Goal: Task Accomplishment & Management: Manage account settings

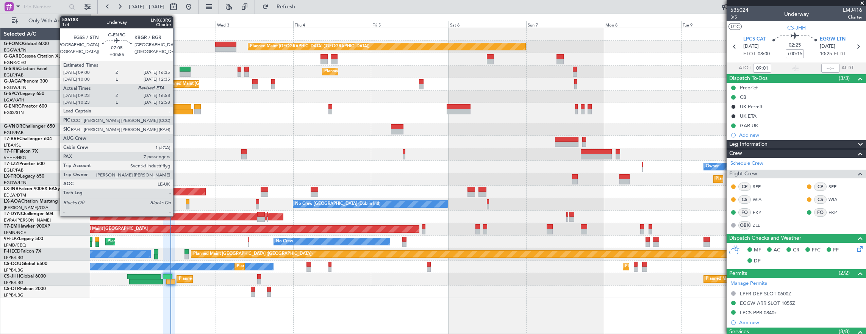
click at [177, 108] on div at bounding box center [179, 106] width 25 height 5
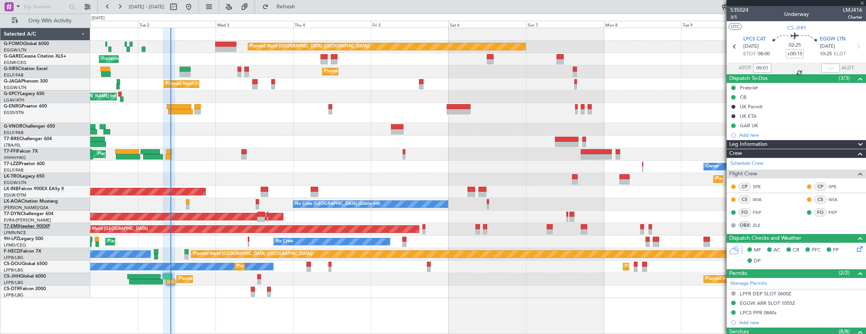
type input "+00:55"
type input "09:38"
type input "7"
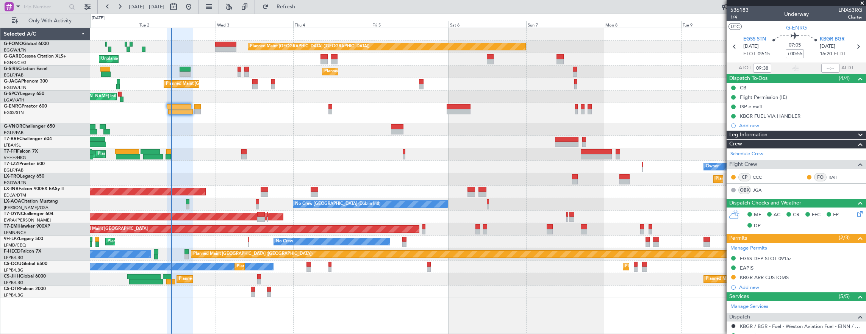
click at [174, 92] on div "Planned Maint London (Luton) Unplanned Maint Chester Planned Maint London (Farn…" at bounding box center [478, 163] width 776 height 270
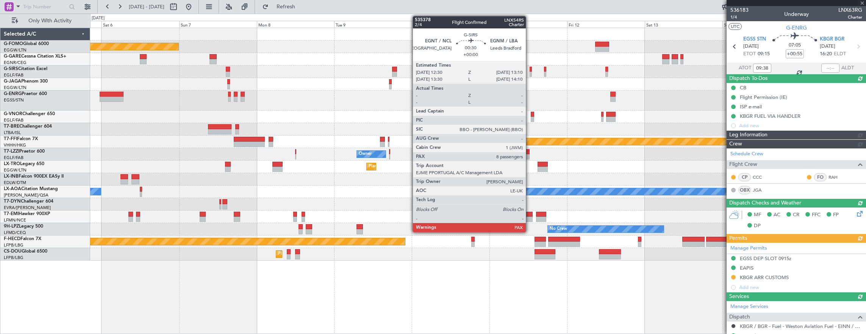
click at [529, 70] on div at bounding box center [530, 69] width 2 height 5
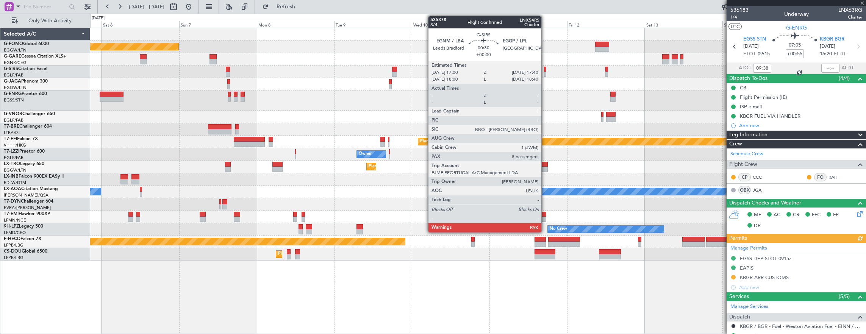
type input "8"
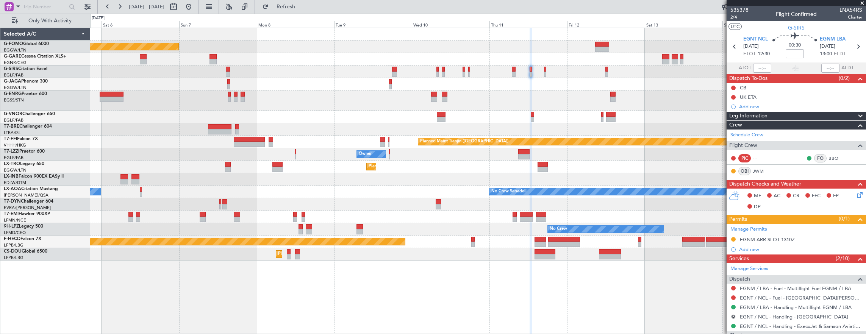
click at [463, 205] on div "Planned Maint London (Luton) Planned Maint London (Farnborough) Planned Maint T…" at bounding box center [478, 144] width 776 height 233
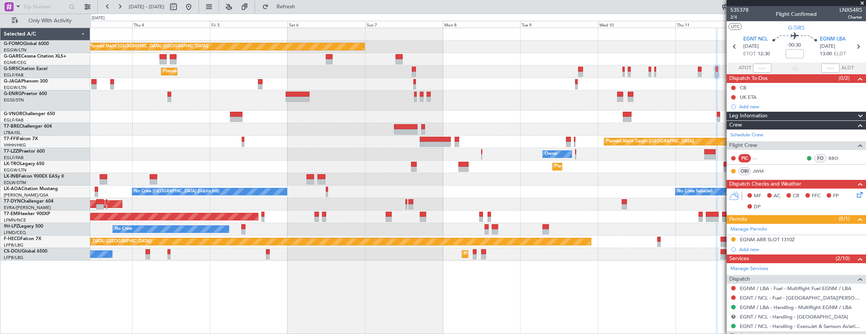
click at [345, 207] on div "AOG Maint Riga (Riga Intl)" at bounding box center [478, 204] width 776 height 12
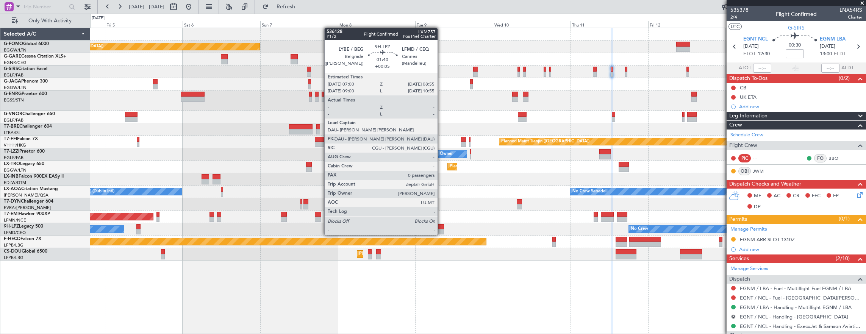
click at [441, 227] on div at bounding box center [440, 226] width 6 height 5
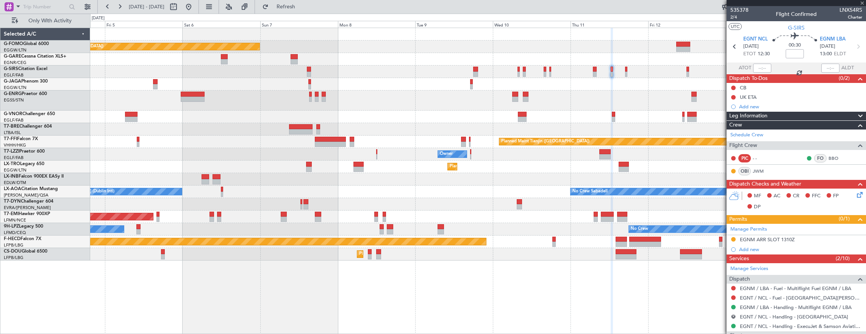
type input "+00:05"
type input "0"
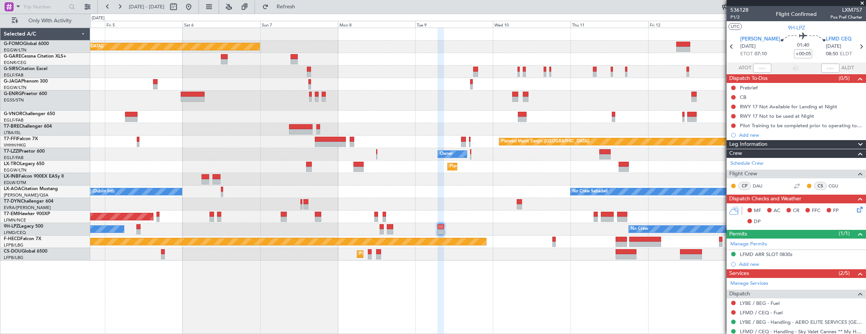
click at [424, 198] on div "Planned Maint London (Luton) Planned Maint London (Farnborough) Planned Maint L…" at bounding box center [478, 144] width 776 height 233
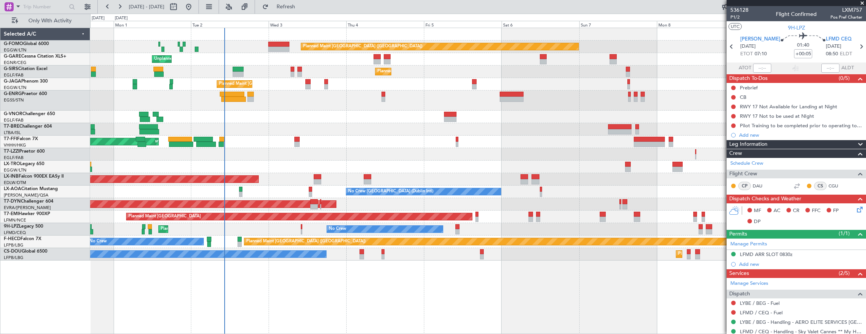
click at [355, 265] on div "Planned Maint London (Luton) Unplanned Maint Chester Planned Maint London (Farn…" at bounding box center [478, 181] width 776 height 307
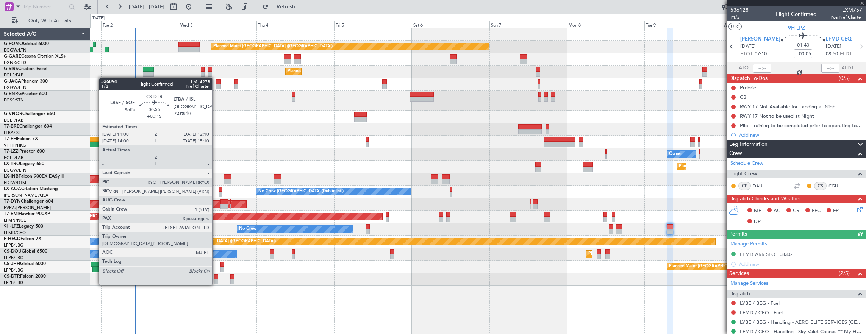
click at [216, 277] on div at bounding box center [216, 276] width 4 height 5
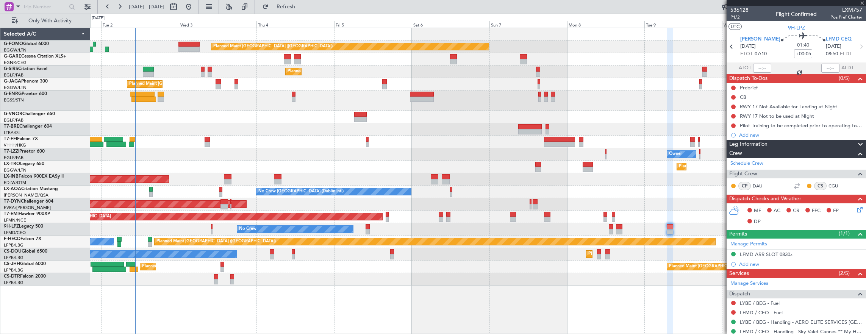
type input "+00:15"
type input "3"
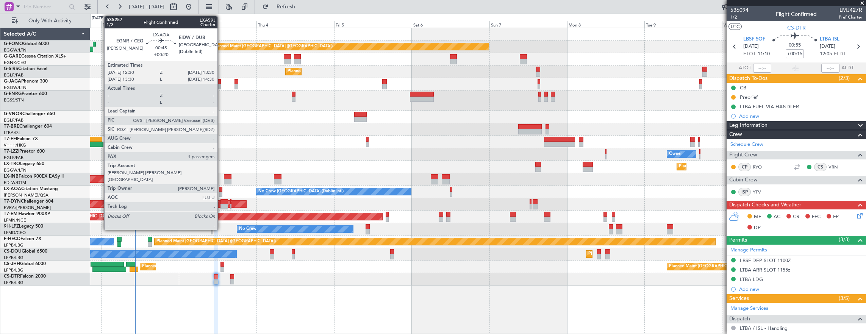
click at [221, 188] on div at bounding box center [220, 189] width 3 height 5
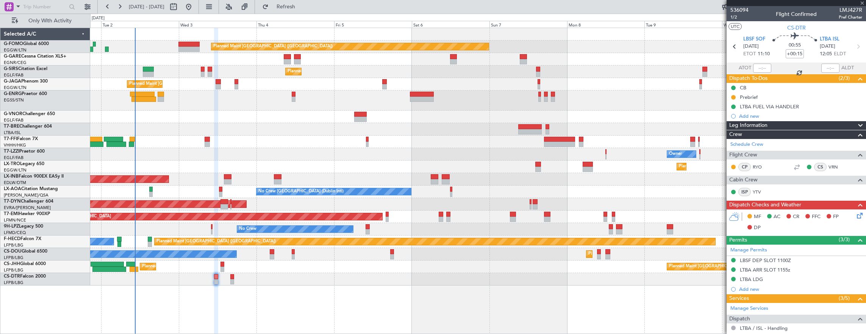
type input "+00:20"
type input "1"
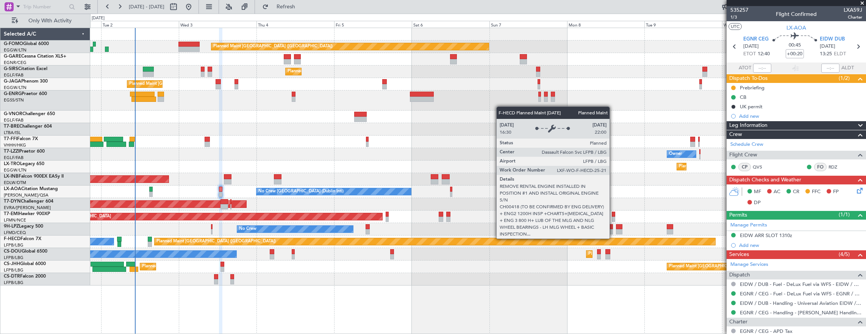
click at [396, 239] on div "Planned Maint [GEOGRAPHIC_DATA] ([GEOGRAPHIC_DATA])" at bounding box center [435, 241] width 561 height 7
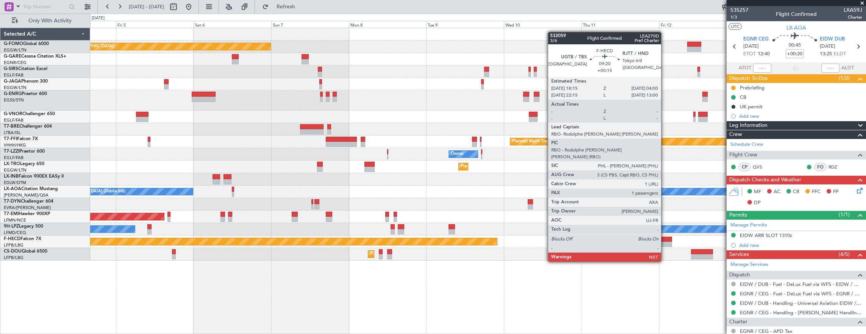
click at [665, 240] on div at bounding box center [656, 239] width 32 height 5
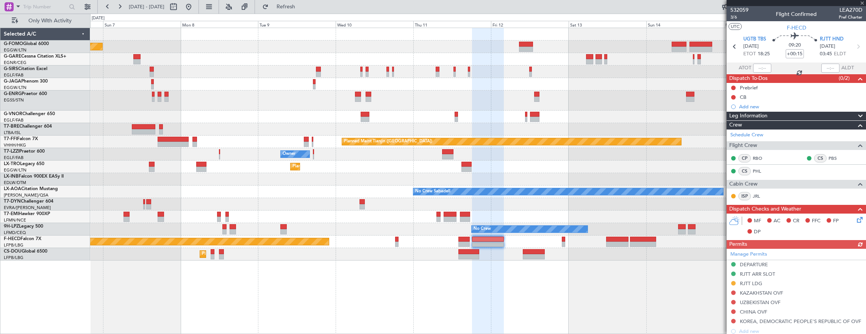
click at [390, 257] on div "Planned Maint London (Luton) Planned Maint London (Farnborough) Planned Maint T…" at bounding box center [478, 181] width 776 height 307
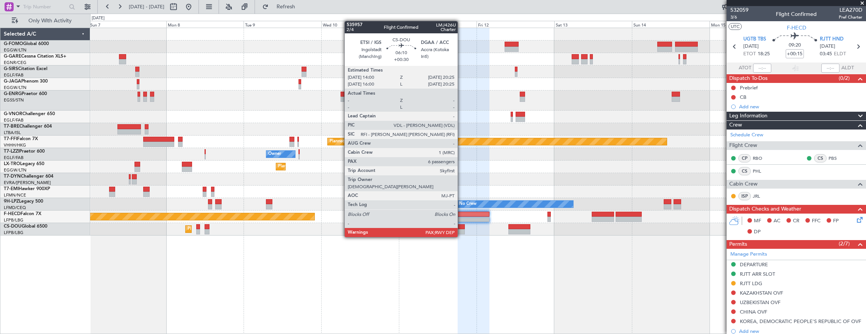
click at [461, 230] on div at bounding box center [454, 231] width 21 height 5
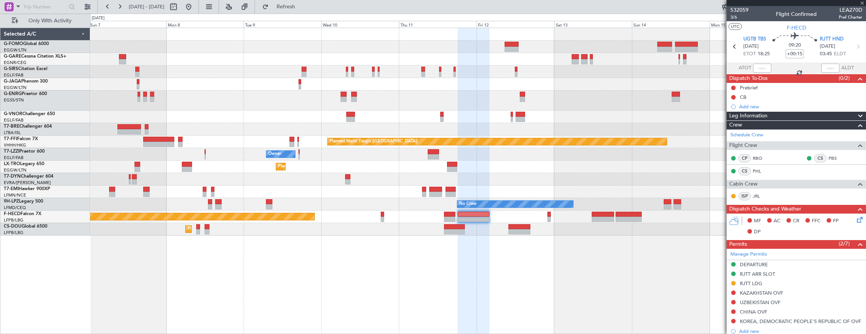
type input "+00:30"
type input "6"
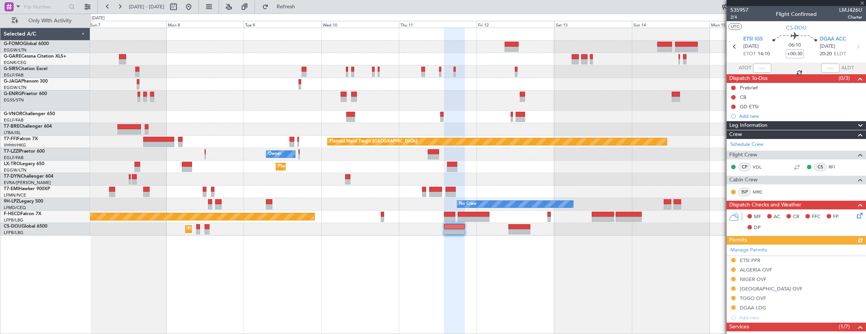
click at [529, 233] on div at bounding box center [519, 231] width 22 height 5
type input "+00:50"
type input "0"
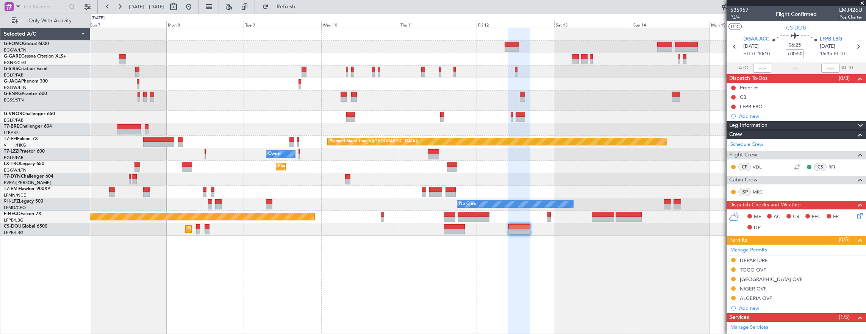
click at [164, 219] on div "Planned Maint London (Luton) Planned Maint London (Farnborough) Planned Maint T…" at bounding box center [478, 181] width 776 height 307
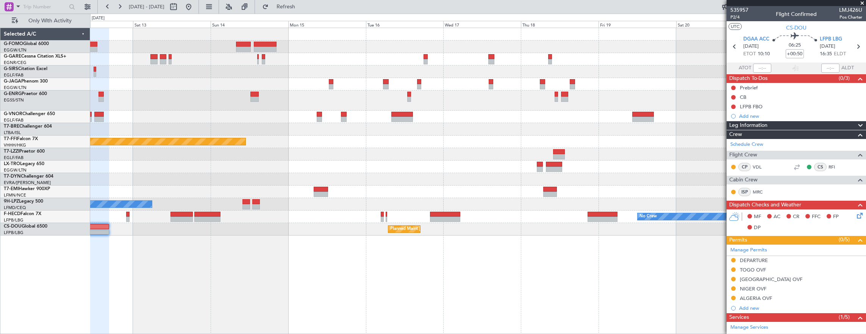
click at [141, 231] on div "Planned Maint Paris (Le Bourget) Planned Maint Paris (Le Bourget)" at bounding box center [478, 229] width 776 height 12
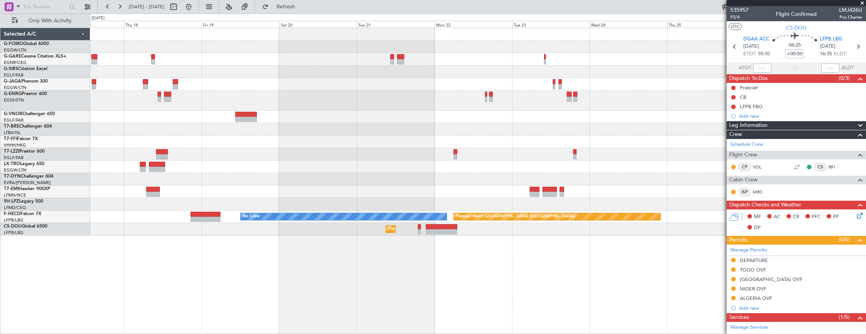
click at [108, 236] on div "No Crew Planned Maint [GEOGRAPHIC_DATA] ([GEOGRAPHIC_DATA]) Planned Maint [GEOG…" at bounding box center [478, 181] width 776 height 307
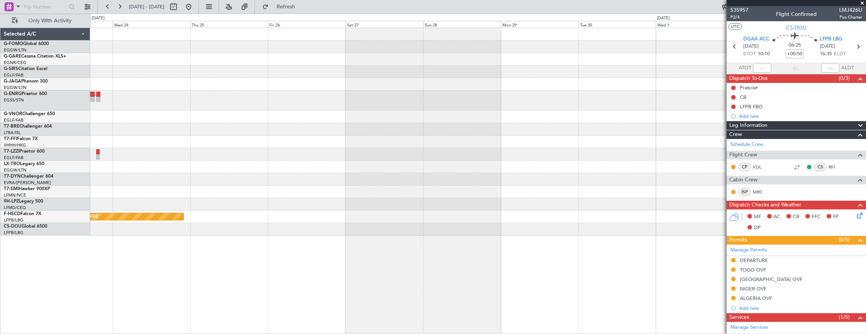
click at [205, 242] on div "Planned Maint Paris (Le Bourget) No Crew Planned Maint Paris (Le Bourget)" at bounding box center [478, 181] width 776 height 307
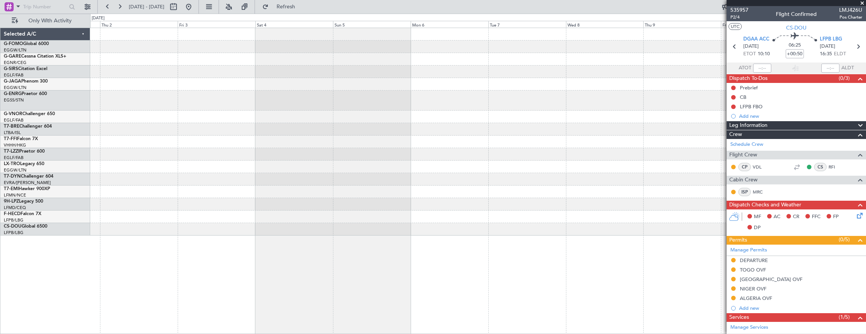
click at [390, 241] on div at bounding box center [478, 181] width 776 height 307
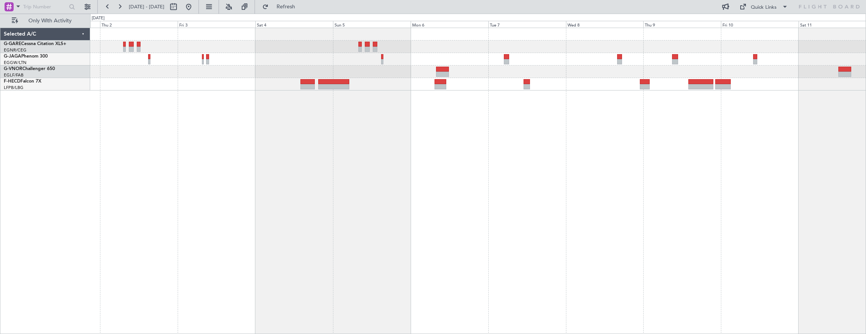
click at [297, 121] on div at bounding box center [478, 181] width 776 height 307
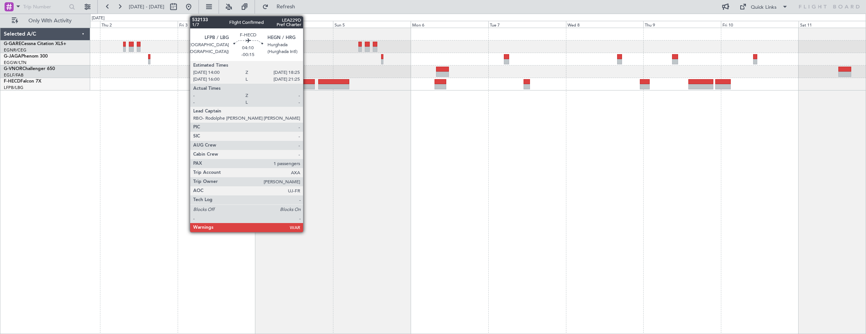
click at [307, 84] on div at bounding box center [307, 86] width 14 height 5
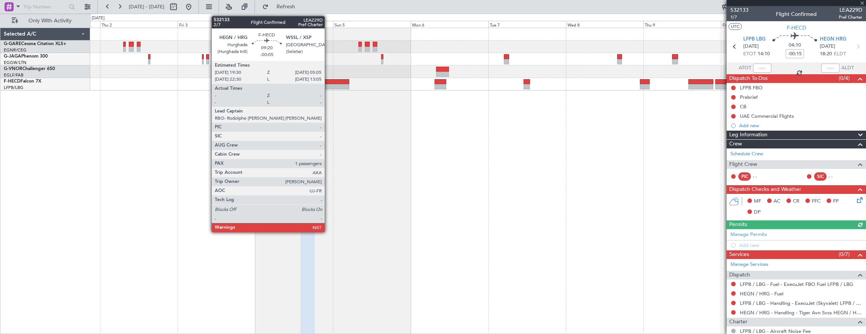
click at [355, 77] on div at bounding box center [478, 72] width 776 height 12
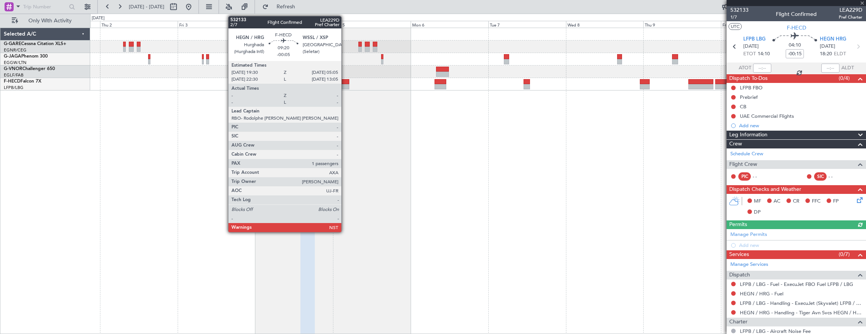
click at [326, 84] on div at bounding box center [333, 86] width 31 height 5
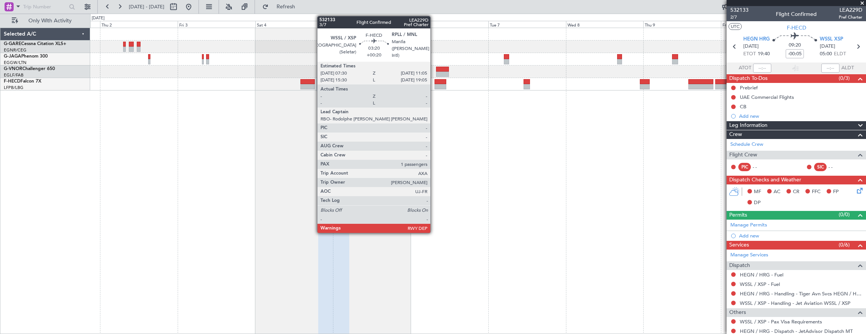
click at [434, 87] on div at bounding box center [440, 86] width 12 height 5
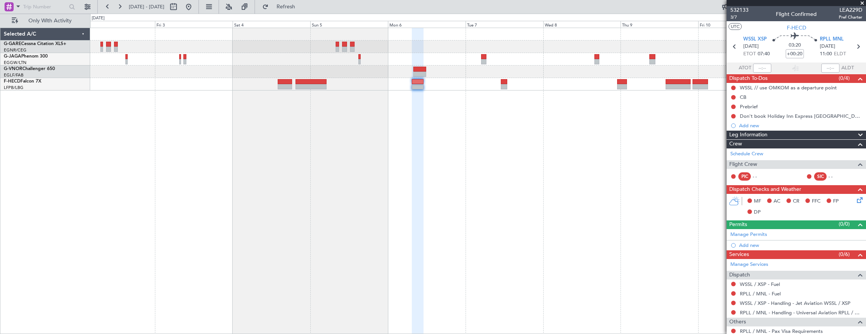
click at [543, 112] on div at bounding box center [478, 181] width 776 height 307
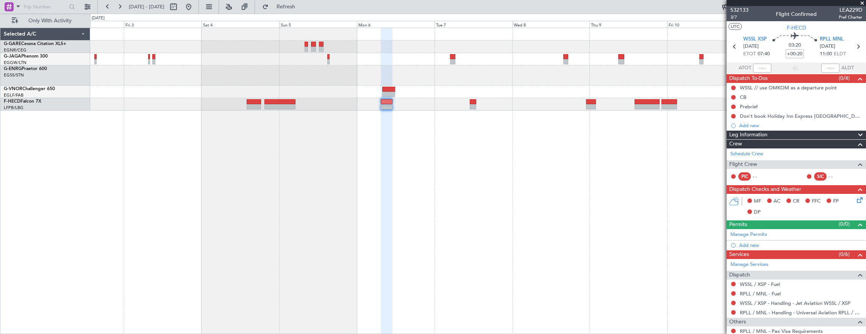
click at [379, 201] on div at bounding box center [478, 181] width 776 height 307
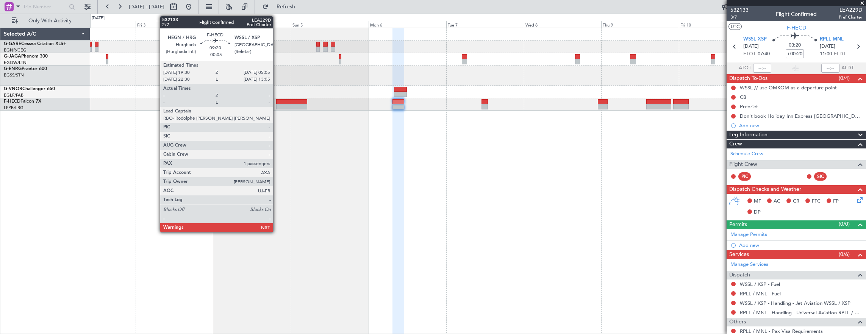
click at [275, 104] on div at bounding box center [478, 104] width 776 height 12
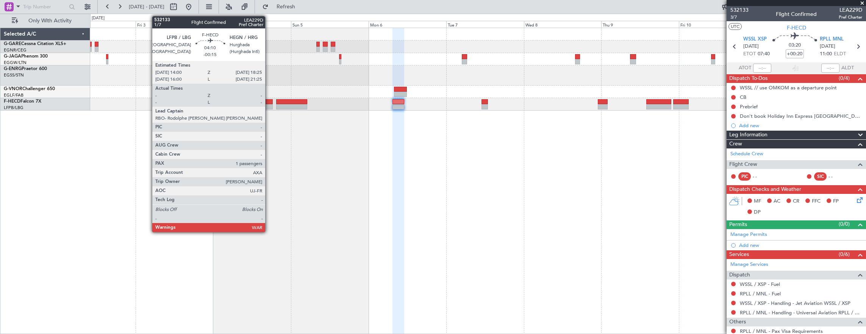
click at [262, 105] on div at bounding box center [265, 106] width 14 height 5
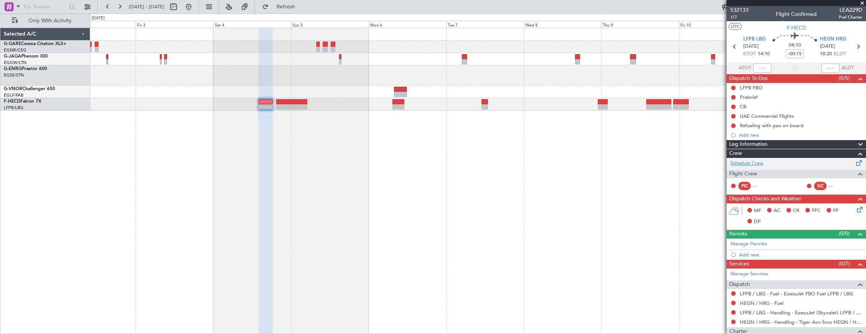
click at [759, 162] on link "Schedule Crew" at bounding box center [746, 164] width 33 height 8
click at [795, 55] on input "-00:15" at bounding box center [795, 53] width 18 height 9
type input "-00:05"
click at [735, 17] on span "1/7" at bounding box center [739, 17] width 18 height 6
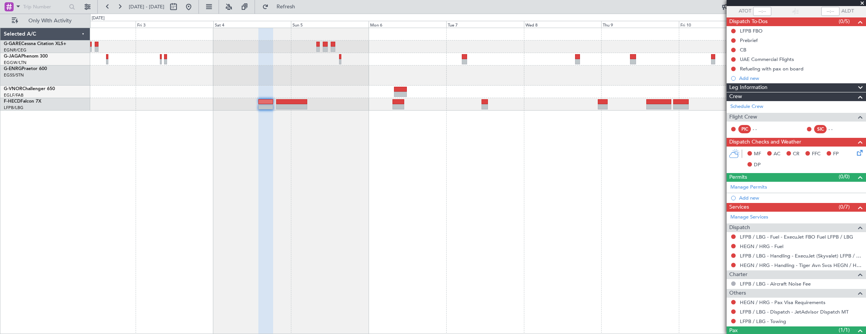
scroll to position [85, 0]
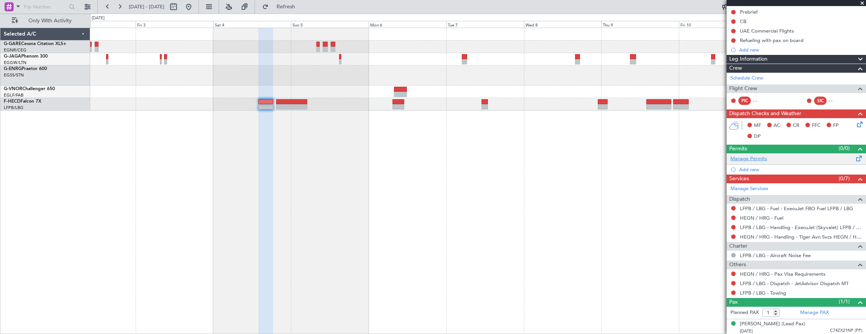
click at [755, 158] on link "Manage Permits" at bounding box center [748, 159] width 37 height 8
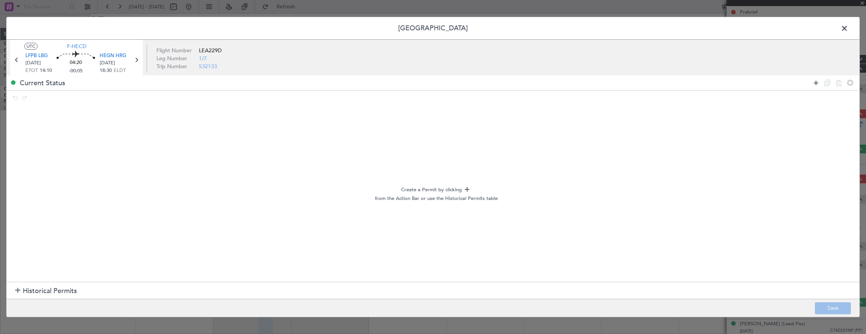
click at [816, 83] on icon at bounding box center [815, 82] width 9 height 9
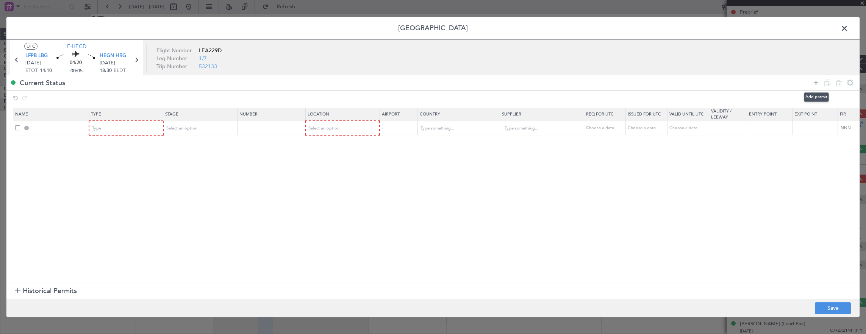
click at [816, 83] on icon at bounding box center [815, 82] width 9 height 9
click at [111, 130] on div "Type" at bounding box center [123, 128] width 63 height 11
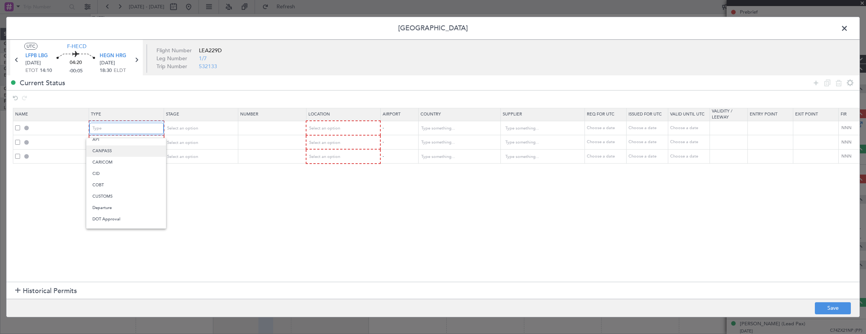
scroll to position [0, 0]
click at [108, 166] on span "API" at bounding box center [125, 166] width 67 height 11
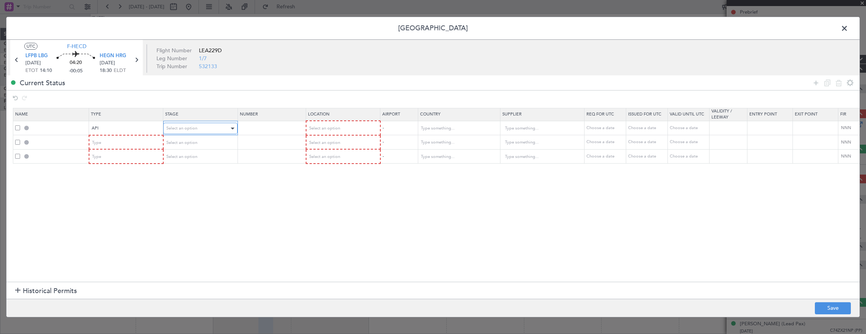
click at [188, 127] on span "Select an option" at bounding box center [181, 128] width 31 height 6
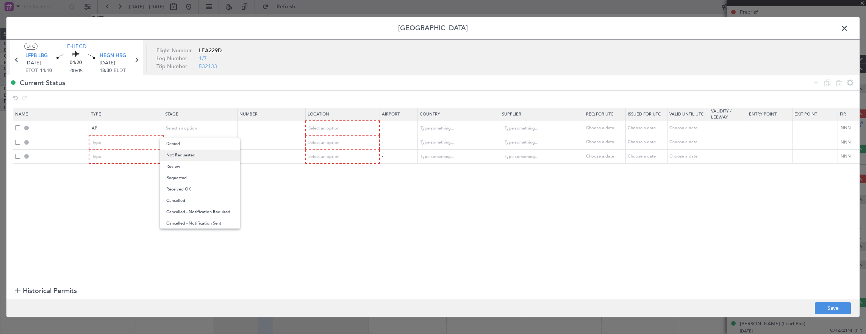
click at [193, 155] on span "Not Requested" at bounding box center [199, 155] width 67 height 11
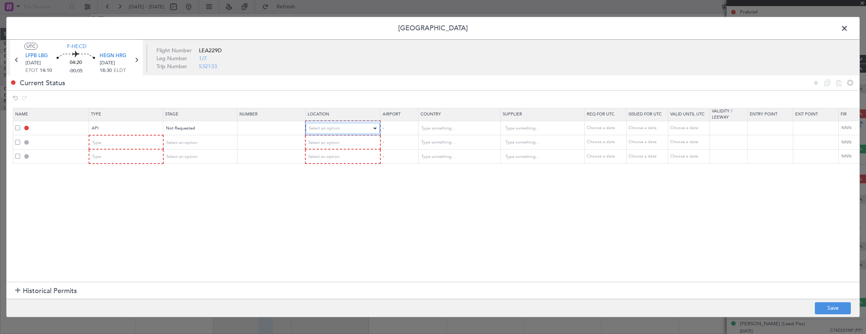
click at [338, 128] on span "Select an option" at bounding box center [324, 128] width 31 height 6
click at [334, 166] on span "Arrival" at bounding box center [342, 166] width 67 height 11
click at [114, 145] on div "Type" at bounding box center [123, 142] width 63 height 11
click at [120, 214] on span "Slot" at bounding box center [125, 214] width 67 height 11
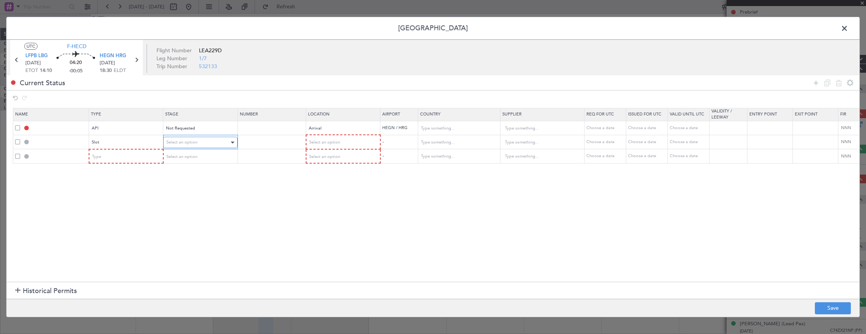
click at [188, 138] on div "Select an option" at bounding box center [197, 142] width 63 height 11
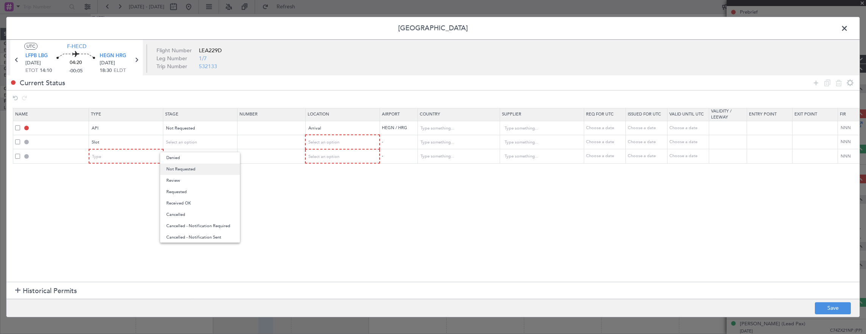
click at [191, 168] on span "Not Requested" at bounding box center [199, 169] width 67 height 11
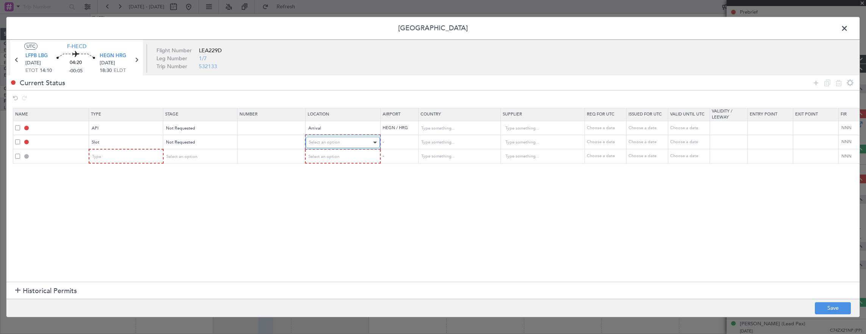
click at [330, 142] on span "Select an option" at bounding box center [324, 142] width 31 height 6
click at [327, 178] on span "Arrival" at bounding box center [342, 180] width 67 height 11
click at [127, 164] on section "Name Type Stage Number Location Airport Country Supplier Req For Utc Issued For…" at bounding box center [432, 194] width 853 height 176
click at [122, 156] on div "Type" at bounding box center [123, 156] width 63 height 11
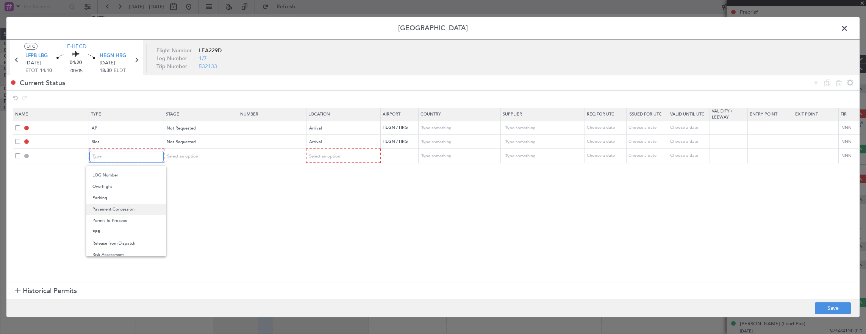
scroll to position [151, 0]
click at [117, 203] on span "Landing" at bounding box center [125, 201] width 67 height 11
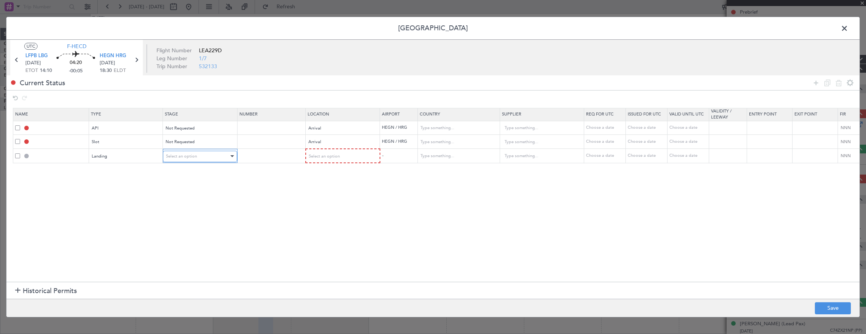
click at [177, 151] on div "Select an option" at bounding box center [197, 156] width 63 height 11
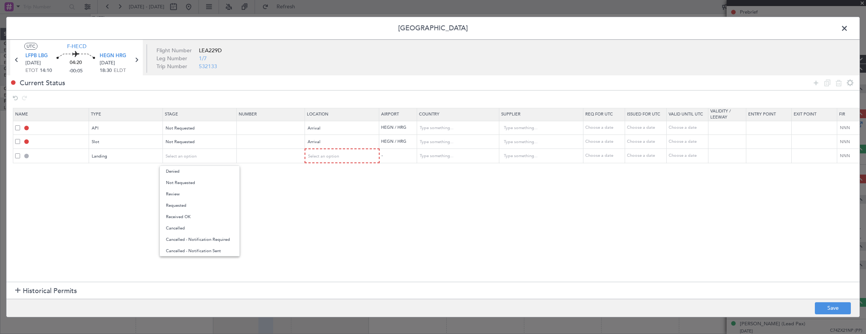
click at [206, 181] on span "Not Requested" at bounding box center [199, 182] width 67 height 11
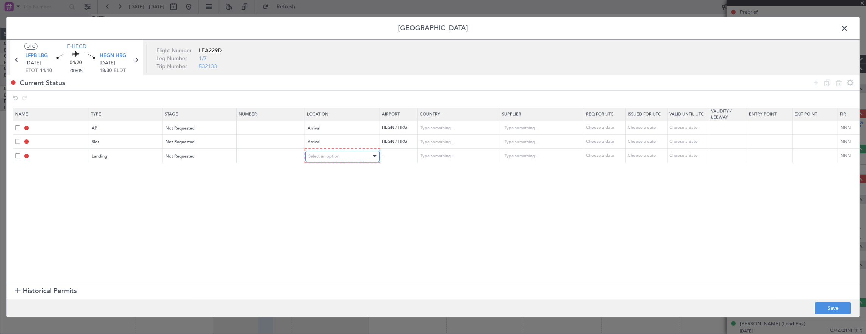
click at [347, 156] on div "Select an option" at bounding box center [339, 156] width 63 height 11
click at [328, 189] on span "Arrival" at bounding box center [341, 194] width 67 height 11
click at [848, 301] on footer "Save" at bounding box center [432, 308] width 853 height 18
click at [836, 305] on button "Save" at bounding box center [833, 308] width 36 height 12
type input "HEGN ARR API"
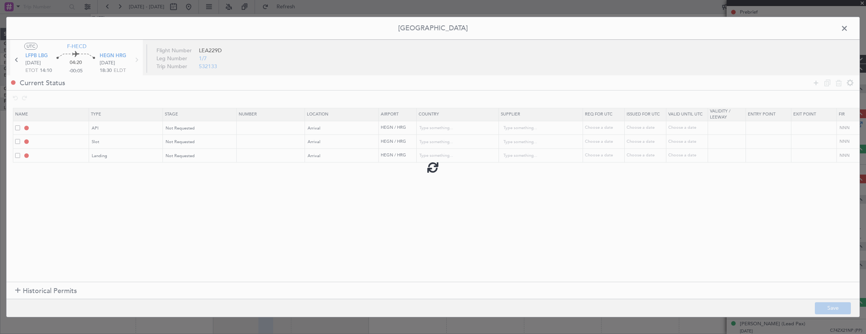
type input "Egypt"
type input "NNN"
type input "HEGN ARR SLOT"
type input "Egypt"
type input "NNN"
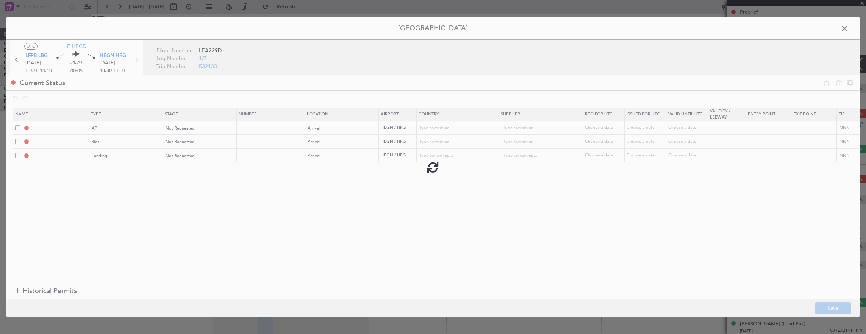
type input "HEGN LDG"
type input "Egypt"
type input "NNN"
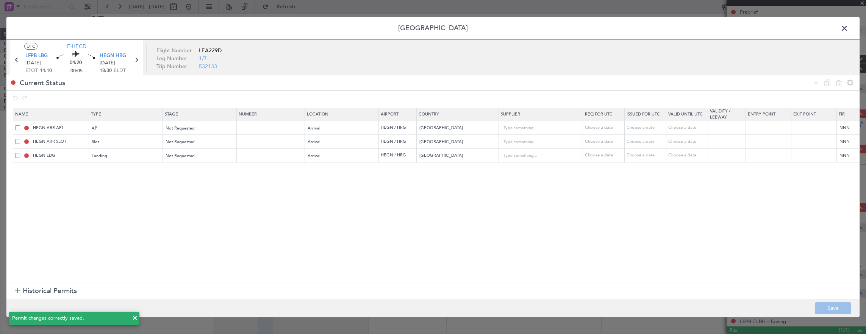
click at [848, 29] on span at bounding box center [848, 30] width 0 height 15
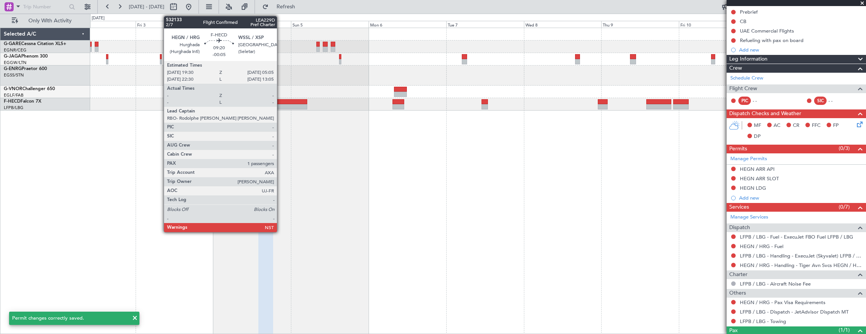
click at [281, 103] on div at bounding box center [291, 101] width 31 height 5
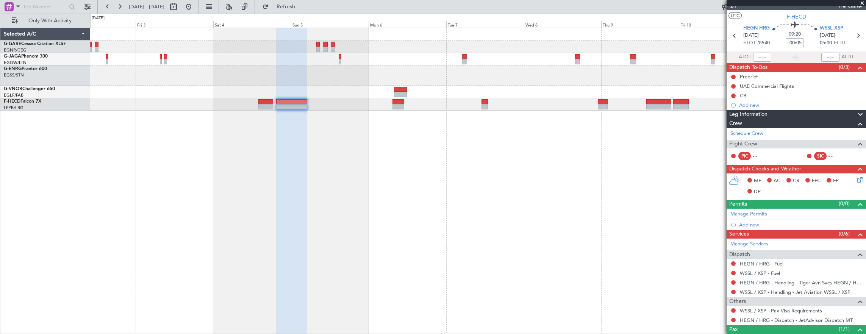
scroll to position [0, 0]
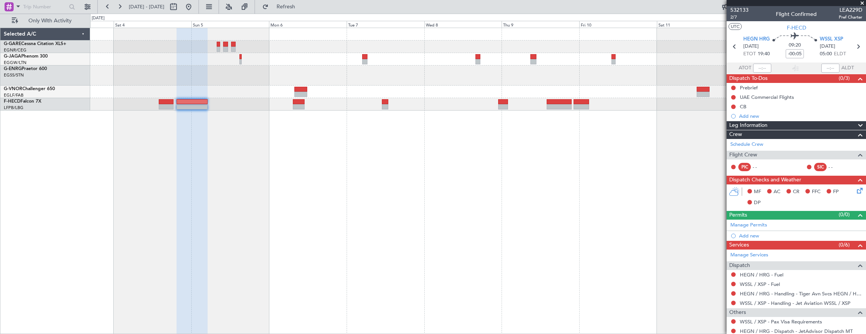
click at [504, 178] on div at bounding box center [478, 181] width 776 height 307
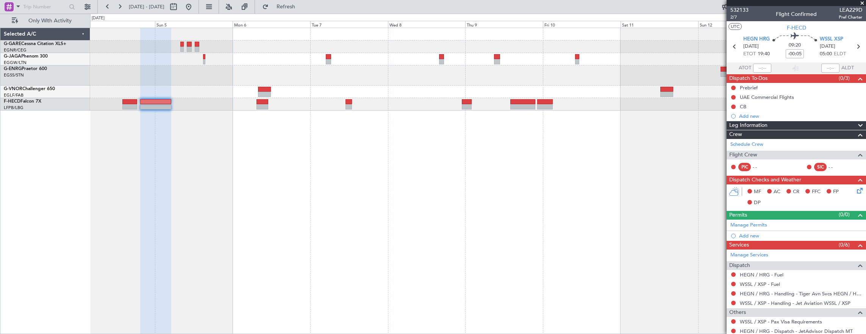
click at [547, 156] on div at bounding box center [478, 181] width 776 height 307
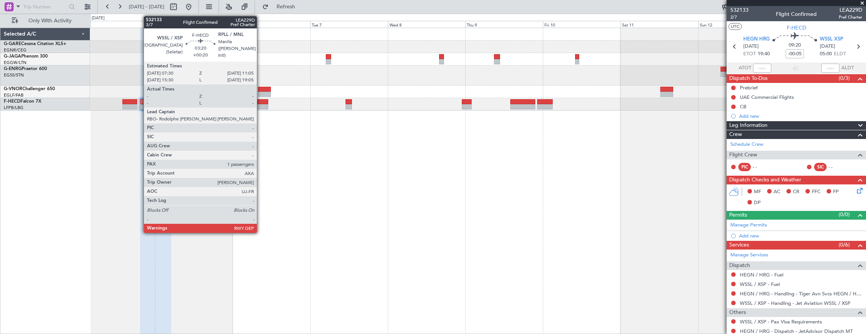
click at [261, 105] on div at bounding box center [262, 106] width 12 height 5
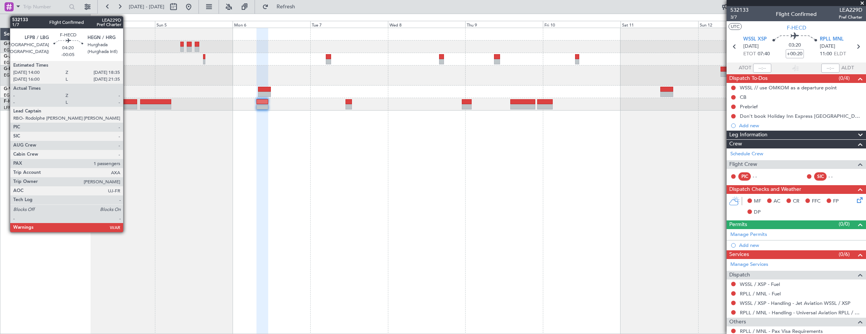
click at [127, 105] on div at bounding box center [129, 106] width 15 height 5
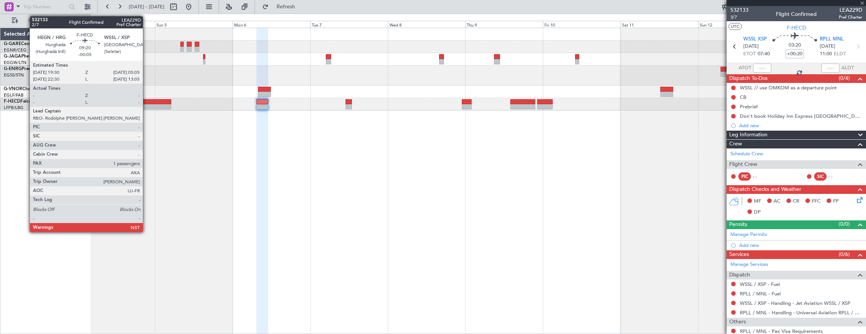
click at [147, 105] on div at bounding box center [155, 106] width 31 height 5
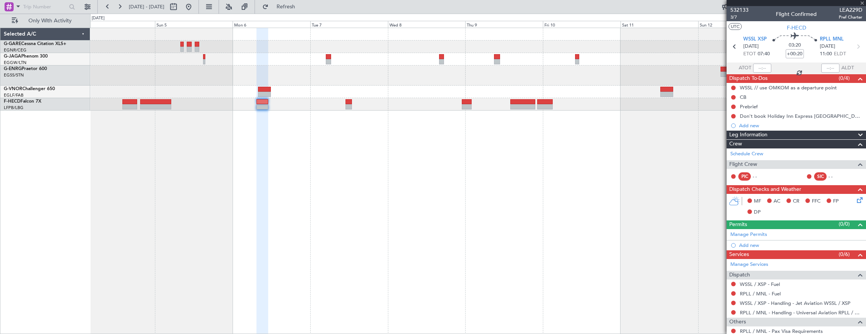
type input "-00:05"
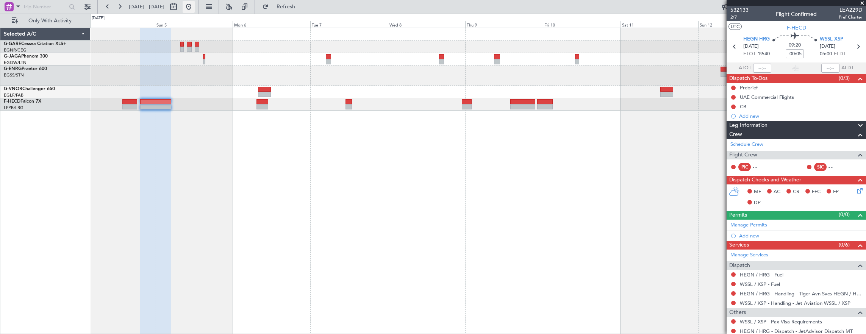
click at [195, 11] on button at bounding box center [189, 7] width 12 height 12
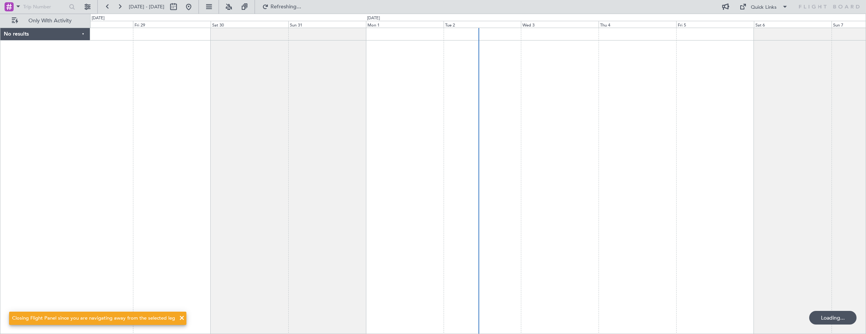
click at [172, 131] on div at bounding box center [478, 181] width 776 height 307
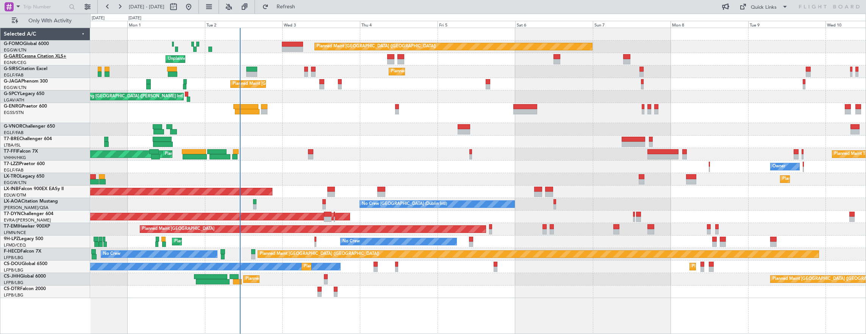
click at [31, 58] on link "G-GARE Cessna Citation XLS+" at bounding box center [35, 56] width 62 height 5
click at [676, 127] on div "Planned Maint London (Luton) Unplanned Maint Chester Planned Maint London (Farn…" at bounding box center [478, 163] width 776 height 270
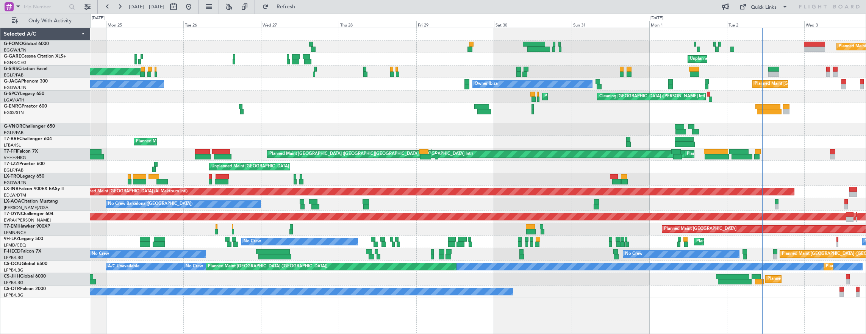
click at [666, 195] on div "Planned Maint London (Luton) Unplanned Maint Chester Planned Maint London (Farn…" at bounding box center [478, 163] width 776 height 270
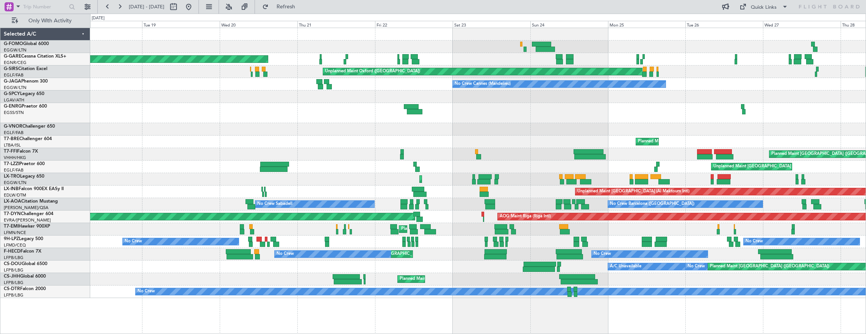
click at [687, 222] on div "Unplanned Maint Chester Unplanned Maint Oxford (Kidlington) No Crew Cannes (Man…" at bounding box center [478, 163] width 776 height 270
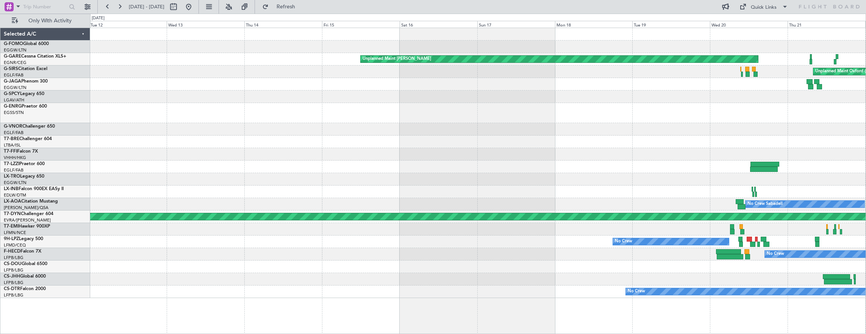
click at [688, 202] on div "No Crew Sabadell" at bounding box center [478, 204] width 776 height 12
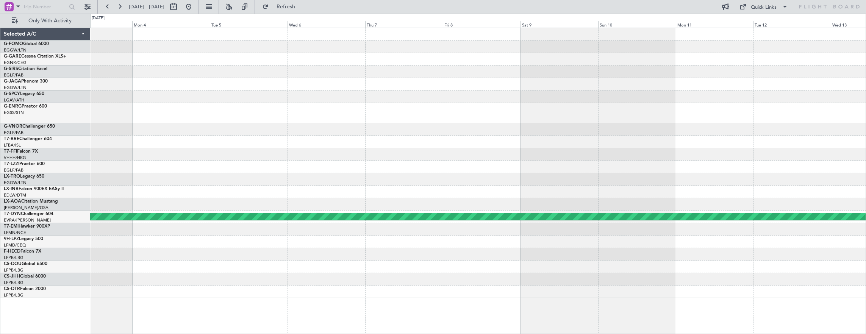
click at [387, 201] on div "Unplanned Maint Chester Planned Maint Basel-Mulhouse" at bounding box center [478, 163] width 776 height 270
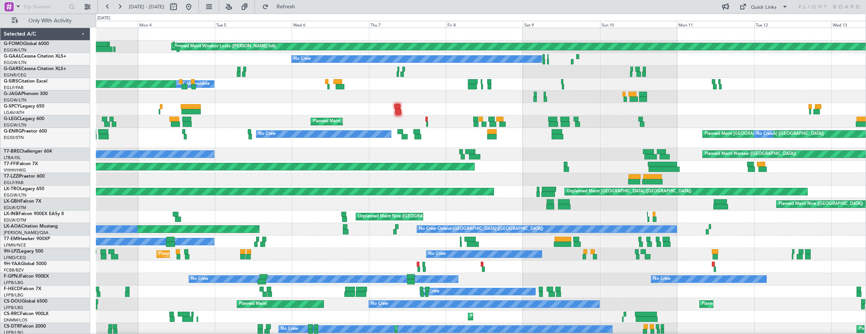
click at [821, 144] on div "Planned Maint London (Stansted) No Crew No Crew" at bounding box center [481, 138] width 770 height 20
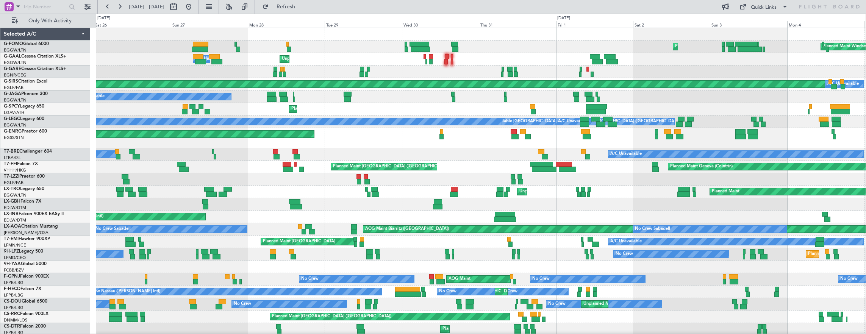
click at [779, 166] on div "Planned Maint Geneva (Cointrin) Planned Maint Hong Kong (Hong Kong Intl)" at bounding box center [481, 167] width 770 height 12
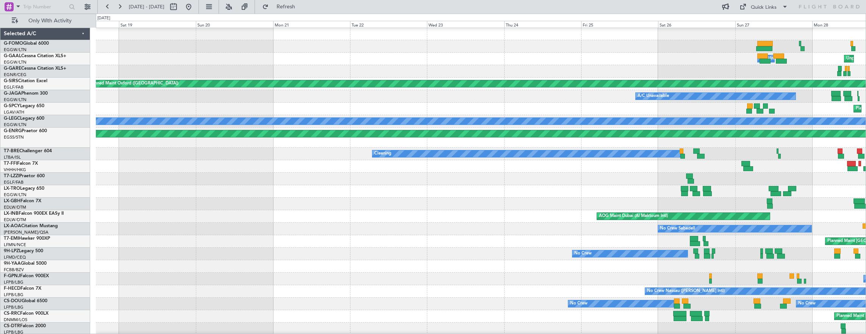
click at [803, 185] on div at bounding box center [481, 191] width 770 height 12
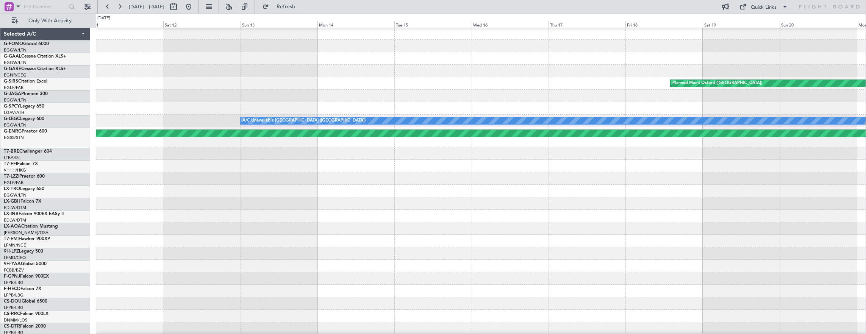
click at [865, 219] on html "03 Aug 2025 - 13 Aug 2025 Refresh Quick Links Only With Activity Planned Maint …" at bounding box center [433, 167] width 866 height 334
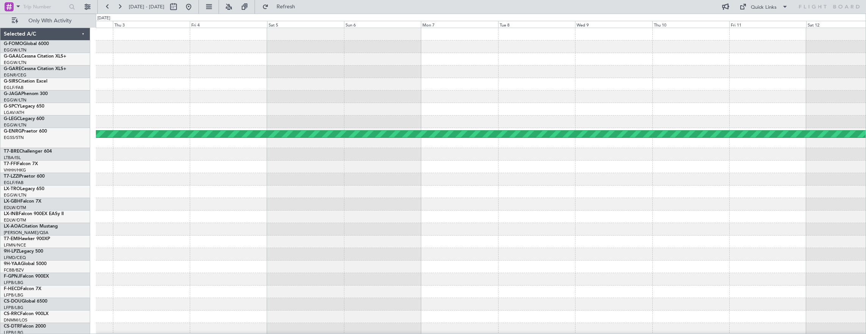
click at [808, 211] on div at bounding box center [481, 217] width 770 height 12
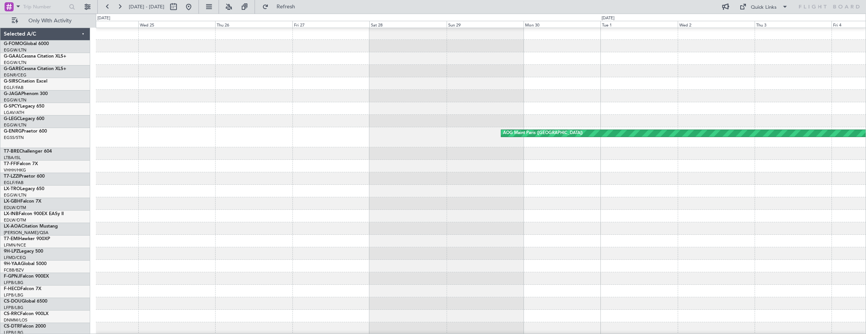
click at [865, 192] on html "03 Aug 2025 - 13 Aug 2025 Refresh Quick Links Only With Activity AOG Maint Pari…" at bounding box center [433, 167] width 866 height 334
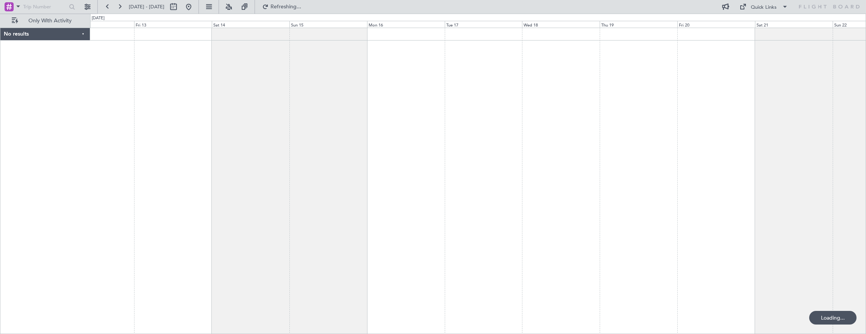
click at [756, 138] on div at bounding box center [478, 181] width 776 height 307
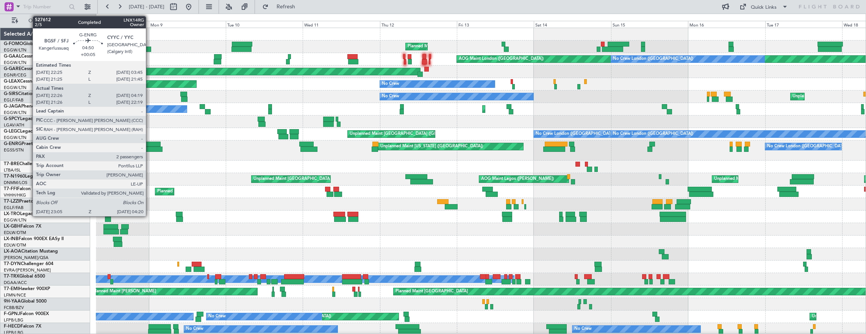
click at [150, 151] on div at bounding box center [153, 149] width 17 height 5
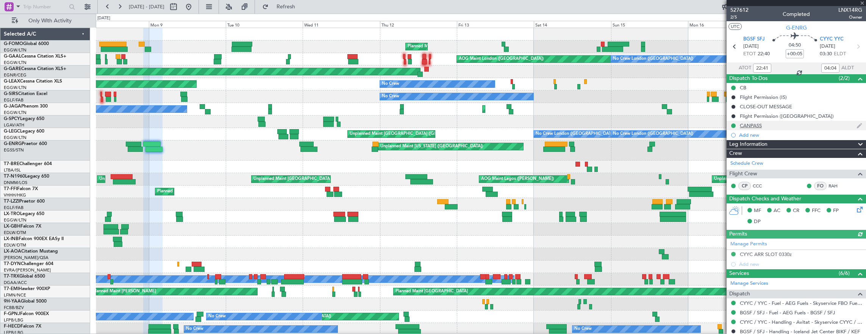
click at [804, 124] on div "CANPASS" at bounding box center [795, 125] width 139 height 9
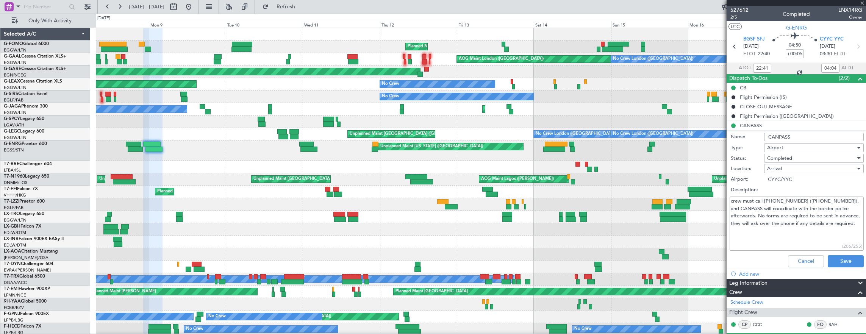
click at [820, 222] on textarea "crew must call 1-888-CANPASS (226-7277), and CANPASS will coordinate with the b…" at bounding box center [796, 224] width 134 height 54
drag, startPoint x: 727, startPoint y: 207, endPoint x: 669, endPoint y: 177, distance: 65.4
click at [669, 177] on fb-app "08 Jun 2025 - 18 Jun 2025 Refresh Quick Links Only With Activity Planned Maint …" at bounding box center [433, 170] width 866 height 328
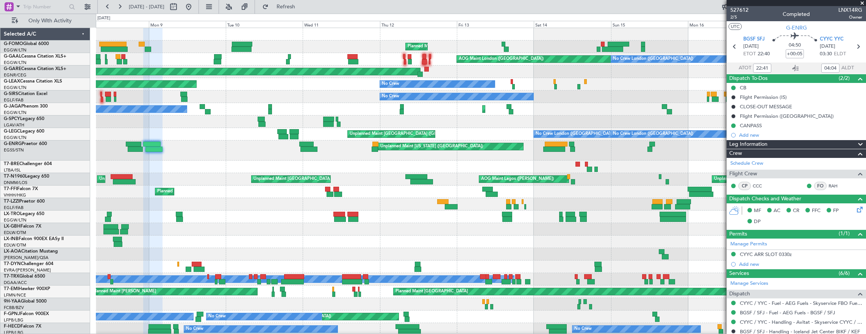
click at [290, 134] on div "Planned Maint London (Luton) Unplanned Maint London (Luton) Planned Maint Londo…" at bounding box center [481, 207] width 770 height 358
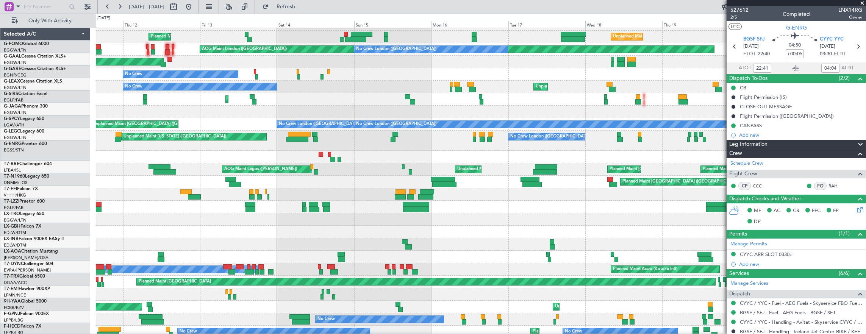
scroll to position [10, 0]
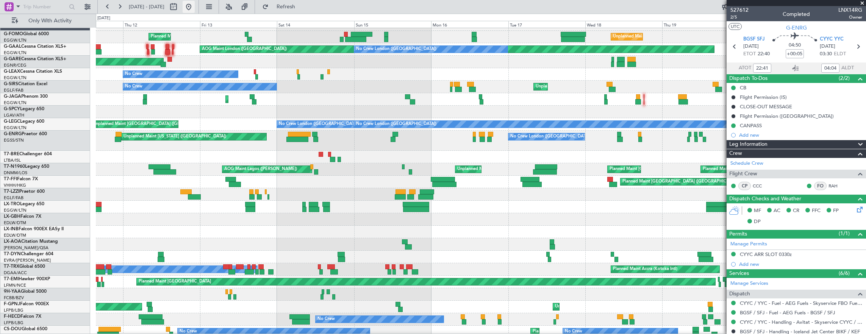
click at [195, 6] on button at bounding box center [189, 7] width 12 height 12
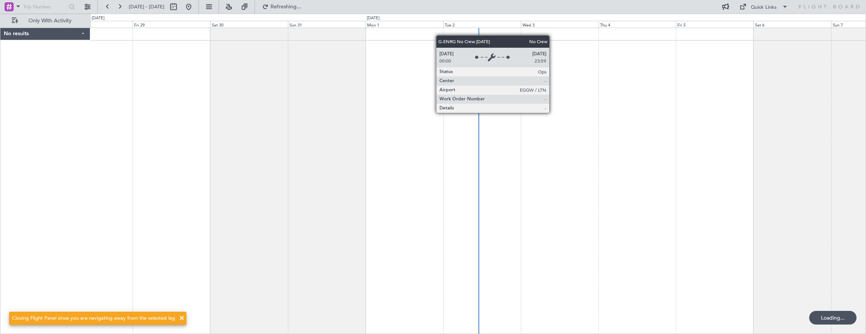
scroll to position [0, 0]
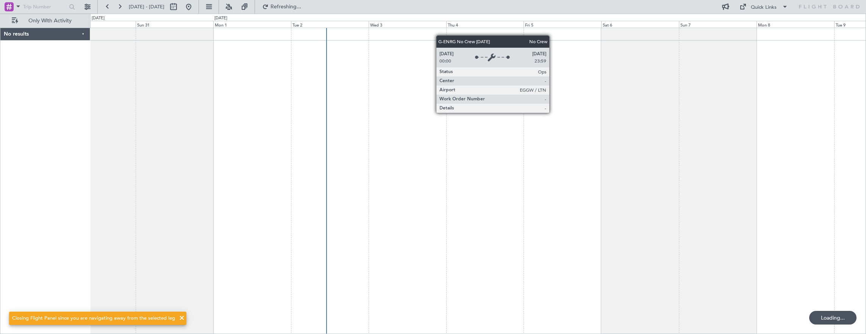
click at [382, 145] on div at bounding box center [478, 181] width 776 height 307
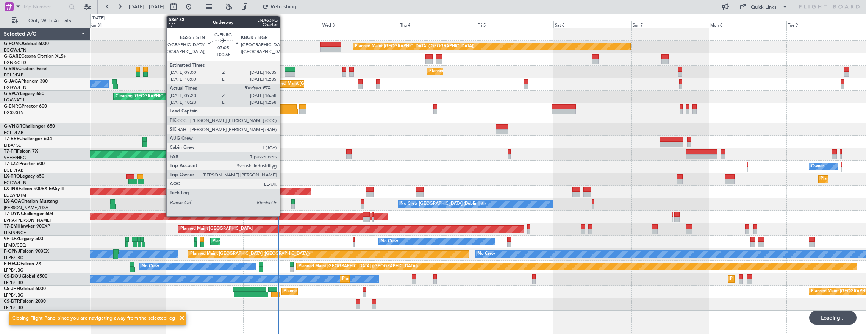
click at [281, 109] on div at bounding box center [285, 111] width 25 height 5
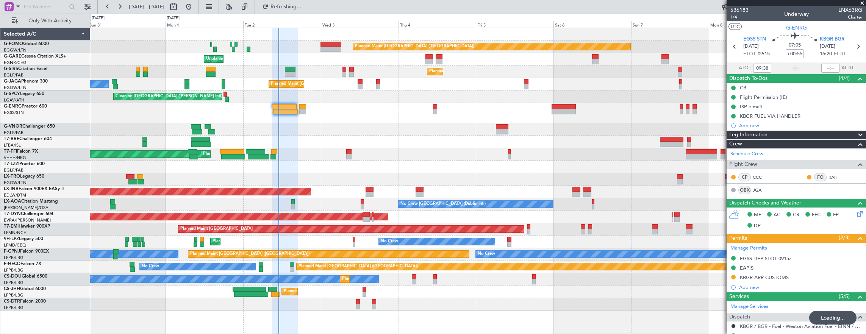
click at [737, 14] on span "1/4" at bounding box center [739, 17] width 18 height 6
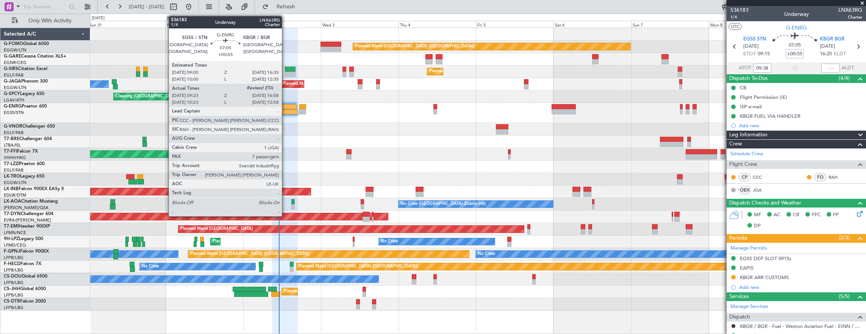
click at [286, 109] on div at bounding box center [285, 111] width 25 height 5
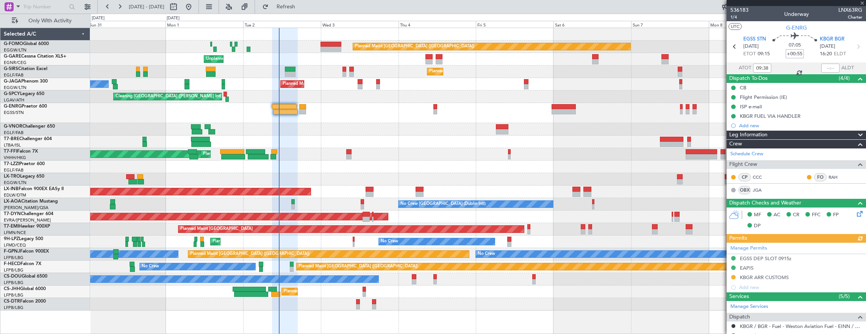
click at [793, 51] on input "+00:55" at bounding box center [795, 53] width 18 height 9
type input "-"
type input "+00:00"
type input "="
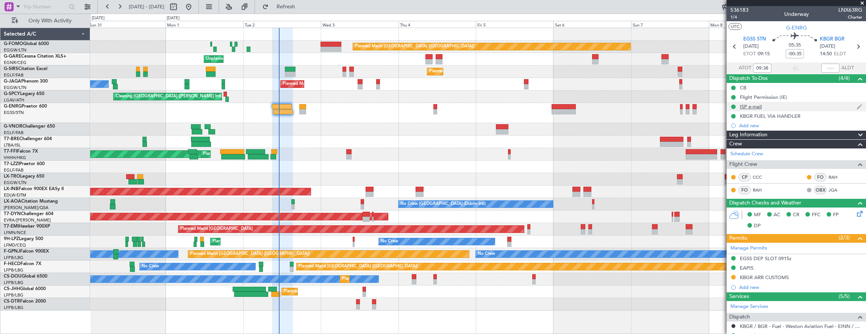
click at [817, 107] on div "ISP e-mail" at bounding box center [795, 106] width 139 height 9
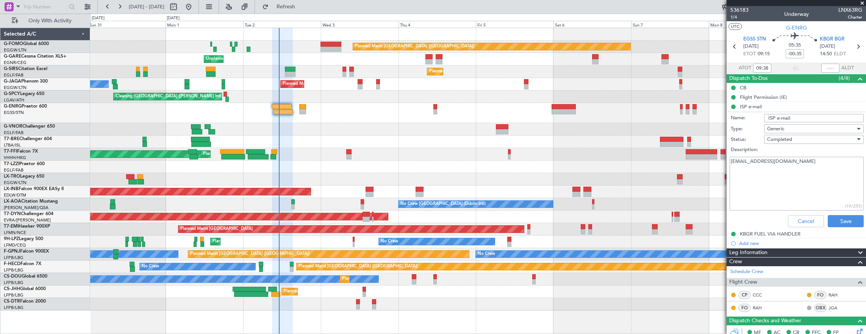
click at [800, 162] on textarea "jogarrod@live.co.uk" at bounding box center [796, 184] width 134 height 54
drag, startPoint x: 798, startPoint y: 54, endPoint x: 803, endPoint y: 58, distance: 6.8
click at [798, 54] on input "-00:35" at bounding box center [795, 53] width 18 height 9
click at [792, 55] on input "-00:45" at bounding box center [795, 53] width 18 height 9
type input "-00:55"
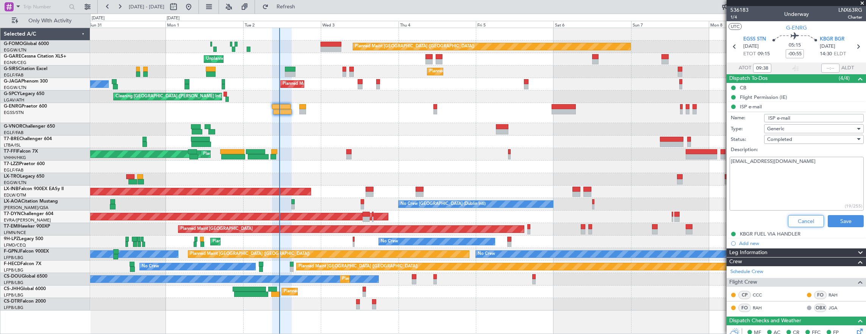
click at [800, 217] on button "Cancel" at bounding box center [806, 221] width 36 height 12
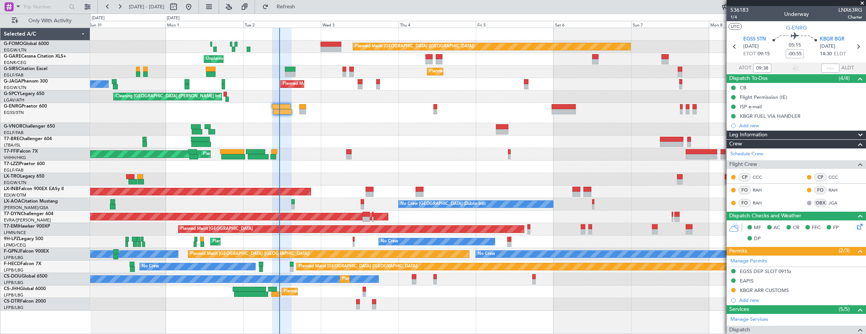
click at [229, 135] on div "Planned Maint London (Luton) Unplanned Maint Chester Planned Maint London (Farn…" at bounding box center [478, 169] width 776 height 283
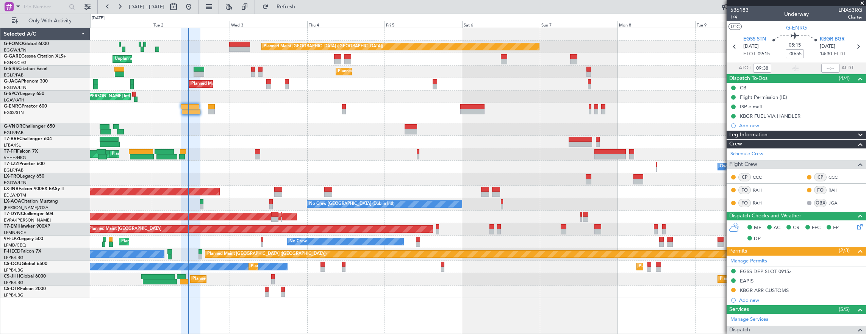
click at [743, 21] on div "536183 1/4 Underway LNX63RG Charter" at bounding box center [795, 13] width 139 height 15
click at [740, 19] on span "1/4" at bounding box center [739, 17] width 18 height 6
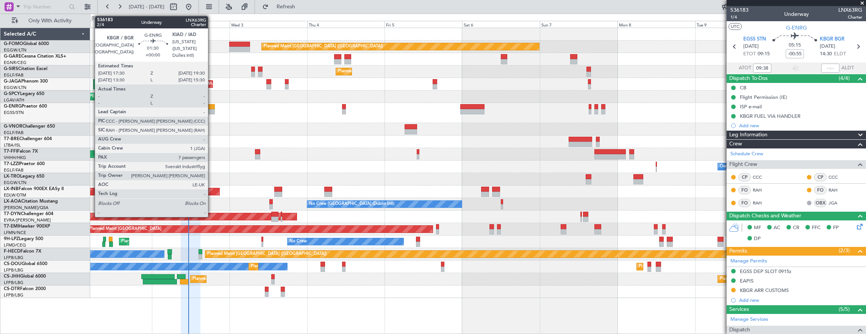
click at [212, 107] on div at bounding box center [211, 106] width 7 height 5
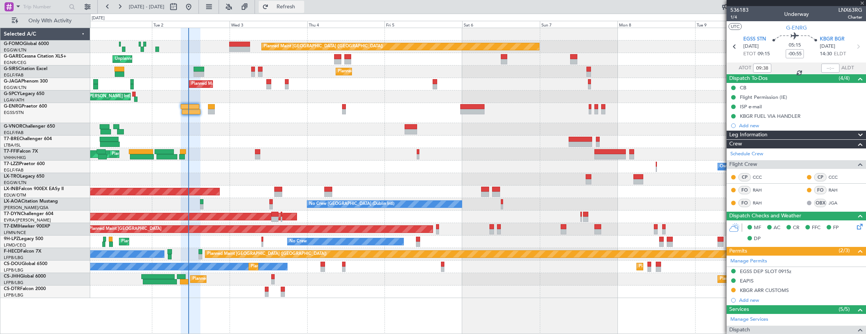
click at [302, 4] on span "Refresh" at bounding box center [286, 6] width 32 height 5
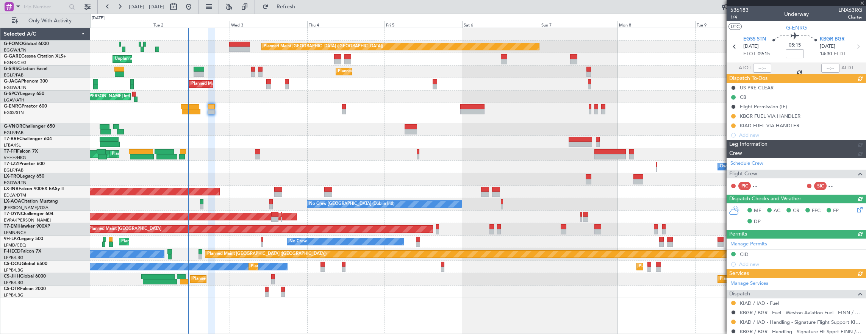
type input "-00:55"
type input "09:38"
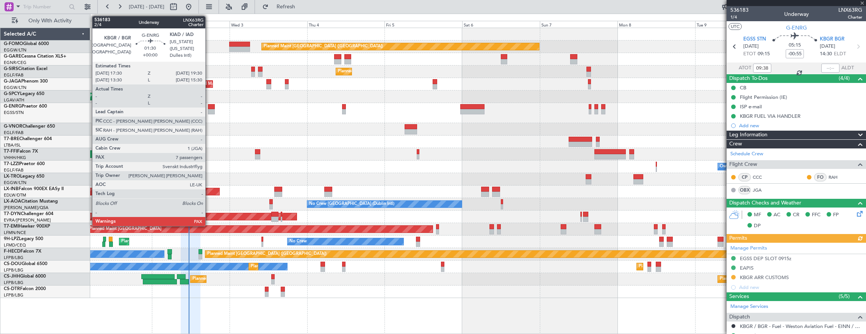
click at [209, 109] on div at bounding box center [211, 111] width 7 height 5
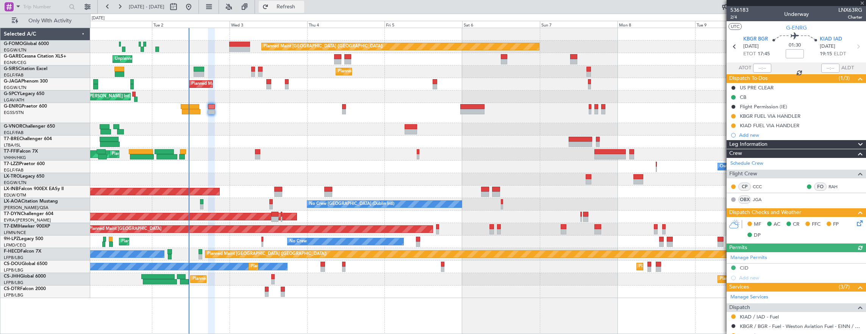
click at [302, 6] on span "Refresh" at bounding box center [286, 6] width 32 height 5
click at [305, 14] on div "0 0 Mon 1 Tue 2 [DATE] Thu 4 Fri 5 Sat 6 Sun 7 Mon 8 Tue 9 Wed 10 Thu 11" at bounding box center [478, 21] width 775 height 14
click at [304, 11] on button "Refresh" at bounding box center [281, 7] width 45 height 12
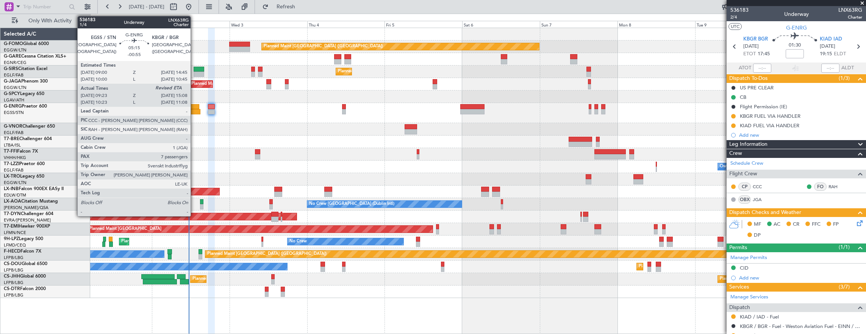
click at [194, 109] on div at bounding box center [191, 111] width 19 height 5
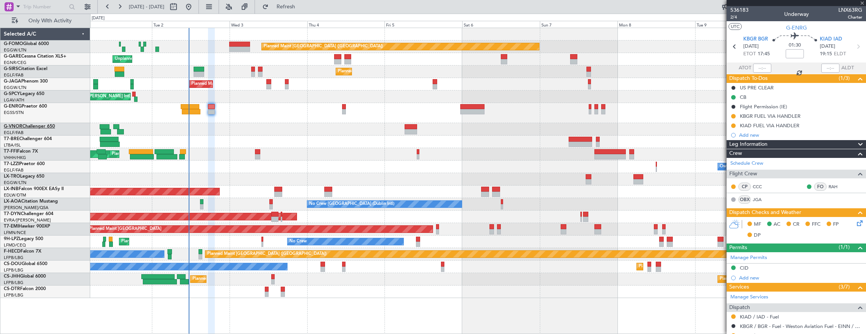
type input "-00:55"
type input "09:38"
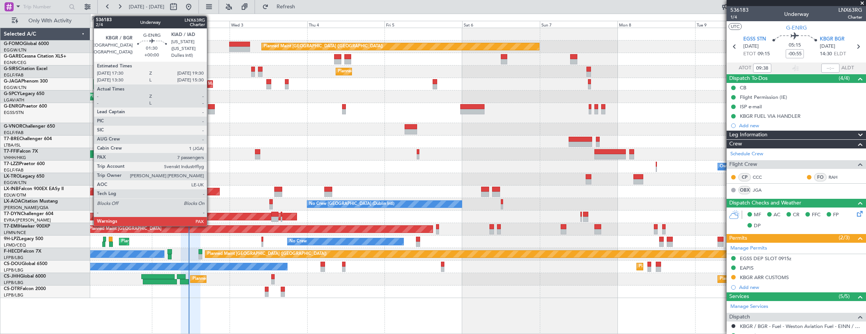
click at [211, 106] on div at bounding box center [211, 106] width 7 height 5
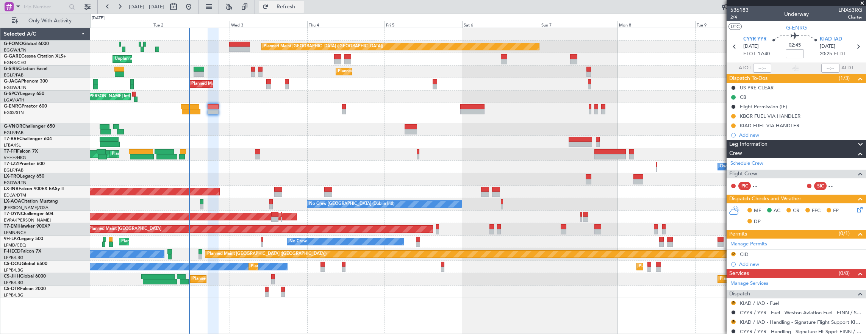
click at [302, 6] on span "Refresh" at bounding box center [286, 6] width 32 height 5
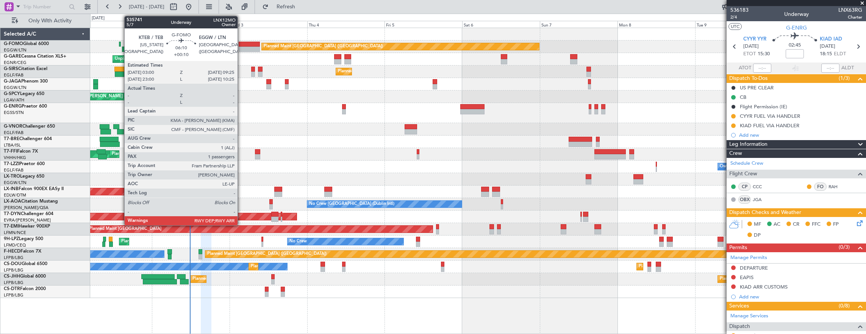
click at [241, 50] on div at bounding box center [249, 49] width 21 height 5
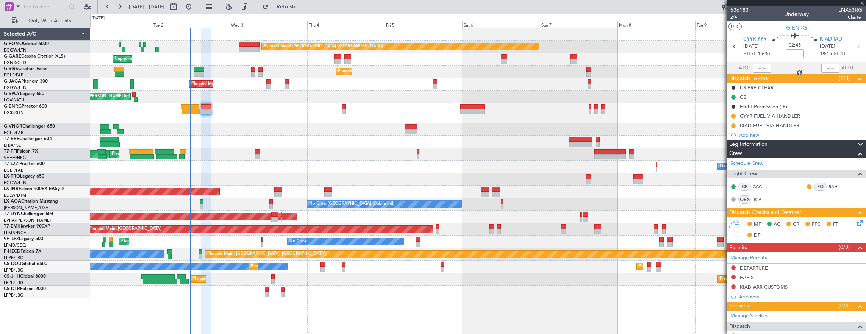
type input "+00:10"
type input "1"
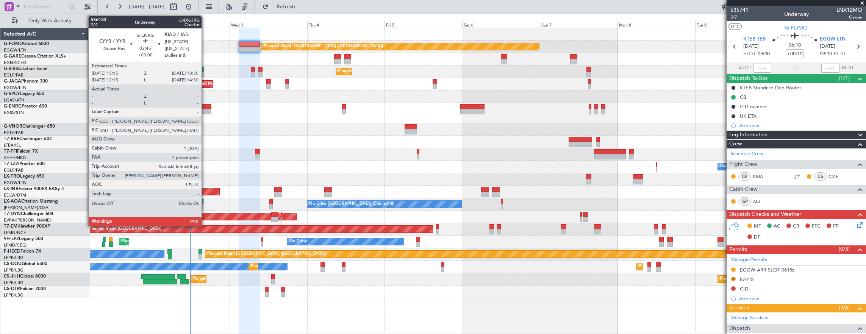
click at [205, 106] on div at bounding box center [206, 106] width 11 height 5
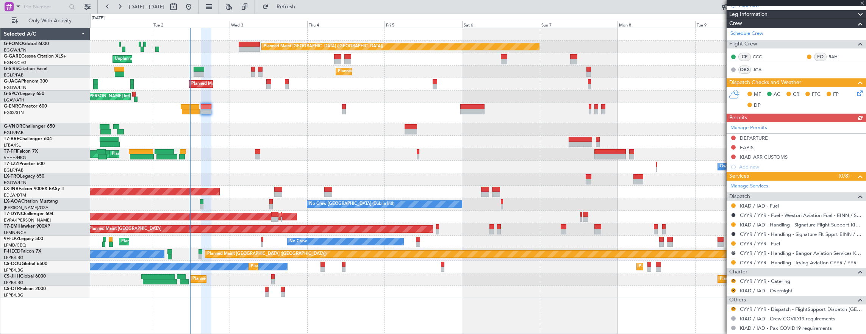
scroll to position [151, 0]
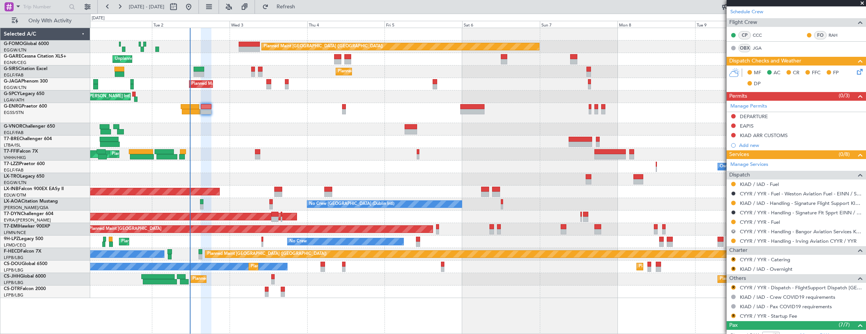
click at [733, 229] on button "R" at bounding box center [733, 231] width 5 height 5
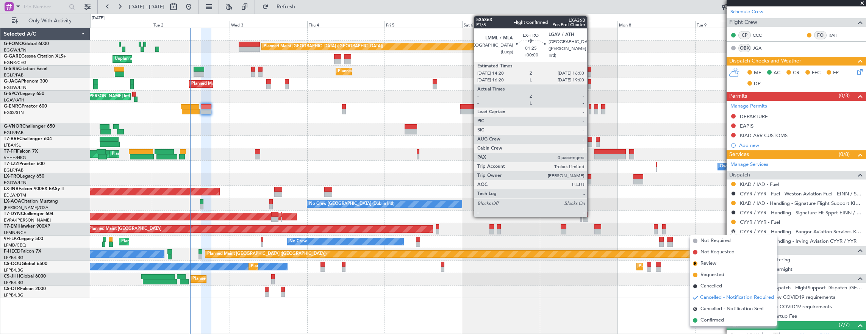
click at [591, 183] on div at bounding box center [589, 181] width 6 height 5
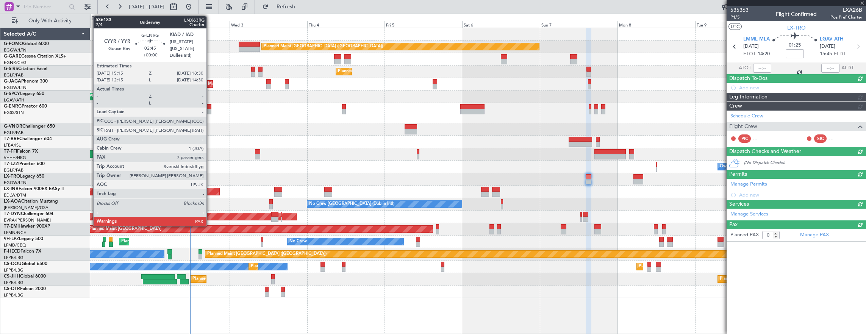
scroll to position [0, 0]
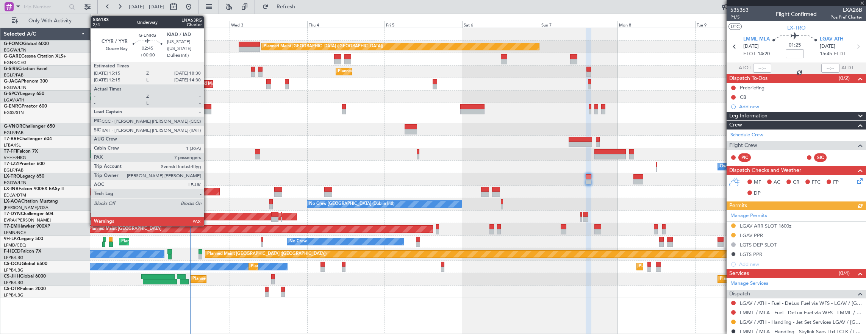
click at [208, 108] on div at bounding box center [206, 106] width 11 height 5
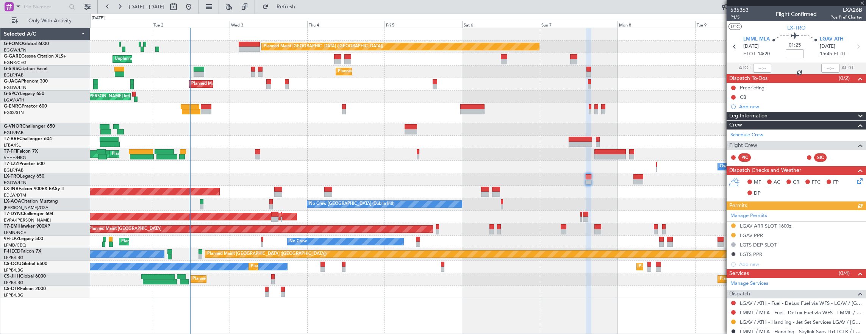
type input "7"
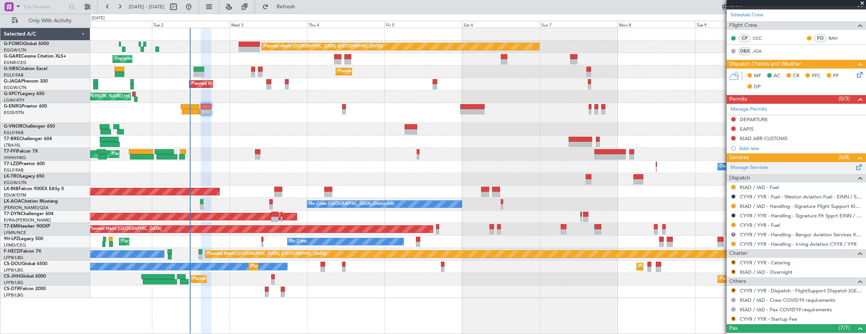
scroll to position [151, 0]
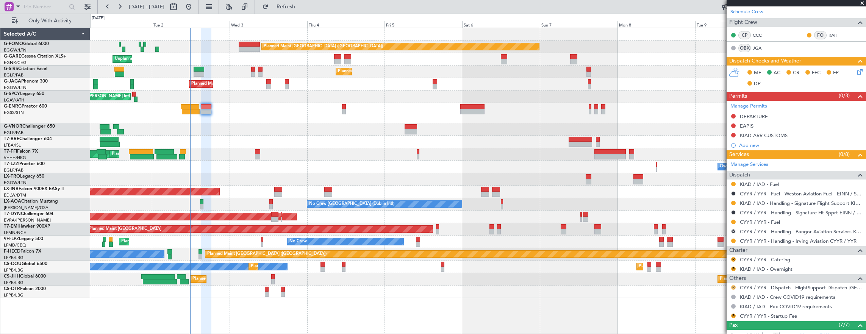
click at [733, 285] on button "R" at bounding box center [733, 287] width 5 height 5
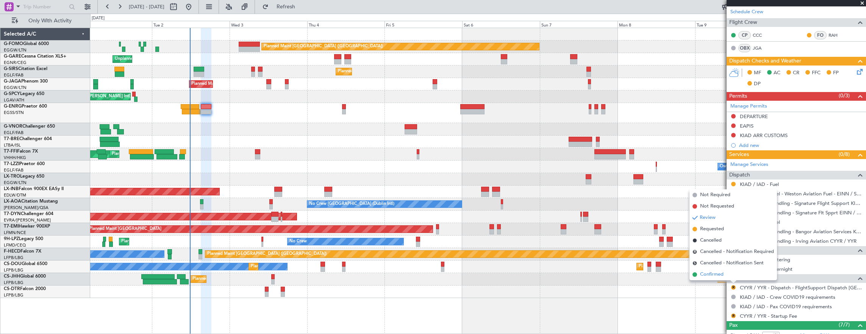
click at [727, 275] on li "Confirmed" at bounding box center [732, 274] width 87 height 11
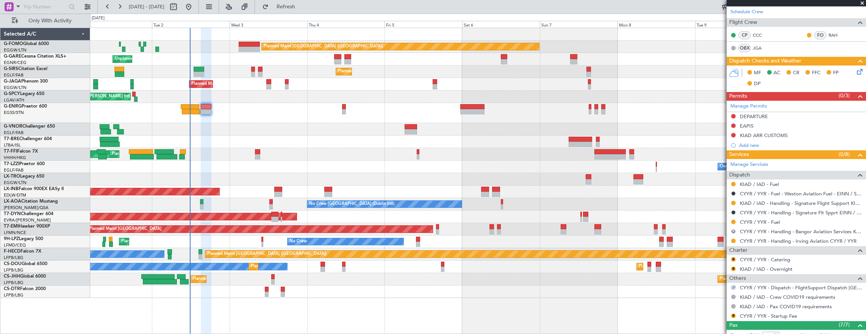
click at [734, 230] on button "R" at bounding box center [733, 231] width 5 height 5
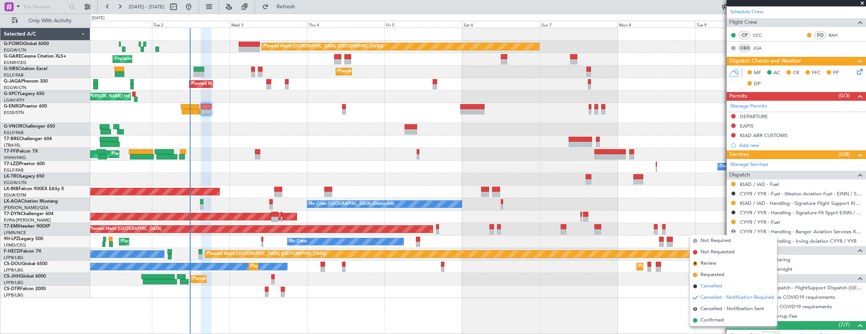
click at [711, 288] on span "Cancelled" at bounding box center [711, 287] width 22 height 8
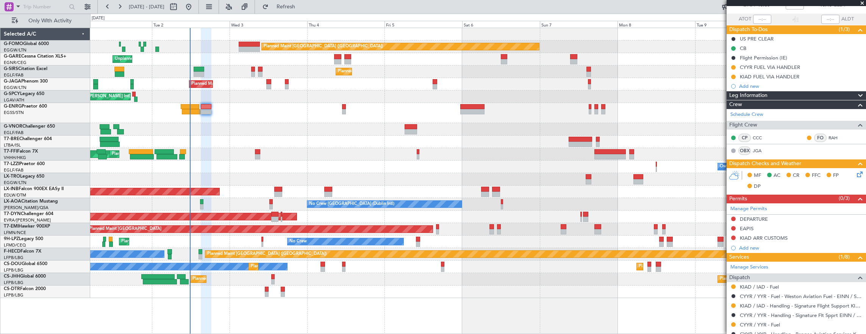
scroll to position [0, 0]
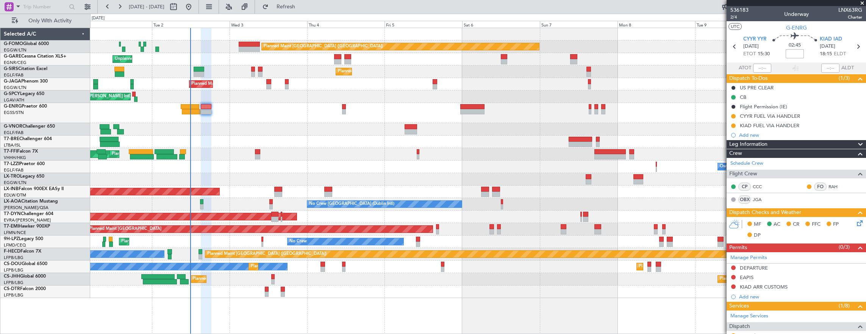
click at [792, 55] on input at bounding box center [795, 53] width 18 height 9
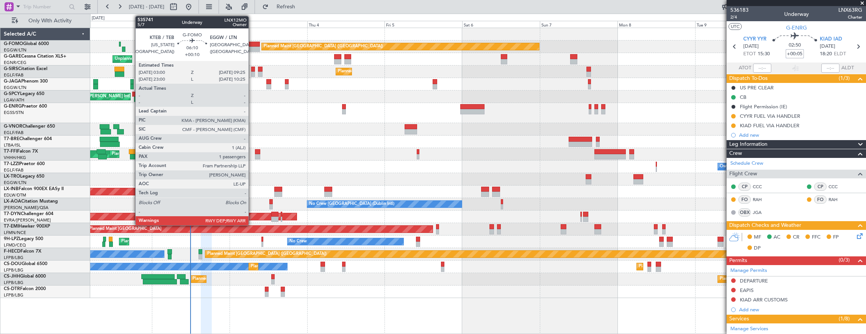
click at [252, 48] on div at bounding box center [249, 49] width 21 height 5
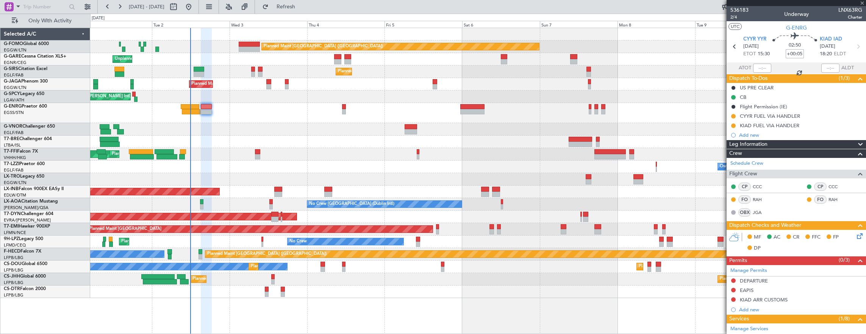
type input "+00:10"
type input "1"
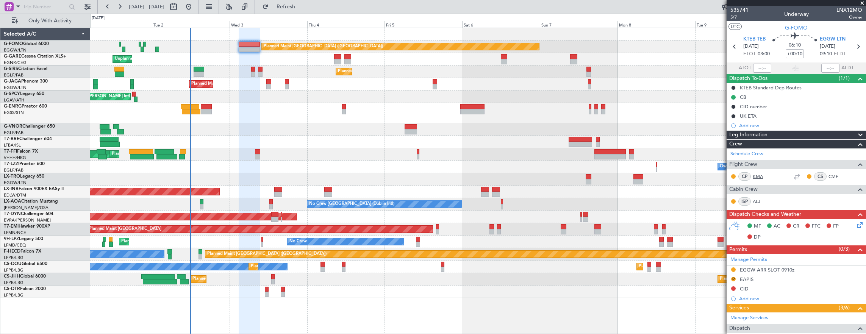
click at [759, 173] on link "KMA" at bounding box center [761, 176] width 17 height 7
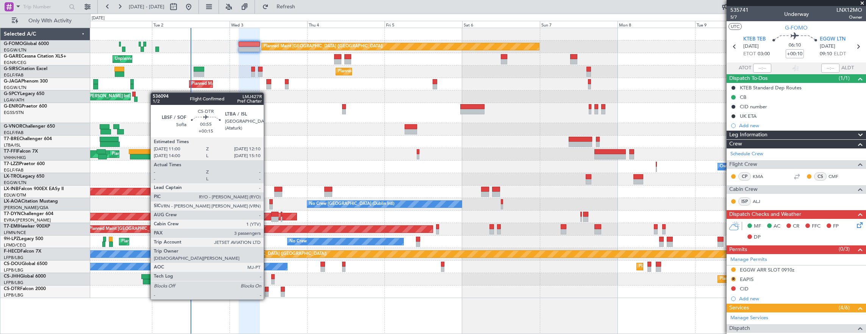
click at [267, 292] on div at bounding box center [267, 294] width 4 height 5
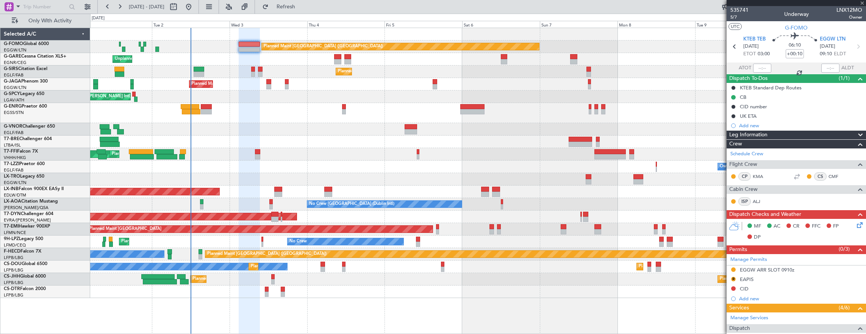
type input "+00:15"
type input "3"
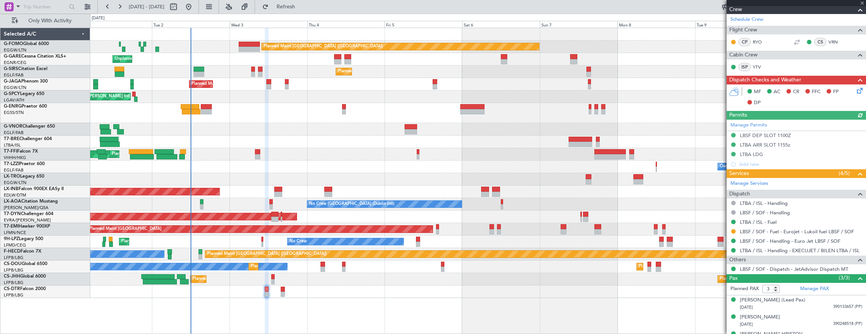
scroll to position [135, 0]
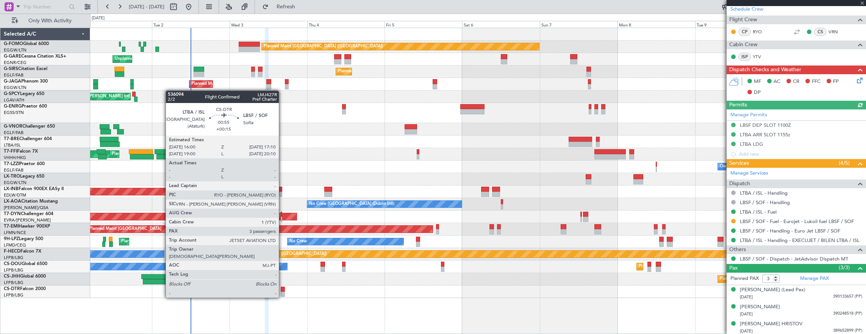
click at [283, 290] on div at bounding box center [283, 289] width 4 height 5
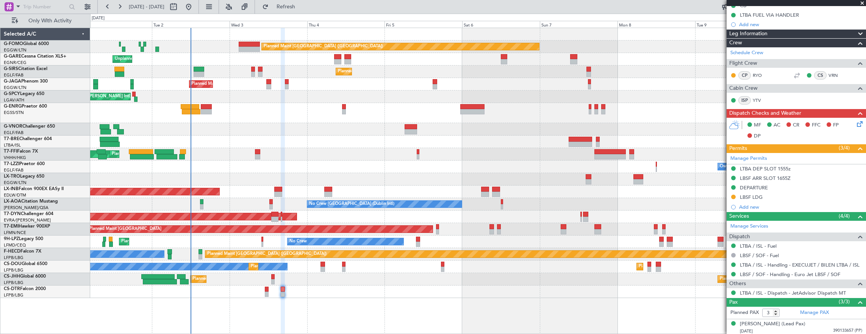
scroll to position [126, 0]
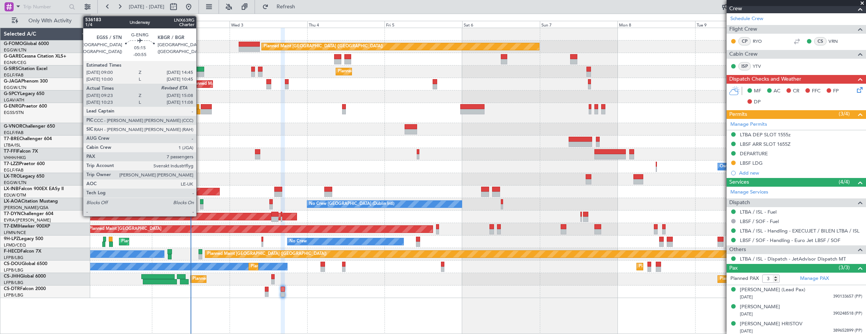
click at [199, 111] on div at bounding box center [191, 111] width 19 height 5
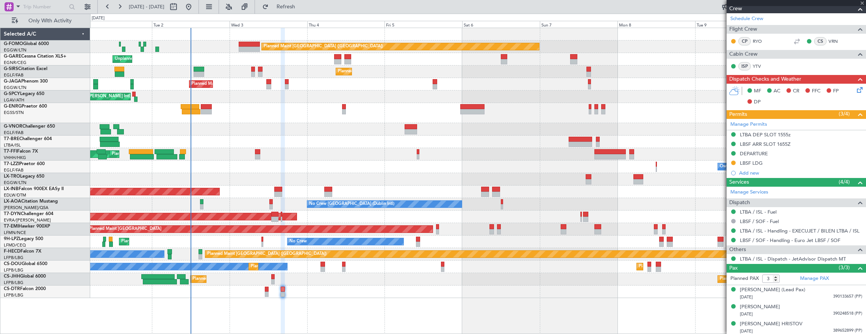
click at [208, 111] on div at bounding box center [206, 111] width 11 height 5
type input "+00:05"
type input "7"
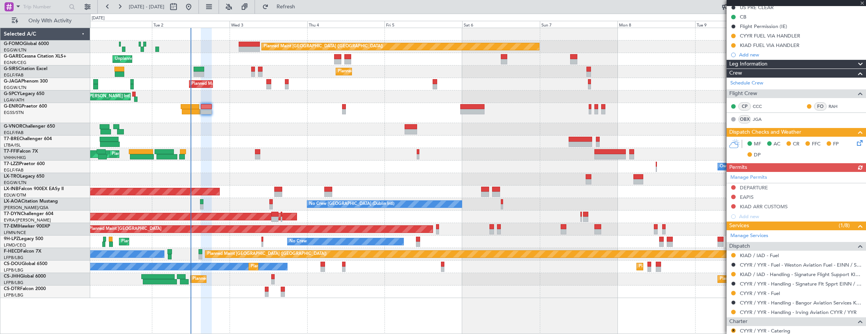
scroll to position [151, 0]
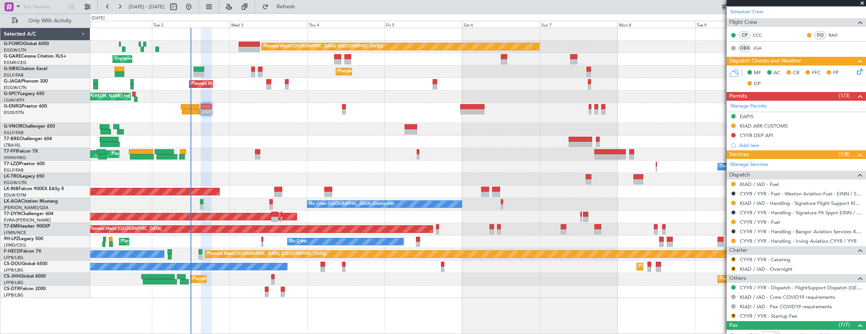
click at [238, 173] on div "Planned Maint [GEOGRAPHIC_DATA] ([GEOGRAPHIC_DATA]) Unplanned Maint [PERSON_NAM…" at bounding box center [478, 163] width 776 height 270
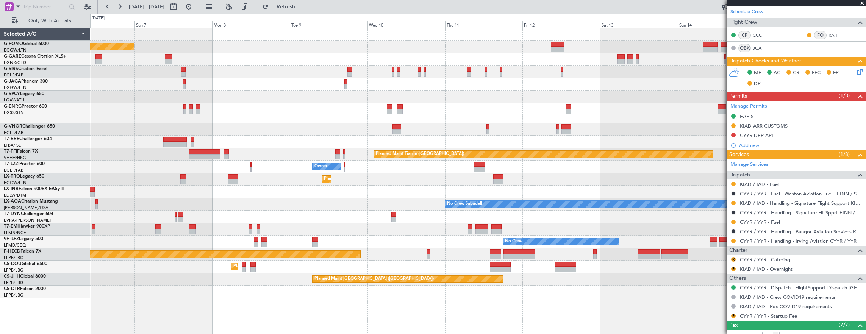
click at [344, 181] on div "Planned Maint Dusseldorf" at bounding box center [478, 179] width 776 height 12
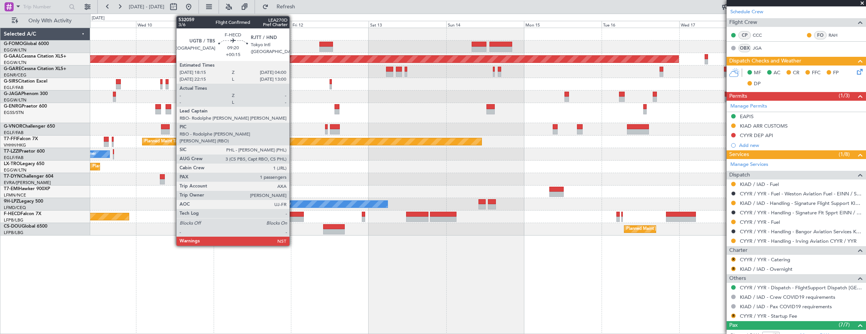
click at [293, 219] on div at bounding box center [288, 219] width 32 height 5
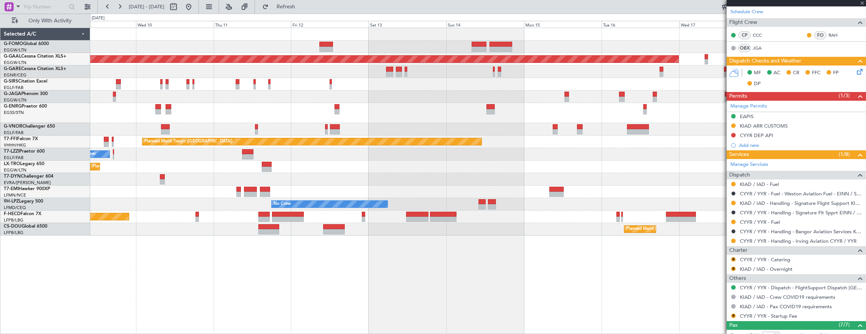
type input "+00:15"
type input "1"
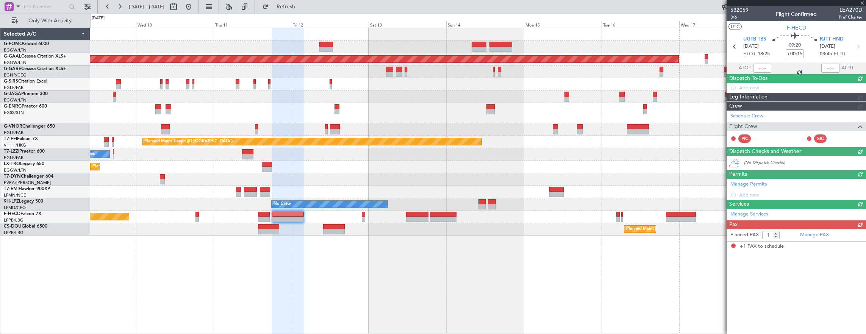
scroll to position [0, 0]
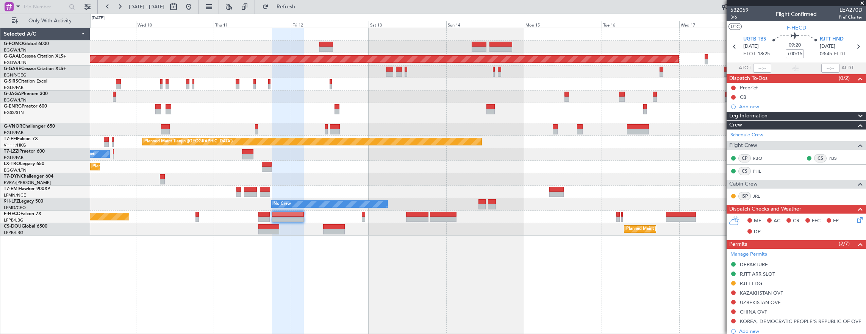
click at [72, 232] on div "Planned Maint [GEOGRAPHIC_DATA] ([GEOGRAPHIC_DATA]) Planned [GEOGRAPHIC_DATA] P…" at bounding box center [433, 174] width 866 height 320
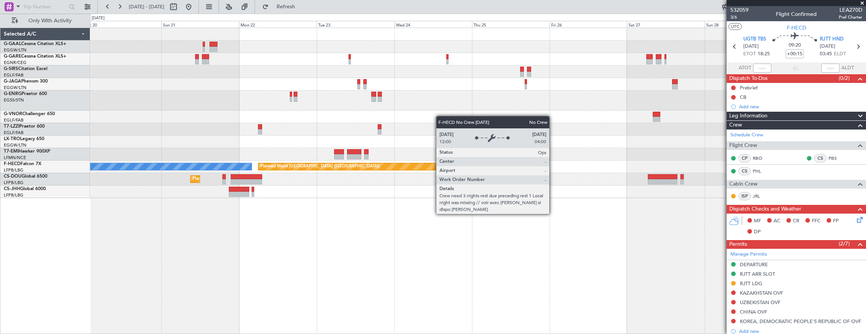
click at [193, 276] on div "No Crew Planned Maint [GEOGRAPHIC_DATA] ([GEOGRAPHIC_DATA]) Planned Maint [GEOG…" at bounding box center [478, 181] width 776 height 307
click at [396, 229] on div "No Crew Planned Maint [GEOGRAPHIC_DATA] ([GEOGRAPHIC_DATA]) Planned Maint [GEOG…" at bounding box center [478, 181] width 776 height 307
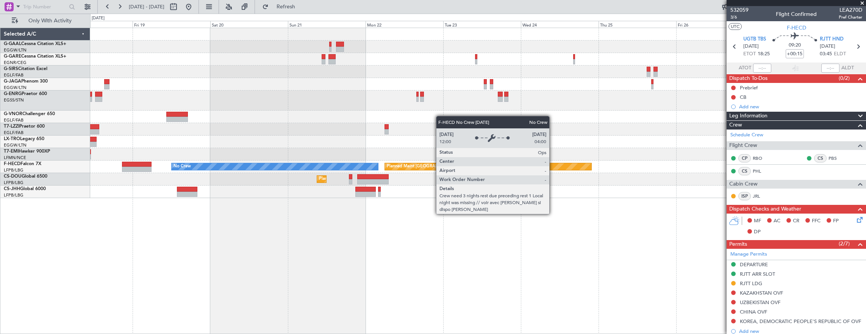
click at [91, 239] on div "Planned Maint Dusseldorf No Crew Planned Maint [GEOGRAPHIC_DATA] ([GEOGRAPHIC_D…" at bounding box center [478, 181] width 776 height 307
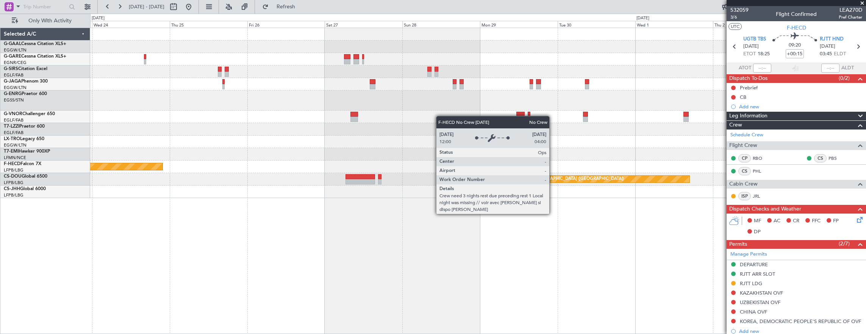
click at [191, 222] on div "Planned Maint [GEOGRAPHIC_DATA] ([GEOGRAPHIC_DATA]) No Crew Planned Maint [GEOG…" at bounding box center [478, 181] width 776 height 307
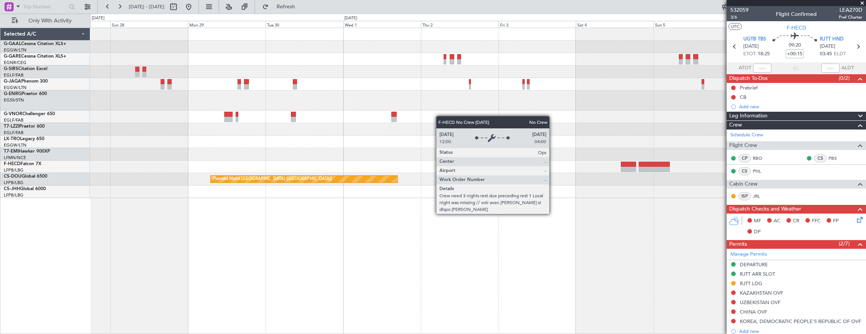
click at [240, 219] on div "Planned Maint [GEOGRAPHIC_DATA] ([GEOGRAPHIC_DATA])" at bounding box center [478, 181] width 776 height 307
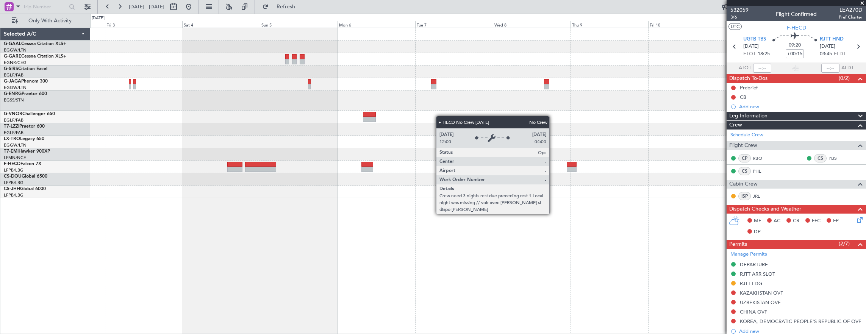
click at [155, 188] on div "Planned Maint [GEOGRAPHIC_DATA] ([GEOGRAPHIC_DATA])" at bounding box center [478, 181] width 776 height 307
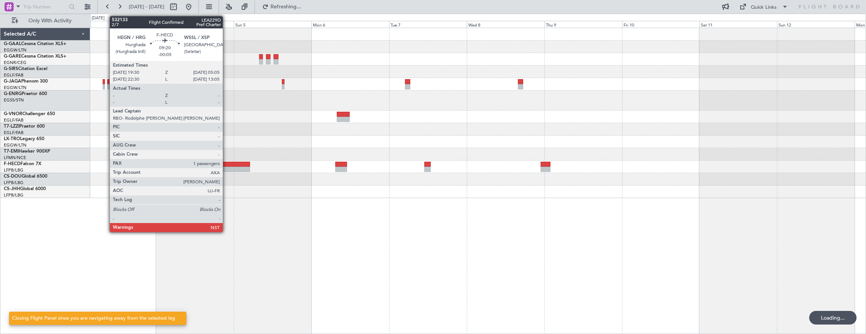
click at [226, 163] on div "Planned Maint [GEOGRAPHIC_DATA] ([GEOGRAPHIC_DATA])" at bounding box center [478, 181] width 776 height 307
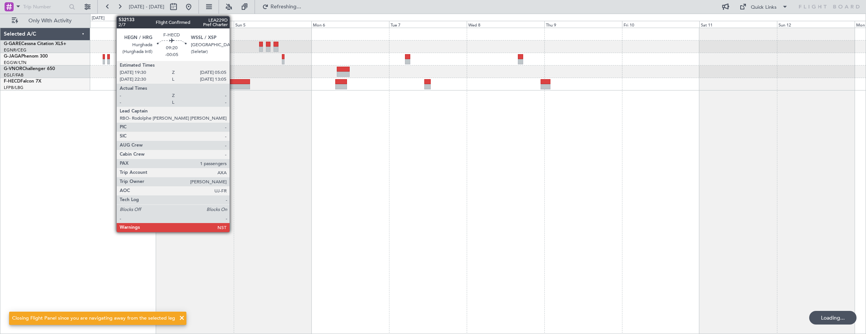
click at [233, 86] on div at bounding box center [234, 86] width 31 height 5
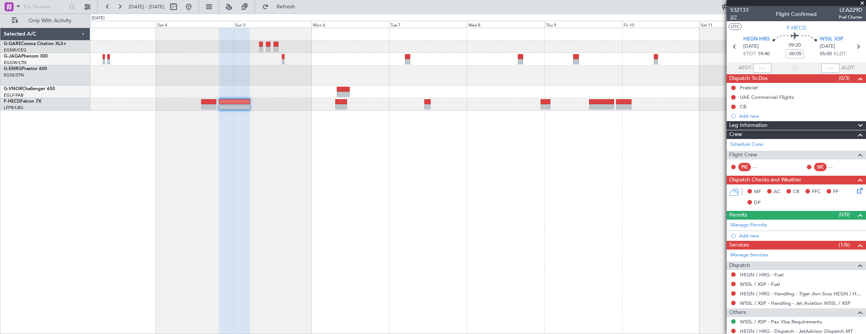
click at [740, 20] on span "2/7" at bounding box center [739, 17] width 18 height 6
click at [725, 142] on div at bounding box center [478, 181] width 776 height 307
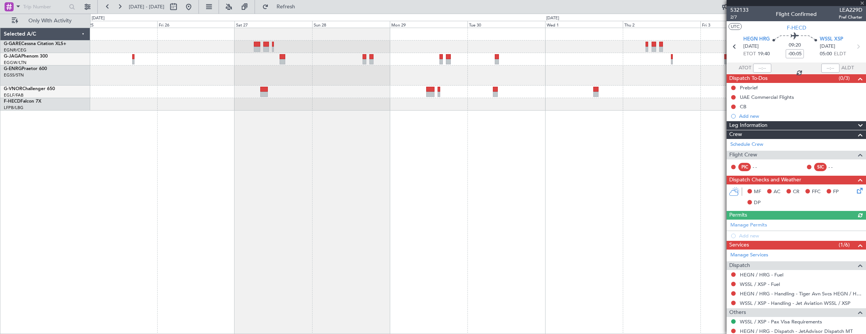
click at [648, 156] on div "Planned Maint [GEOGRAPHIC_DATA] ([GEOGRAPHIC_DATA])" at bounding box center [478, 181] width 776 height 307
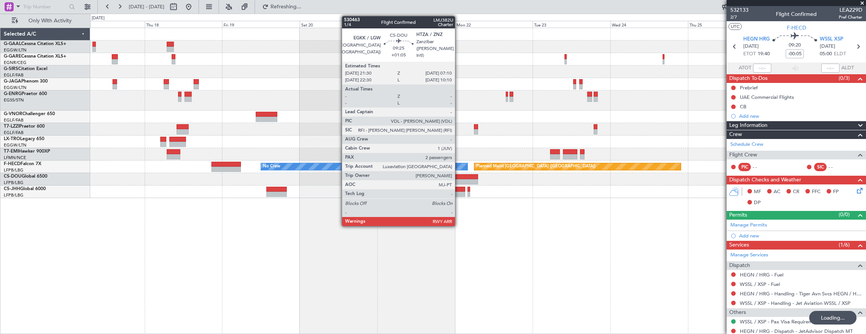
click at [459, 174] on div at bounding box center [462, 176] width 31 height 5
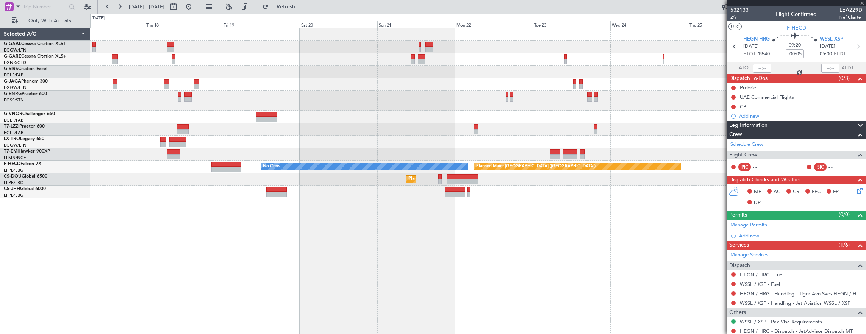
type input "+01:05"
type input "2"
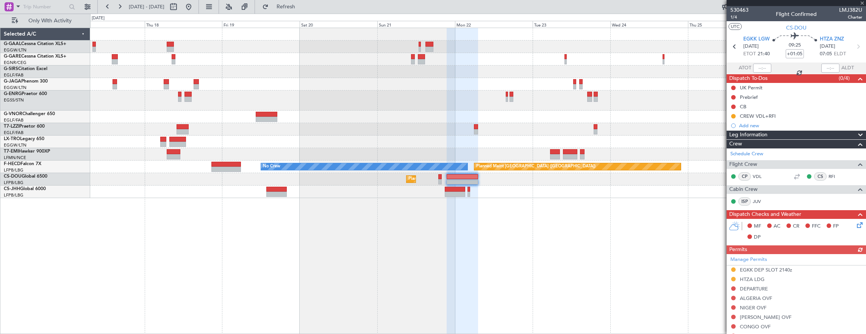
scroll to position [151, 0]
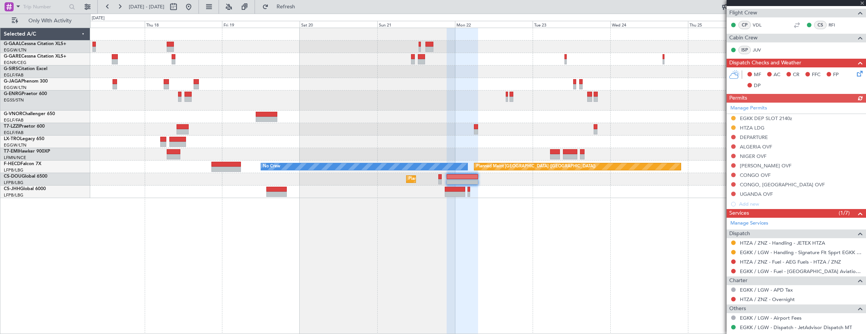
click at [424, 239] on div "Planned Maint Dusseldorf Planned Maint [GEOGRAPHIC_DATA] ([GEOGRAPHIC_DATA]) No…" at bounding box center [478, 181] width 776 height 307
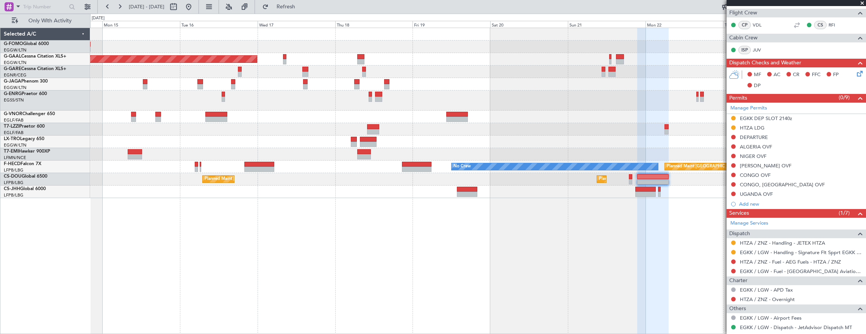
click at [519, 217] on div "Planned Maint Dusseldorf Planned Maint [GEOGRAPHIC_DATA] ([GEOGRAPHIC_DATA]) No…" at bounding box center [478, 181] width 776 height 307
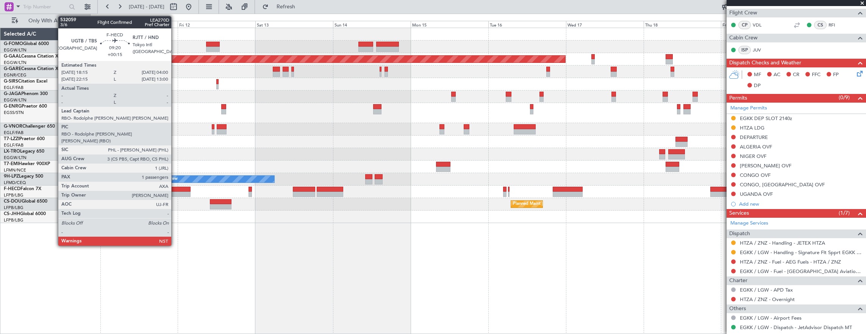
click at [175, 195] on div at bounding box center [175, 194] width 32 height 5
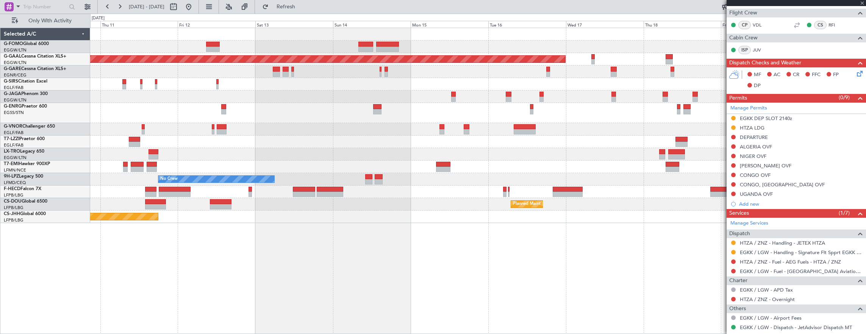
type input "+00:15"
type input "1"
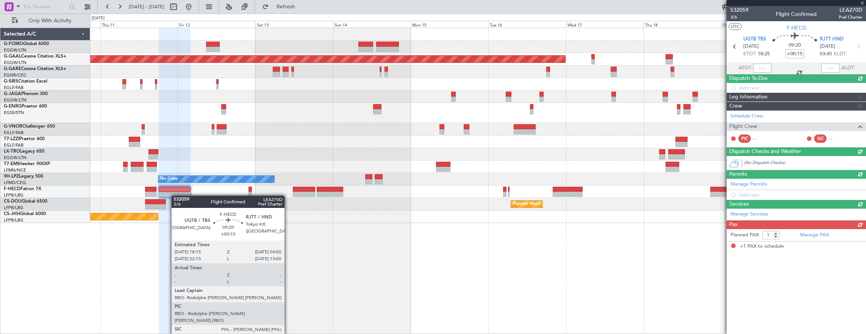
scroll to position [0, 0]
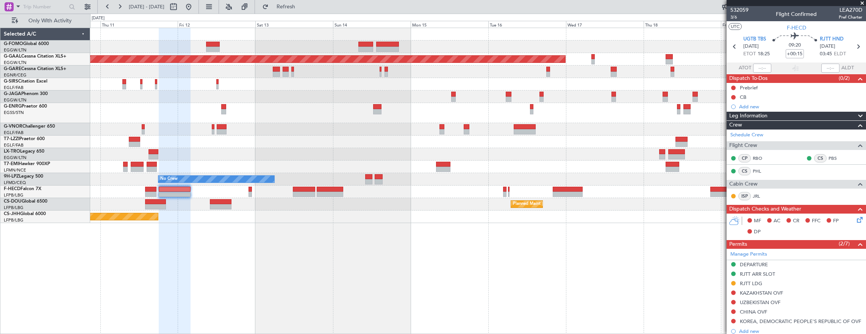
click at [469, 112] on div "Planned Maint Dusseldorf Owner Planned [GEOGRAPHIC_DATA] No Crew No Crew Planne…" at bounding box center [478, 125] width 776 height 195
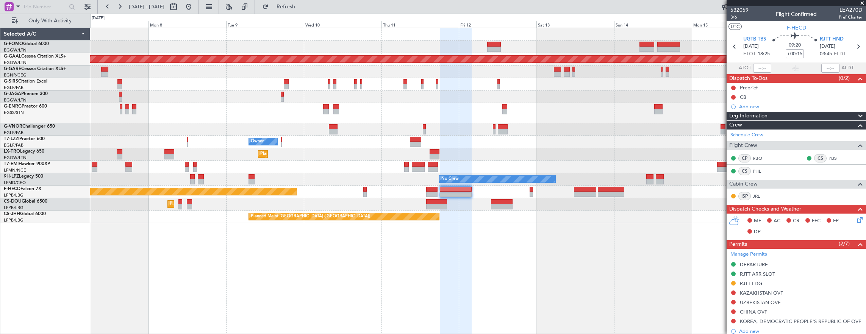
click at [434, 142] on div "Planned Maint [GEOGRAPHIC_DATA] ([GEOGRAPHIC_DATA]) Planned [GEOGRAPHIC_DATA] O…" at bounding box center [478, 125] width 776 height 195
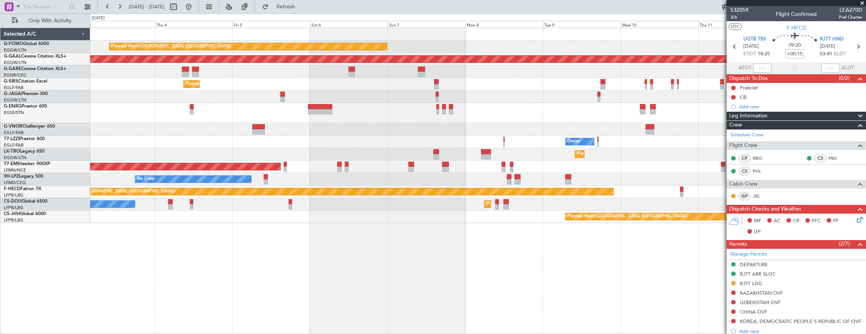
click at [484, 128] on div "Planned Maint [GEOGRAPHIC_DATA] ([GEOGRAPHIC_DATA]) Planned [GEOGRAPHIC_DATA] P…" at bounding box center [478, 125] width 776 height 195
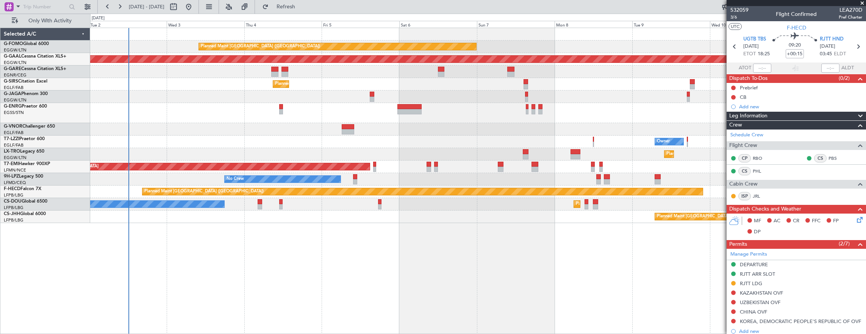
click at [194, 139] on div "Owner" at bounding box center [478, 142] width 776 height 12
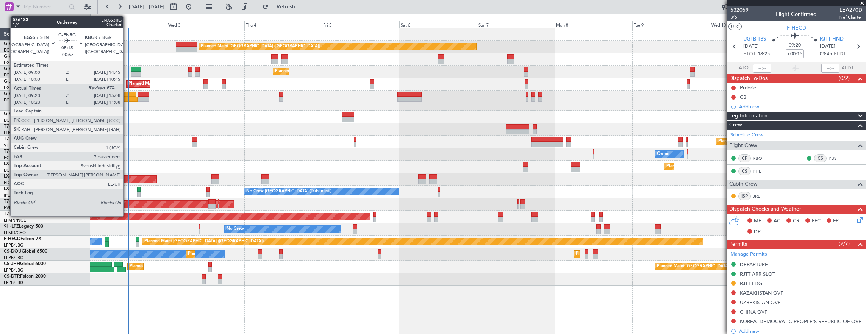
click at [127, 97] on div at bounding box center [128, 99] width 19 height 5
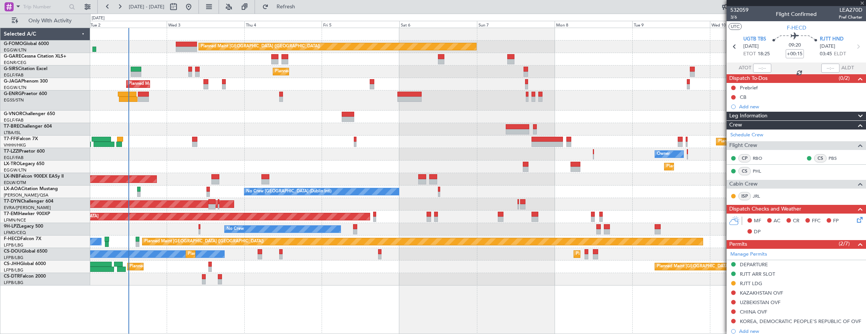
type input "-00:55"
type input "09:38"
type input "7"
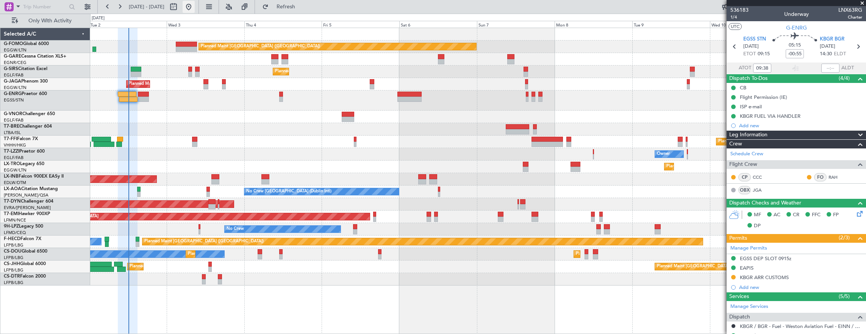
click at [195, 10] on button at bounding box center [189, 7] width 12 height 12
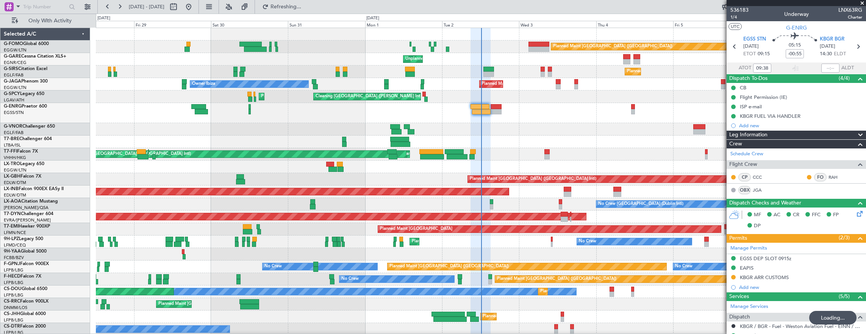
click at [167, 147] on div at bounding box center [481, 142] width 770 height 12
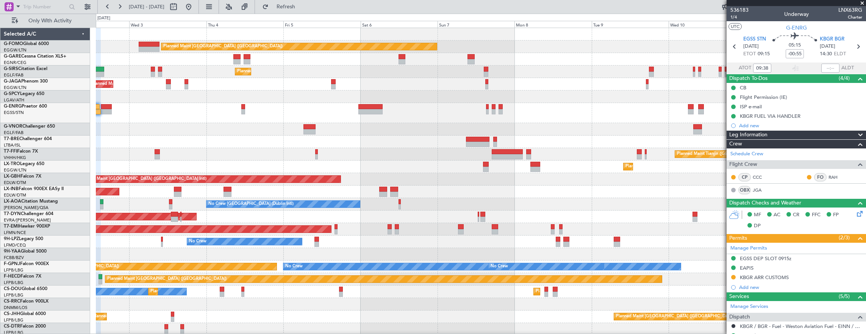
click at [248, 161] on div "Planned Maint [GEOGRAPHIC_DATA] ([GEOGRAPHIC_DATA]) Unplanned Maint [PERSON_NAM…" at bounding box center [481, 182] width 770 height 308
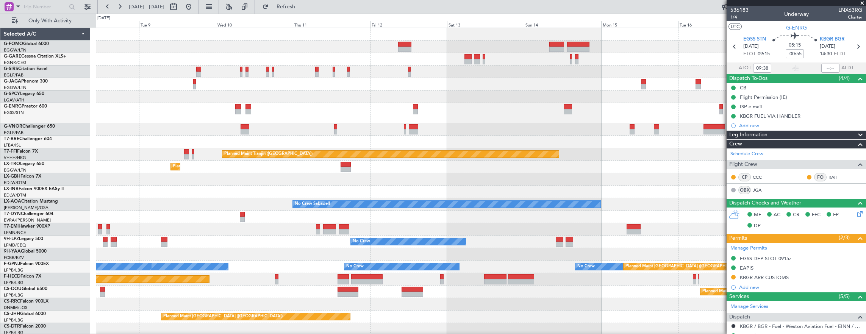
click at [248, 161] on div "Planned Maint [GEOGRAPHIC_DATA] ([GEOGRAPHIC_DATA]) Planned Maint Tianjin ([GEO…" at bounding box center [481, 182] width 770 height 308
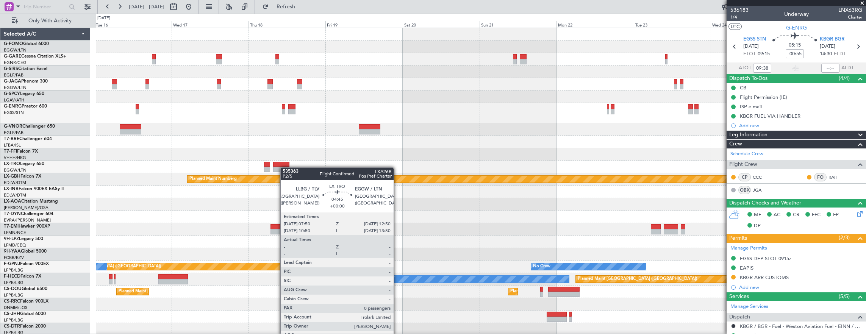
click at [138, 170] on div "Planned Maint Tianjin ([GEOGRAPHIC_DATA]) Planned Maint Nurnberg No Crew Sabade…" at bounding box center [481, 182] width 770 height 308
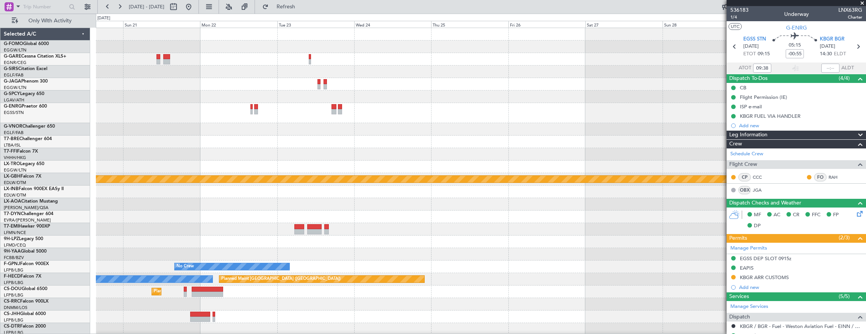
click at [161, 167] on div at bounding box center [481, 167] width 770 height 12
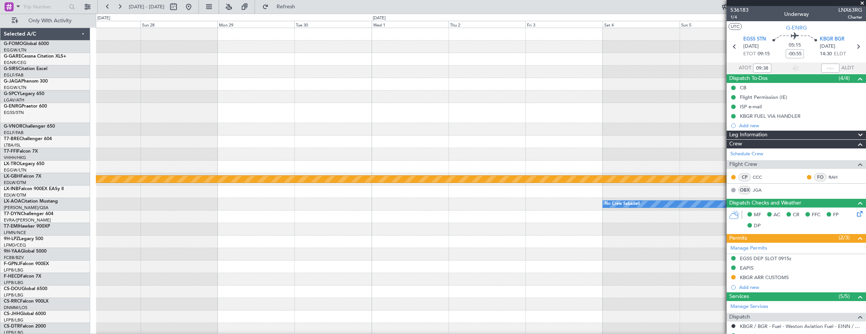
click at [128, 130] on div "Planned Maint Nurnberg No Crew Sabadell" at bounding box center [481, 182] width 770 height 308
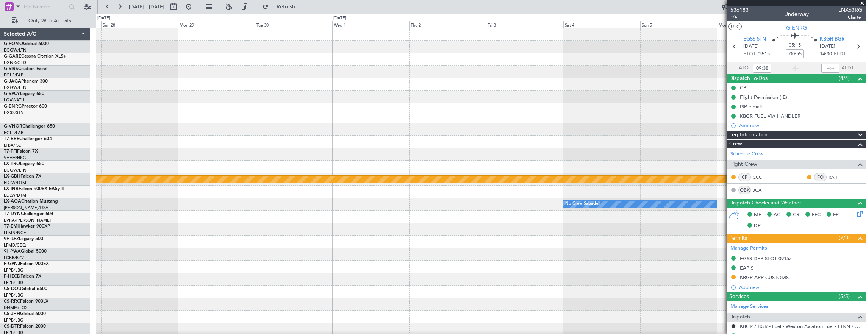
click at [245, 126] on div "Planned Maint Geneva (Cointrin) Planned Maint Nurnberg No Crew Sabadell" at bounding box center [481, 182] width 770 height 308
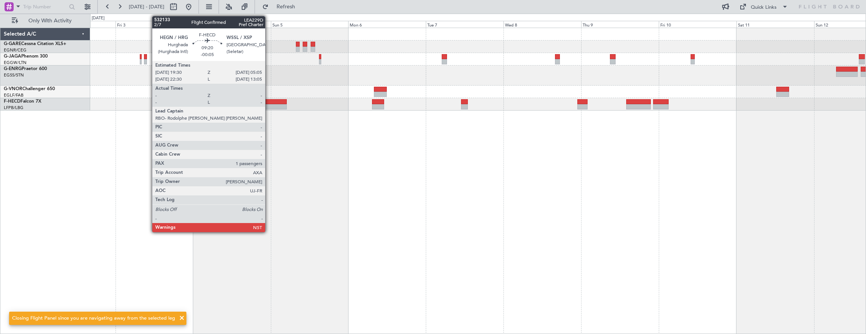
click at [269, 105] on div at bounding box center [271, 106] width 31 height 5
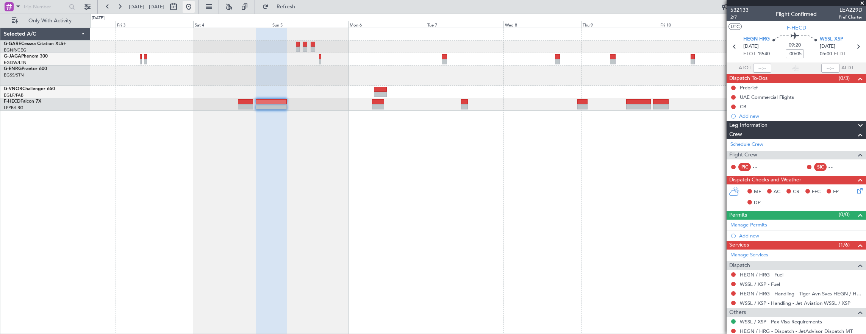
click at [195, 9] on button at bounding box center [189, 7] width 12 height 12
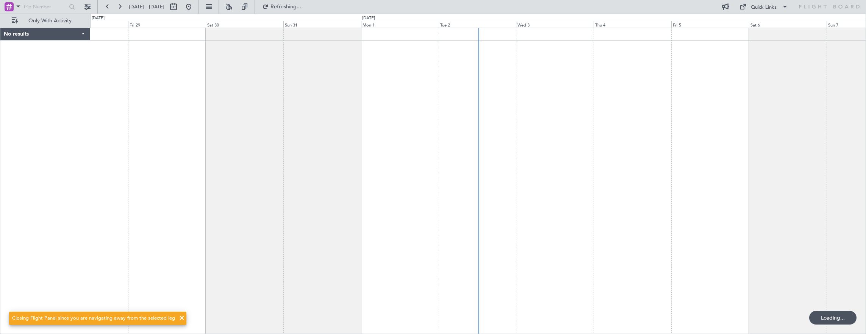
click at [42, 131] on div "No results 0 0 Thu 28 Fri 29 [DATE] Sun 31 Mon 1 Tue 2 Wed 3 Thu 4 Fri 5 Sat 6 …" at bounding box center [433, 174] width 866 height 320
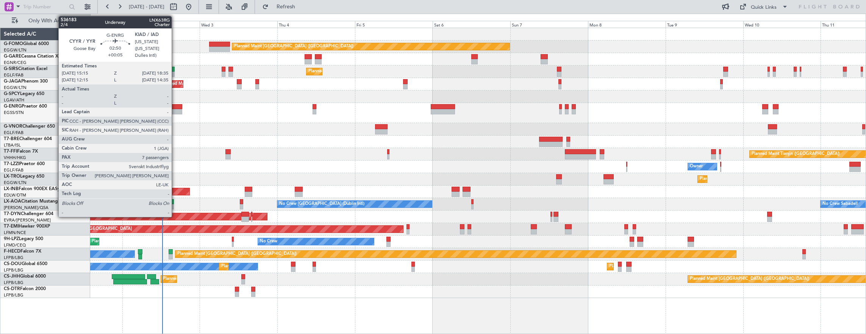
click at [175, 109] on div at bounding box center [176, 111] width 11 height 5
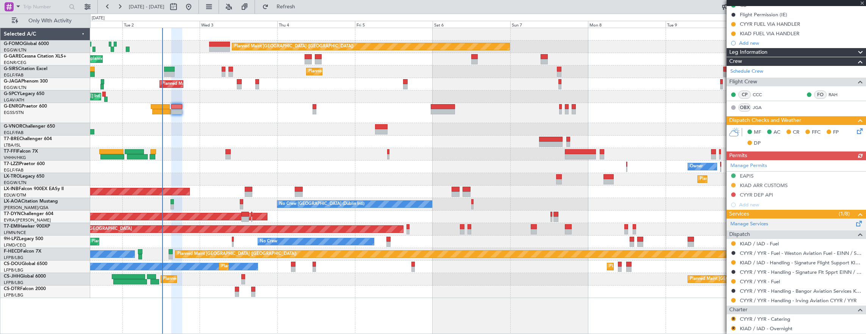
scroll to position [114, 0]
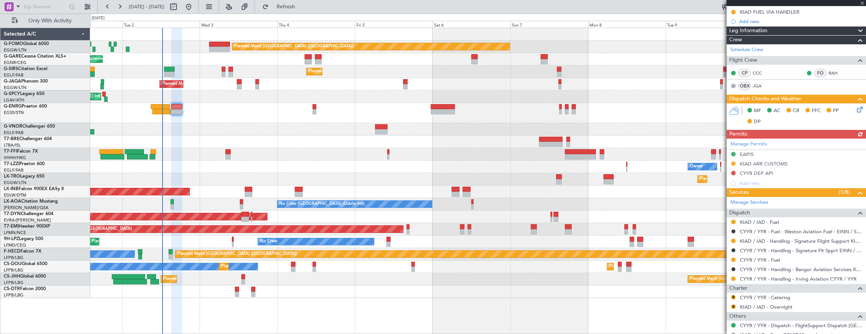
click at [792, 173] on div "Manage Permits EAPIS KIAD ARR CUSTOMS CYYR DEP API Add new" at bounding box center [795, 164] width 139 height 50
click at [789, 172] on div "Manage Permits EAPIS KIAD ARR CUSTOMS CYYR DEP API Add new" at bounding box center [795, 164] width 139 height 50
click at [789, 172] on div "CYYR DEP API" at bounding box center [795, 173] width 139 height 9
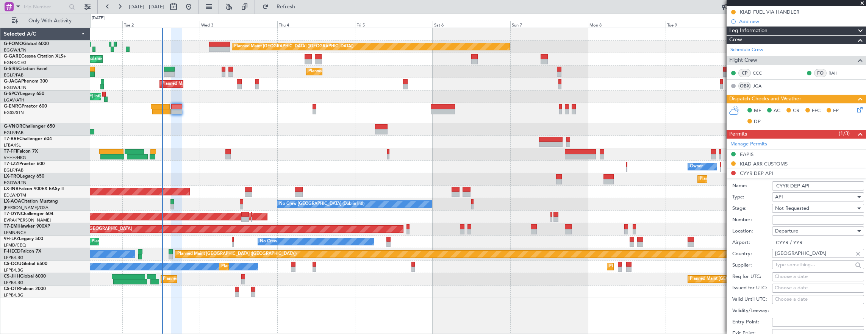
click at [796, 217] on input "Number:" at bounding box center [818, 220] width 92 height 9
paste input "414d51204d5150535243322020202020299e80681d1d7163"
click at [826, 219] on input "414d51204d5150535243322020202020299e80681d1d7163" at bounding box center [818, 220] width 92 height 9
paste input "041773"
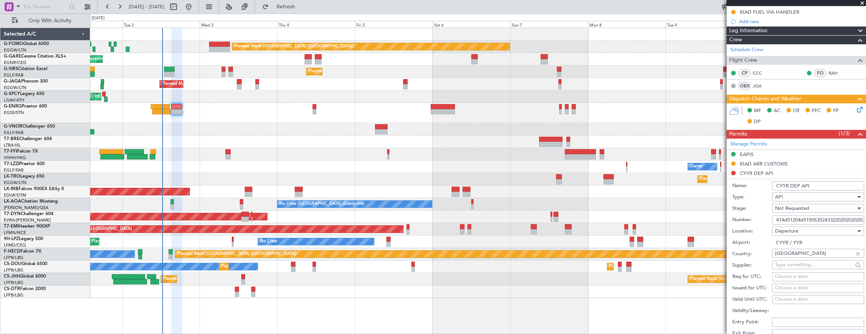
scroll to position [0, 51]
type input "414d51204d5150535243322020202020299e806804177363"
click at [789, 209] on span "Not Requested" at bounding box center [792, 208] width 34 height 7
click at [795, 267] on span "Received OK" at bounding box center [815, 267] width 80 height 11
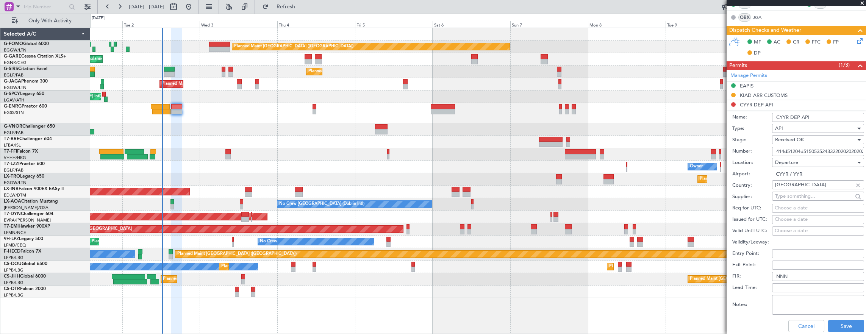
scroll to position [265, 0]
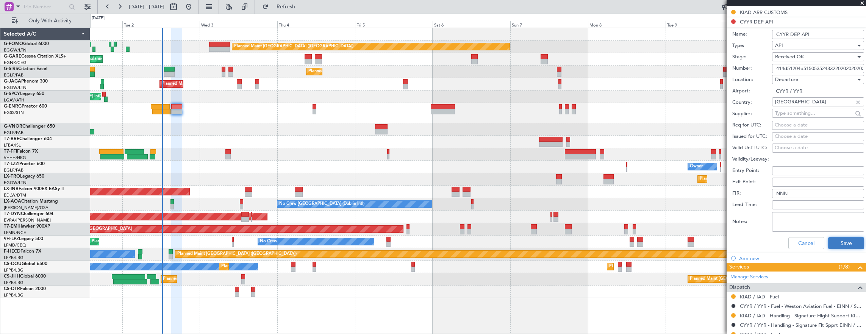
click at [840, 243] on button "Save" at bounding box center [846, 243] width 36 height 12
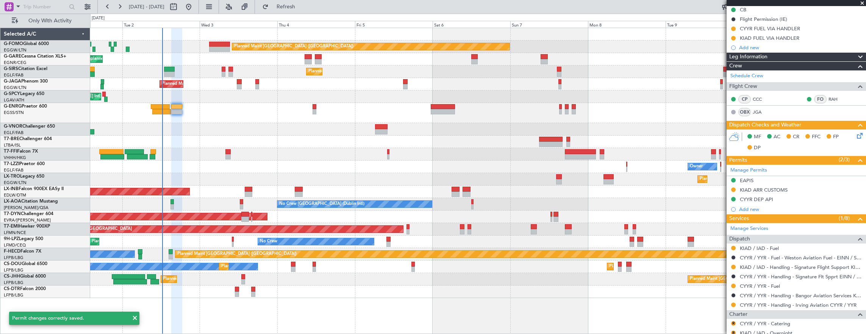
scroll to position [76, 0]
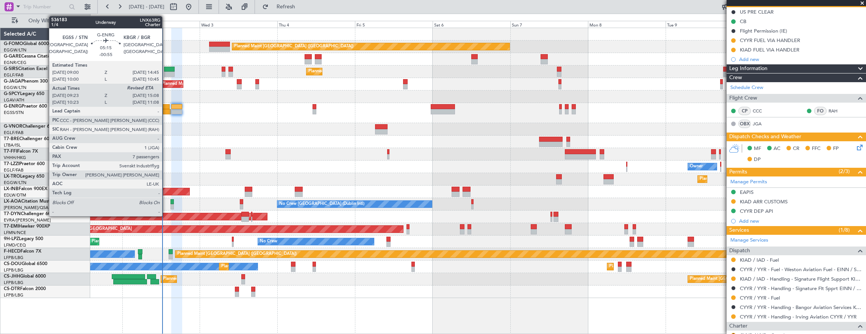
click at [166, 112] on div at bounding box center [161, 111] width 19 height 5
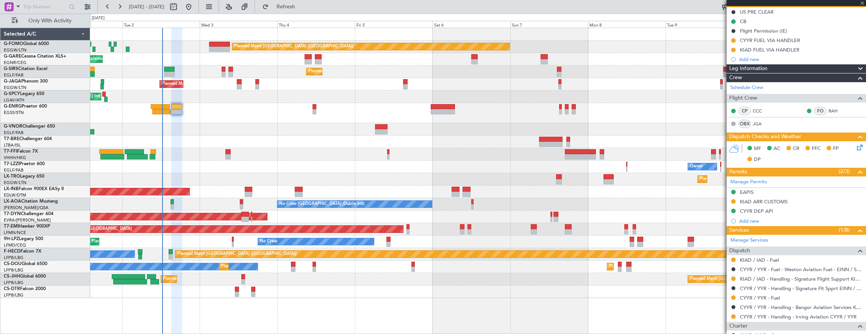
type input "-00:55"
type input "09:38"
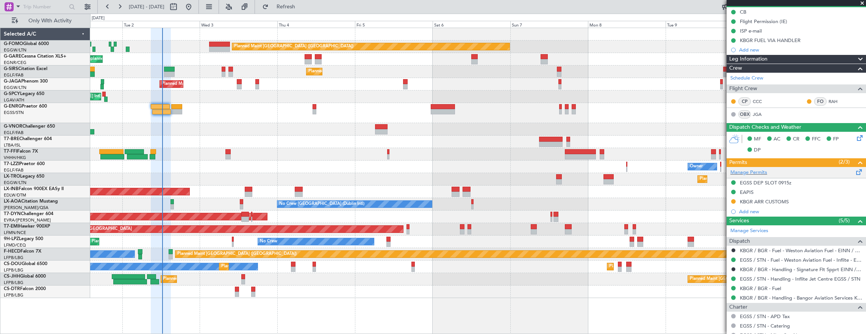
click at [790, 170] on div "Manage Permits" at bounding box center [795, 172] width 139 height 11
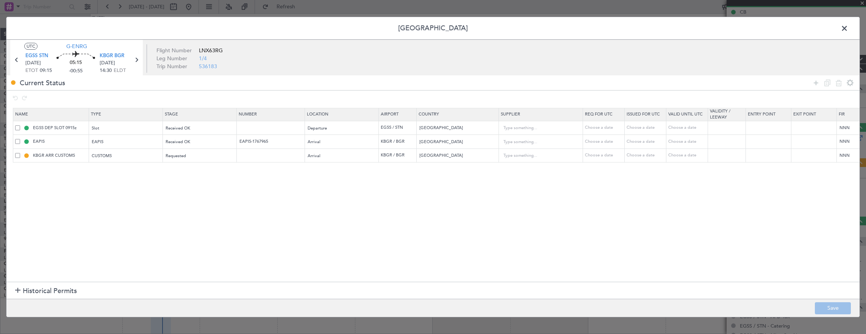
click at [810, 88] on div at bounding box center [832, 82] width 45 height 11
click at [814, 82] on icon at bounding box center [815, 82] width 9 height 9
click at [143, 170] on div "Type" at bounding box center [123, 169] width 63 height 11
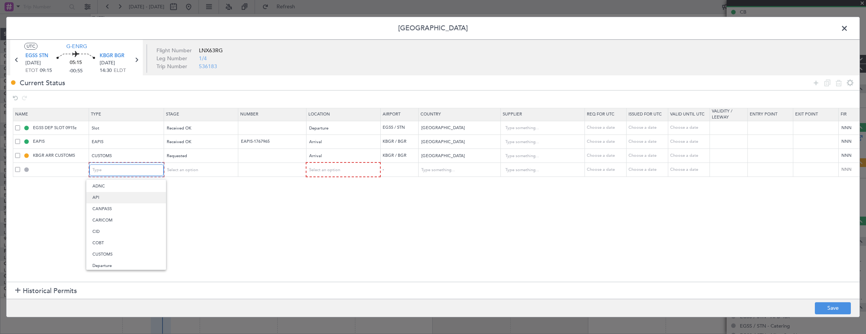
scroll to position [0, 0]
click at [125, 204] on span "API" at bounding box center [125, 207] width 67 height 11
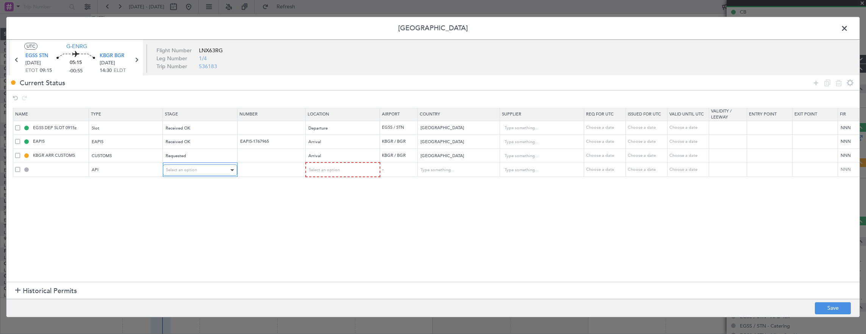
click at [203, 170] on div "Select an option" at bounding box center [197, 169] width 63 height 11
drag, startPoint x: 198, startPoint y: 230, endPoint x: 264, endPoint y: 183, distance: 81.7
click at [198, 230] on span "Received OK" at bounding box center [199, 230] width 67 height 11
click at [273, 168] on input "text" at bounding box center [272, 169] width 66 height 6
paste input "414d51204d5150535243322020202020299e806804177363"
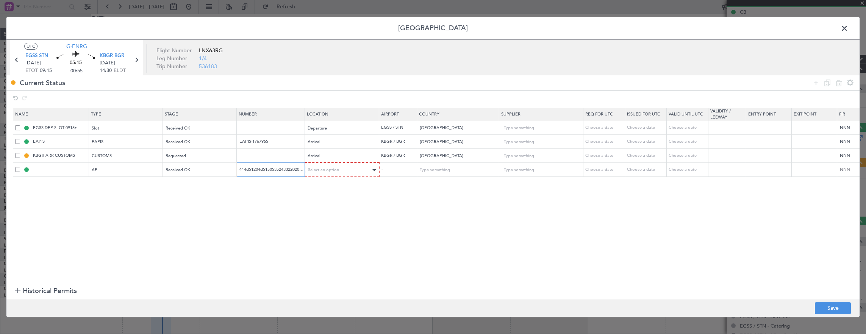
scroll to position [0, 47]
type input "414d51204d5150535243322020202020299e806804177363"
click at [322, 167] on span "Select an option" at bounding box center [323, 170] width 31 height 6
click at [321, 204] on span "Arrival" at bounding box center [341, 207] width 67 height 11
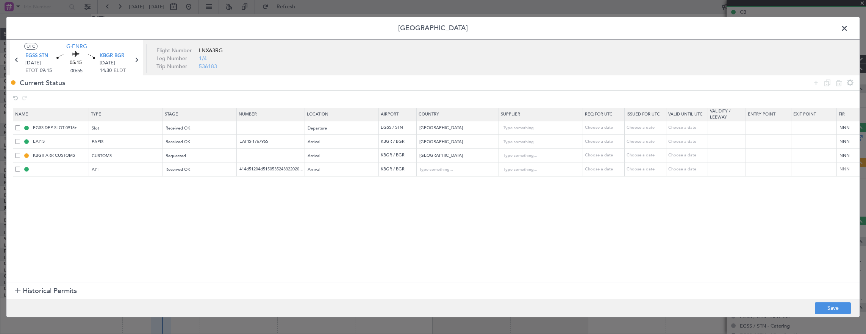
click at [823, 301] on footer "Save" at bounding box center [432, 308] width 853 height 18
click at [826, 310] on button "Save" at bounding box center [833, 308] width 36 height 12
type input "KBGR ARR API"
type input "United States"
type input "NNN"
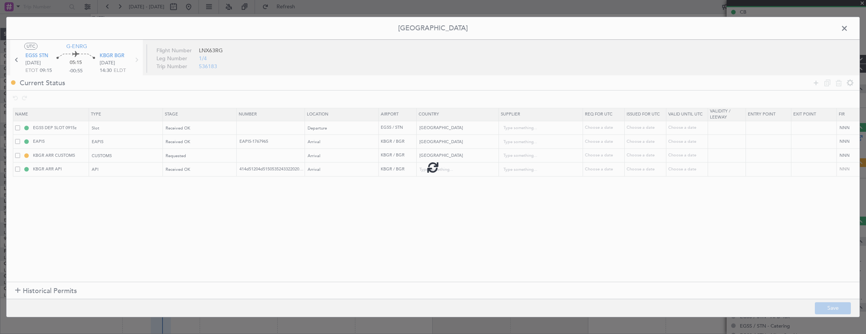
type input "5"
click at [848, 29] on span at bounding box center [848, 30] width 0 height 15
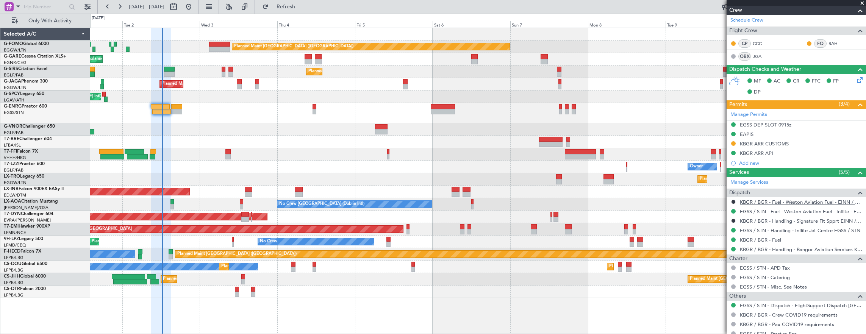
scroll to position [151, 0]
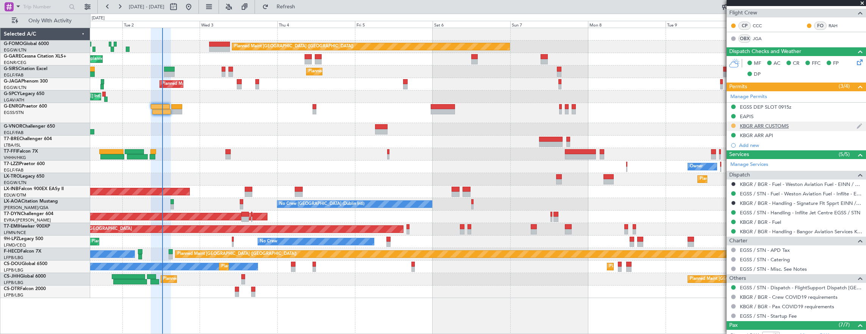
click at [734, 126] on button at bounding box center [733, 125] width 5 height 5
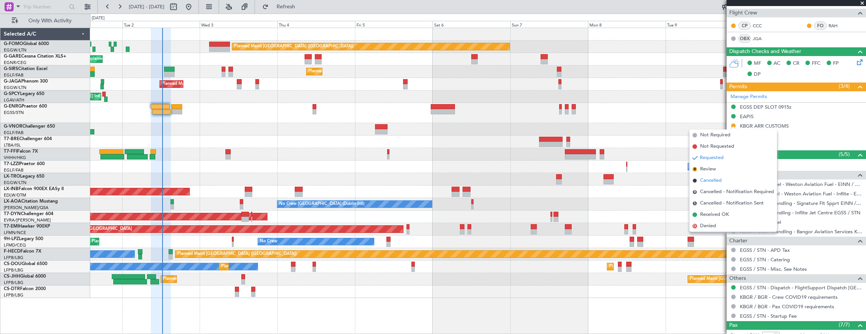
click at [714, 184] on li "Cancelled" at bounding box center [732, 180] width 87 height 11
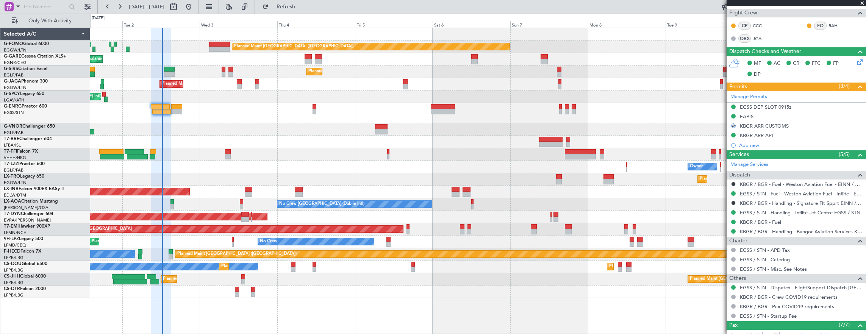
click at [176, 104] on div at bounding box center [176, 106] width 11 height 5
type input "+00:05"
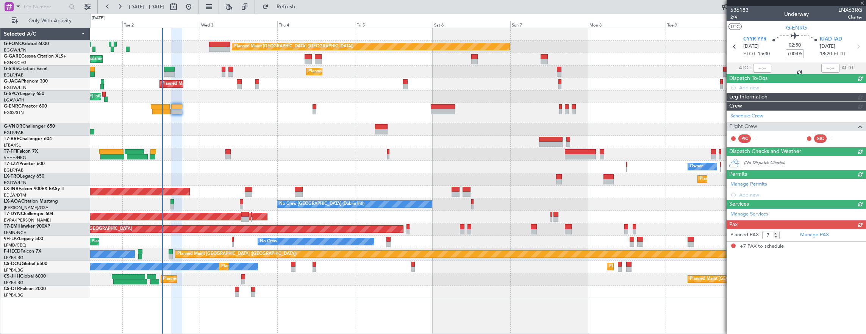
scroll to position [0, 0]
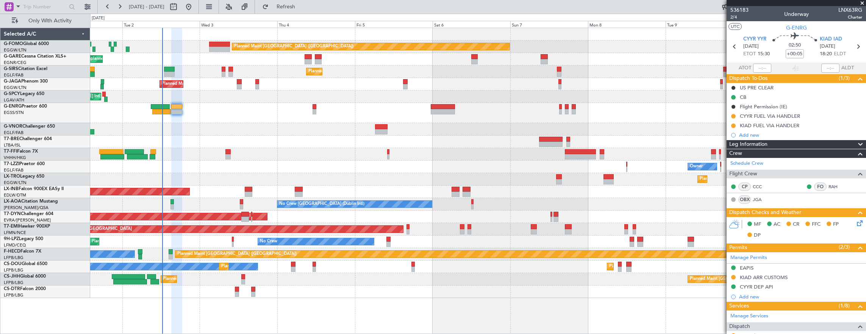
click at [58, 152] on div "Planned Maint London (Luton) Unplanned Maint Chester Planned Maint London (Farn…" at bounding box center [433, 174] width 866 height 320
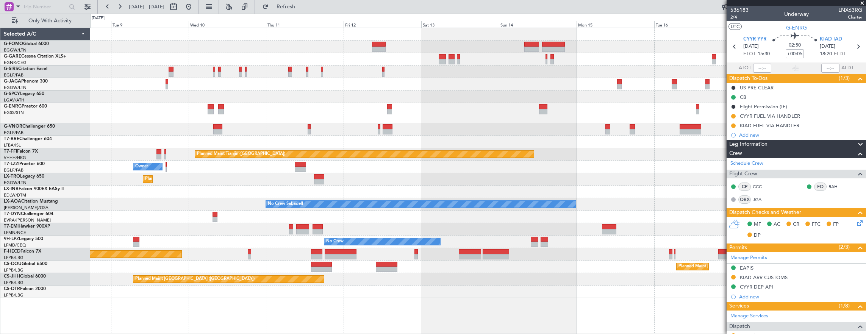
click at [104, 149] on div "Planned Maint London (Luton) Planned Maint Tianjin (Binhai) Owner Planned Maint…" at bounding box center [478, 163] width 776 height 270
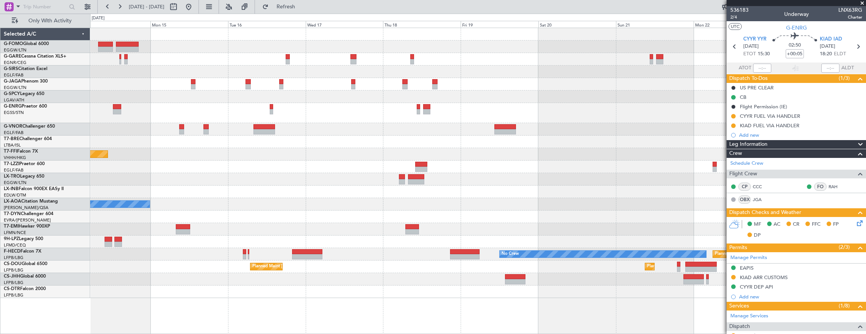
click at [0, 132] on html "01 Sep 2025 - 11 Sep 2025 Refresh Quick Links Only With Activity Planned Maint …" at bounding box center [433, 167] width 866 height 334
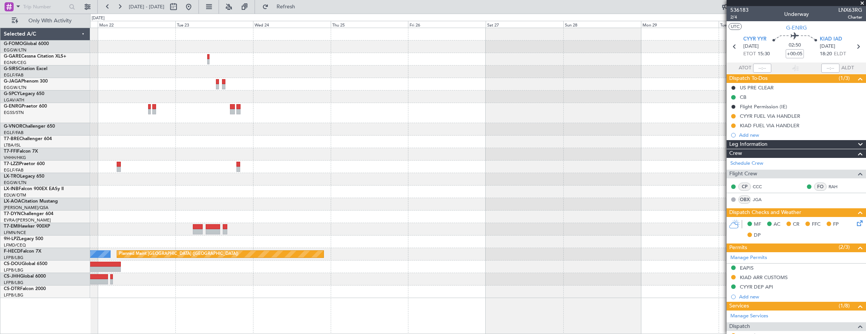
click at [176, 126] on div "No Crew Sabadell No Crew Planned Maint Paris (Le Bourget) Planned Maint Paris (…" at bounding box center [478, 163] width 776 height 270
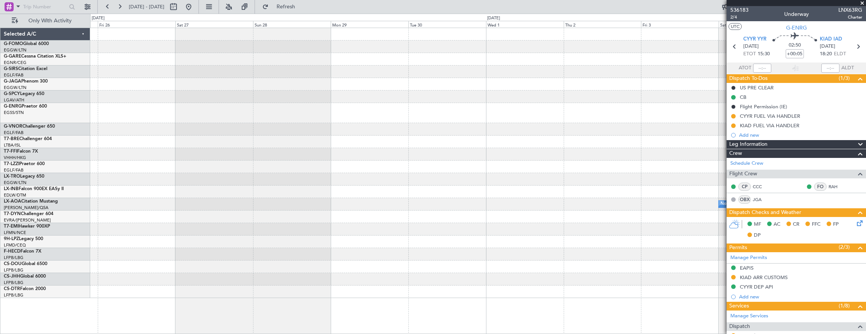
click at [238, 136] on div "No Crew Sabadell Planned Maint Paris (Le Bourget)" at bounding box center [478, 163] width 776 height 270
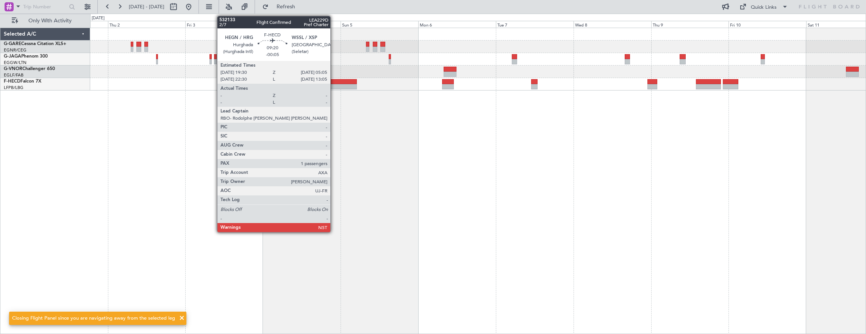
click at [345, 81] on div at bounding box center [341, 81] width 31 height 5
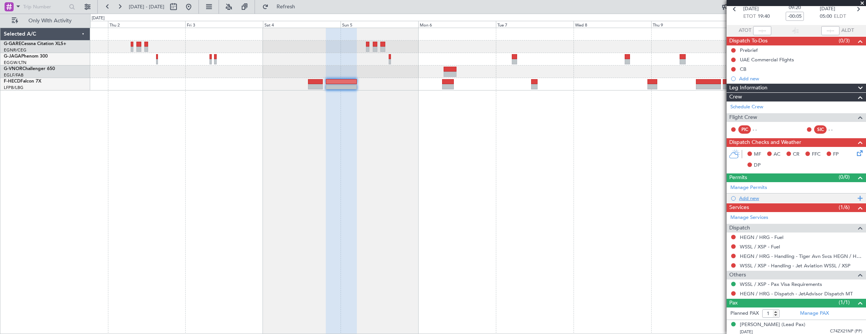
scroll to position [38, 0]
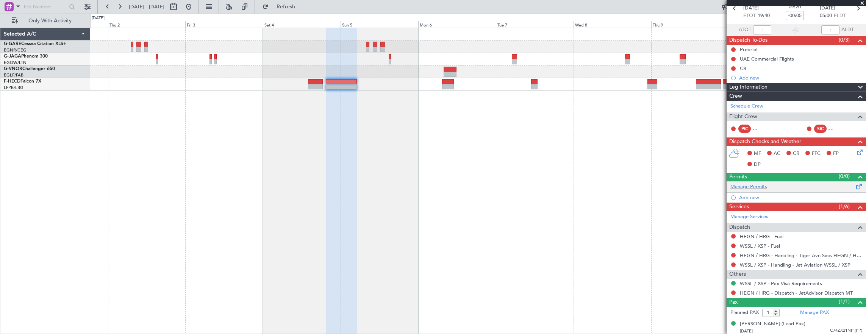
click at [768, 186] on div "Manage Permits" at bounding box center [795, 186] width 139 height 11
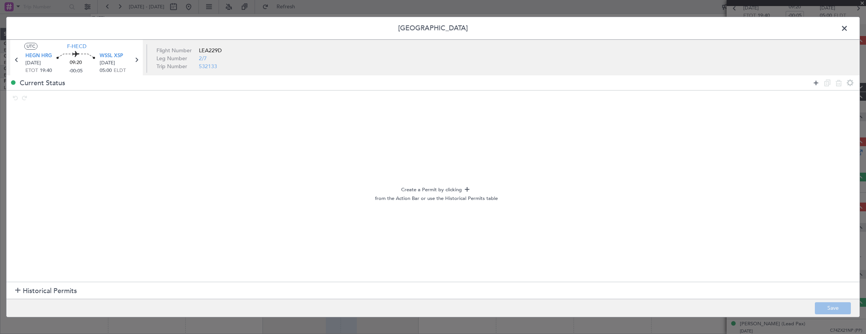
click at [815, 82] on icon at bounding box center [815, 82] width 9 height 9
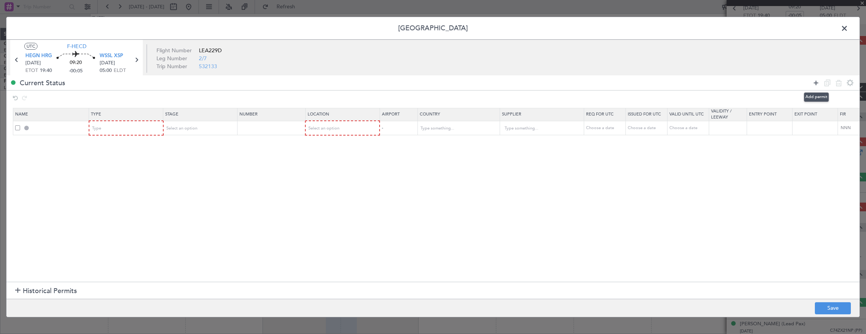
click at [815, 82] on icon at bounding box center [815, 82] width 9 height 9
click at [815, 81] on icon at bounding box center [815, 82] width 9 height 9
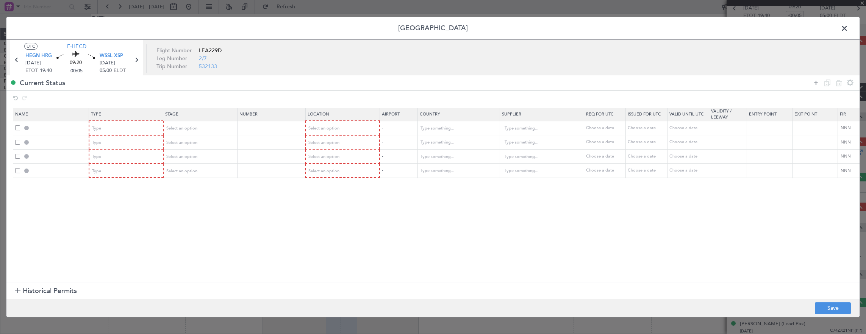
click at [815, 81] on icon at bounding box center [815, 82] width 9 height 9
click at [814, 82] on icon at bounding box center [815, 82] width 9 height 9
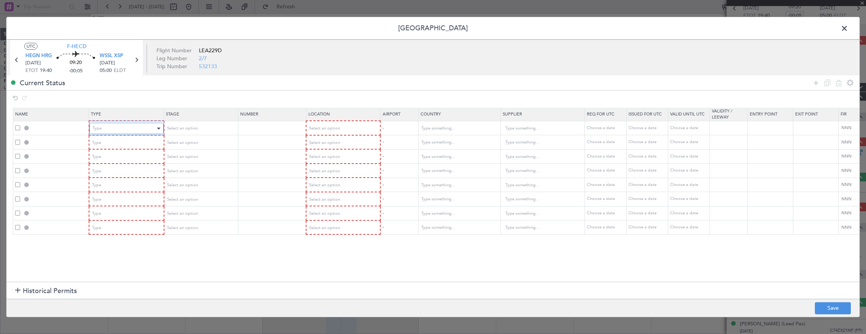
click at [114, 129] on div "Type" at bounding box center [123, 128] width 63 height 11
click at [122, 159] on span "Departure" at bounding box center [125, 158] width 67 height 11
click at [120, 143] on div "Type" at bounding box center [123, 142] width 63 height 11
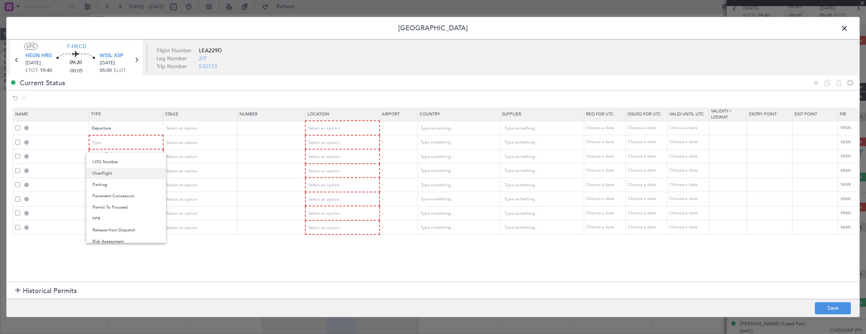
click at [118, 170] on span "Overflight" at bounding box center [125, 173] width 67 height 11
click at [118, 162] on div "Type" at bounding box center [123, 156] width 63 height 11
click at [114, 190] on span "Overflight" at bounding box center [125, 187] width 67 height 11
click at [120, 172] on div "Type" at bounding box center [123, 171] width 63 height 11
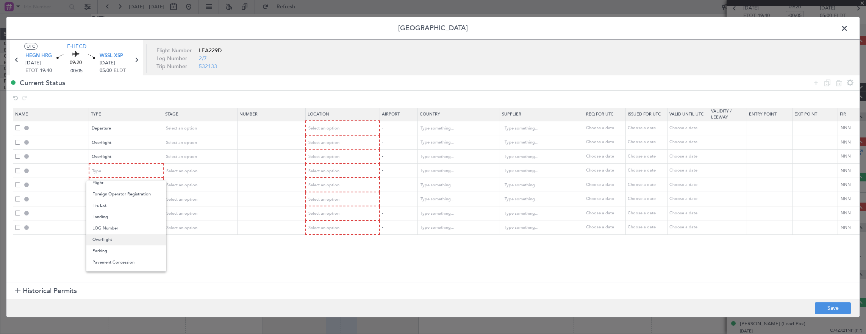
click at [114, 239] on span "Overflight" at bounding box center [125, 239] width 67 height 11
click at [116, 183] on div "Type" at bounding box center [123, 185] width 63 height 11
click at [116, 218] on span "Overflight" at bounding box center [125, 215] width 67 height 11
click at [119, 197] on div "Type" at bounding box center [123, 199] width 63 height 11
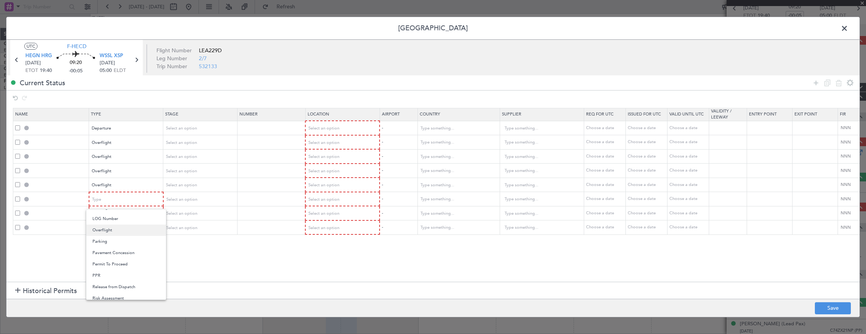
click at [116, 232] on span "Overflight" at bounding box center [125, 230] width 67 height 11
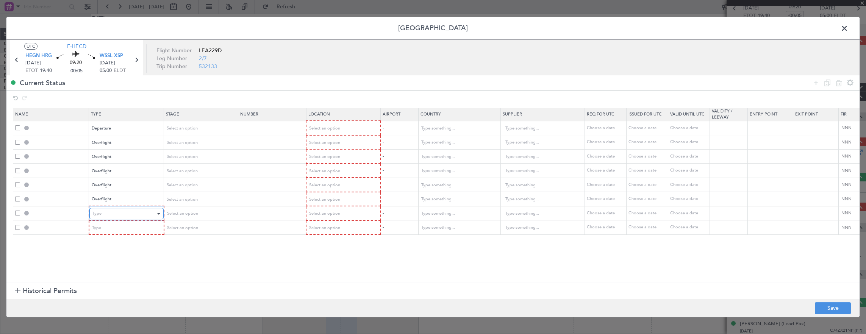
click at [117, 213] on div "Type" at bounding box center [123, 213] width 63 height 11
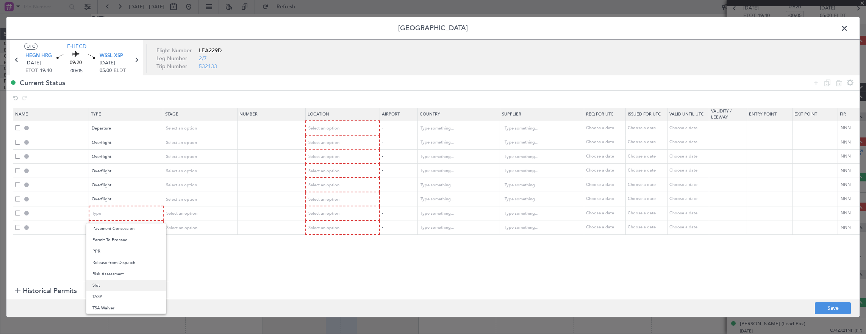
click at [108, 286] on span "Slot" at bounding box center [125, 285] width 67 height 11
click at [114, 232] on div "Type" at bounding box center [123, 227] width 63 height 11
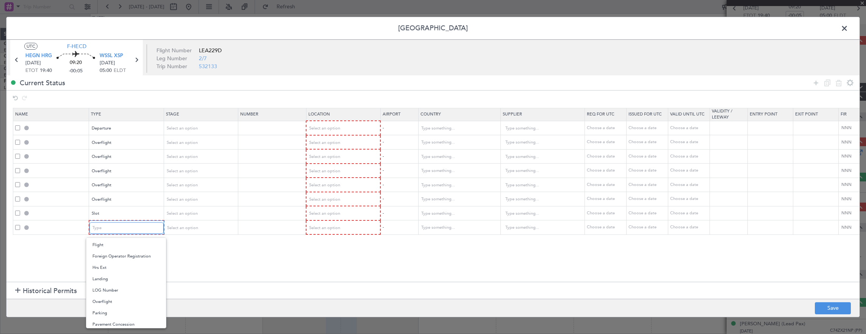
scroll to position [189, 0]
click at [116, 268] on span "Parking" at bounding box center [125, 269] width 67 height 11
click at [115, 233] on div "Parking" at bounding box center [123, 227] width 63 height 11
click at [114, 270] on span "Landing" at bounding box center [125, 267] width 67 height 11
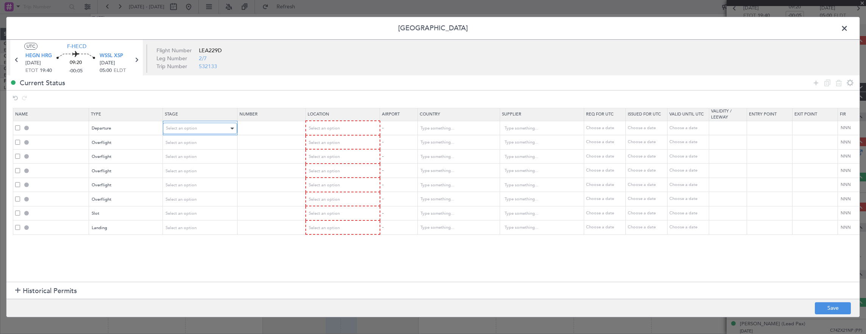
click at [184, 132] on div "Select an option" at bounding box center [197, 128] width 63 height 11
click at [185, 157] on span "Not Requested" at bounding box center [199, 155] width 67 height 11
click at [190, 145] on div "Select an option" at bounding box center [197, 142] width 63 height 11
click at [189, 170] on span "Not Requested" at bounding box center [199, 169] width 67 height 11
click at [191, 153] on div "Select an option" at bounding box center [197, 156] width 63 height 11
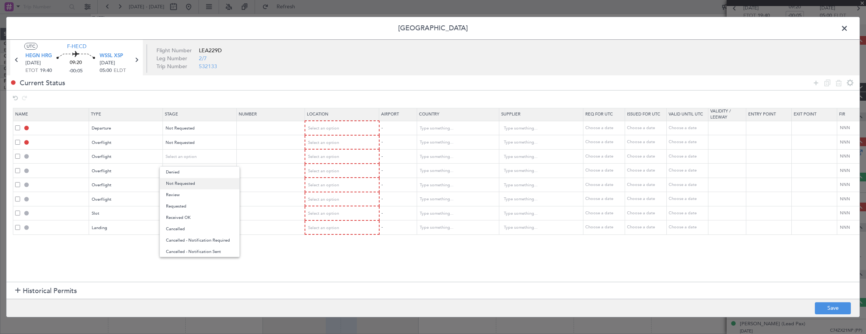
click at [187, 185] on span "Not Requested" at bounding box center [199, 183] width 67 height 11
click at [193, 166] on div "Select an option" at bounding box center [197, 171] width 63 height 11
click at [190, 196] on span "Not Requested" at bounding box center [199, 197] width 67 height 11
click at [195, 181] on div "Select an option" at bounding box center [197, 185] width 63 height 11
click at [193, 215] on span "Not Requested" at bounding box center [199, 211] width 67 height 11
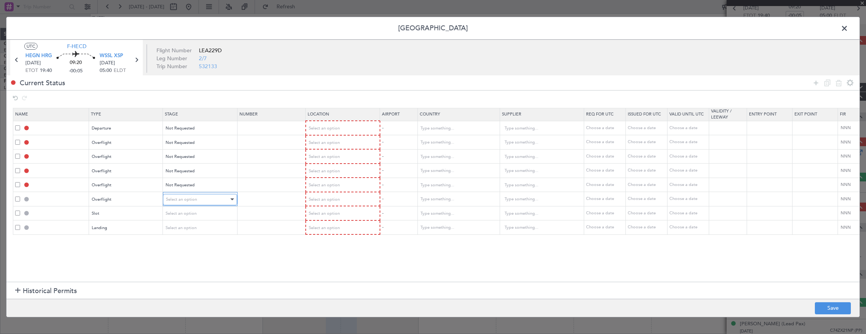
drag, startPoint x: 192, startPoint y: 214, endPoint x: 195, endPoint y: 195, distance: 19.8
click at [195, 195] on div "Select an option" at bounding box center [197, 199] width 63 height 11
click at [189, 225] on span "Not Requested" at bounding box center [199, 226] width 67 height 11
click at [195, 209] on div "Select an option" at bounding box center [197, 213] width 63 height 11
drag, startPoint x: 195, startPoint y: 242, endPoint x: 196, endPoint y: 220, distance: 21.3
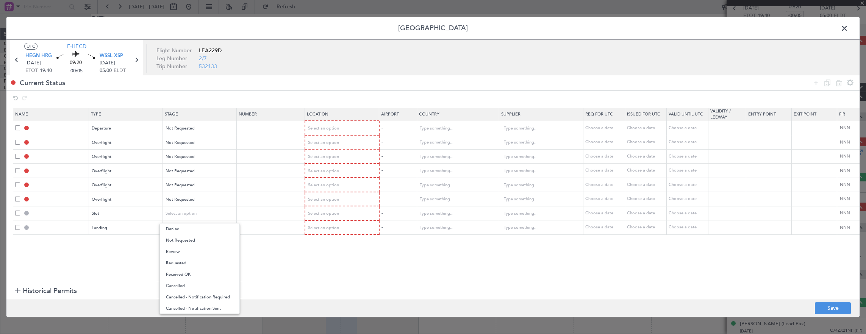
click at [194, 241] on span "Not Requested" at bounding box center [199, 240] width 67 height 11
click at [196, 221] on mat-form-field "Select an option" at bounding box center [199, 228] width 73 height 14
click at [196, 226] on div "Select an option" at bounding box center [197, 227] width 63 height 11
click at [191, 255] on span "Not Requested" at bounding box center [199, 254] width 67 height 11
click at [335, 128] on span "Select an option" at bounding box center [323, 128] width 31 height 6
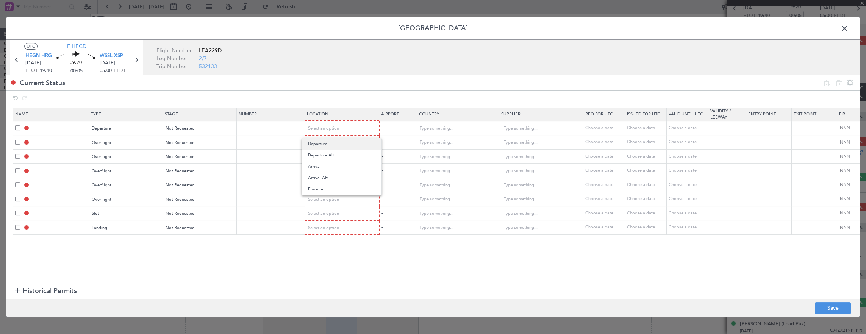
click at [331, 139] on span "Departure" at bounding box center [341, 143] width 67 height 11
click at [331, 139] on span "Select an option" at bounding box center [323, 142] width 31 height 6
drag, startPoint x: 331, startPoint y: 139, endPoint x: 319, endPoint y: 201, distance: 63.4
click at [319, 205] on span "Enroute" at bounding box center [341, 203] width 67 height 11
click at [323, 156] on span "Select an option" at bounding box center [323, 156] width 31 height 6
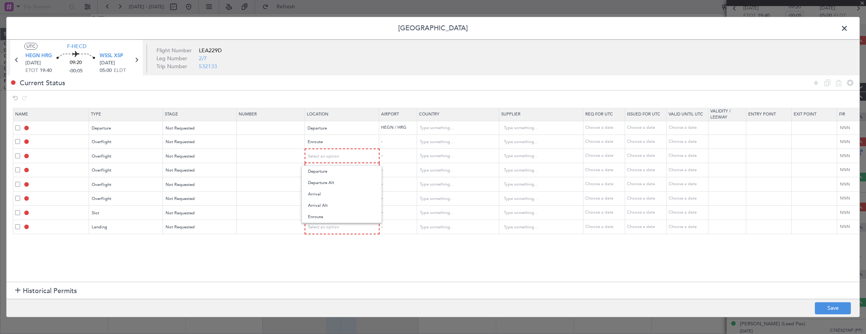
drag, startPoint x: 323, startPoint y: 217, endPoint x: 323, endPoint y: 209, distance: 8.3
click at [323, 217] on span "Enroute" at bounding box center [341, 216] width 67 height 11
click at [323, 172] on span "Select an option" at bounding box center [323, 170] width 31 height 6
click at [325, 225] on span "Enroute" at bounding box center [341, 230] width 67 height 11
click at [323, 187] on div "Select an option" at bounding box center [339, 183] width 63 height 11
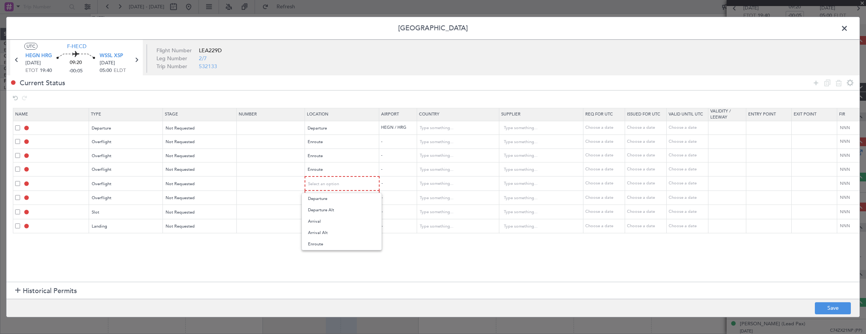
drag, startPoint x: 326, startPoint y: 241, endPoint x: 326, endPoint y: 212, distance: 29.2
click at [325, 241] on span "Enroute" at bounding box center [341, 244] width 67 height 11
click at [326, 202] on div "Select an option" at bounding box center [339, 197] width 63 height 11
drag, startPoint x: 326, startPoint y: 261, endPoint x: 326, endPoint y: 235, distance: 26.1
click at [325, 261] on span "Enroute" at bounding box center [341, 258] width 67 height 11
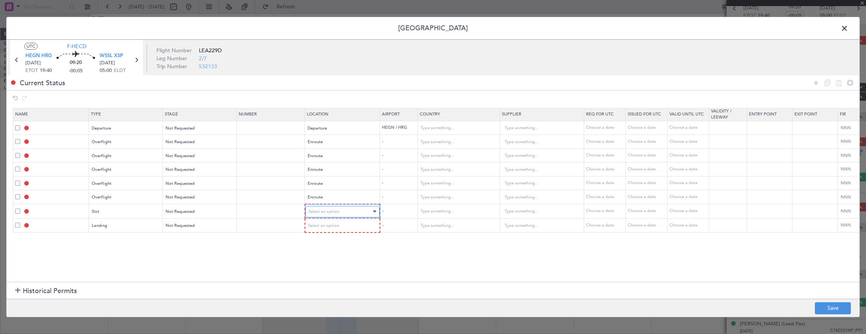
click at [327, 209] on span "Select an option" at bounding box center [323, 212] width 31 height 6
drag, startPoint x: 326, startPoint y: 270, endPoint x: 325, endPoint y: 258, distance: 12.2
click at [326, 270] on span "Enroute" at bounding box center [341, 271] width 67 height 11
click at [325, 211] on div "Enroute" at bounding box center [339, 211] width 63 height 11
click at [325, 246] on span "Arrival" at bounding box center [341, 248] width 67 height 11
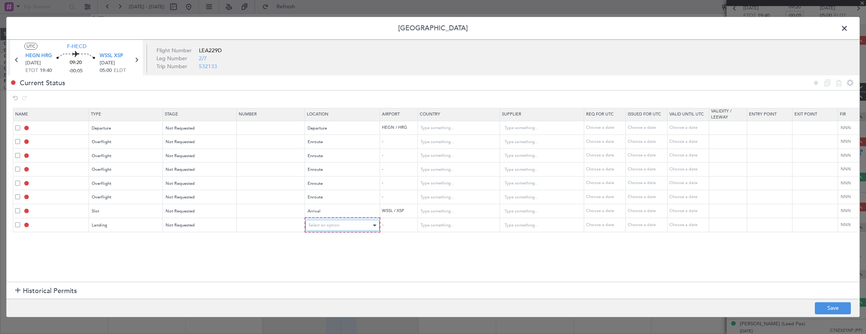
click at [323, 227] on div "Select an option" at bounding box center [339, 225] width 63 height 11
click at [325, 261] on span "Arrival" at bounding box center [341, 262] width 67 height 11
click at [442, 146] on input "text" at bounding box center [454, 141] width 68 height 11
click at [444, 151] on span "Saudi Arabia" at bounding box center [457, 153] width 70 height 11
type input "Saudi Arabia"
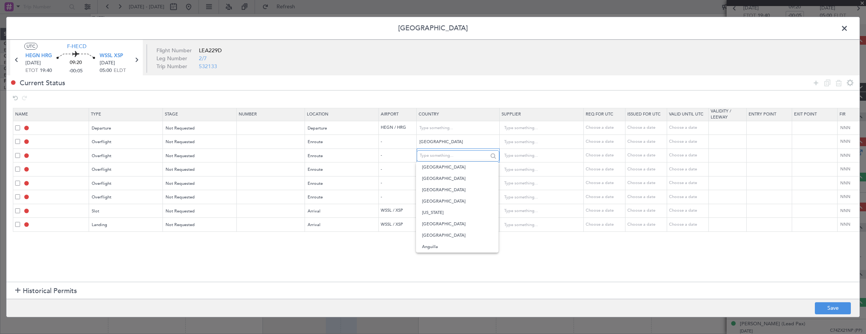
click at [444, 151] on input "text" at bounding box center [454, 155] width 68 height 11
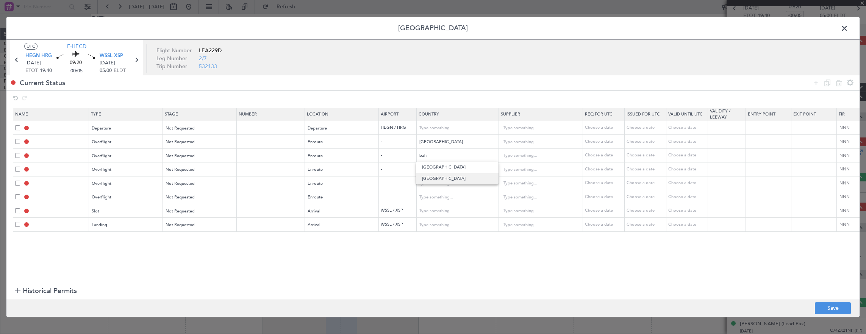
click at [441, 178] on span "Bahrain" at bounding box center [457, 178] width 70 height 11
type input "Bahrain"
click at [436, 169] on input "text" at bounding box center [454, 169] width 68 height 11
click at [432, 178] on span "Oman" at bounding box center [457, 180] width 70 height 11
type input "Oman"
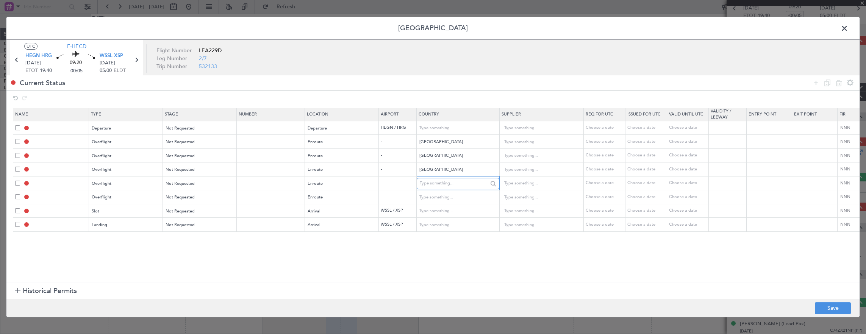
click at [437, 181] on input "text" at bounding box center [454, 183] width 68 height 11
click at [427, 207] on span "India" at bounding box center [457, 205] width 70 height 11
type input "India"
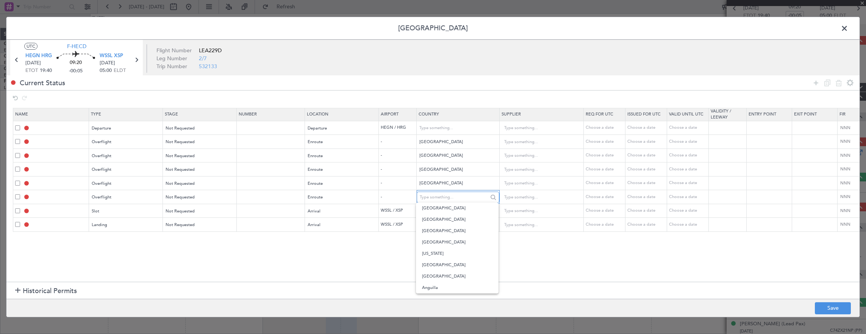
click at [427, 195] on input "text" at bounding box center [454, 197] width 68 height 11
click at [439, 233] on span "Malaysia" at bounding box center [457, 230] width 70 height 11
type input "Malaysia"
click at [439, 211] on input "text" at bounding box center [454, 211] width 68 height 11
click at [336, 261] on section "Name Type Stage Number Location Airport Country Supplier Req For Utc Issued For…" at bounding box center [432, 194] width 853 height 176
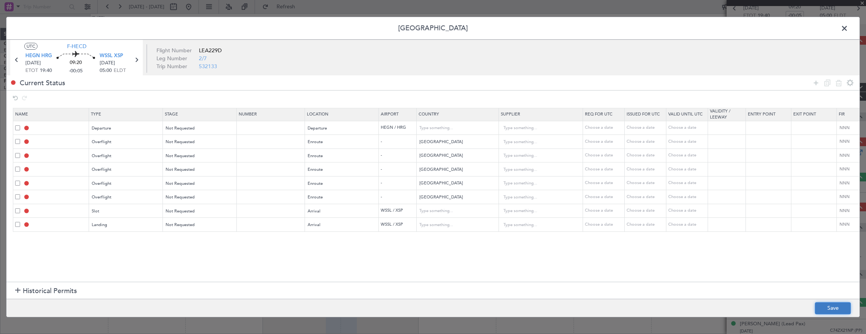
click at [830, 308] on button "Save" at bounding box center [833, 308] width 36 height 12
type input "DEPARTURE"
type input "Egypt"
type input "NNN"
type input "SAUDI ARABIA OVF"
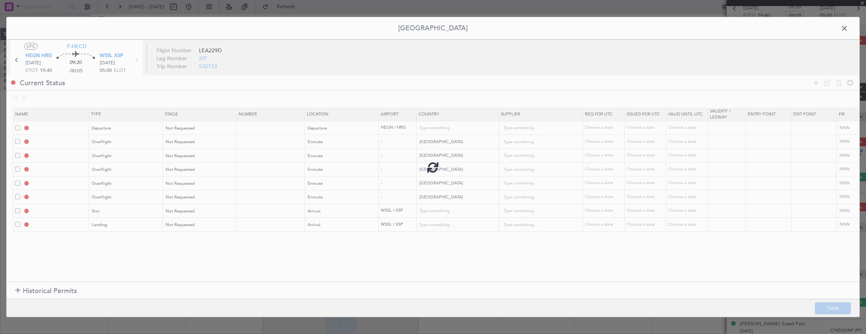
type input "NNN"
type input "BAHRAIN OVF"
type input "NNN"
type input "OMAN OVF"
type input "NNN"
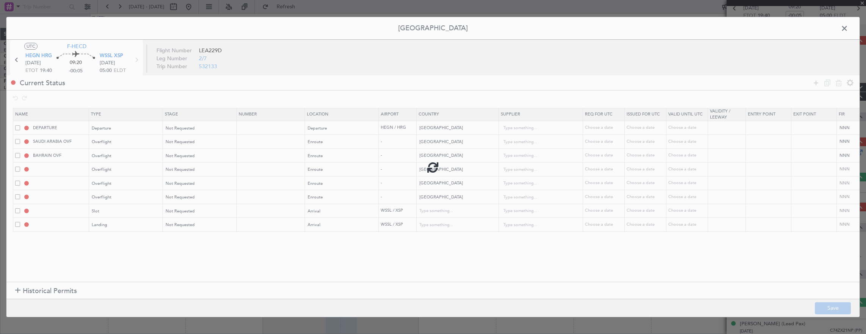
type input "2"
type input "INDIA OVF"
type input "NNN"
type input "3"
type input "MALAYSIA OVF"
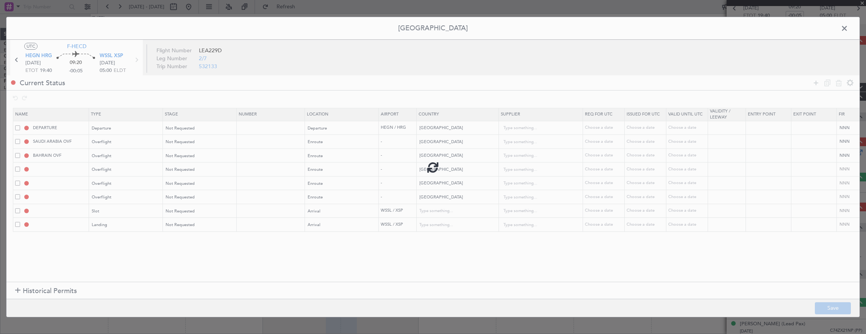
type input "NNN"
type input "WSSL ARR SLOT"
type input "Singapore"
type input "NNN"
type input "WSSL LDG"
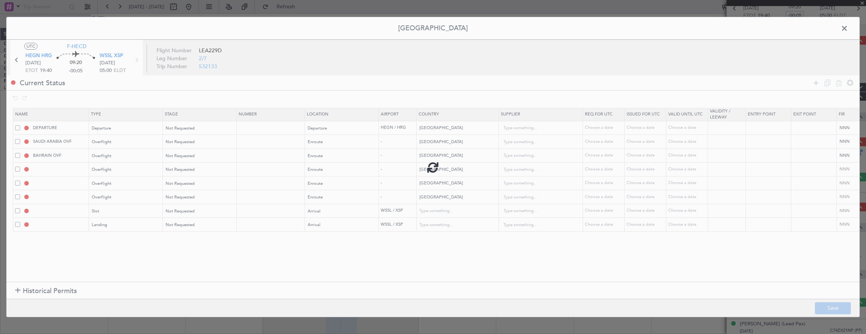
type input "Singapore"
type input "NNN"
click at [848, 28] on span at bounding box center [848, 30] width 0 height 15
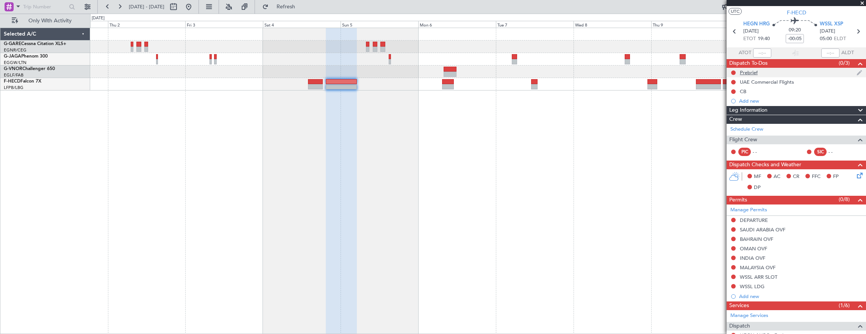
scroll to position [0, 0]
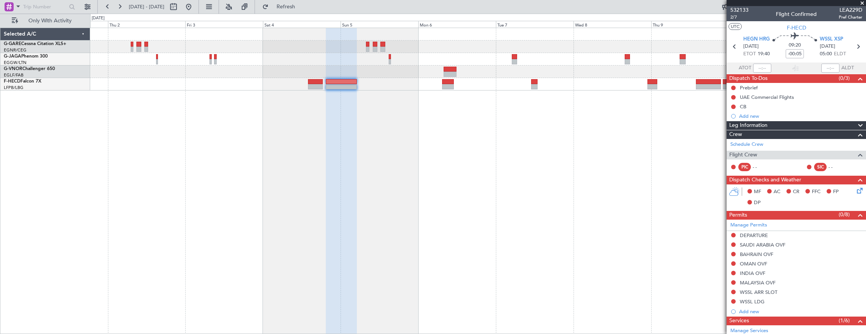
drag, startPoint x: 799, startPoint y: 48, endPoint x: 796, endPoint y: 55, distance: 7.0
click at [799, 48] on div "09:20 -00:05" at bounding box center [795, 47] width 50 height 28
click at [805, 48] on div "09:20 -00:05" at bounding box center [795, 47] width 50 height 28
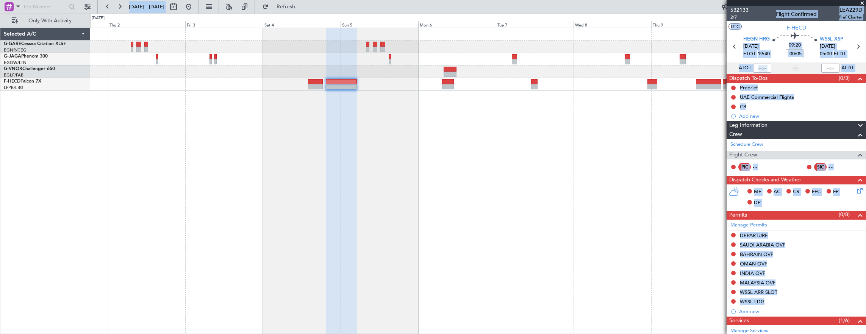
click at [805, 48] on div "09:20 -00:05" at bounding box center [795, 47] width 50 height 28
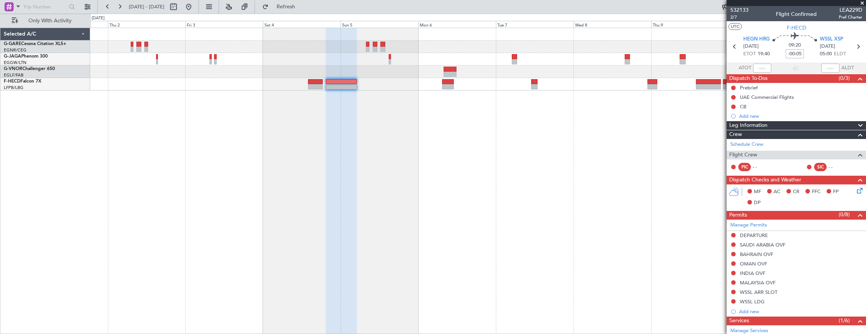
click at [795, 49] on input "-00:05" at bounding box center [795, 53] width 18 height 9
type input "+00:00"
click at [801, 52] on input at bounding box center [795, 53] width 18 height 9
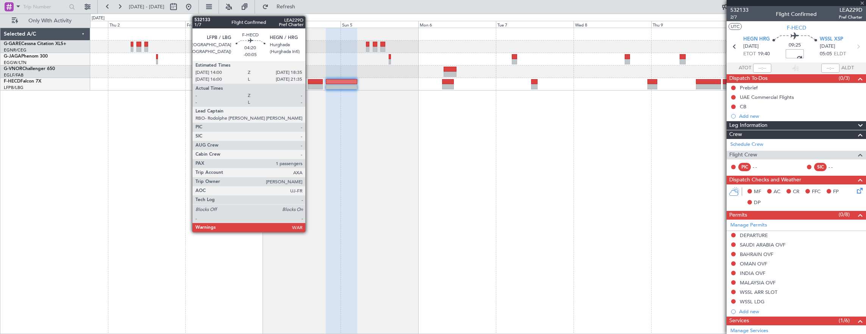
click at [309, 85] on div at bounding box center [315, 86] width 15 height 5
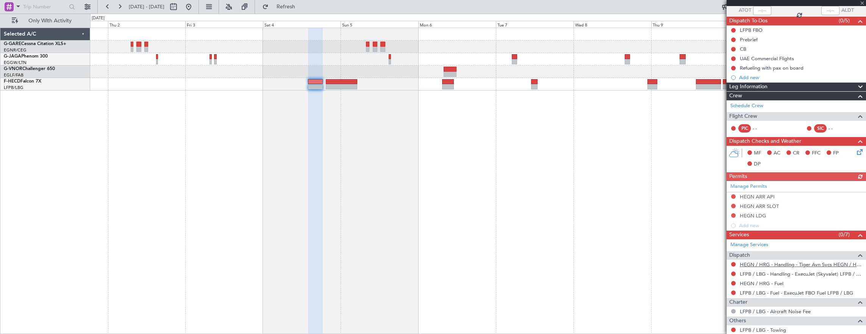
scroll to position [101, 0]
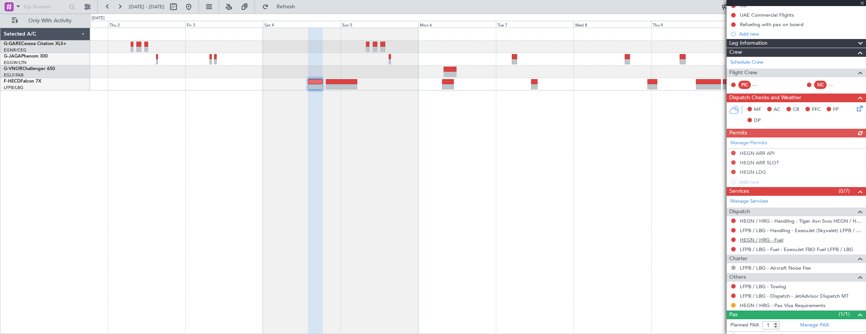
click at [766, 240] on link "HEGN / HRG - Fuel" at bounding box center [762, 240] width 44 height 6
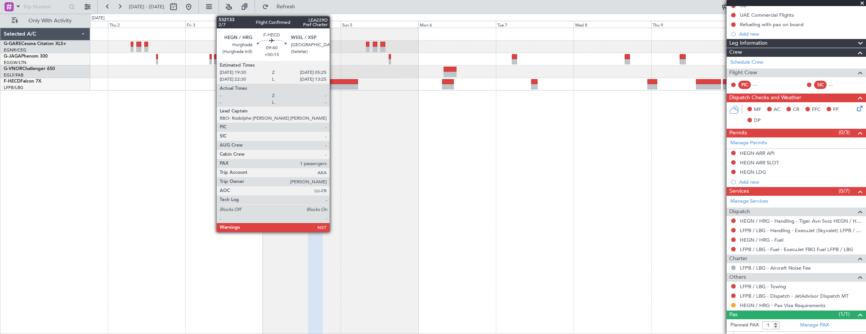
click at [333, 86] on div at bounding box center [342, 86] width 32 height 5
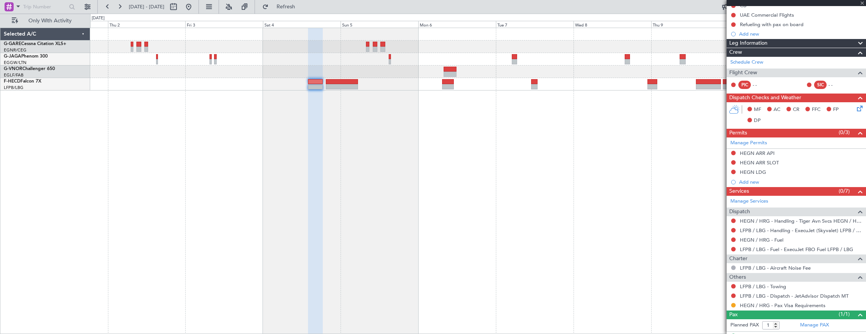
scroll to position [0, 0]
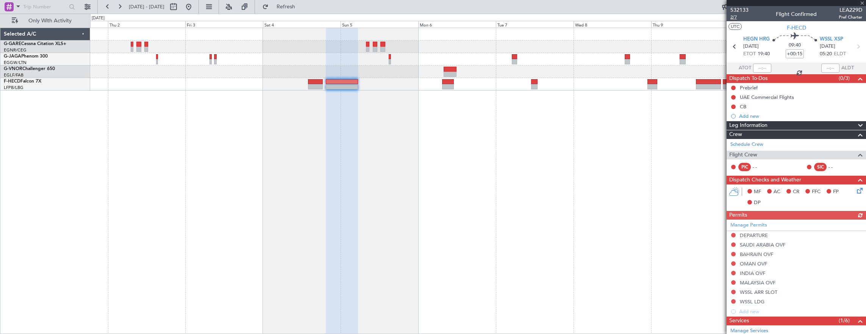
click at [743, 19] on span "2/7" at bounding box center [739, 17] width 18 height 6
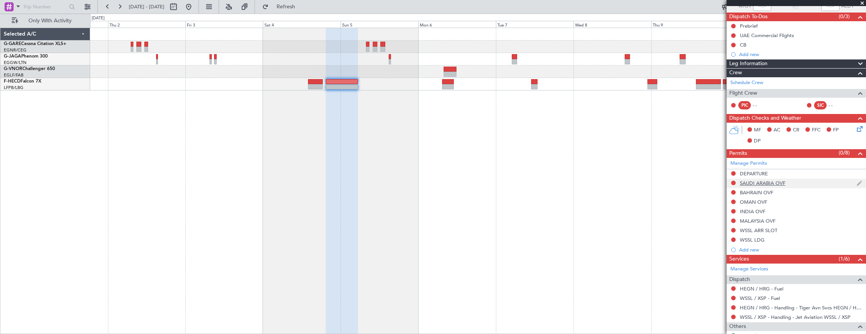
scroll to position [76, 0]
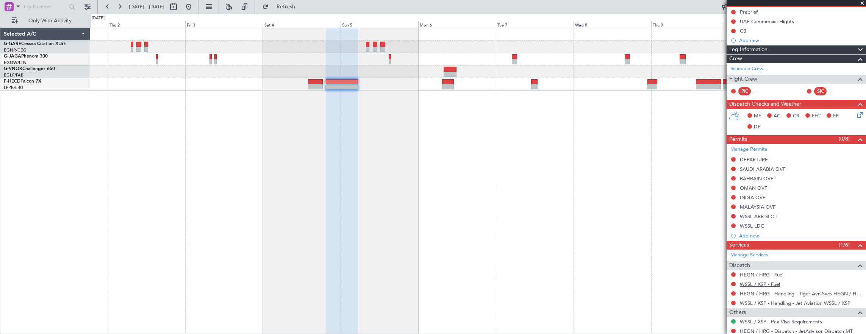
click at [766, 282] on link "WSSL / XSP - Fuel" at bounding box center [760, 284] width 40 height 6
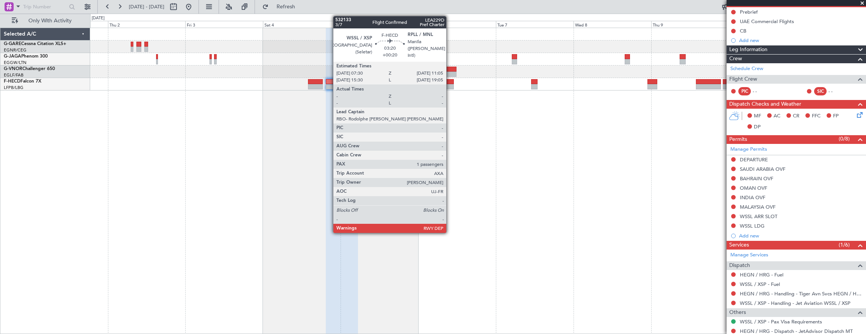
click at [450, 82] on div at bounding box center [448, 81] width 12 height 5
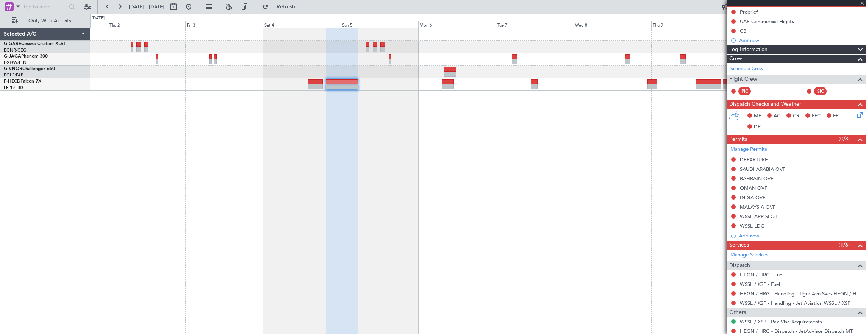
scroll to position [0, 0]
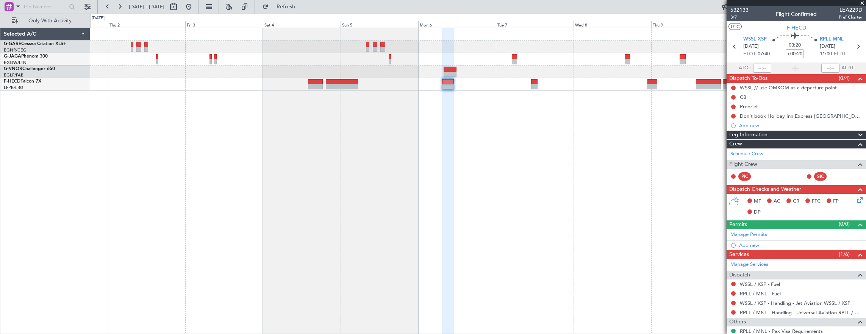
click at [352, 81] on div at bounding box center [342, 81] width 32 height 5
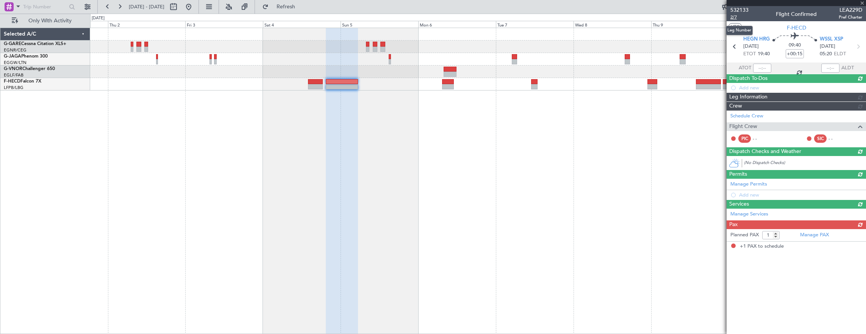
click at [734, 18] on span "2/7" at bounding box center [739, 17] width 18 height 6
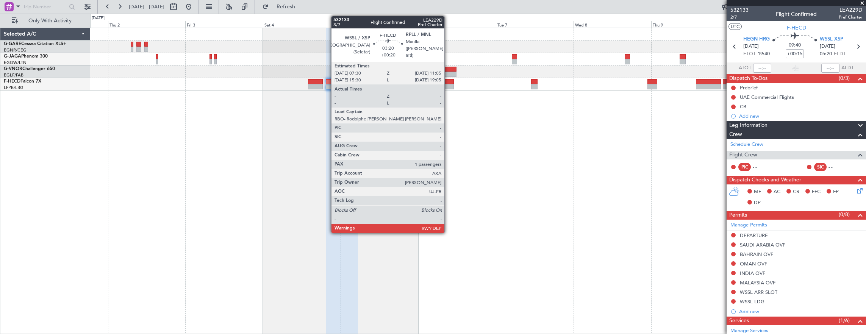
click at [448, 83] on div at bounding box center [448, 81] width 12 height 5
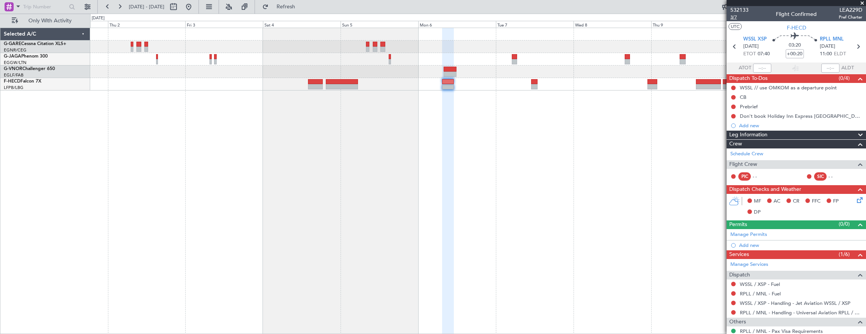
click at [737, 19] on span "3/7" at bounding box center [739, 17] width 18 height 6
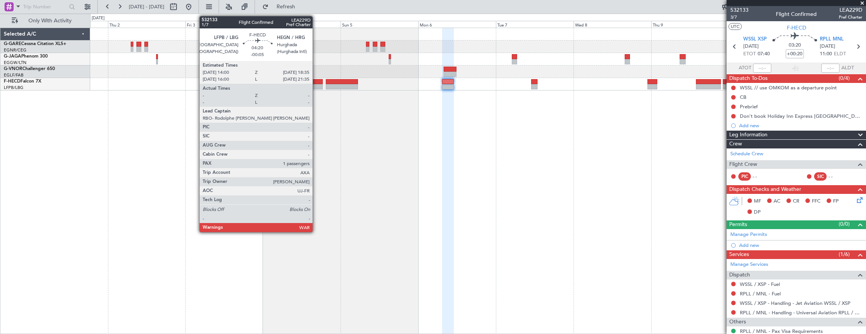
click at [316, 85] on div at bounding box center [315, 86] width 15 height 5
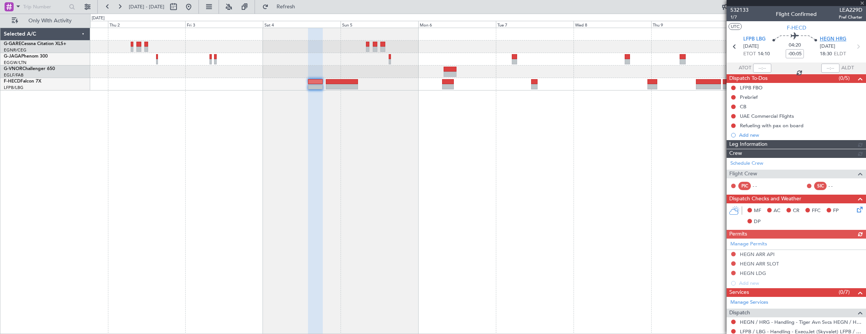
click at [833, 40] on span "HEGN HRG" at bounding box center [833, 40] width 27 height 8
click at [733, 20] on span "1/7" at bounding box center [739, 17] width 18 height 6
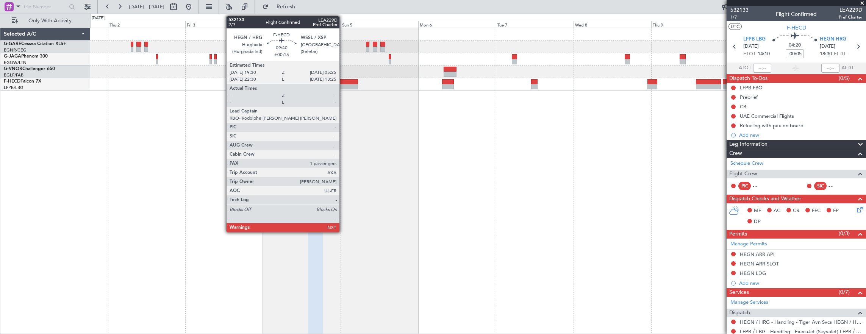
click at [343, 82] on div at bounding box center [342, 81] width 32 height 5
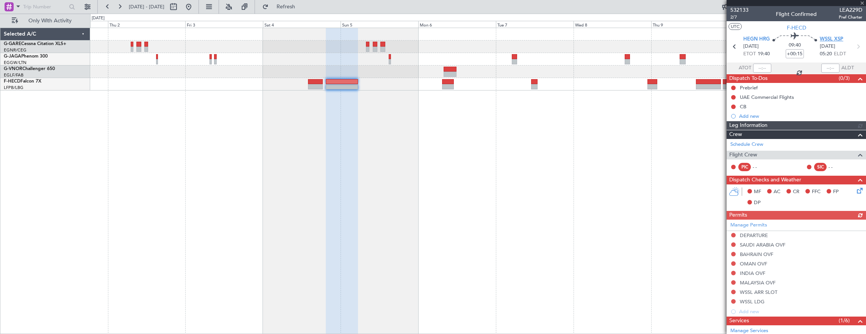
click at [835, 39] on span "WSSL XSP" at bounding box center [831, 40] width 23 height 8
click at [832, 41] on span "WSSL XSP" at bounding box center [831, 40] width 23 height 8
click at [736, 18] on span "2/7" at bounding box center [739, 17] width 18 height 6
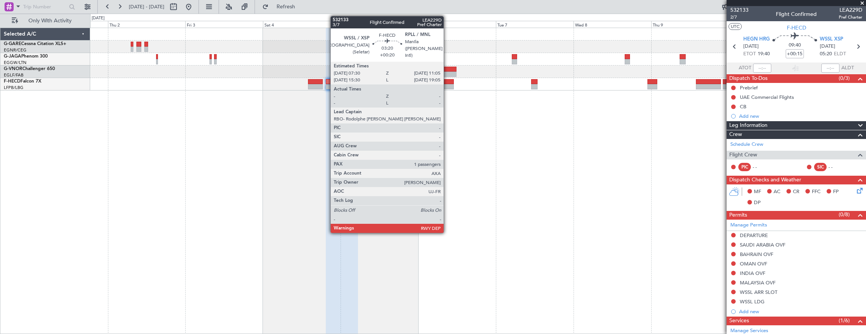
click at [447, 80] on div at bounding box center [448, 81] width 12 height 5
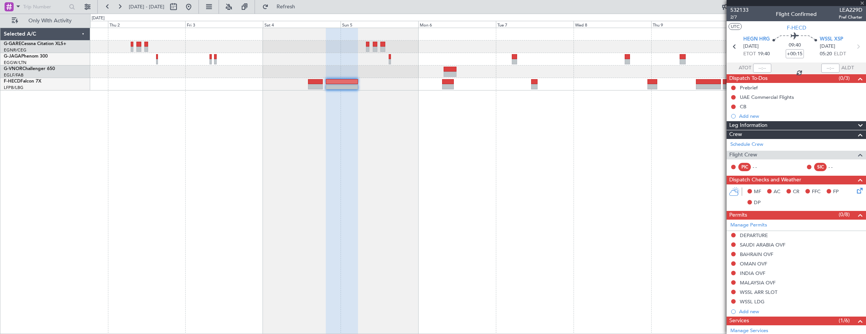
type input "+00:20"
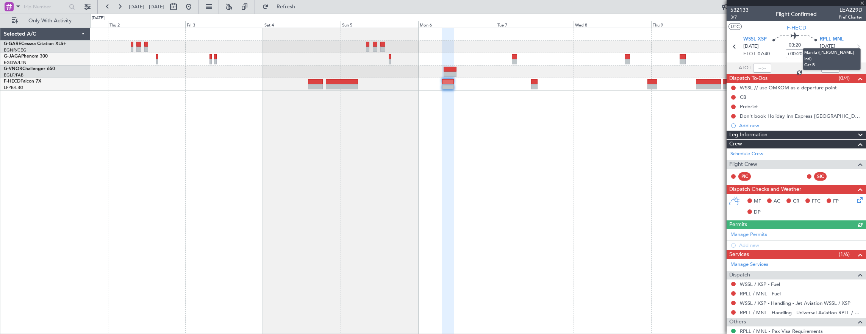
click at [826, 38] on span "RPLL MNL" at bounding box center [832, 40] width 24 height 8
click at [737, 19] on span "3/7" at bounding box center [739, 17] width 18 height 6
click at [734, 17] on span "3/7" at bounding box center [739, 17] width 18 height 6
click at [763, 233] on div "Manage Permits Add new" at bounding box center [795, 239] width 139 height 21
click at [786, 232] on div "Manage Permits Add new" at bounding box center [795, 239] width 139 height 21
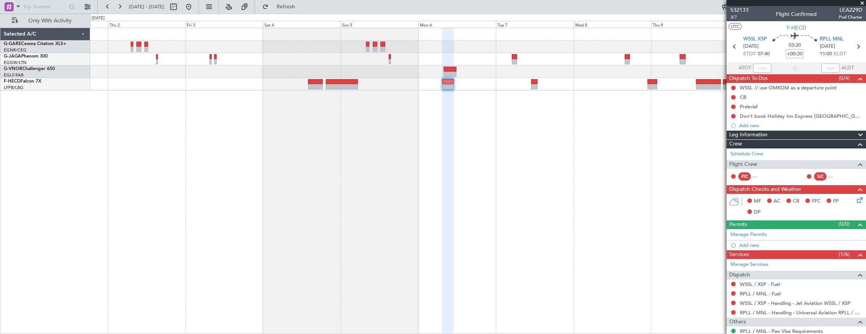
click at [746, 233] on link "Manage Permits" at bounding box center [748, 235] width 37 height 8
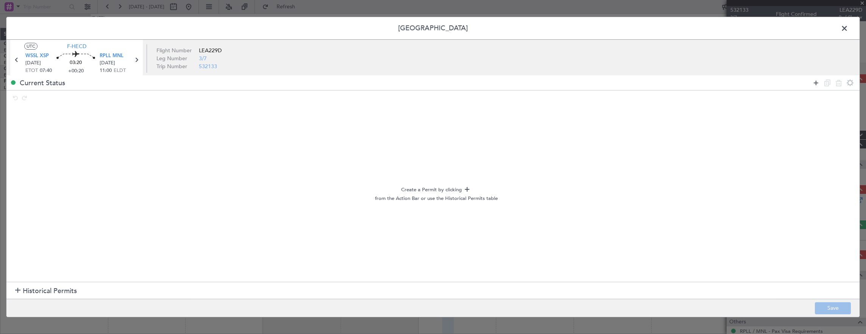
click at [816, 80] on icon at bounding box center [815, 82] width 9 height 9
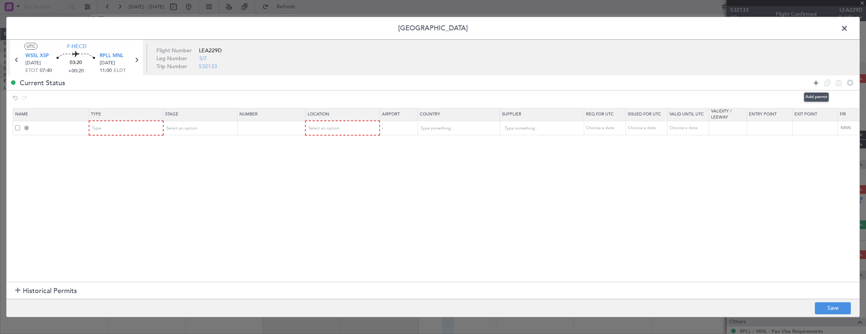
click at [816, 80] on icon at bounding box center [815, 82] width 9 height 9
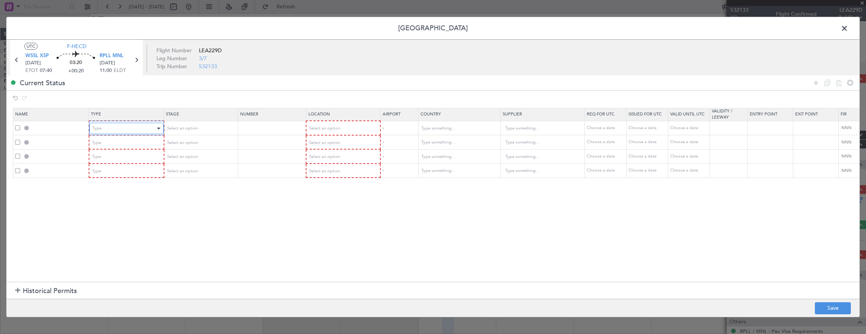
click at [114, 126] on div "Type" at bounding box center [123, 128] width 63 height 11
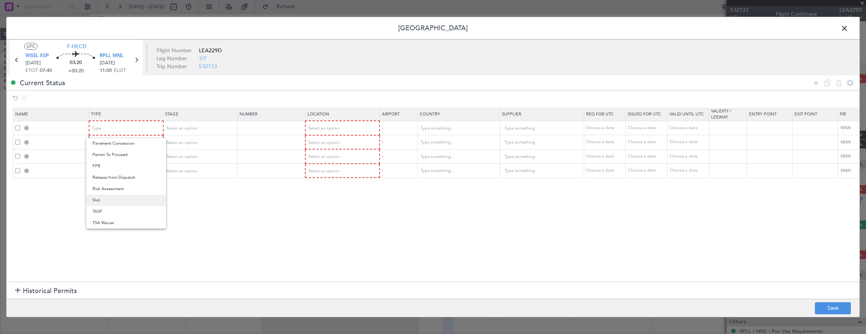
click at [114, 197] on span "Slot" at bounding box center [125, 200] width 67 height 11
click at [108, 142] on div "Type" at bounding box center [123, 142] width 63 height 11
click at [109, 175] on span "Departure" at bounding box center [125, 173] width 67 height 11
click at [111, 158] on div "Type" at bounding box center [123, 156] width 63 height 11
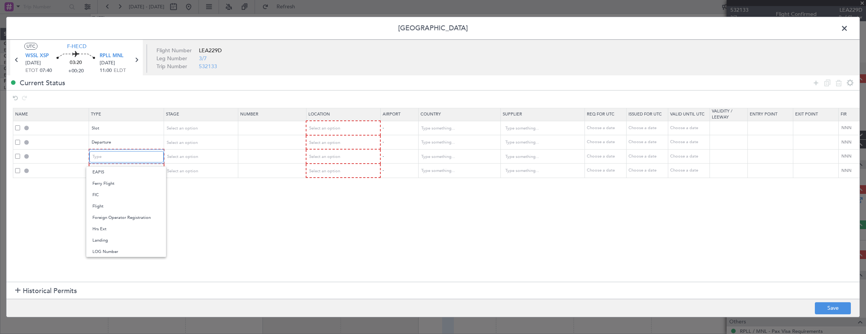
scroll to position [189, 0]
click at [134, 155] on div at bounding box center [433, 167] width 866 height 334
click at [132, 152] on div "Type" at bounding box center [123, 156] width 63 height 11
click at [121, 193] on span "Parking" at bounding box center [125, 198] width 67 height 11
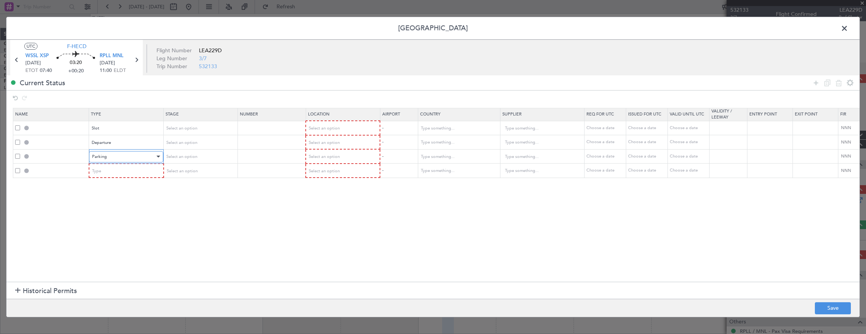
click at [117, 156] on div "Parking" at bounding box center [123, 156] width 63 height 11
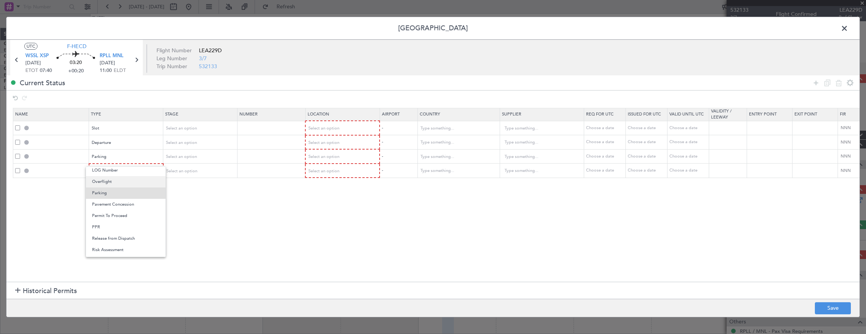
click at [120, 182] on span "Overflight" at bounding box center [125, 181] width 67 height 11
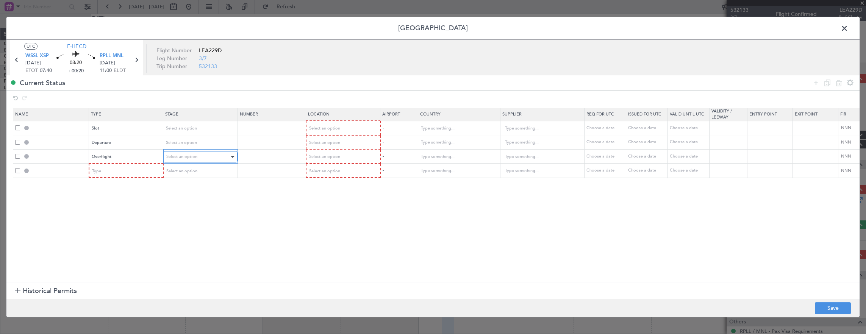
click at [177, 155] on span "Select an option" at bounding box center [181, 157] width 31 height 6
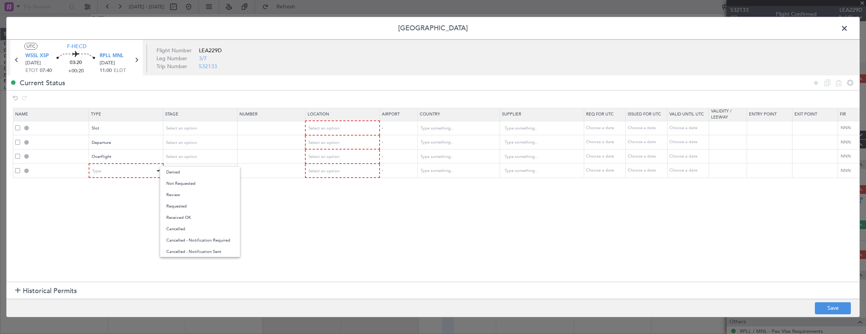
click at [134, 163] on div at bounding box center [433, 167] width 866 height 334
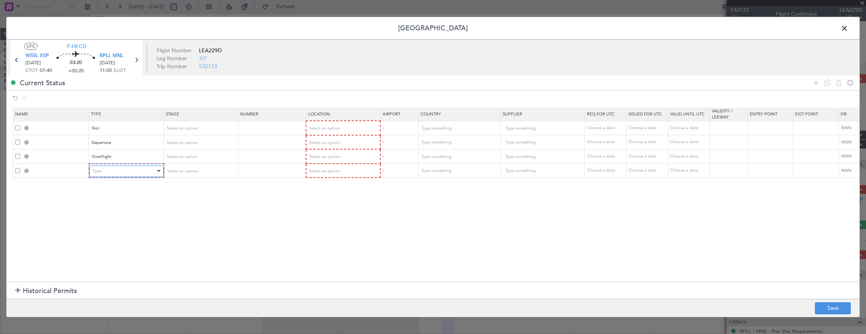
click at [122, 171] on div "Type" at bounding box center [123, 171] width 63 height 11
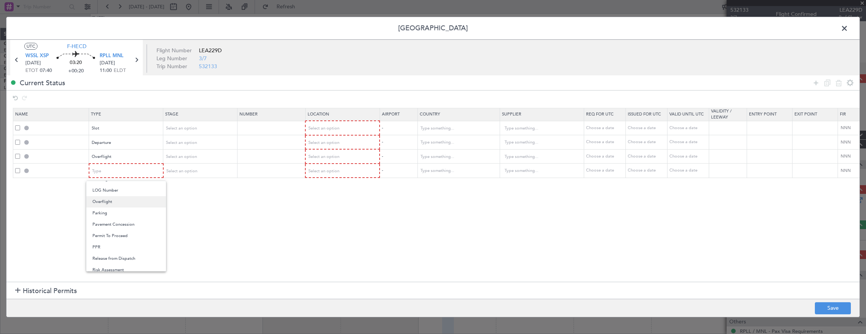
click at [116, 204] on span "Overflight" at bounding box center [125, 201] width 67 height 11
click at [815, 81] on icon at bounding box center [815, 82] width 9 height 9
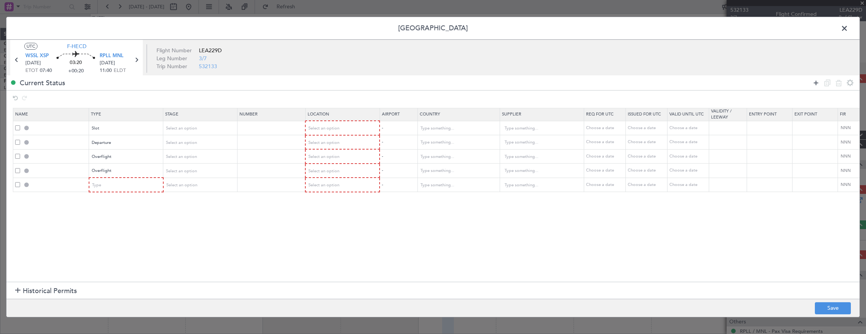
click at [815, 81] on icon at bounding box center [815, 82] width 9 height 9
click at [205, 129] on div "Select an option" at bounding box center [197, 128] width 63 height 11
click at [192, 152] on span "Not Requested" at bounding box center [199, 155] width 67 height 11
click at [192, 144] on span "Select an option" at bounding box center [181, 143] width 31 height 6
click at [195, 167] on span "Not Requested" at bounding box center [199, 169] width 67 height 11
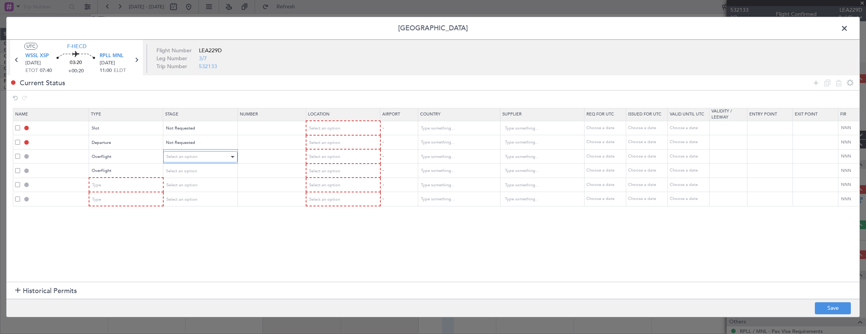
click at [195, 158] on span "Select an option" at bounding box center [181, 157] width 31 height 6
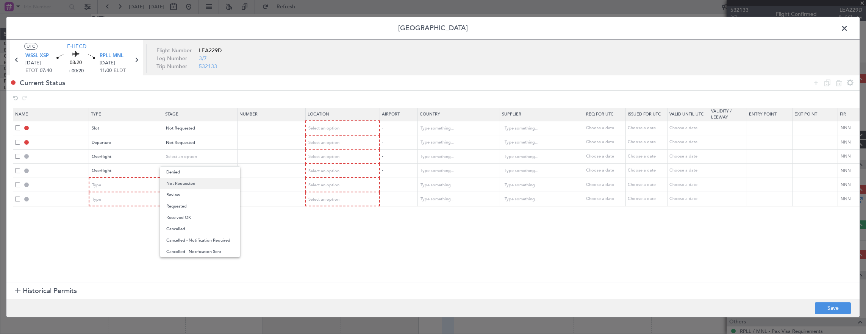
click at [193, 186] on span "Not Requested" at bounding box center [199, 183] width 67 height 11
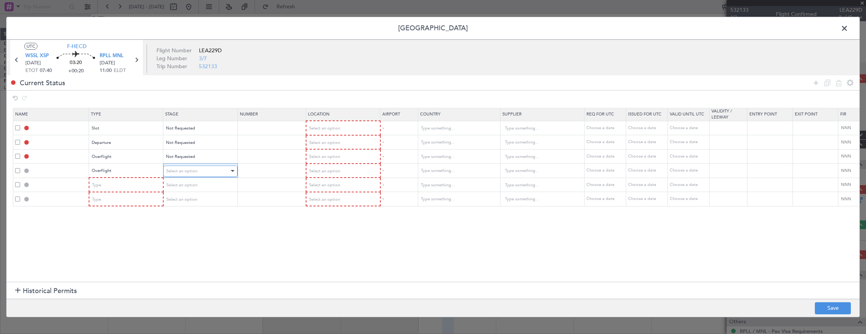
click at [193, 172] on span "Select an option" at bounding box center [181, 171] width 31 height 6
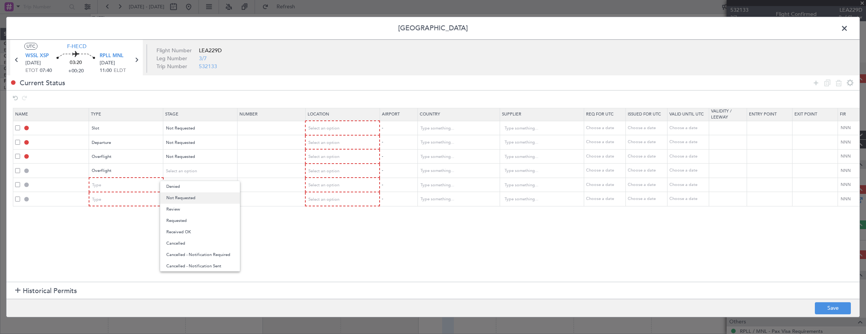
click at [193, 197] on span "Not Requested" at bounding box center [199, 197] width 67 height 11
click at [193, 179] on div "Select an option" at bounding box center [200, 184] width 73 height 11
click at [193, 185] on span "Select an option" at bounding box center [182, 185] width 31 height 6
click at [193, 211] on span "Not Requested" at bounding box center [200, 211] width 67 height 11
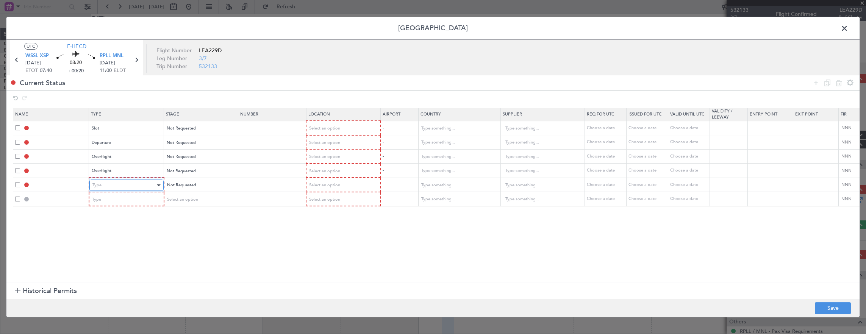
click at [139, 187] on div "Type" at bounding box center [123, 185] width 63 height 11
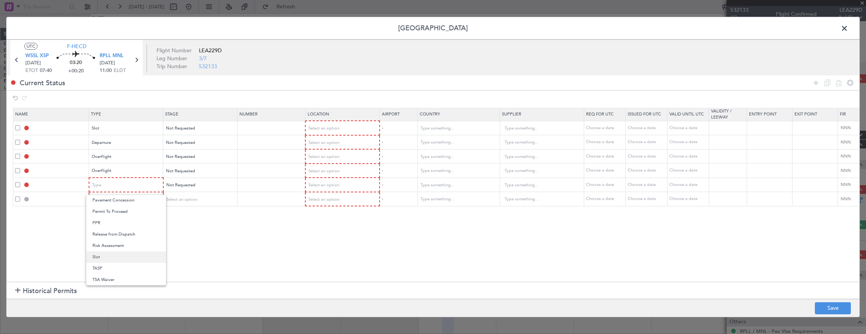
click at [113, 259] on span "Slot" at bounding box center [125, 256] width 67 height 11
click at [132, 198] on div "Type" at bounding box center [123, 199] width 63 height 11
click at [117, 280] on span "Landing" at bounding box center [125, 282] width 67 height 11
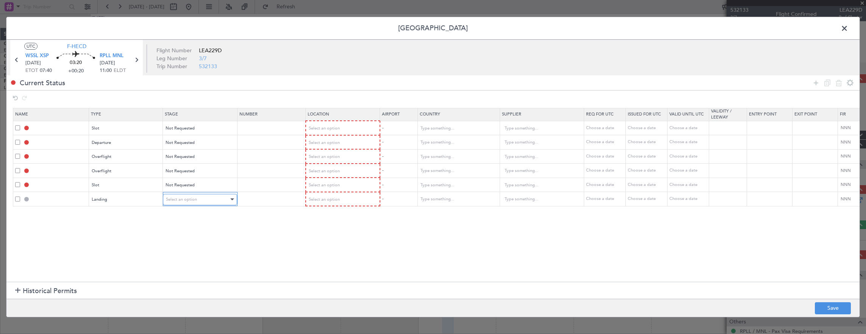
click at [201, 200] on div "Select an option" at bounding box center [197, 199] width 63 height 11
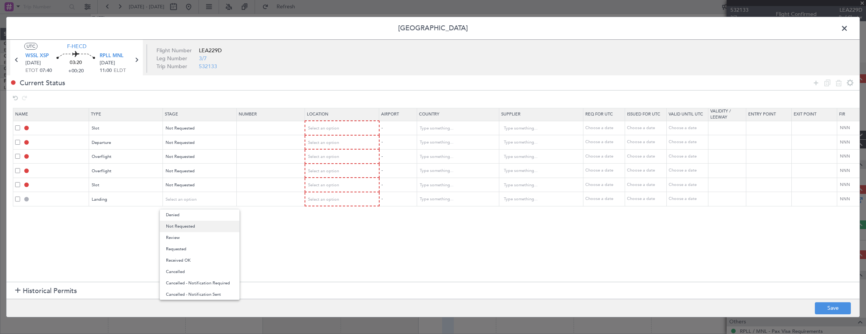
click at [194, 228] on span "Not Requested" at bounding box center [199, 226] width 67 height 11
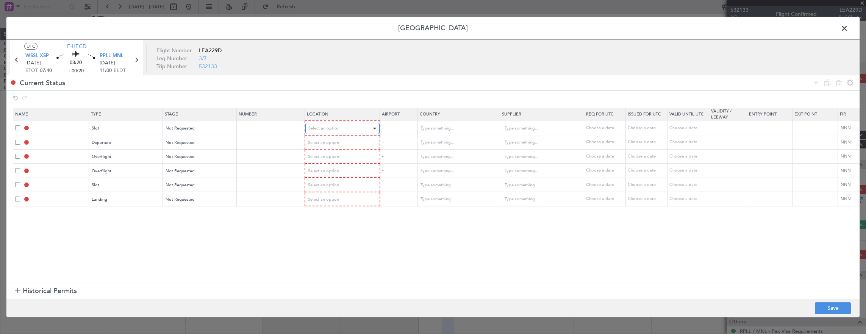
click at [335, 132] on div "Select an option" at bounding box center [339, 128] width 63 height 11
click at [327, 186] on span "Enroute" at bounding box center [341, 189] width 67 height 11
click at [331, 131] on div "Enroute" at bounding box center [339, 128] width 63 height 11
click at [333, 143] on span "Departure" at bounding box center [341, 143] width 67 height 11
click at [333, 145] on div "Select an option" at bounding box center [339, 142] width 63 height 11
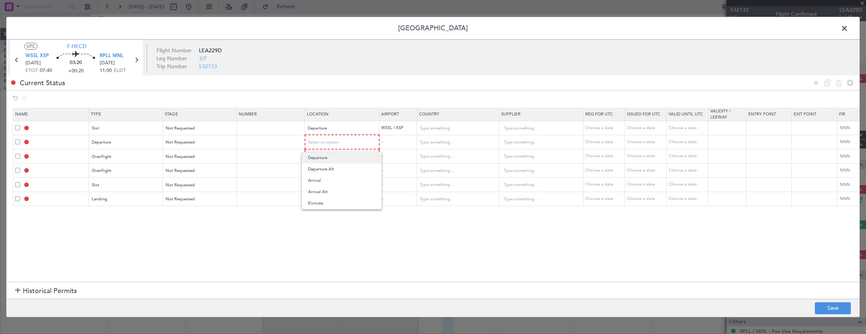
click at [333, 154] on span "Departure" at bounding box center [341, 157] width 67 height 11
click at [333, 154] on span "Select an option" at bounding box center [323, 156] width 31 height 6
drag, startPoint x: 333, startPoint y: 154, endPoint x: 330, endPoint y: 215, distance: 61.1
click at [330, 215] on span "Enroute" at bounding box center [341, 216] width 67 height 11
click at [327, 173] on div "Select an option" at bounding box center [339, 169] width 63 height 11
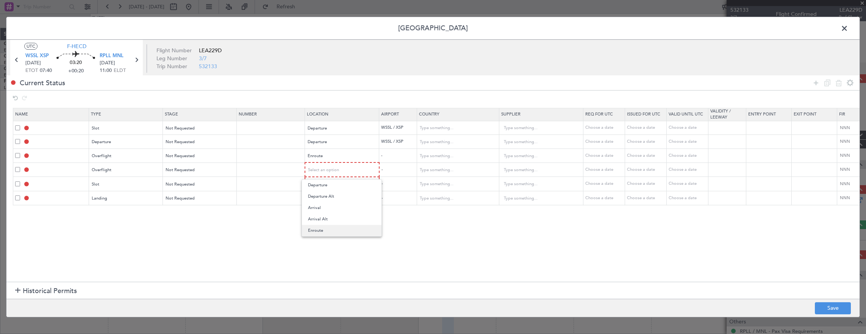
click at [327, 231] on span "Enroute" at bounding box center [341, 230] width 67 height 11
click at [330, 183] on span "Select an option" at bounding box center [323, 184] width 31 height 6
click at [331, 224] on span "Arrival" at bounding box center [341, 221] width 67 height 11
click at [329, 203] on mat-form-field "Select an option" at bounding box center [341, 198] width 73 height 14
click at [329, 197] on span "Select an option" at bounding box center [323, 198] width 31 height 6
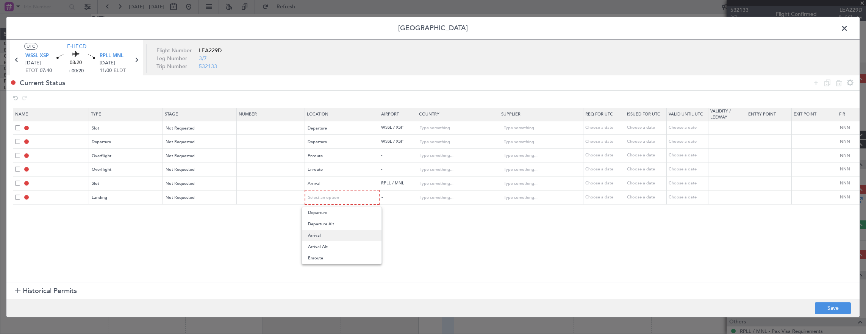
click at [324, 234] on span "Arrival" at bounding box center [341, 235] width 67 height 11
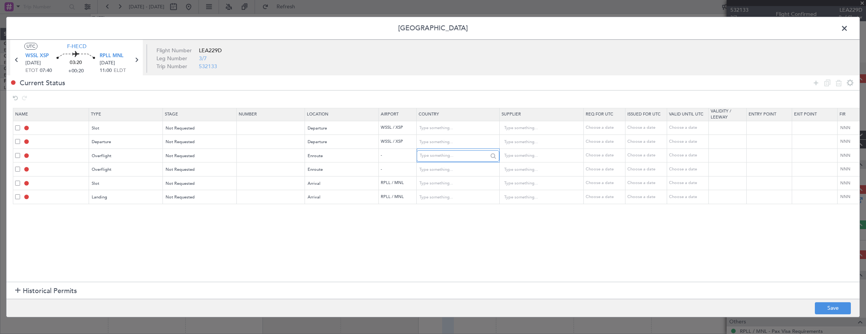
click at [458, 160] on input "text" at bounding box center [454, 155] width 68 height 11
click at [438, 188] on span "Malaysia" at bounding box center [457, 189] width 70 height 11
type input "Malaysia"
click at [440, 167] on input "text" at bounding box center [454, 169] width 68 height 11
click at [442, 179] on span "Indonesia" at bounding box center [457, 180] width 70 height 11
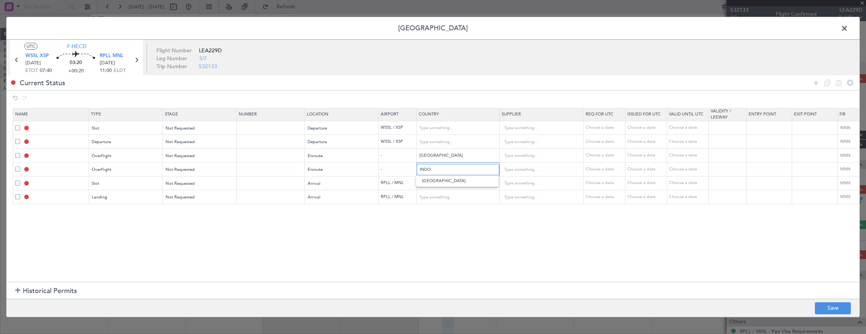
type input "Indonesia"
click at [828, 306] on button "Save" at bounding box center [833, 308] width 36 height 12
type input "WSSL DEP SLOT"
type input "Singapore"
type input "NNN"
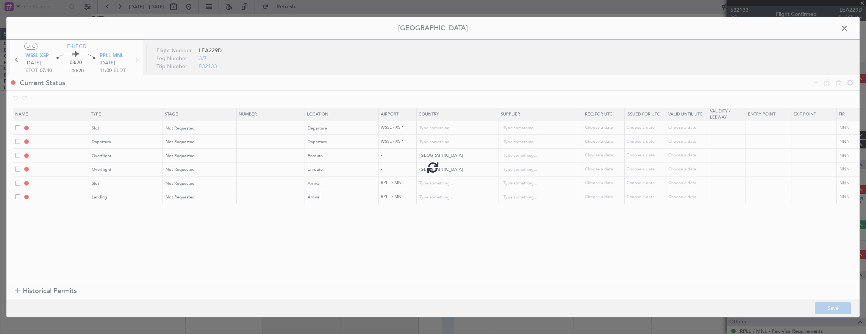
type input "DEPARTURE"
type input "Singapore"
type input "NNN"
type input "MALAYSIA OVF"
type input "NNN"
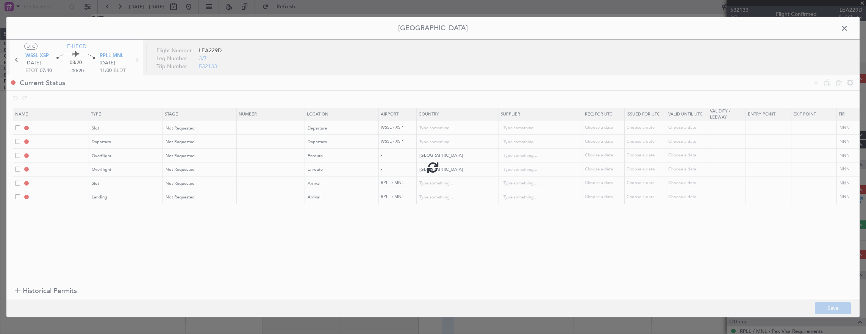
type input "INDONESIA OVF"
type input "NNN"
type input "2"
type input "RPLL ARR SLOT"
type input "Philippines"
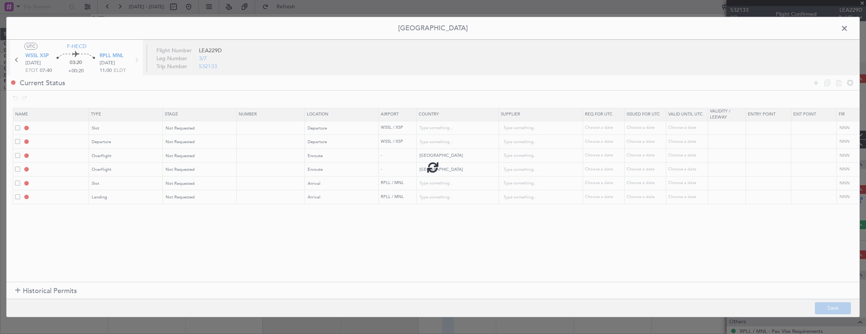
type input "NNN"
type input "RPLL LDG"
type input "Philippines"
type input "NNN"
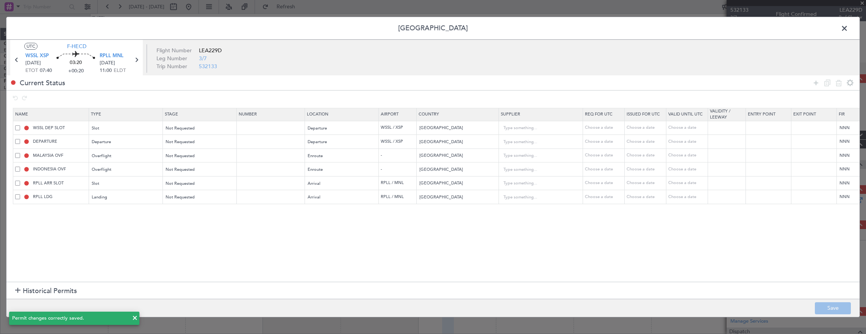
click at [848, 30] on span at bounding box center [848, 30] width 0 height 15
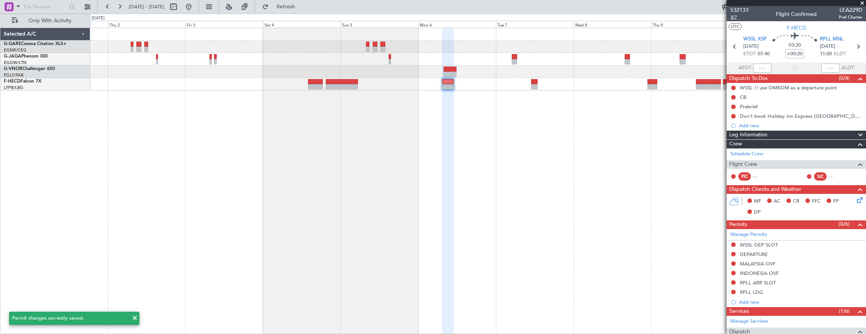
click at [742, 17] on span "3/7" at bounding box center [739, 17] width 18 height 6
click at [526, 139] on div at bounding box center [478, 181] width 776 height 307
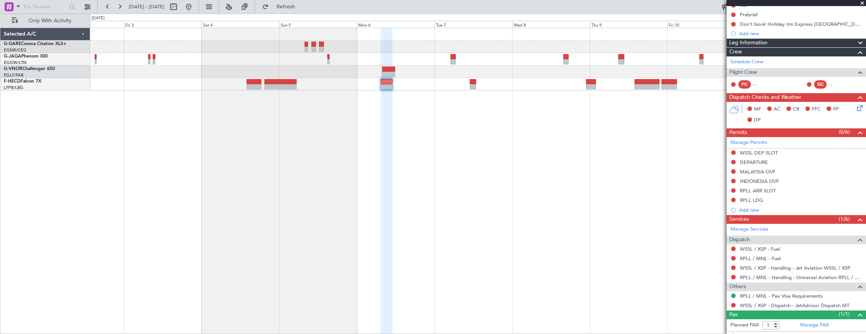
scroll to position [105, 0]
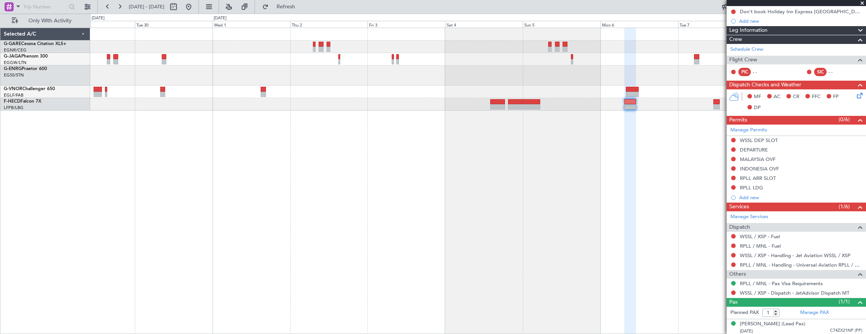
click at [406, 168] on div at bounding box center [478, 181] width 776 height 307
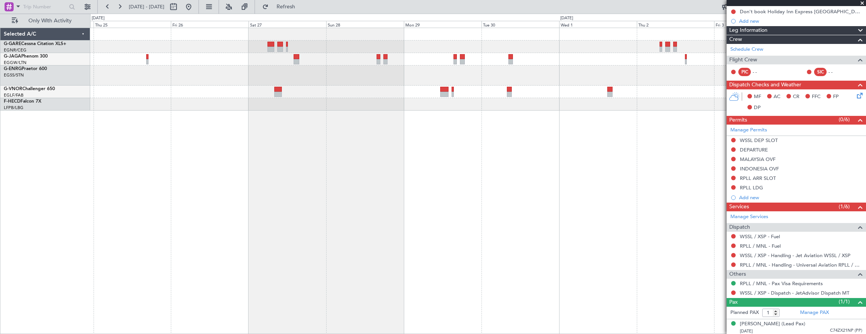
click at [501, 175] on div "Planned Maint [GEOGRAPHIC_DATA] ([GEOGRAPHIC_DATA])" at bounding box center [478, 181] width 776 height 307
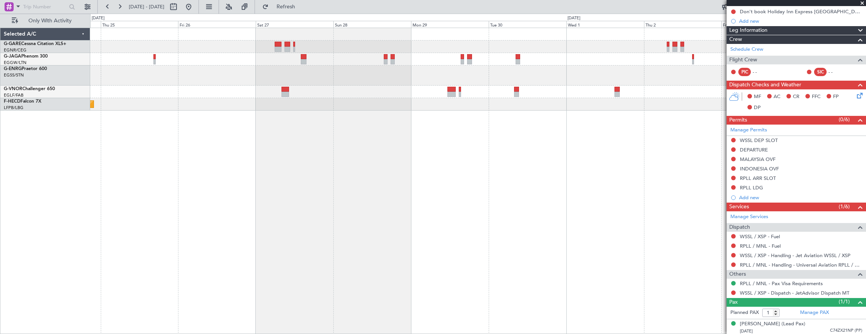
click at [479, 211] on div "Planned Maint Paris (Le Bourget) Selected A/C G-GARE Cessna Citation XLS+ EGNR/…" at bounding box center [433, 174] width 866 height 320
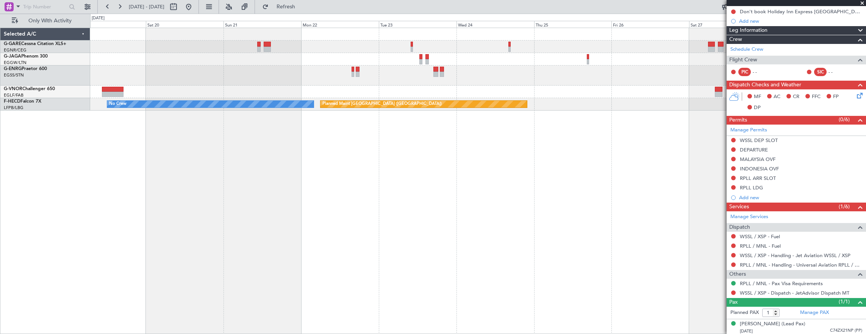
click at [637, 233] on div "Planned Maint Paris (Le Bourget) No Crew" at bounding box center [478, 181] width 776 height 307
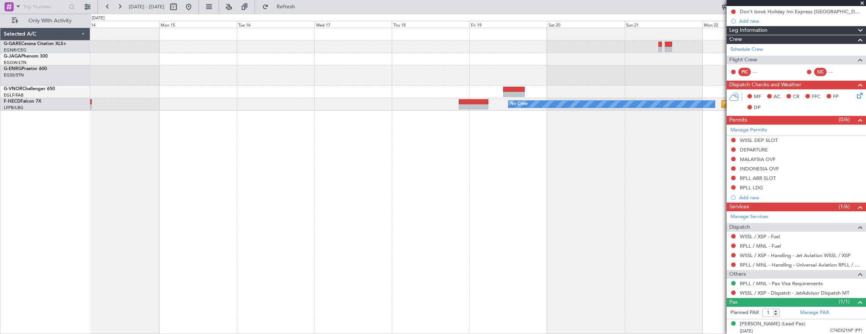
click at [459, 232] on div "Planned Maint Paris (Le Bourget) No Crew" at bounding box center [478, 181] width 776 height 307
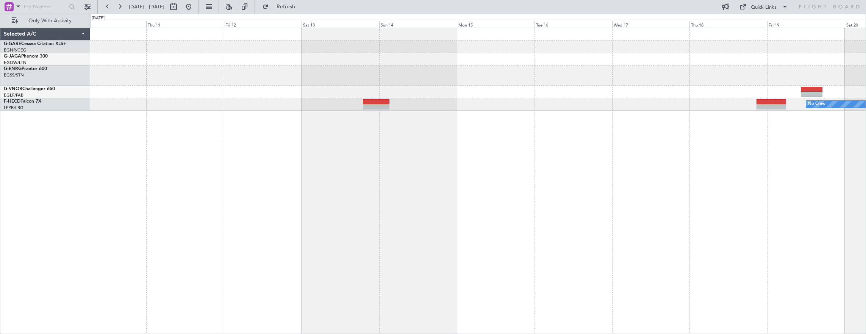
scroll to position [0, 0]
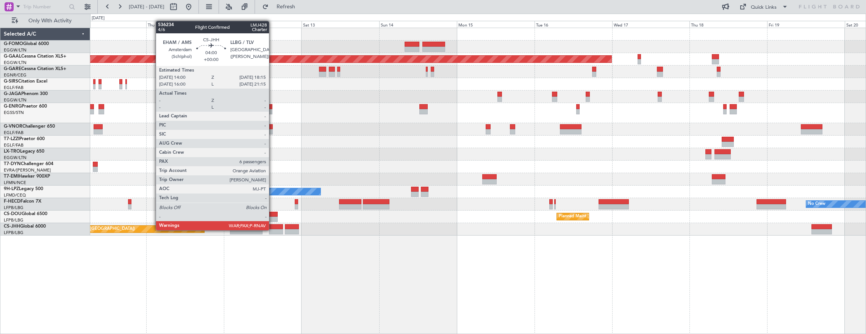
click at [273, 230] on div at bounding box center [276, 231] width 14 height 5
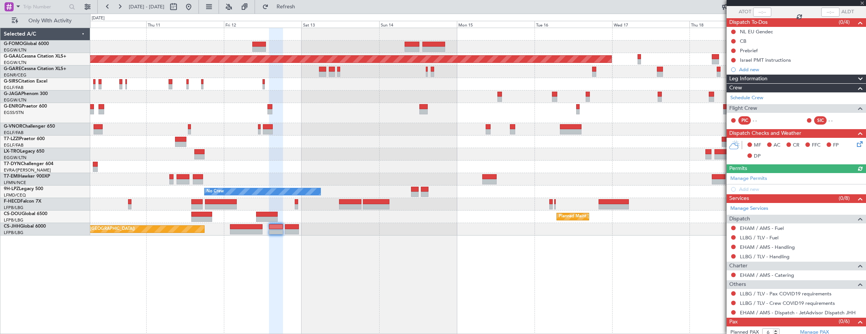
scroll to position [68, 0]
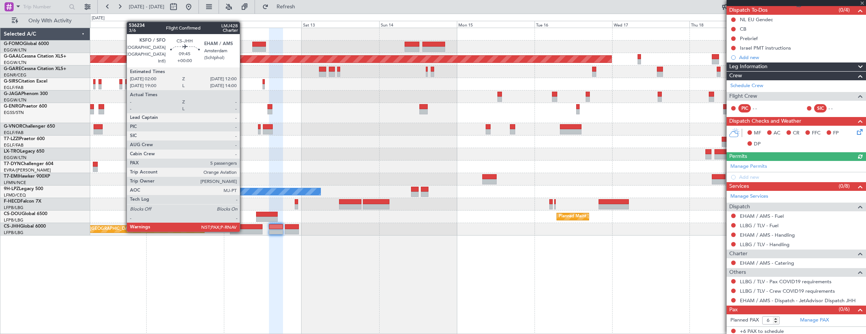
click at [244, 231] on div at bounding box center [246, 231] width 33 height 5
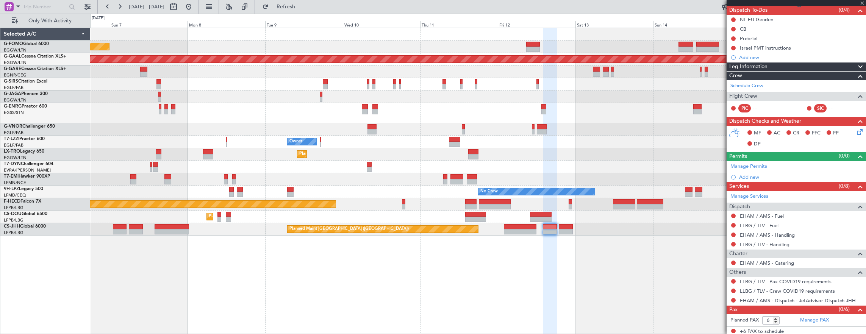
type input "5"
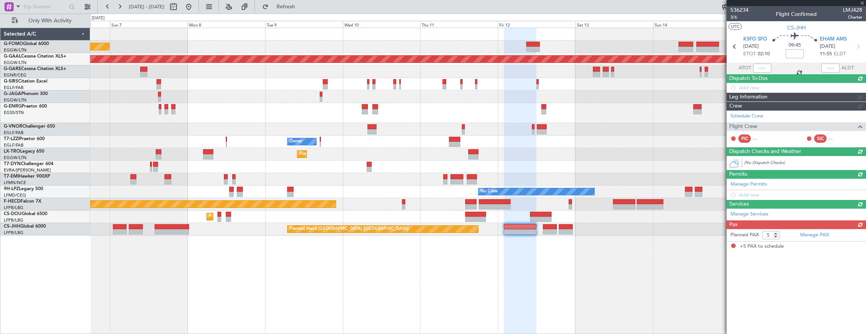
scroll to position [0, 0]
click at [465, 270] on div "Planned Maint London (Luton) Planned Maint Dusseldorf Planned Maint London (Far…" at bounding box center [478, 181] width 776 height 307
click at [286, 312] on div "Planned Maint London (Luton) Planned Maint Dusseldorf Planned Maint London (Far…" at bounding box center [478, 181] width 776 height 307
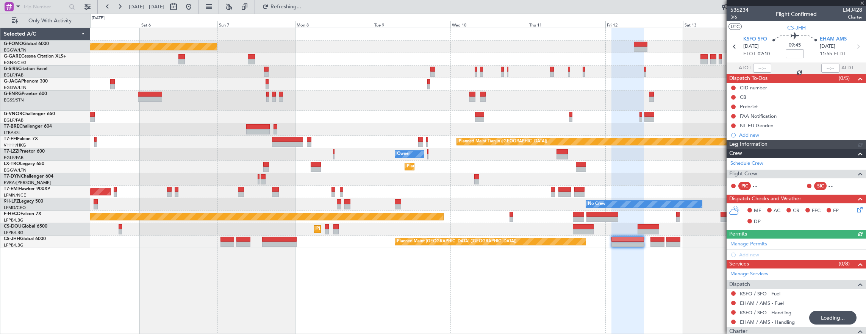
click at [305, 296] on div "Planned Maint London (Luton) Planned Maint London (Farnborough) Planned Maint T…" at bounding box center [478, 181] width 776 height 307
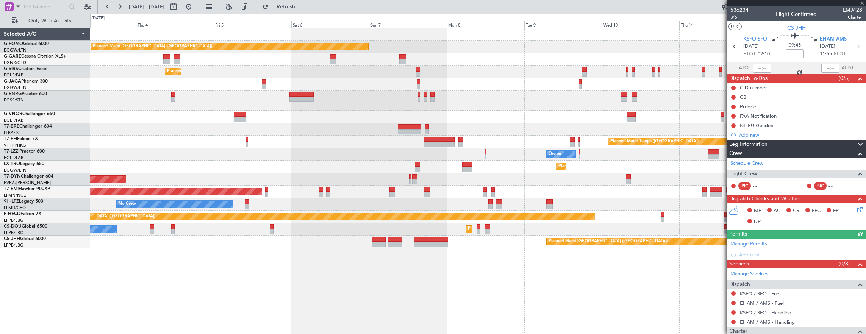
click at [337, 292] on div "Planned Maint London (Luton) Planned Maint London (Farnborough) Planned Maint T…" at bounding box center [478, 181] width 776 height 307
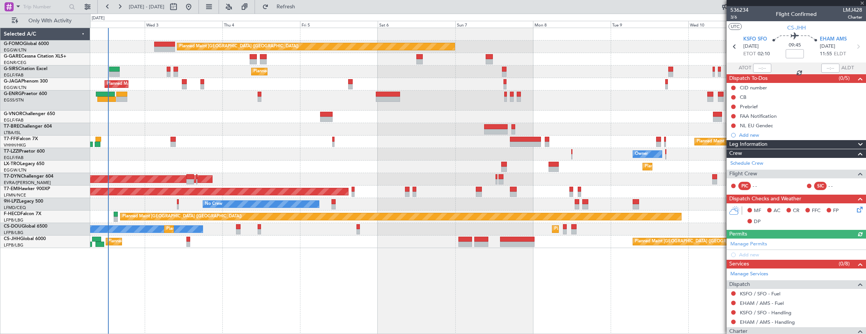
click at [423, 290] on div "Planned Maint London (Luton) Unplanned Maint Chester Planned Maint London (Farn…" at bounding box center [478, 181] width 776 height 307
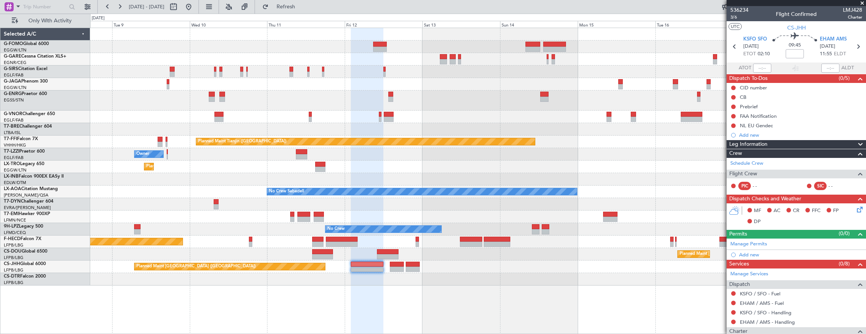
click at [108, 155] on div "Planned Maint London (Luton) Planned Maint Tianjin (Binhai) Owner Planned Maint…" at bounding box center [478, 157] width 776 height 258
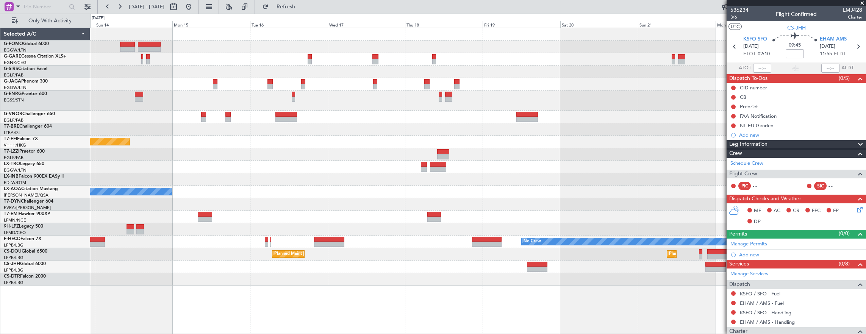
click at [97, 166] on div "Planned Maint Tianjin (Binhai) No Crew Sabadell No Crew Sabadell No Crew No Cre…" at bounding box center [478, 157] width 776 height 258
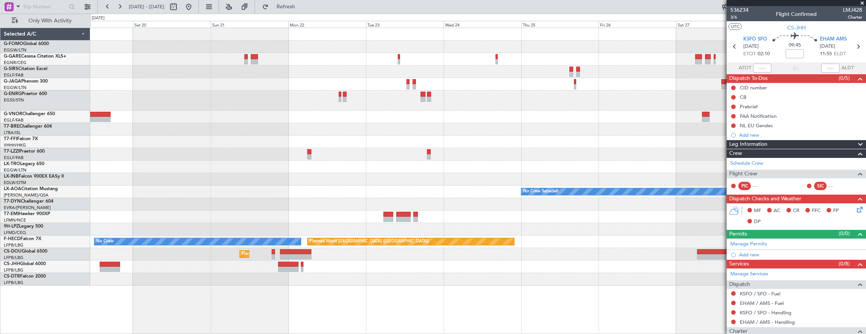
click at [136, 162] on div "No Crew Sabadell No Crew Planned Maint Paris (Le Bourget) Planned Maint Paris (…" at bounding box center [478, 157] width 776 height 258
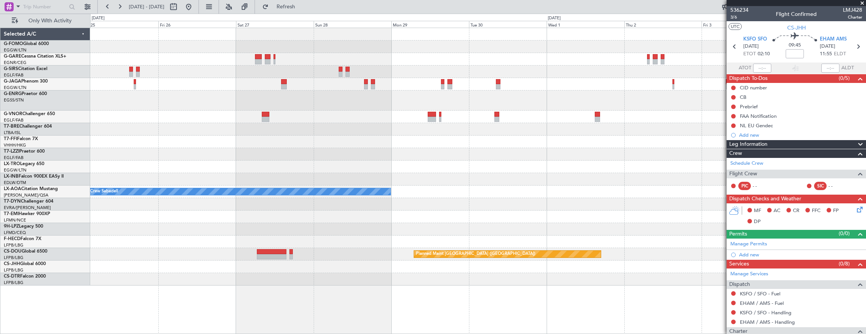
click at [78, 158] on div "No Crew Sabadell No Crew Sabadell Planned Maint Paris (Le Bourget) Planned Main…" at bounding box center [433, 174] width 866 height 320
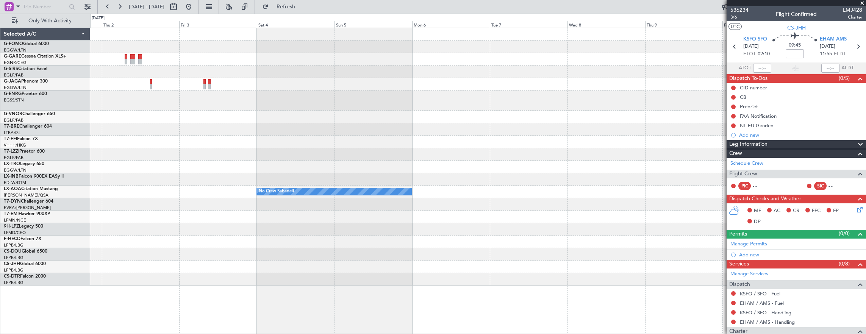
click at [149, 155] on div at bounding box center [478, 154] width 776 height 12
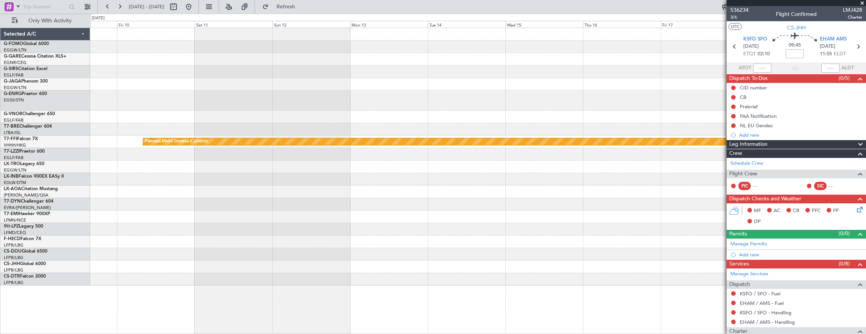
click at [236, 170] on div at bounding box center [478, 167] width 776 height 12
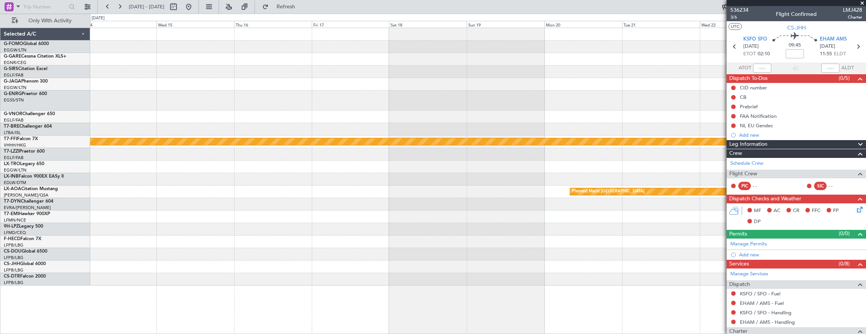
click at [117, 169] on div "Planned Maint Geneva (Cointrin) A/C Unavailable London (Luton) Planned Maint Mo…" at bounding box center [478, 157] width 776 height 258
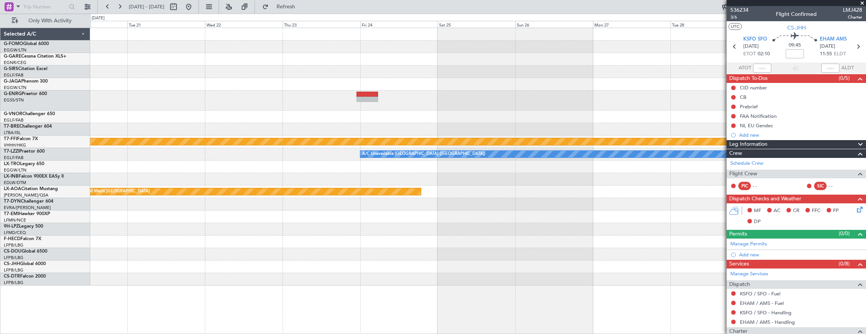
click at [151, 166] on div "Planned Maint Geneva (Cointrin) A/C Unavailable London (Luton) Planned Maint Mo…" at bounding box center [478, 157] width 776 height 258
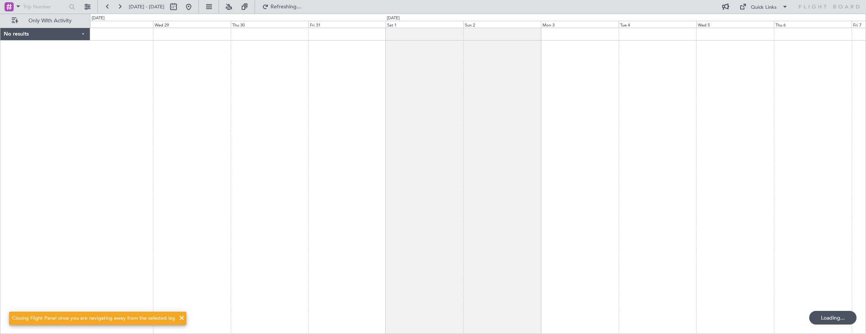
click at [284, 202] on div at bounding box center [478, 181] width 776 height 307
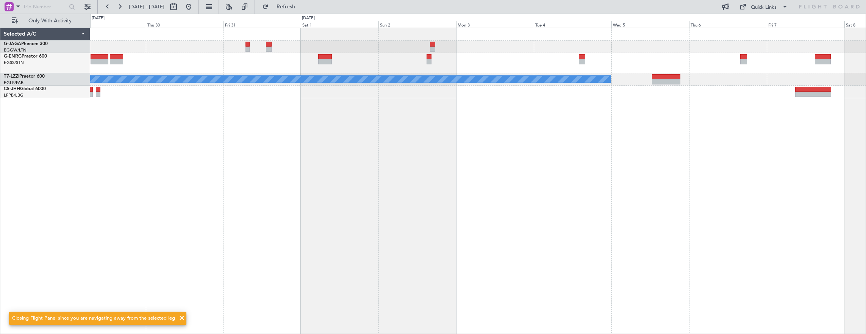
click at [480, 131] on div "A/C Unavailable London (Luton)" at bounding box center [478, 181] width 776 height 307
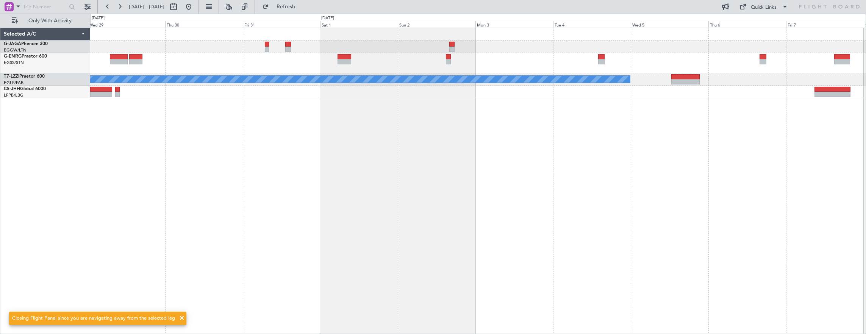
click at [336, 147] on div "A/C Unavailable London (Luton)" at bounding box center [478, 181] width 776 height 307
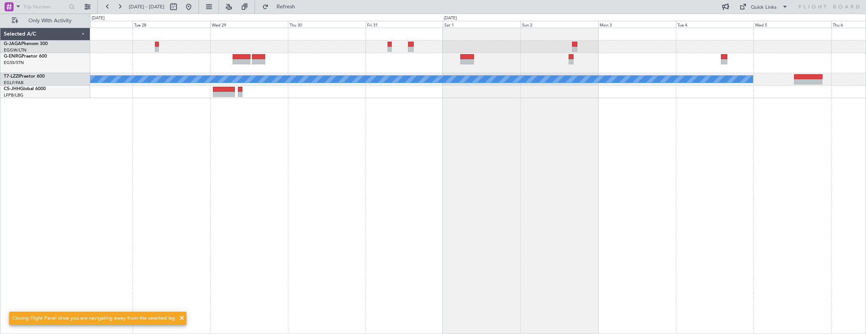
click at [225, 185] on div "A/C Unavailable London (Luton)" at bounding box center [478, 181] width 776 height 307
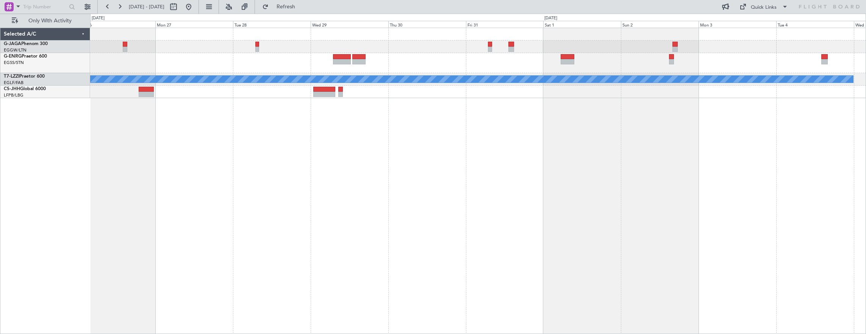
click at [651, 66] on div "A/C Unavailable London (Luton)" at bounding box center [478, 63] width 776 height 70
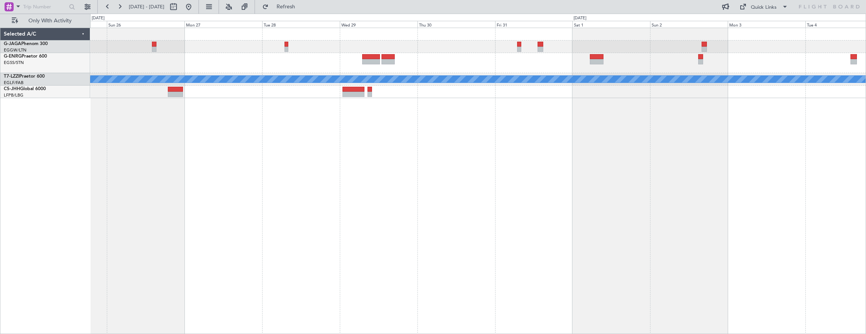
click at [651, 199] on div "A/C Unavailable London (Luton)" at bounding box center [478, 181] width 776 height 307
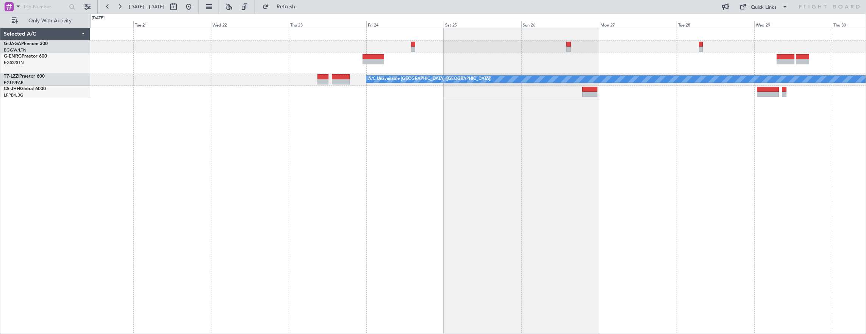
click at [753, 238] on div "A/C Unavailable London (Luton)" at bounding box center [478, 181] width 776 height 307
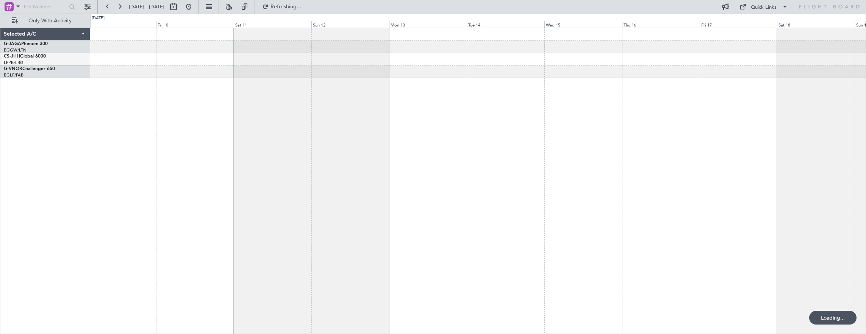
click at [666, 243] on div at bounding box center [478, 181] width 776 height 307
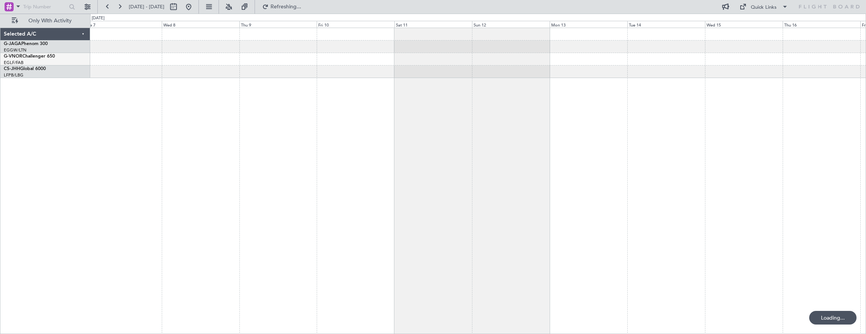
click at [344, 239] on div at bounding box center [478, 181] width 776 height 307
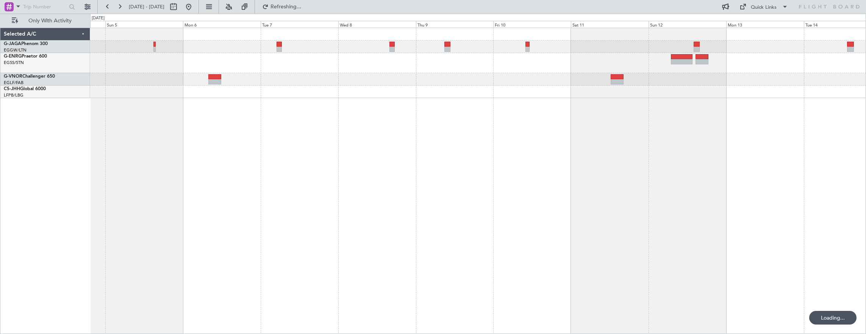
click at [312, 243] on div at bounding box center [478, 181] width 776 height 307
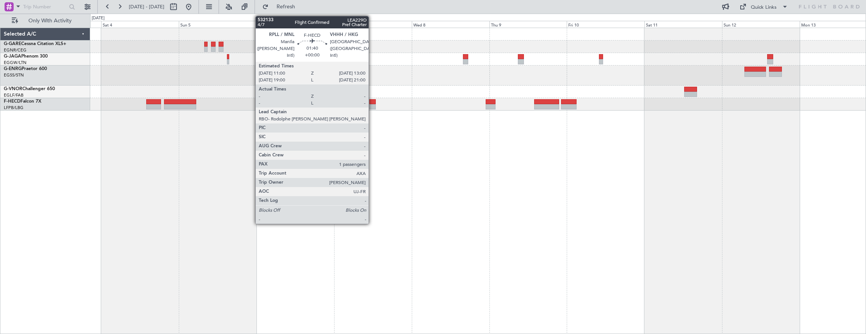
click at [372, 103] on div at bounding box center [372, 101] width 7 height 5
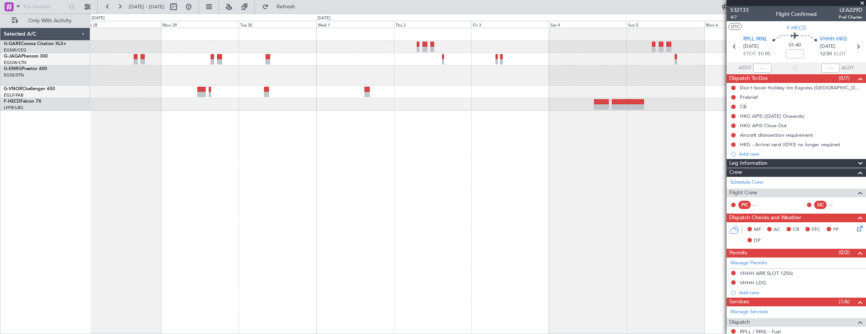
click at [740, 76] on fb-app "03 Oct 2025 - 13 Oct 2025 Refresh Quick Links Only With Activity Selected A/C G…" at bounding box center [433, 170] width 866 height 328
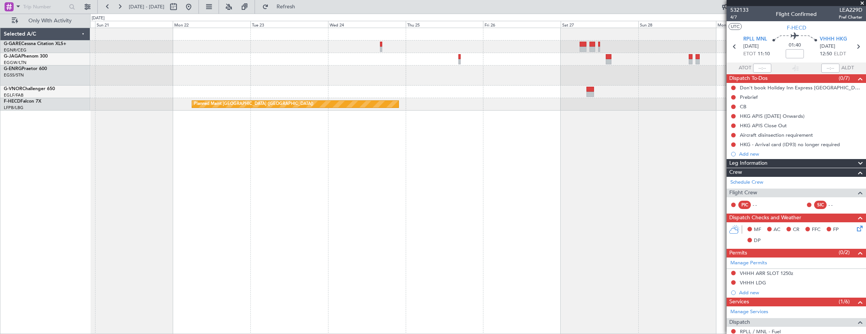
click at [698, 165] on div "Planned Maint [GEOGRAPHIC_DATA] ([GEOGRAPHIC_DATA])" at bounding box center [478, 181] width 776 height 307
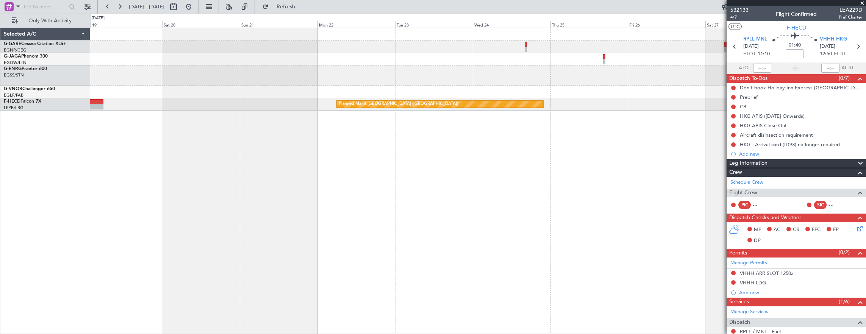
click at [756, 177] on fb-app "03 Oct 2025 - 13 Oct 2025 Refresh Quick Links Only With Activity Planned Maint …" at bounding box center [433, 170] width 866 height 328
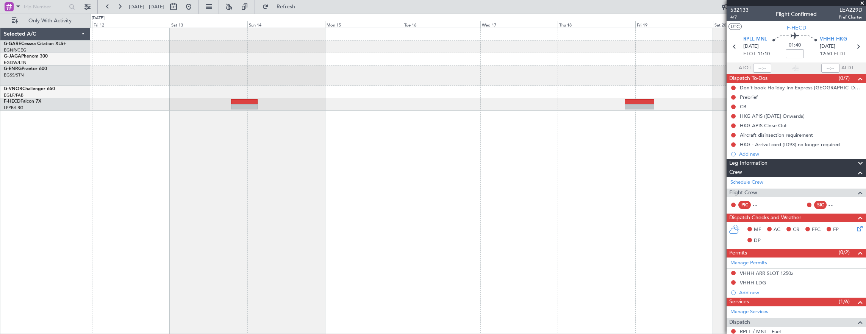
click at [756, 178] on fb-app "03 Oct 2025 - 13 Oct 2025 Refresh Quick Links Only With Activity Planned Maint …" at bounding box center [433, 170] width 866 height 328
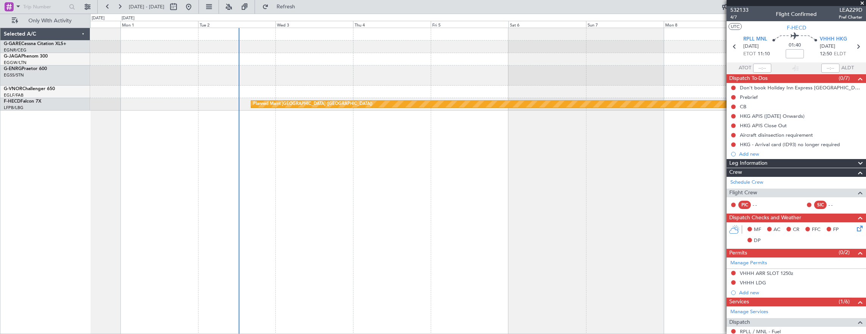
click at [865, 184] on html "03 Oct 2025 - 13 Oct 2025 Refresh Quick Links Only With Activity Owner Ibiza Pl…" at bounding box center [433, 167] width 866 height 334
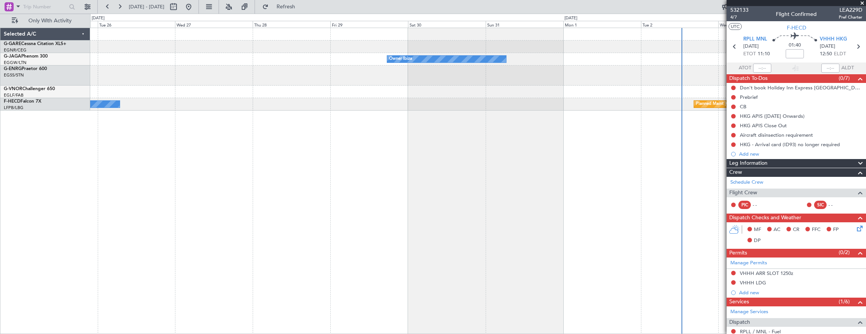
click at [0, 207] on html "03 Oct 2025 - 13 Oct 2025 Refresh Quick Links Only With Activity Owner Ibiza No…" at bounding box center [433, 167] width 866 height 334
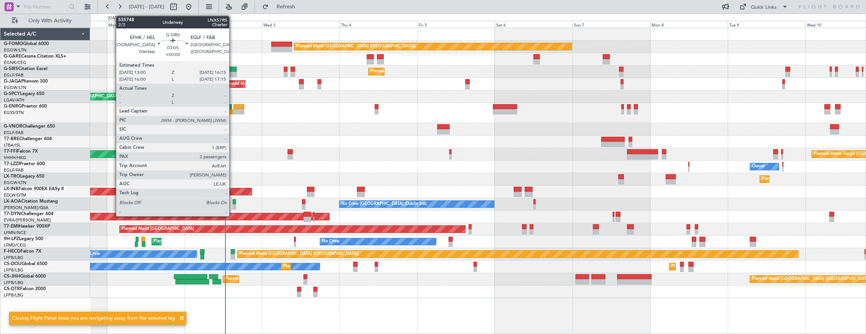
click at [233, 72] on div at bounding box center [231, 74] width 11 height 5
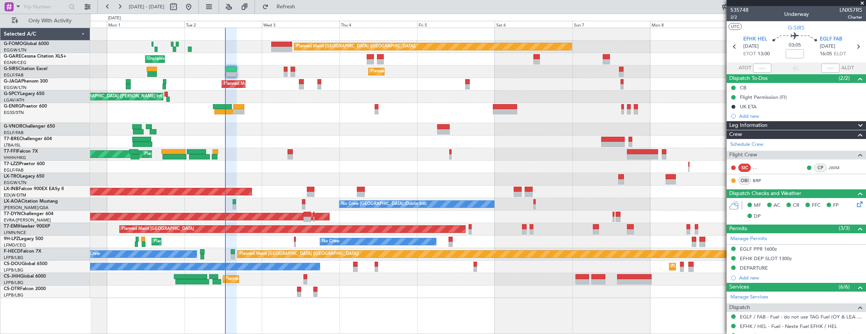
click at [174, 172] on div "Owner" at bounding box center [478, 167] width 776 height 12
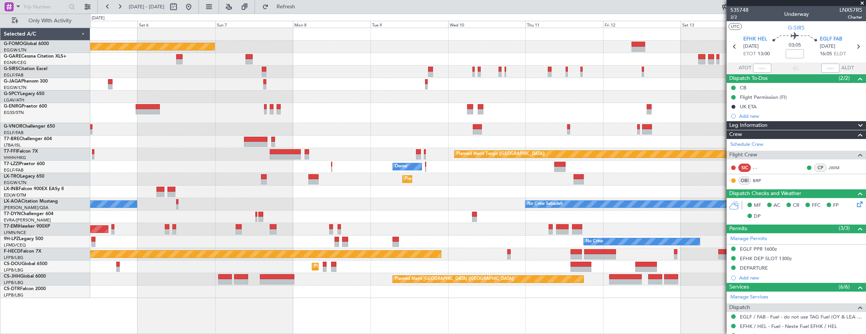
click at [454, 154] on div "Planned Maint Tianjin ([GEOGRAPHIC_DATA])" at bounding box center [623, 154] width 339 height 7
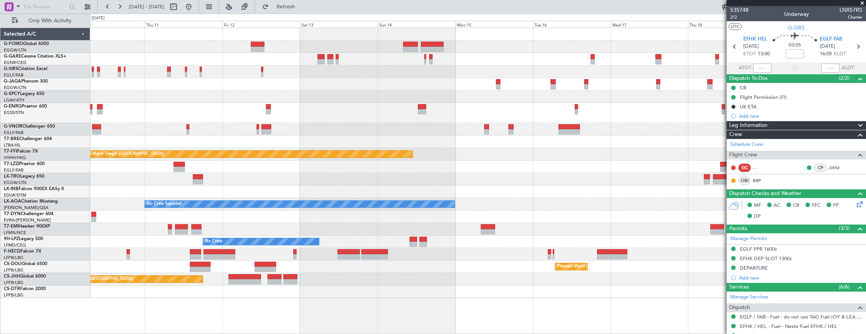
click at [163, 134] on div "Planned Maint Tianjin (Binhai) Owner Planned Maint Dusseldorf No Crew Sabadell …" at bounding box center [478, 163] width 776 height 270
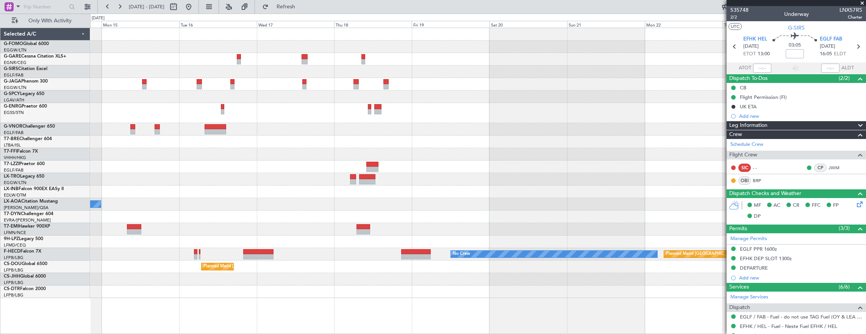
click at [89, 128] on div "Planned Maint Tianjin (Binhai) No Crew Sabadell No Crew No Crew Planned Maint P…" at bounding box center [433, 174] width 866 height 320
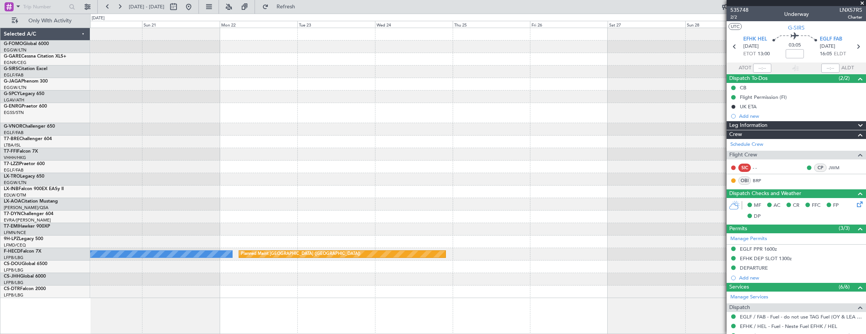
click at [247, 134] on div at bounding box center [478, 129] width 776 height 12
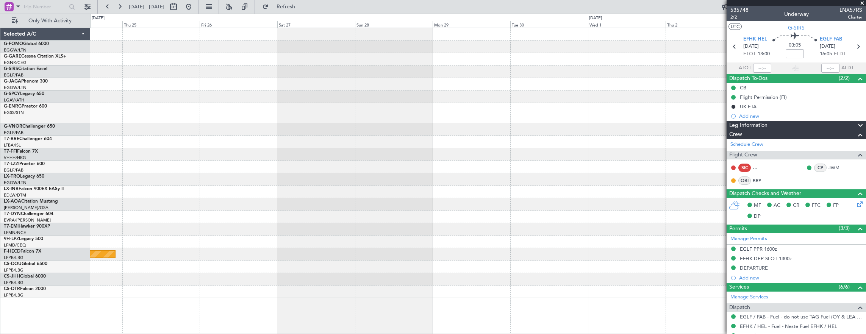
click at [261, 130] on div at bounding box center [478, 129] width 776 height 12
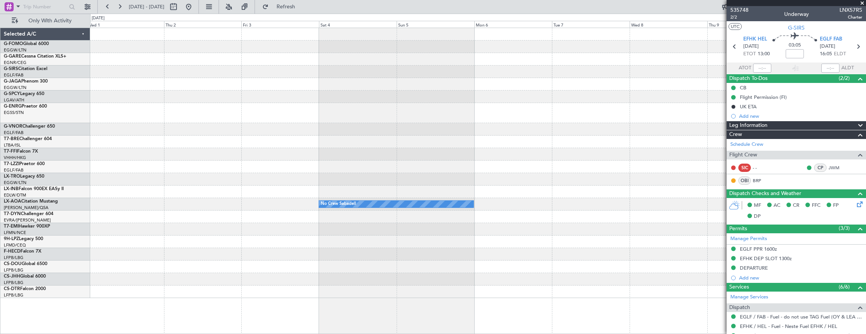
click at [480, 114] on div at bounding box center [478, 113] width 776 height 20
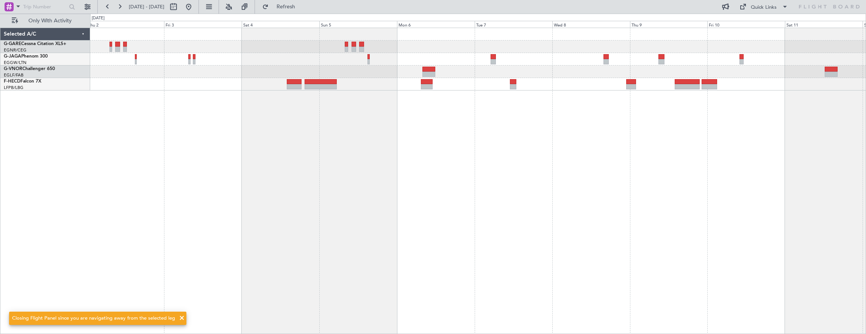
click at [423, 95] on div at bounding box center [478, 181] width 776 height 307
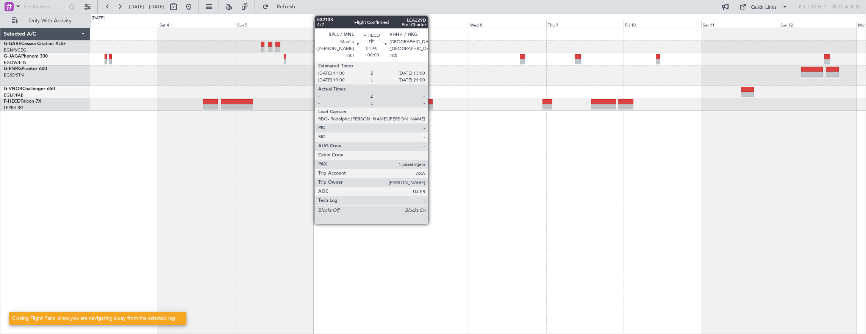
click at [432, 100] on div at bounding box center [429, 101] width 7 height 5
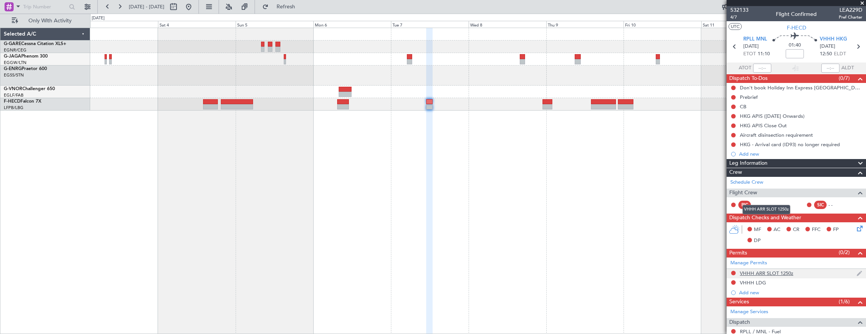
scroll to position [95, 0]
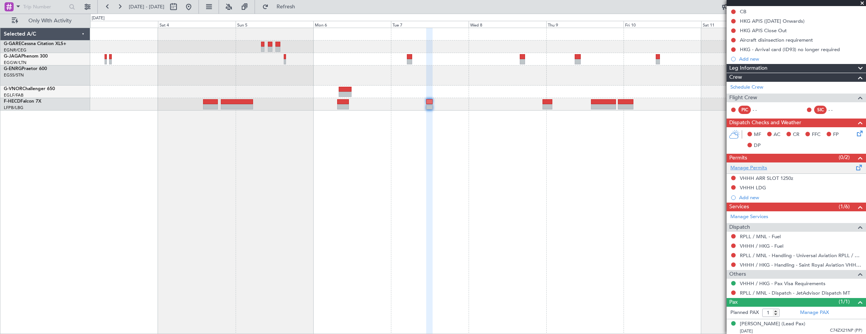
click at [761, 170] on link "Manage Permits" at bounding box center [748, 168] width 37 height 8
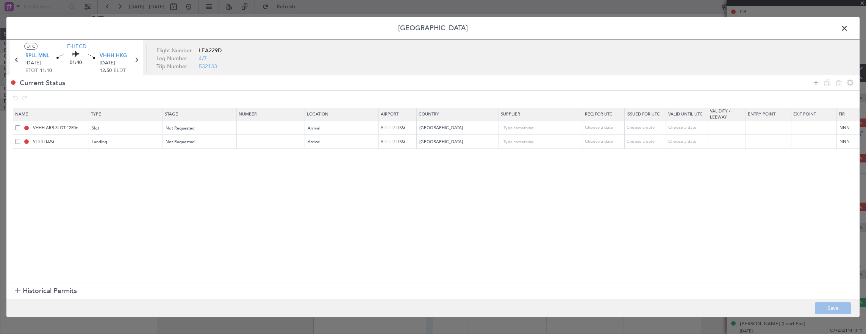
click at [820, 82] on icon at bounding box center [815, 82] width 9 height 9
click at [819, 84] on icon at bounding box center [815, 82] width 9 height 9
click at [19, 125] on span at bounding box center [17, 127] width 5 height 5
click at [20, 125] on input "checkbox" at bounding box center [20, 125] width 0 height 0
drag, startPoint x: 17, startPoint y: 137, endPoint x: 17, endPoint y: 150, distance: 13.3
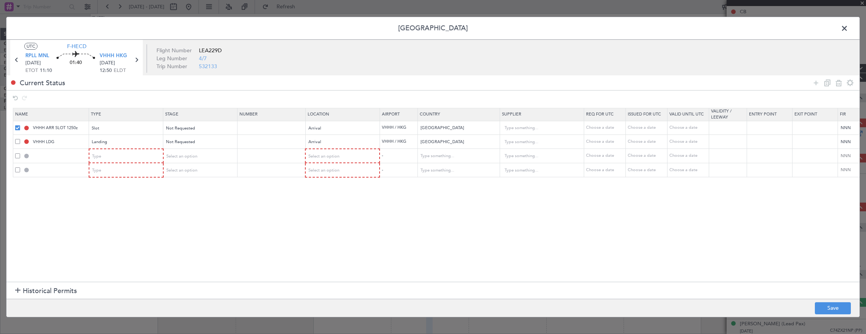
click at [17, 137] on td "VHHH LDG" at bounding box center [51, 142] width 76 height 14
click at [17, 151] on td at bounding box center [51, 156] width 76 height 14
click at [17, 159] on td at bounding box center [51, 156] width 76 height 14
click at [18, 155] on span at bounding box center [17, 155] width 5 height 5
click at [20, 153] on input "checkbox" at bounding box center [20, 153] width 0 height 0
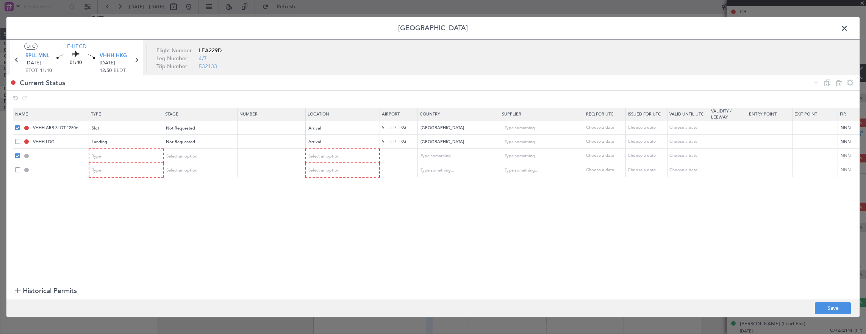
drag, startPoint x: 19, startPoint y: 167, endPoint x: 14, endPoint y: 148, distance: 18.8
click at [18, 167] on div at bounding box center [51, 170] width 73 height 7
click at [18, 166] on td at bounding box center [51, 170] width 76 height 14
click at [16, 169] on span at bounding box center [17, 169] width 5 height 5
click at [20, 167] on input "checkbox" at bounding box center [20, 167] width 0 height 0
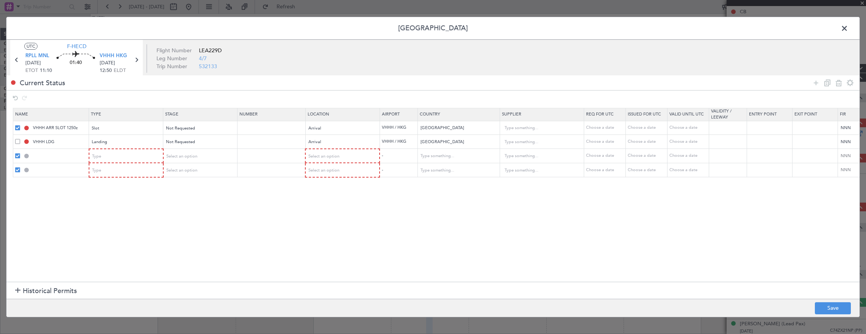
click at [17, 142] on span at bounding box center [17, 141] width 5 height 5
click at [20, 139] on input "checkbox" at bounding box center [20, 139] width 0 height 0
click at [842, 80] on icon at bounding box center [838, 82] width 9 height 9
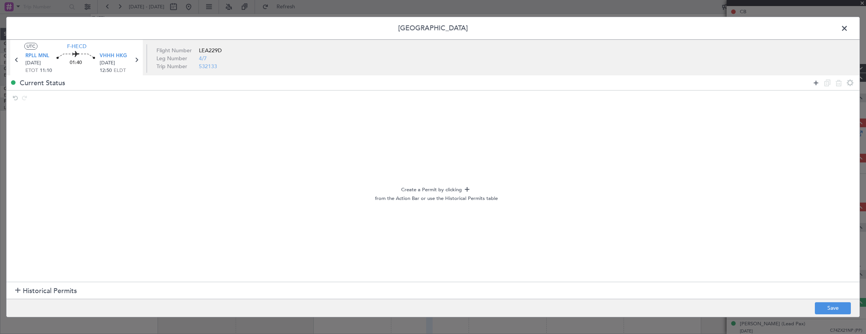
click at [817, 81] on icon at bounding box center [815, 82] width 9 height 9
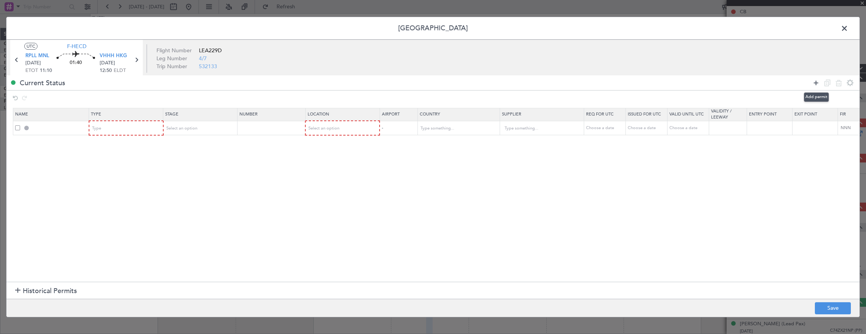
click at [817, 81] on icon at bounding box center [815, 82] width 9 height 9
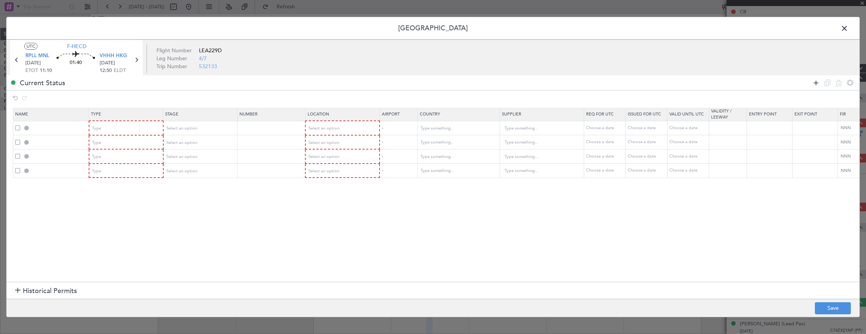
click at [817, 81] on icon at bounding box center [815, 82] width 9 height 9
click at [118, 133] on div "Type" at bounding box center [123, 128] width 63 height 11
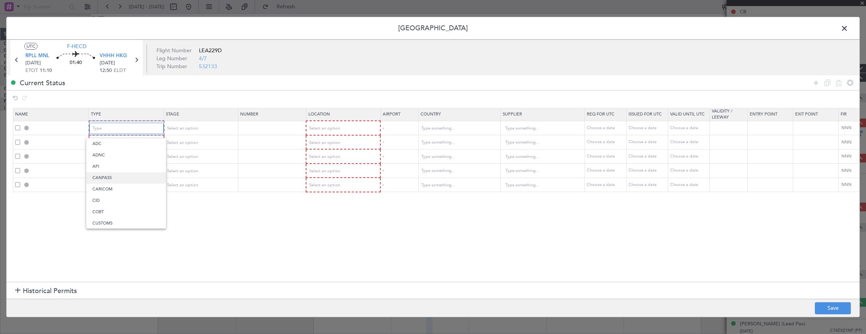
scroll to position [38, 0]
click at [123, 199] on span "Departure" at bounding box center [125, 196] width 67 height 11
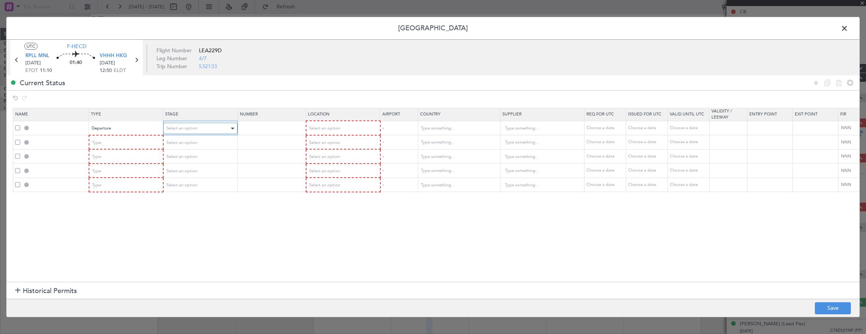
click at [183, 132] on div "Select an option" at bounding box center [197, 128] width 63 height 11
click at [132, 132] on div at bounding box center [433, 167] width 866 height 334
click at [131, 126] on div "Departure" at bounding box center [123, 128] width 63 height 11
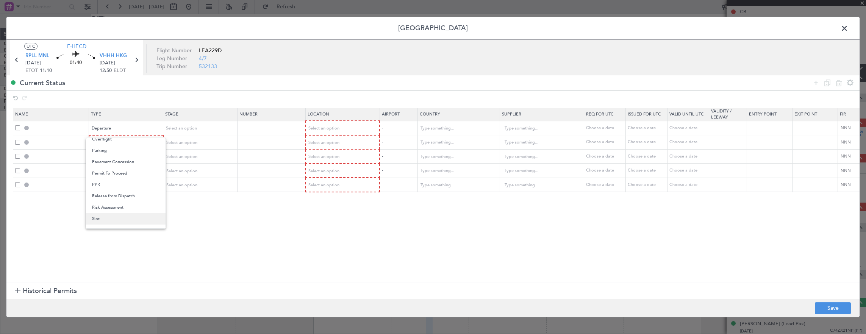
click at [114, 213] on span "Slot" at bounding box center [125, 218] width 67 height 11
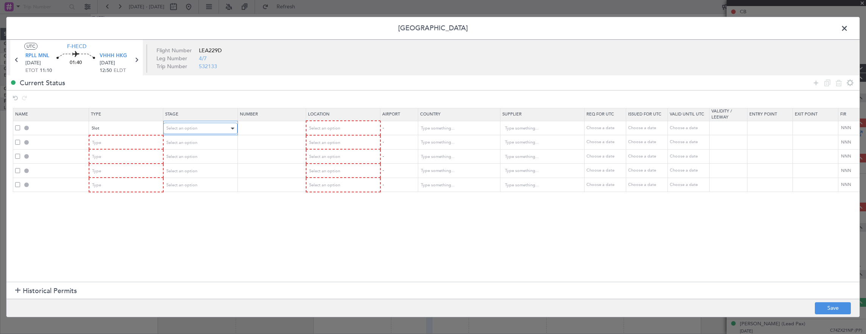
click at [192, 126] on span "Select an option" at bounding box center [181, 128] width 31 height 6
click at [192, 156] on span "Not Requested" at bounding box center [199, 155] width 67 height 11
drag, startPoint x: 323, startPoint y: 129, endPoint x: 323, endPoint y: 134, distance: 4.5
click at [323, 129] on span "Select an option" at bounding box center [324, 128] width 31 height 6
click at [323, 144] on span "Departure" at bounding box center [342, 143] width 67 height 11
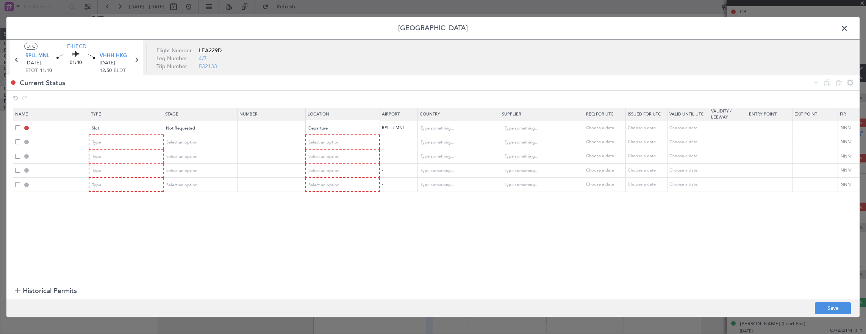
click at [121, 135] on mat-form-field "Type" at bounding box center [125, 142] width 73 height 14
click at [120, 140] on div "Type" at bounding box center [123, 142] width 63 height 11
click at [114, 209] on span "Departure" at bounding box center [125, 210] width 67 height 11
click at [189, 143] on span "Select an option" at bounding box center [181, 142] width 31 height 6
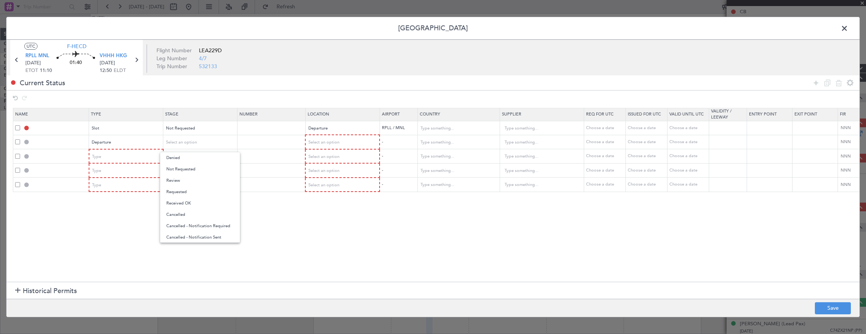
click at [191, 167] on span "Not Requested" at bounding box center [199, 169] width 67 height 11
click at [357, 137] on div "Select an option" at bounding box center [340, 142] width 63 height 11
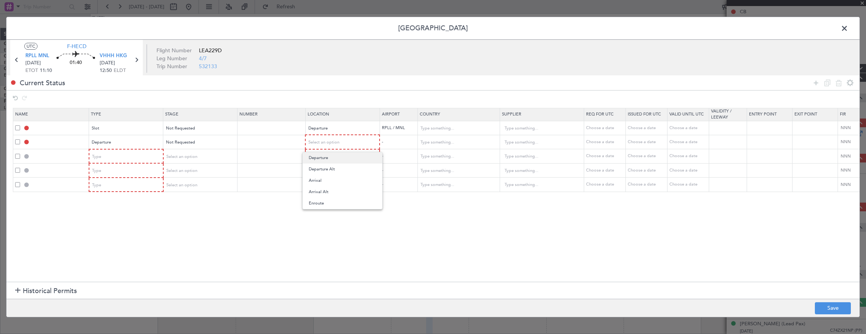
click at [337, 157] on span "Departure" at bounding box center [342, 157] width 67 height 11
click at [108, 153] on div "Type" at bounding box center [123, 156] width 63 height 11
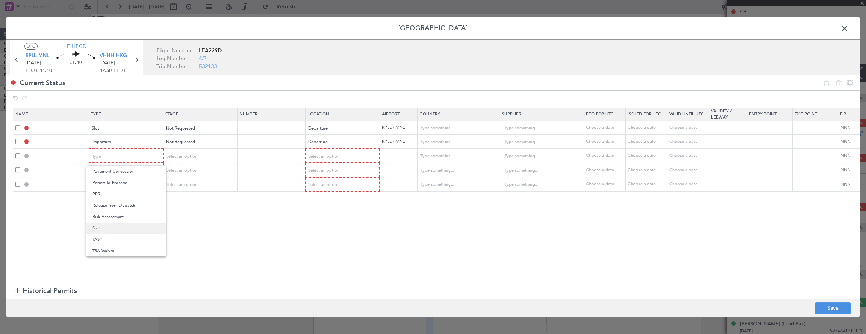
click at [110, 229] on span "Slot" at bounding box center [125, 228] width 67 height 11
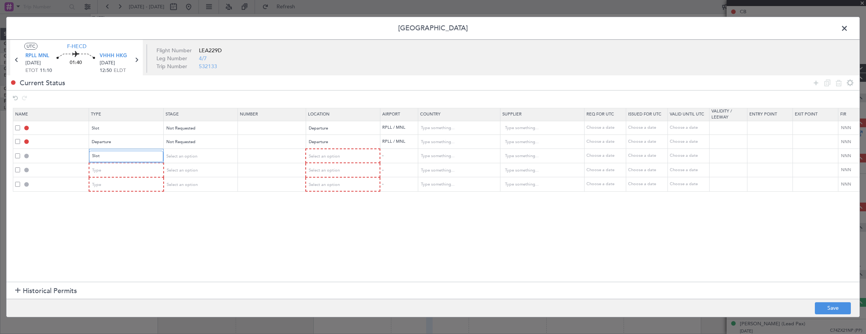
scroll to position [228, 0]
click at [188, 154] on span "Select an option" at bounding box center [181, 156] width 31 height 6
click at [190, 184] on span "Not Requested" at bounding box center [199, 182] width 67 height 11
click at [335, 153] on span "Select an option" at bounding box center [324, 156] width 31 height 6
click at [326, 194] on span "Arrival" at bounding box center [342, 194] width 67 height 11
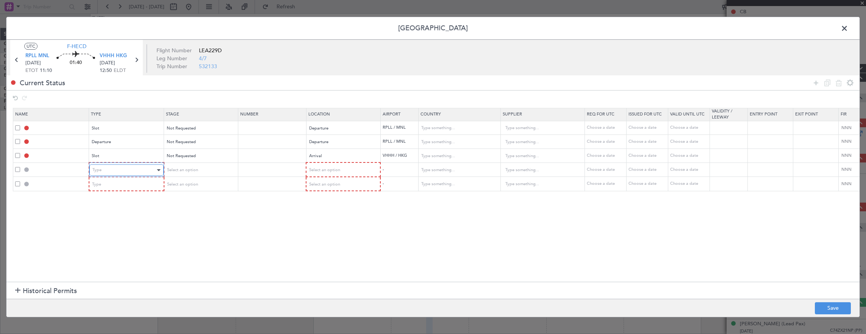
click at [122, 166] on div "Type" at bounding box center [123, 169] width 63 height 11
click at [122, 223] on span "LOG Number" at bounding box center [125, 226] width 67 height 11
click at [134, 163] on mat-form-field "LOG Number" at bounding box center [126, 170] width 74 height 14
click at [134, 168] on div "LOG Number" at bounding box center [123, 169] width 63 height 11
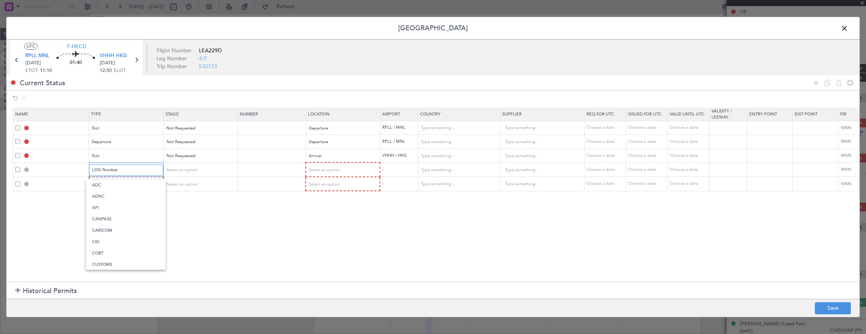
scroll to position [170, 0]
click at [117, 194] on span "Landing" at bounding box center [125, 196] width 67 height 11
click at [175, 170] on span "Select an option" at bounding box center [181, 170] width 31 height 6
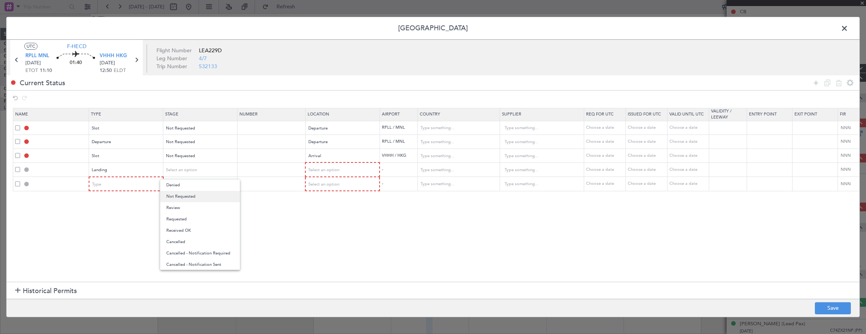
click at [186, 201] on span "Not Requested" at bounding box center [199, 196] width 67 height 11
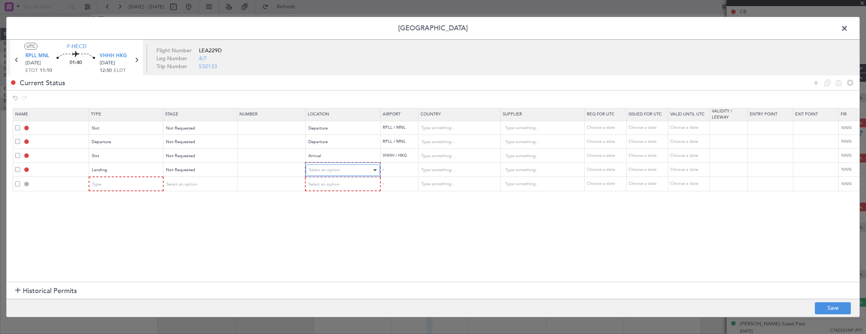
click at [335, 167] on span "Select an option" at bounding box center [324, 170] width 31 height 6
click at [330, 207] on span "Arrival" at bounding box center [342, 207] width 67 height 11
click at [110, 185] on div "Type" at bounding box center [123, 183] width 63 height 11
click at [108, 263] on span "Parking" at bounding box center [125, 263] width 67 height 11
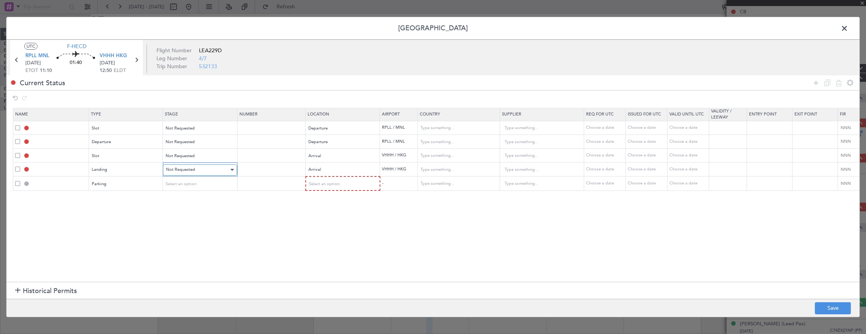
click at [212, 174] on div "Not Requested" at bounding box center [197, 169] width 63 height 11
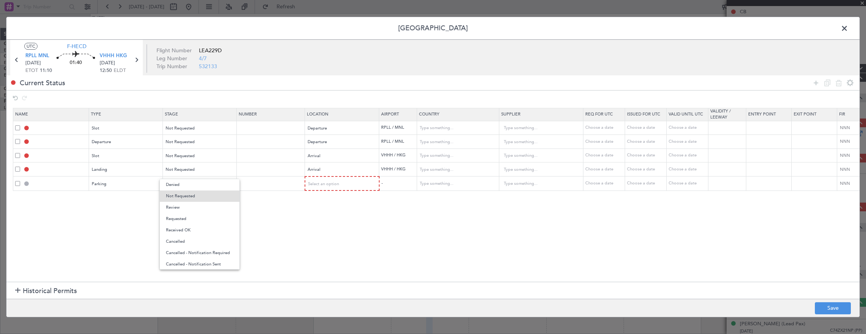
click at [124, 180] on div at bounding box center [433, 167] width 866 height 334
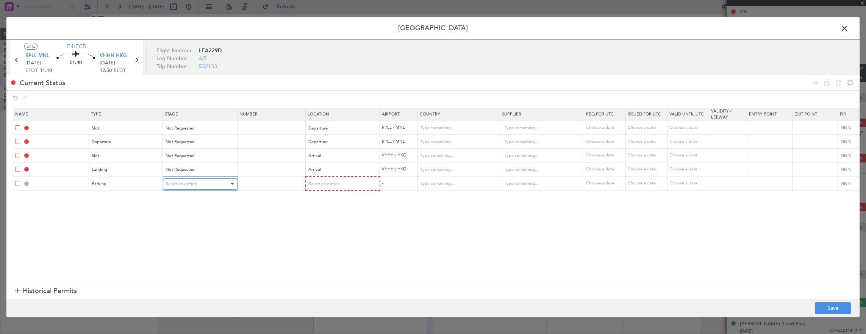
click at [188, 183] on span "Select an option" at bounding box center [181, 184] width 31 height 6
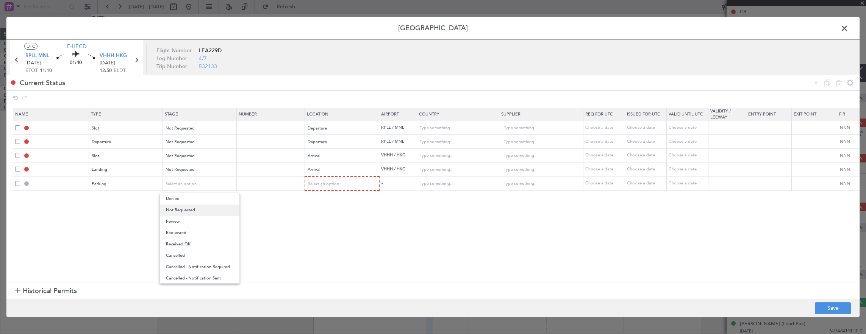
click at [187, 209] on span "Not Requested" at bounding box center [199, 210] width 67 height 11
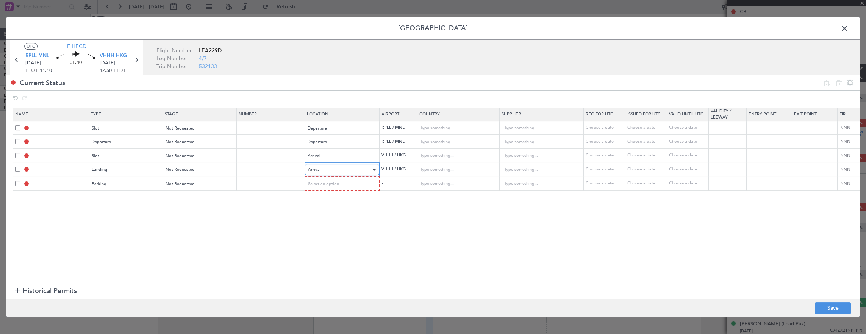
click at [322, 172] on div "Arrival" at bounding box center [339, 169] width 63 height 11
click at [239, 190] on div at bounding box center [433, 167] width 866 height 334
click at [304, 183] on td at bounding box center [271, 183] width 68 height 14
click at [317, 185] on span "Select an option" at bounding box center [323, 184] width 31 height 6
click at [320, 220] on span "Arrival" at bounding box center [341, 221] width 67 height 11
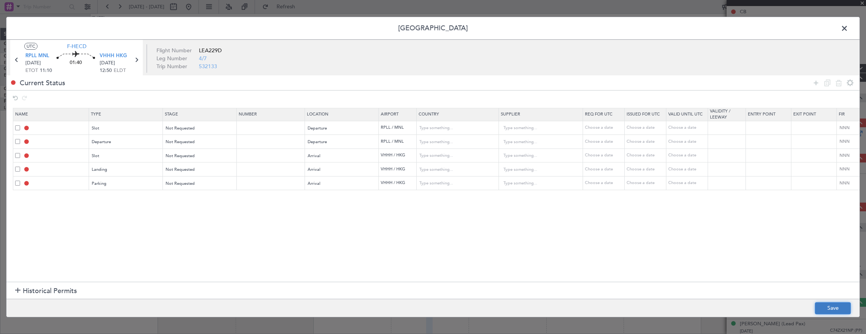
click at [832, 308] on button "Save" at bounding box center [833, 308] width 36 height 12
type input "RPLL DEP SLOT"
type input "Philippines"
type input "NNN"
type input "DEPARTURE"
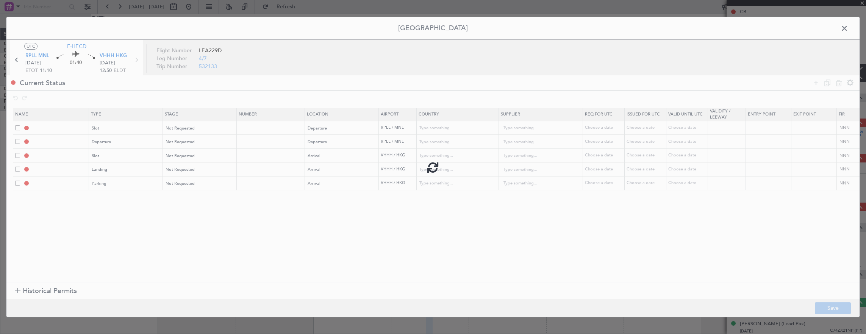
type input "Philippines"
type input "NNN"
type input "VHHH ARR SLOT"
type input "Hong Kong"
type input "NNN"
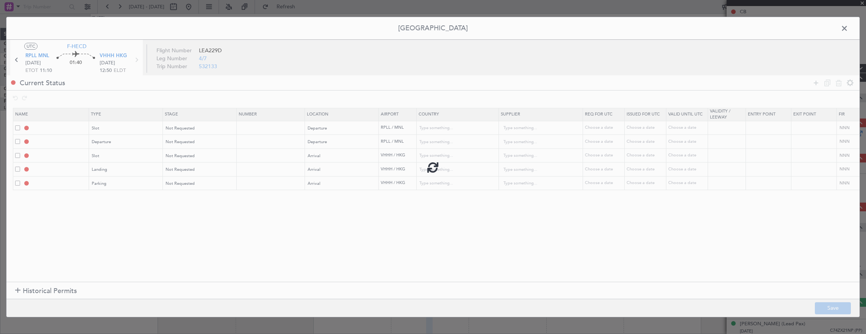
type input "VHHH LDG"
type input "Hong Kong"
type input "NNN"
type input "VHHH Parking"
type input "Hong Kong"
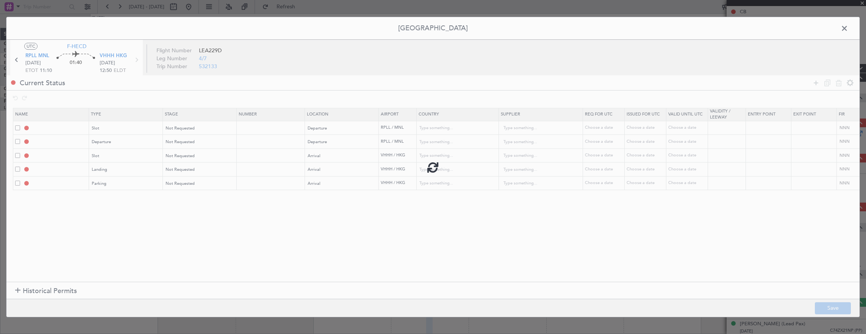
type input "NNN"
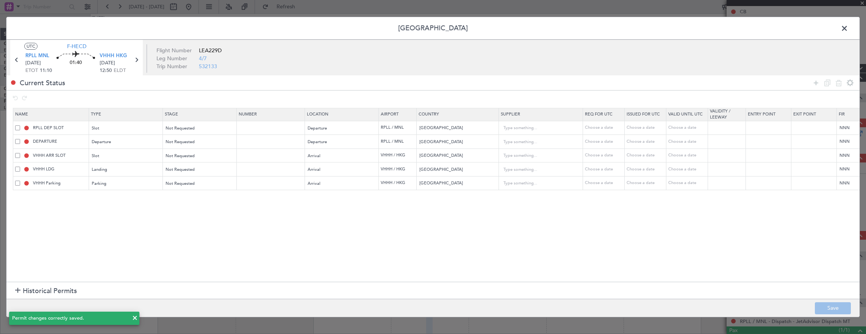
click at [830, 29] on header "Permit Center" at bounding box center [432, 28] width 853 height 23
click at [848, 27] on span at bounding box center [848, 30] width 0 height 15
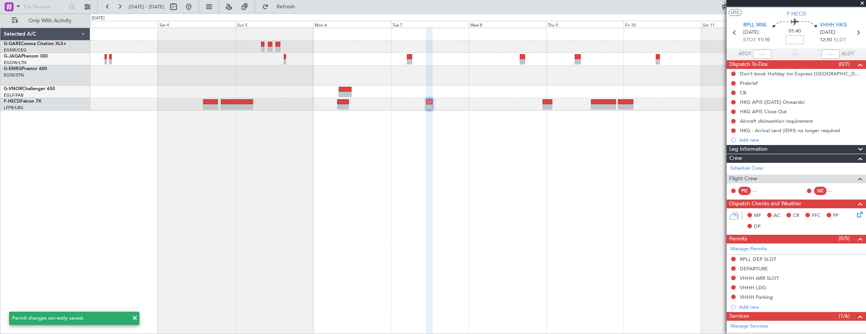
scroll to position [0, 0]
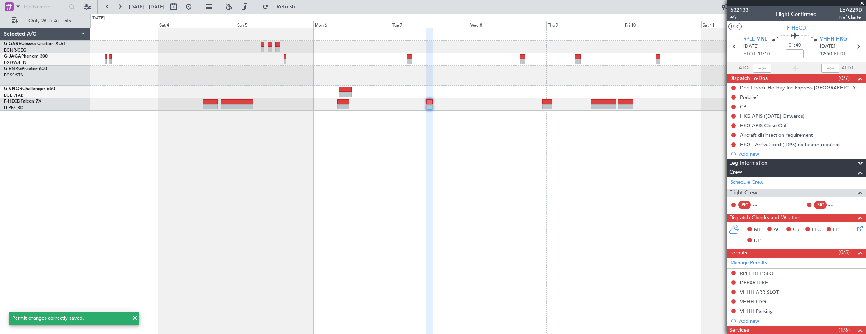
click at [735, 17] on span "4/7" at bounding box center [739, 17] width 18 height 6
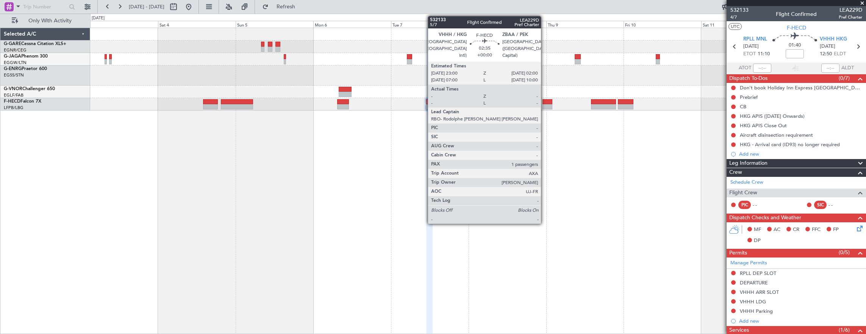
click at [545, 102] on div at bounding box center [547, 101] width 10 height 5
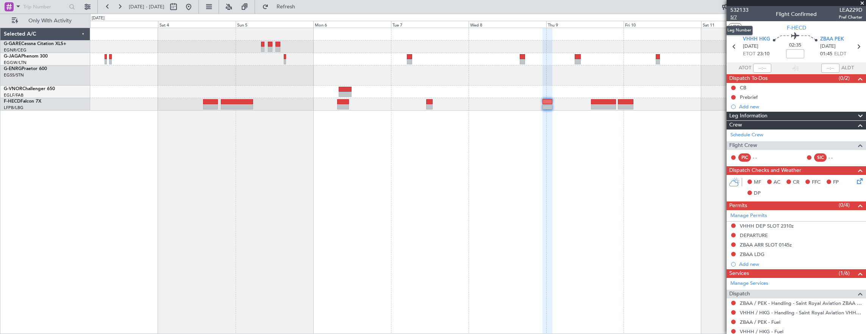
click at [740, 16] on span "5/7" at bounding box center [739, 17] width 18 height 6
click at [803, 56] on div "02:35" at bounding box center [795, 47] width 50 height 28
click at [797, 55] on input at bounding box center [795, 53] width 18 height 9
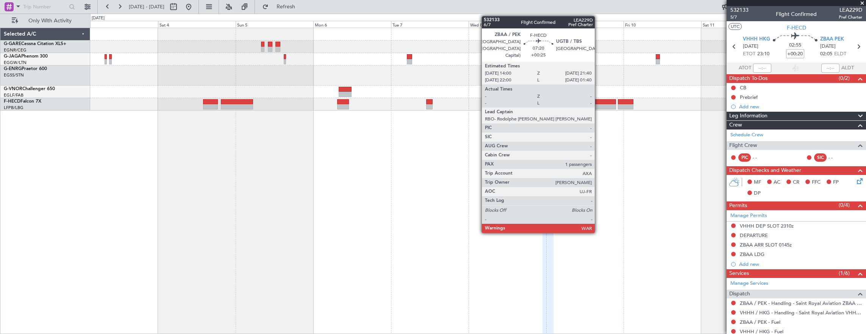
click at [598, 102] on div at bounding box center [603, 101] width 25 height 5
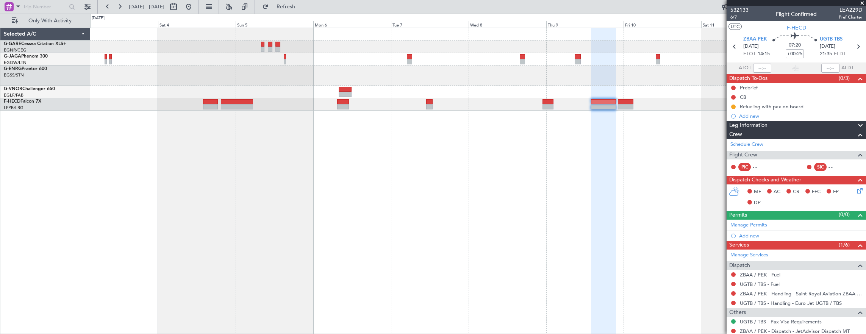
click at [736, 18] on span "6/7" at bounding box center [739, 17] width 18 height 6
click at [778, 206] on fb-app "03 Oct 2025 - 13 Oct 2025 Refresh Quick Links Only With Activity Selected A/C G…" at bounding box center [433, 170] width 866 height 328
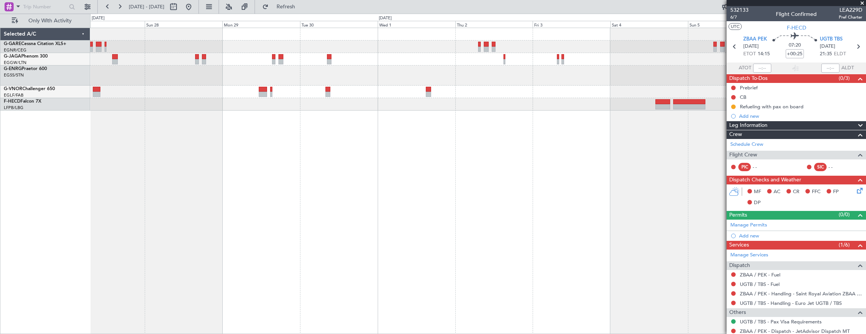
click at [0, 209] on html "03 Oct 2025 - 13 Oct 2025 Refresh Quick Links Only With Activity Planned Maint …" at bounding box center [433, 167] width 866 height 334
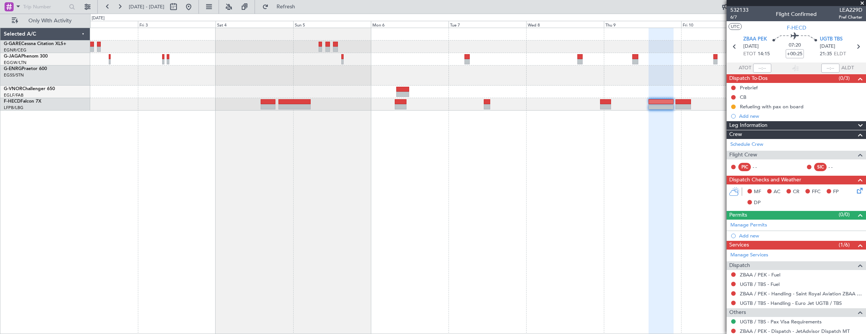
click at [402, 223] on div at bounding box center [478, 181] width 776 height 307
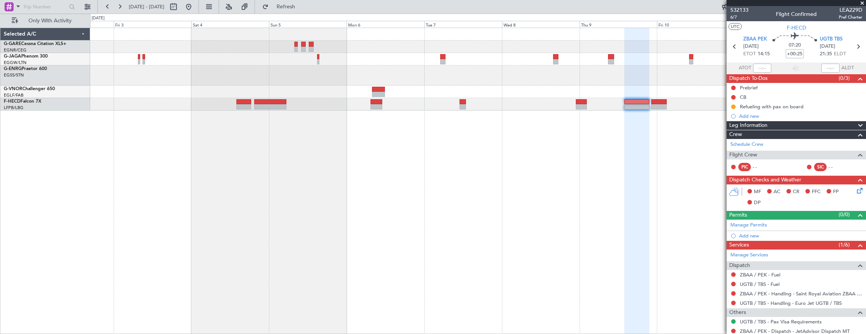
click at [413, 206] on div at bounding box center [478, 181] width 776 height 307
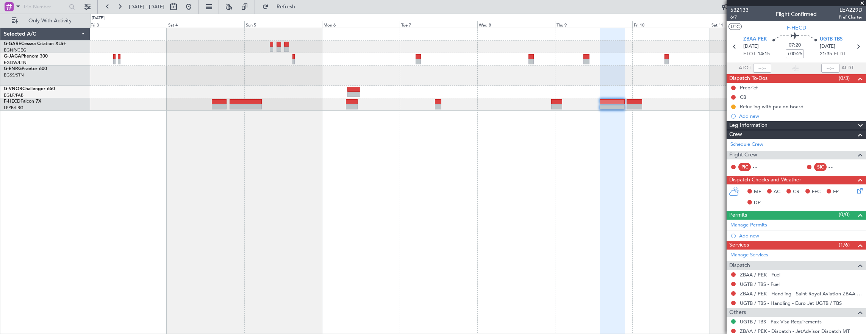
click at [650, 182] on div at bounding box center [478, 181] width 776 height 307
click at [737, 17] on span "6/7" at bounding box center [739, 17] width 18 height 6
click at [795, 52] on mat-tooltip-component "Flight Time" at bounding box center [792, 59] width 35 height 20
click at [787, 54] on input "+00:25" at bounding box center [795, 53] width 18 height 9
type input "+00:00"
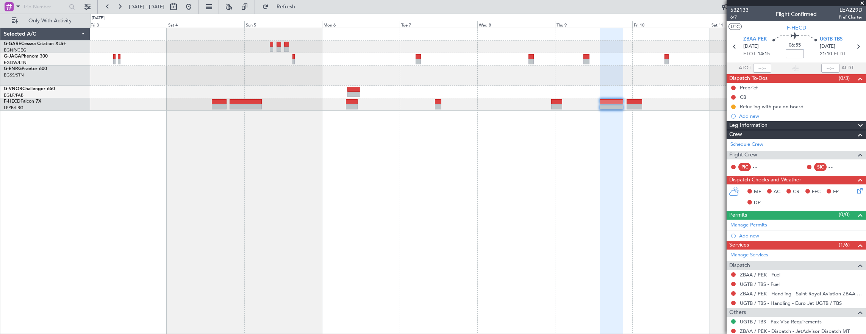
click at [790, 52] on input at bounding box center [795, 53] width 18 height 9
type input "+01:15"
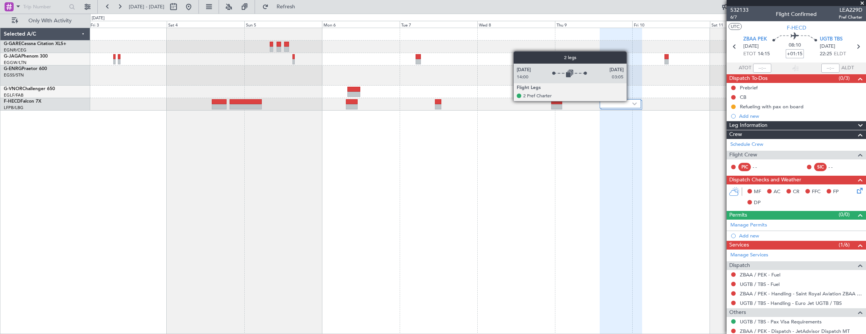
click at [630, 101] on div at bounding box center [620, 103] width 41 height 9
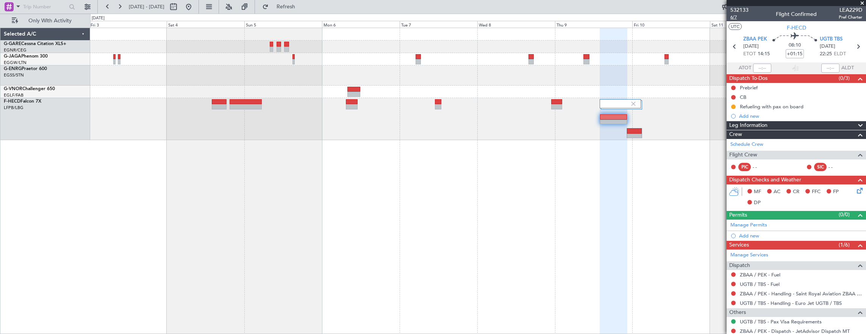
click at [732, 18] on span "6/7" at bounding box center [739, 17] width 18 height 6
click at [769, 221] on div "Manage Permits" at bounding box center [795, 225] width 139 height 11
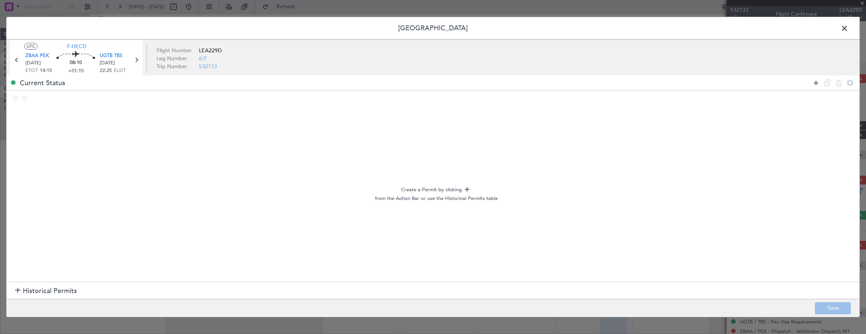
click at [812, 82] on icon at bounding box center [815, 82] width 9 height 9
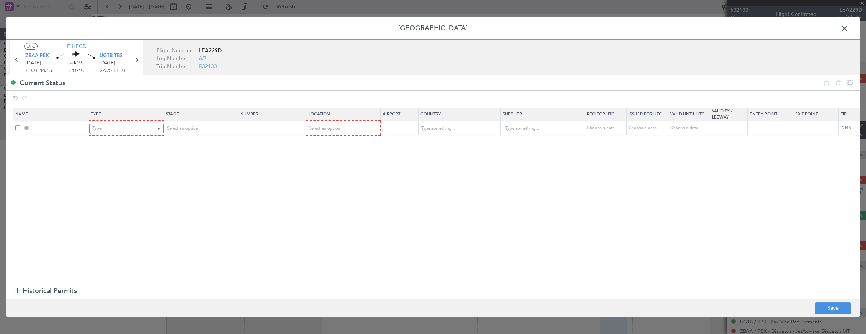
click at [137, 124] on div "Type" at bounding box center [123, 128] width 63 height 11
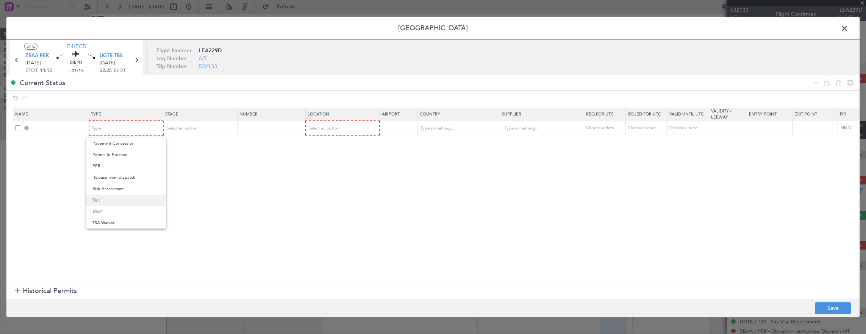
click at [113, 202] on span "Slot" at bounding box center [125, 200] width 67 height 11
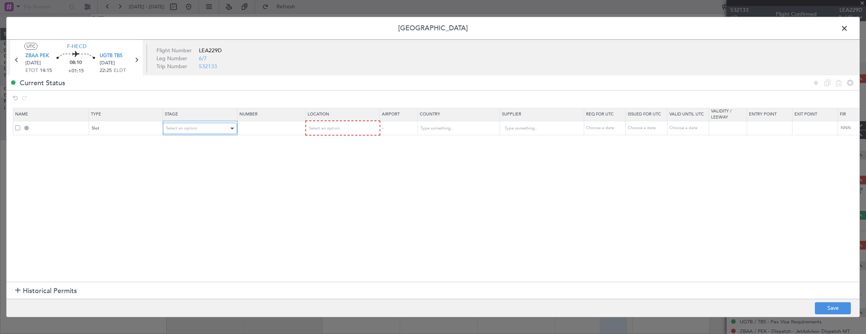
click at [187, 128] on span "Select an option" at bounding box center [181, 128] width 31 height 6
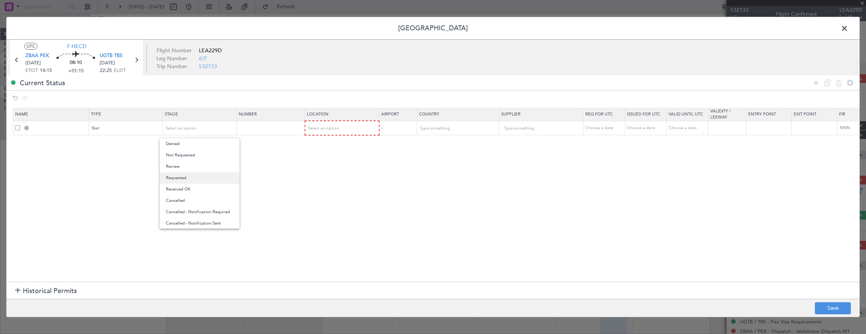
click at [185, 179] on span "Requested" at bounding box center [199, 177] width 67 height 11
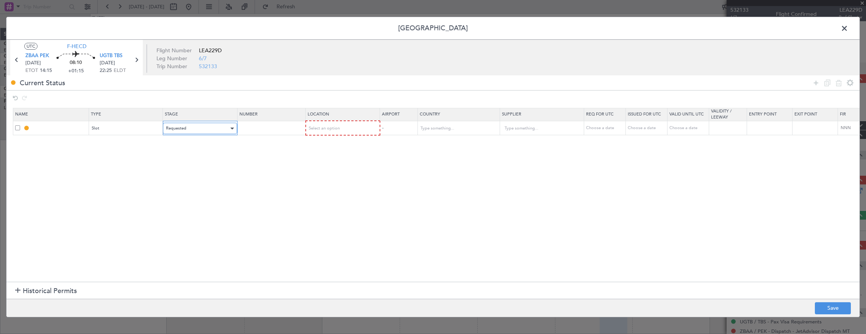
click at [192, 123] on div "Requested" at bounding box center [197, 128] width 63 height 11
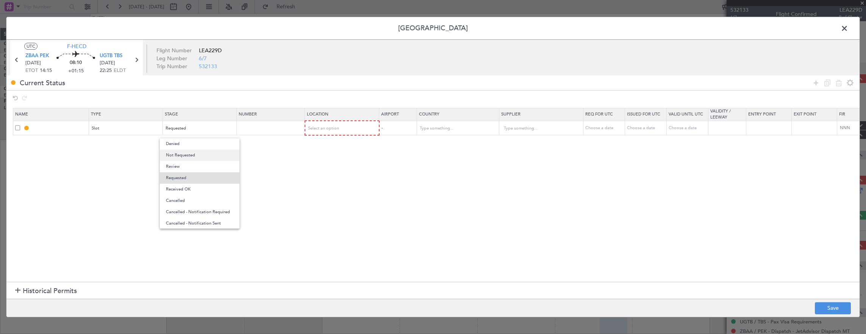
click at [183, 155] on span "Not Requested" at bounding box center [199, 155] width 67 height 11
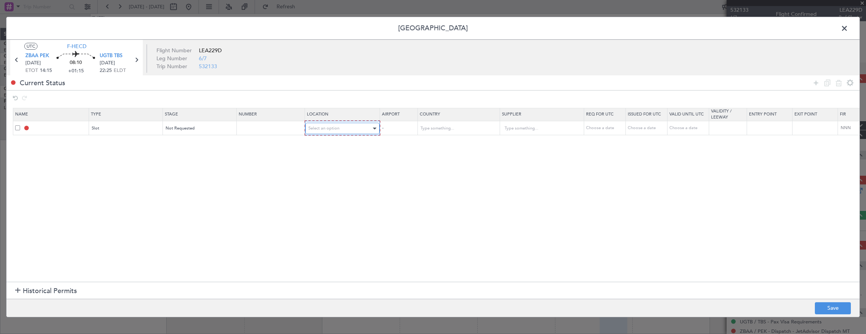
click at [314, 126] on span "Select an option" at bounding box center [323, 128] width 31 height 6
click at [320, 145] on span "Departure" at bounding box center [341, 143] width 67 height 11
click at [819, 81] on icon at bounding box center [815, 82] width 9 height 9
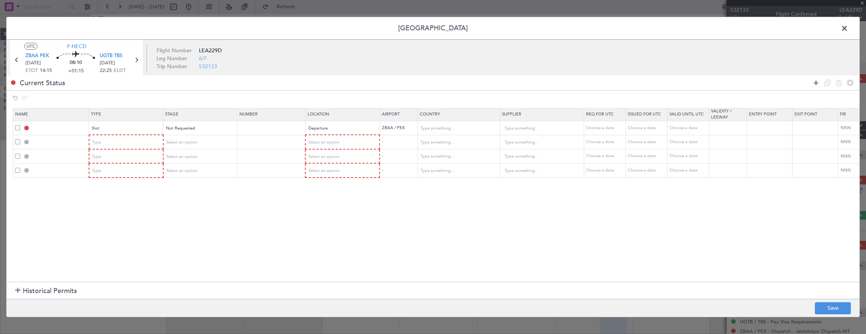
click at [819, 81] on icon at bounding box center [815, 82] width 9 height 9
click at [122, 141] on div "Type" at bounding box center [123, 142] width 63 height 11
click at [118, 210] on span "Departure" at bounding box center [125, 210] width 67 height 11
click at [188, 144] on span "Select an option" at bounding box center [181, 142] width 31 height 6
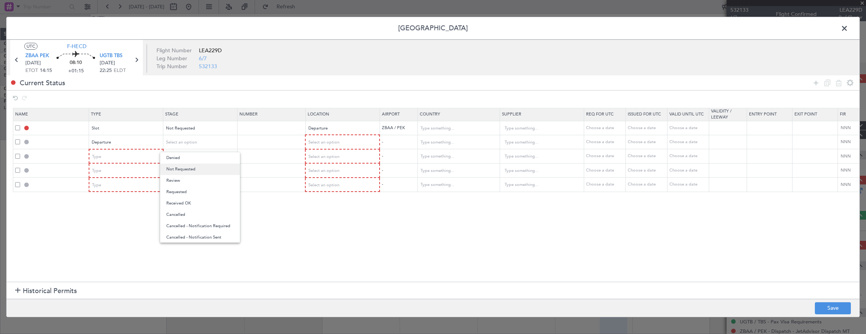
click at [194, 168] on span "Not Requested" at bounding box center [199, 169] width 67 height 11
click at [309, 142] on span "Select an option" at bounding box center [324, 142] width 31 height 6
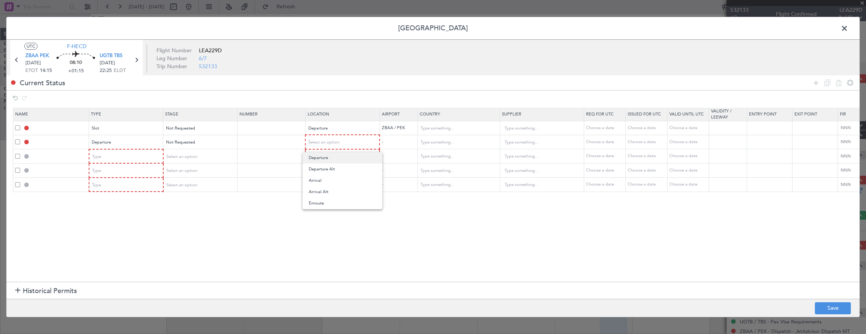
click at [317, 155] on span "Departure" at bounding box center [342, 157] width 67 height 11
click at [135, 154] on div "Type" at bounding box center [123, 156] width 63 height 11
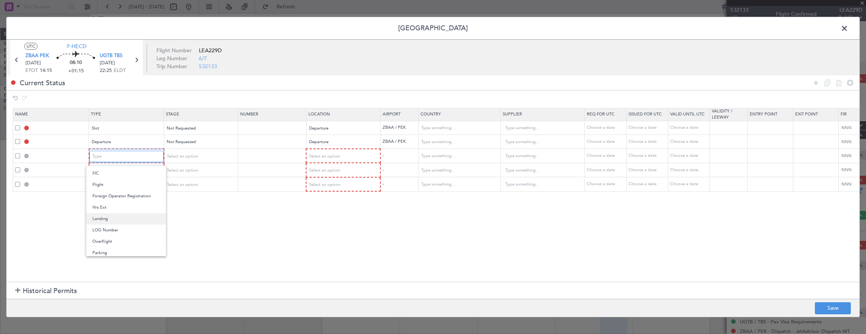
scroll to position [189, 0]
click at [113, 188] on span "Overflight" at bounding box center [125, 186] width 67 height 11
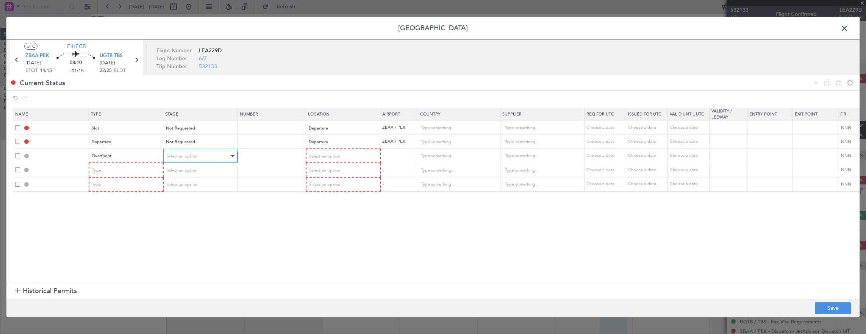
click at [176, 156] on span "Select an option" at bounding box center [181, 156] width 31 height 6
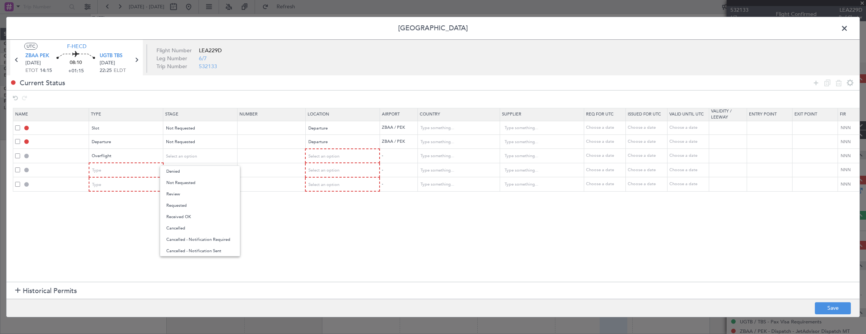
drag, startPoint x: 189, startPoint y: 182, endPoint x: 245, endPoint y: 180, distance: 56.1
click at [189, 182] on span "Not Requested" at bounding box center [199, 182] width 67 height 11
click at [345, 158] on div "Select an option" at bounding box center [340, 156] width 63 height 11
click at [329, 224] on div at bounding box center [433, 167] width 866 height 334
click at [326, 217] on section "Name Type Stage Number Location Airport Country Supplier Req For Utc Issued For…" at bounding box center [432, 194] width 853 height 176
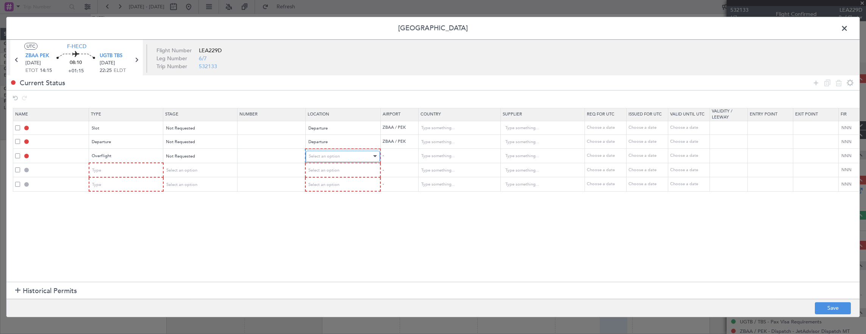
click at [324, 158] on div "Select an option" at bounding box center [340, 156] width 63 height 11
click at [325, 220] on span "Enroute" at bounding box center [342, 216] width 67 height 11
click at [105, 167] on div "Type" at bounding box center [123, 169] width 63 height 11
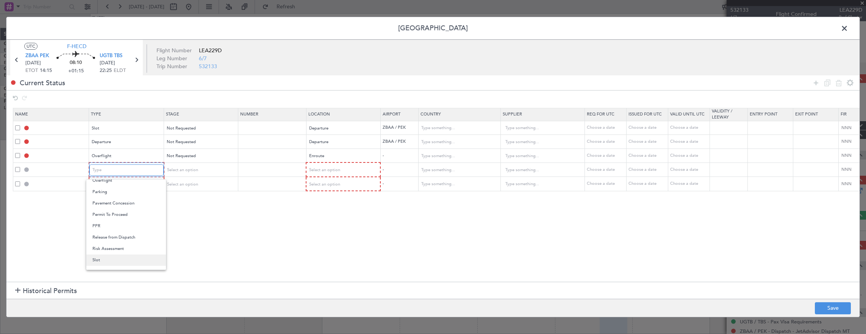
scroll to position [228, 0]
click at [112, 241] on span "Slot" at bounding box center [125, 241] width 67 height 11
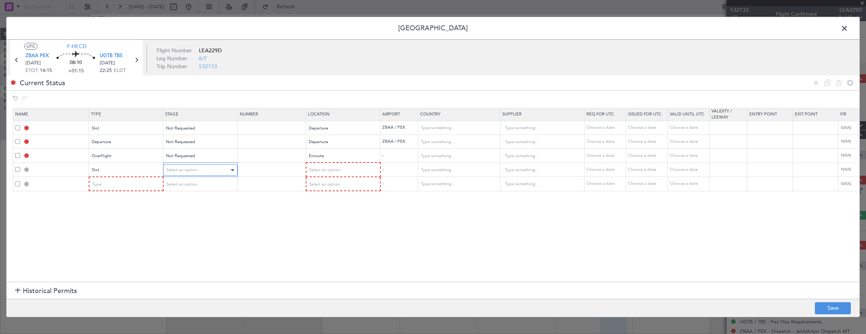
click at [180, 167] on span "Select an option" at bounding box center [181, 170] width 31 height 6
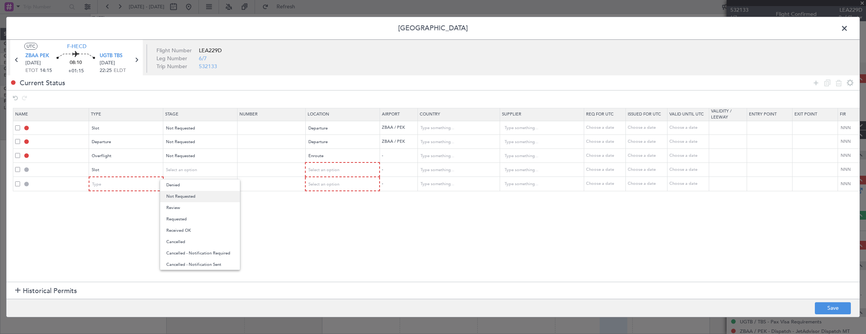
click at [186, 199] on span "Not Requested" at bounding box center [199, 196] width 67 height 11
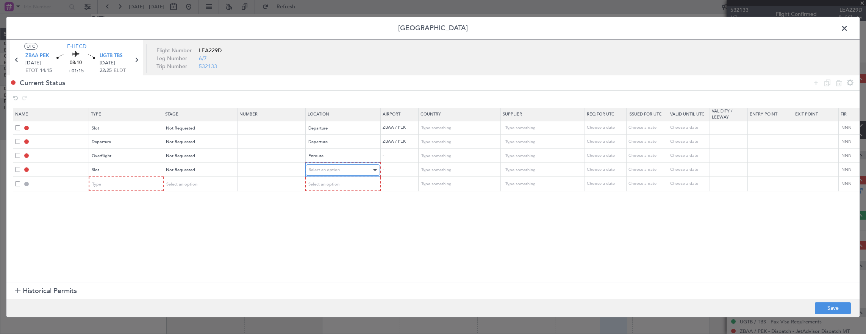
click at [335, 167] on span "Select an option" at bounding box center [324, 170] width 31 height 6
click at [329, 207] on span "Arrival" at bounding box center [342, 207] width 67 height 11
click at [134, 177] on mat-form-field "Type" at bounding box center [125, 184] width 73 height 14
click at [132, 183] on div "Type" at bounding box center [123, 183] width 63 height 11
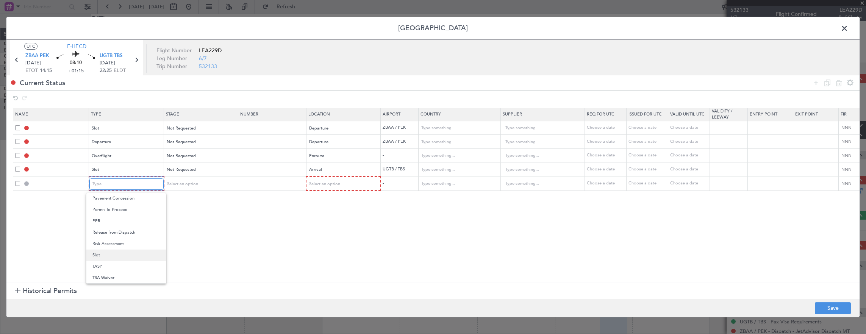
scroll to position [114, 0]
click at [120, 267] on span "Landing" at bounding box center [125, 266] width 67 height 11
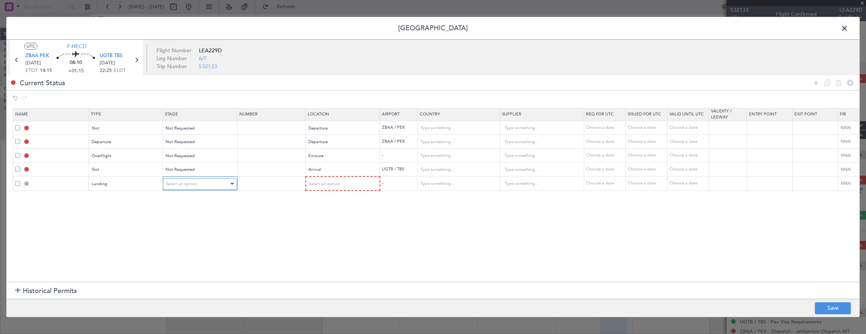
click at [188, 184] on span "Select an option" at bounding box center [181, 184] width 31 height 6
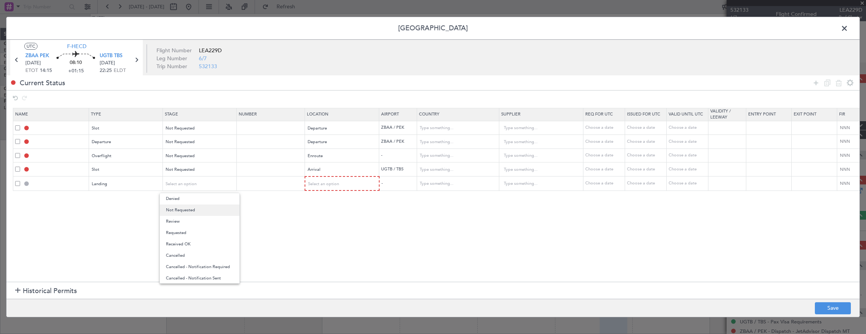
click at [187, 210] on span "Not Requested" at bounding box center [199, 210] width 67 height 11
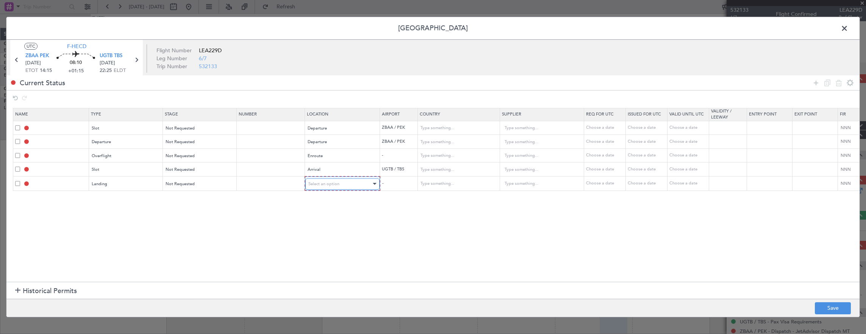
click at [318, 183] on span "Select an option" at bounding box center [323, 184] width 31 height 6
drag, startPoint x: 320, startPoint y: 222, endPoint x: 334, endPoint y: 223, distance: 14.4
click at [320, 222] on span "Arrival" at bounding box center [341, 221] width 67 height 11
click at [847, 304] on button "Save" at bounding box center [833, 308] width 36 height 12
type input "ZBAA DEP SLOT"
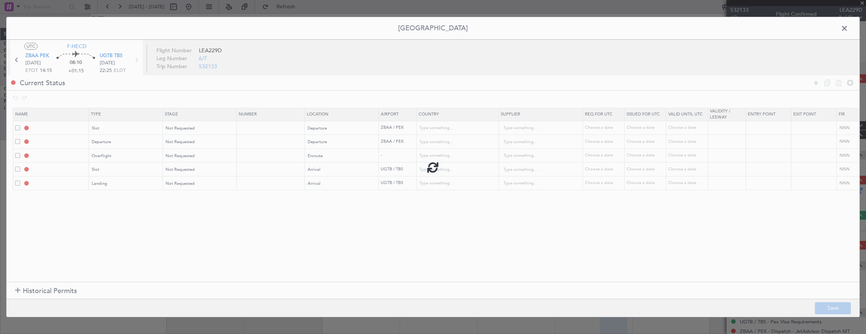
type input "China"
type input "NNN"
type input "3"
type input "DEPARTURE"
type input "China"
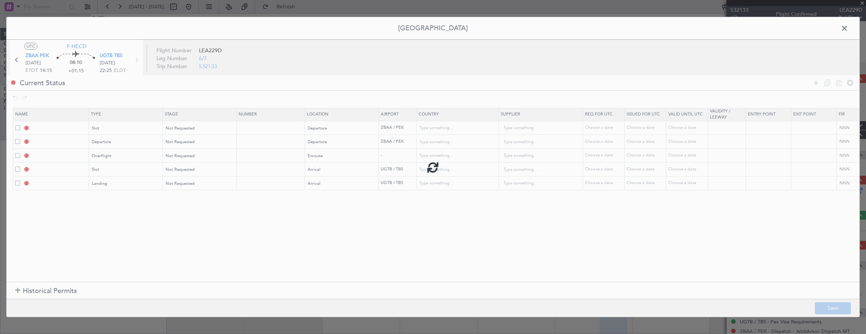
type input "NNN"
type input "3"
type input "OVF"
type input "NNN"
type input "UGTB ARR SLOT"
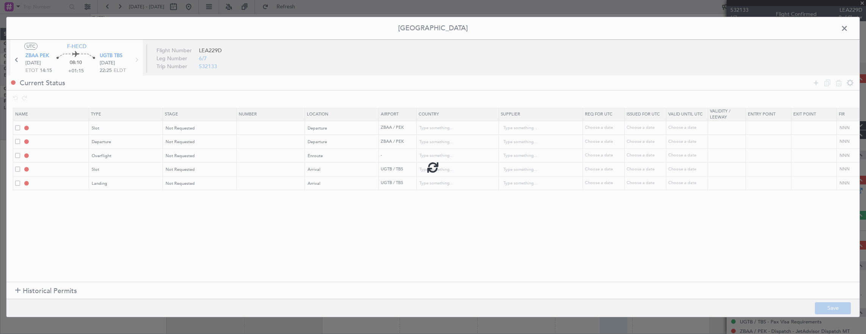
type input "Georgia"
type input "NNN"
type input "UGTB LDG"
type input "Georgia"
type input "NNN"
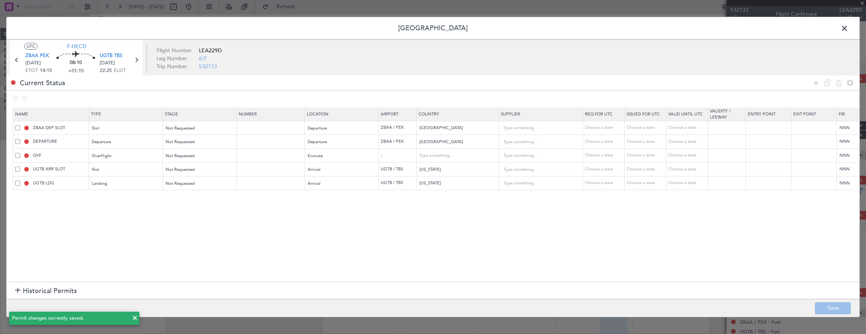
click at [851, 29] on header "Permit Center" at bounding box center [432, 28] width 853 height 23
click at [848, 31] on span at bounding box center [848, 30] width 0 height 15
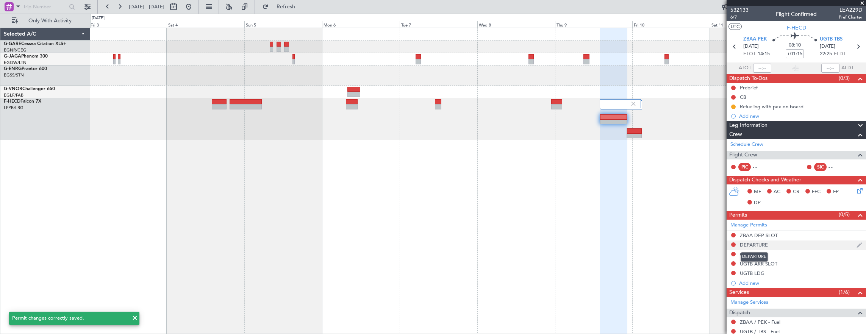
click at [765, 252] on mat-tooltip-component "DEPARTURE" at bounding box center [754, 257] width 38 height 20
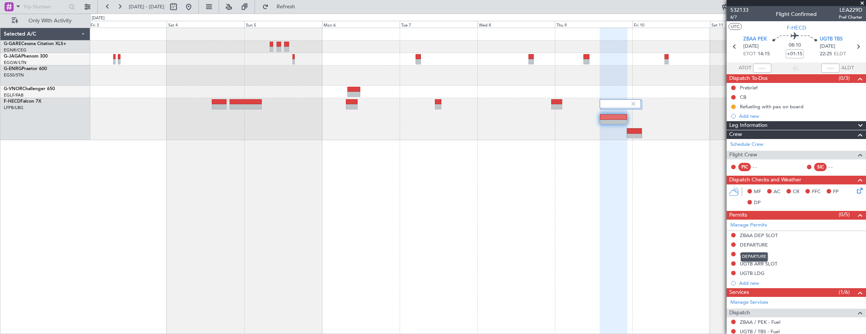
click at [744, 254] on div "DEPARTURE" at bounding box center [753, 256] width 27 height 9
click at [748, 225] on link "Manage Permits" at bounding box center [748, 226] width 37 height 8
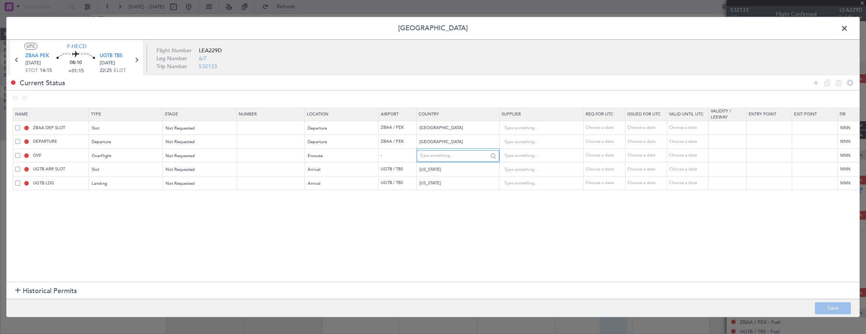
click at [452, 158] on input "text" at bounding box center [454, 155] width 68 height 11
click at [453, 163] on span "Kazakhstan" at bounding box center [457, 167] width 70 height 11
type input "Kazakhstan"
click at [828, 309] on button "Save" at bounding box center [833, 308] width 36 height 12
type input "KAZAKHSTAN OVF"
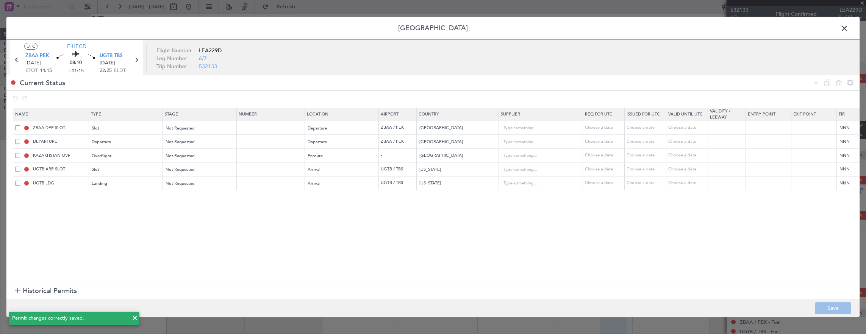
click at [846, 34] on header "Permit Center" at bounding box center [432, 28] width 853 height 23
click at [848, 30] on span at bounding box center [848, 30] width 0 height 15
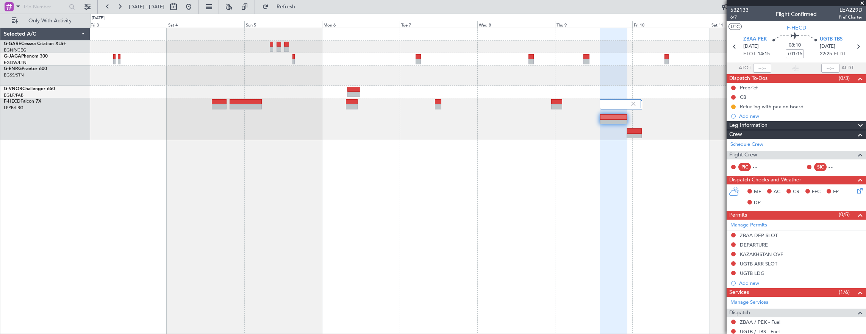
click at [641, 132] on div at bounding box center [478, 119] width 776 height 42
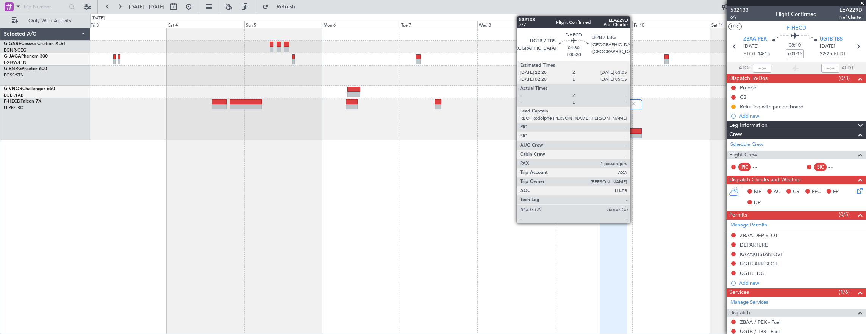
click at [634, 133] on div at bounding box center [634, 130] width 15 height 5
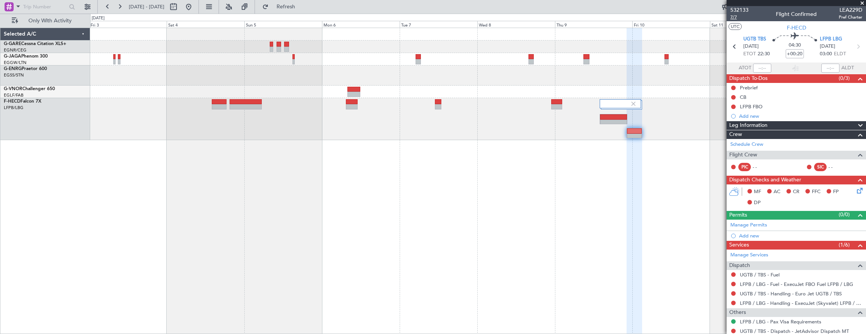
click at [737, 19] on span "7/7" at bounding box center [739, 17] width 18 height 6
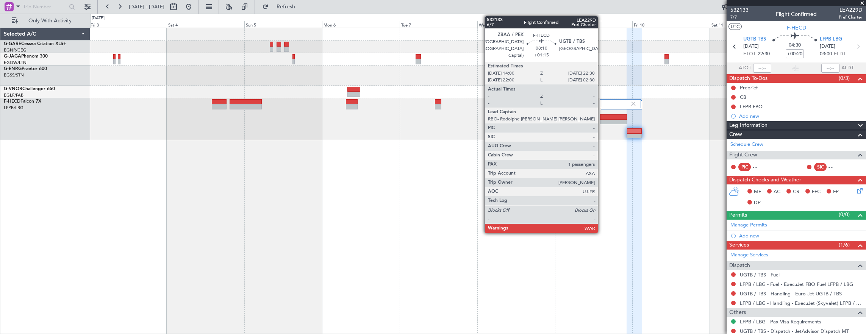
click at [602, 120] on div at bounding box center [613, 122] width 27 height 5
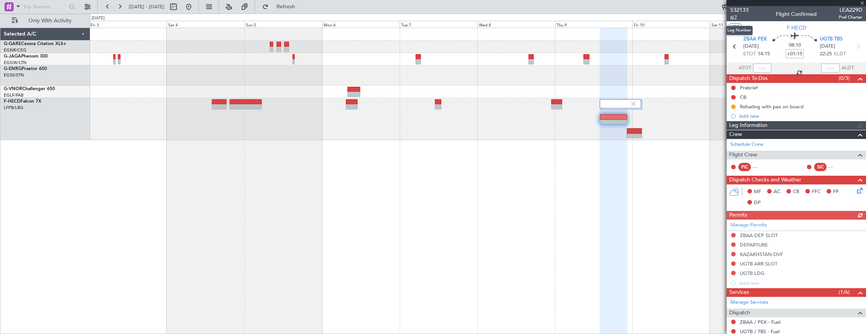
click at [737, 19] on span "6/7" at bounding box center [739, 17] width 18 height 6
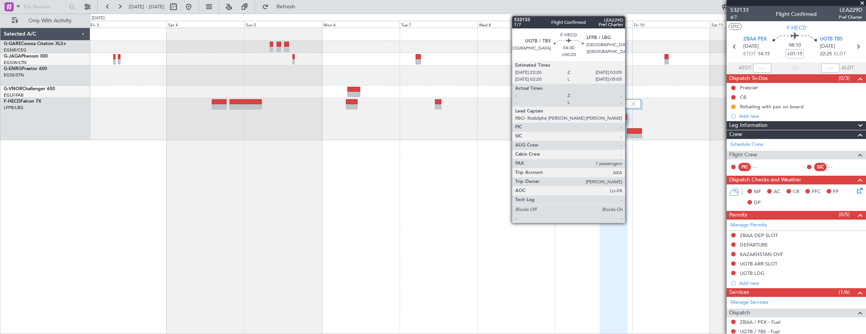
click at [629, 137] on div at bounding box center [634, 136] width 15 height 5
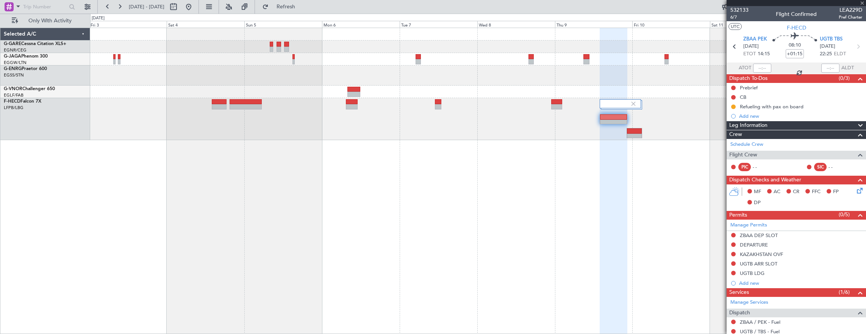
type input "+00:20"
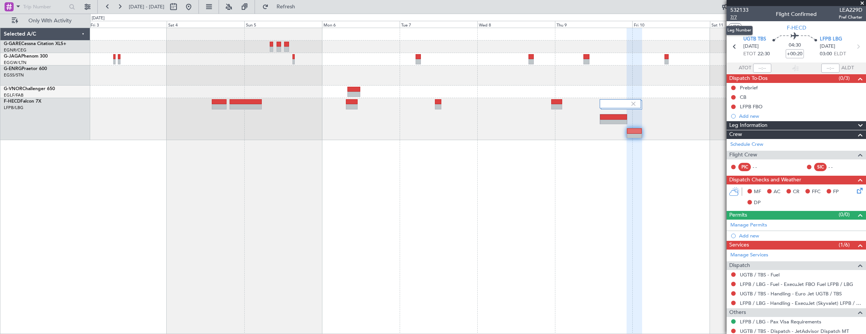
click at [736, 19] on span "7/7" at bounding box center [739, 17] width 18 height 6
click at [736, 17] on span "7/7" at bounding box center [739, 17] width 18 height 6
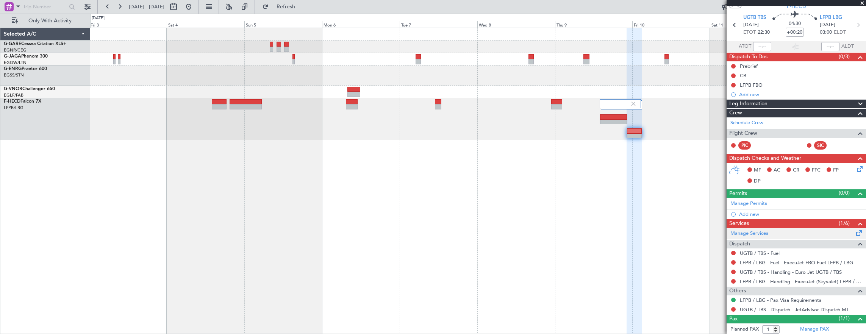
scroll to position [38, 0]
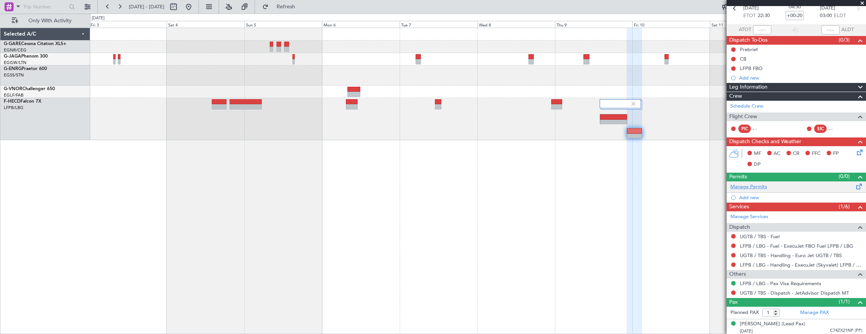
click at [759, 188] on link "Manage Permits" at bounding box center [748, 187] width 37 height 8
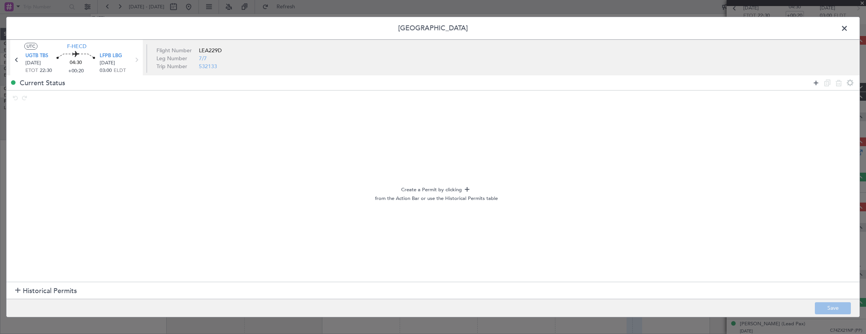
click at [815, 82] on icon at bounding box center [815, 82] width 9 height 9
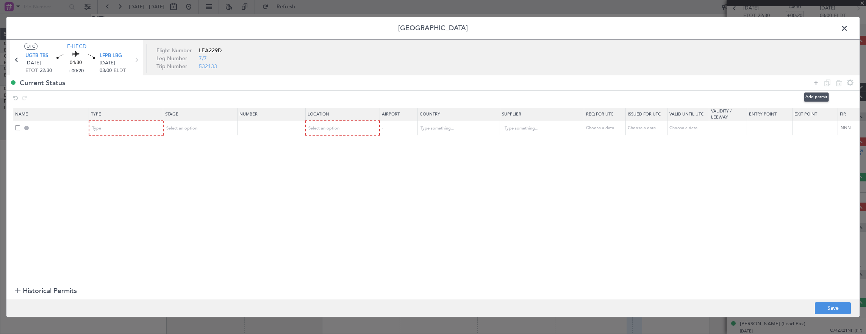
click at [815, 82] on icon at bounding box center [815, 82] width 9 height 9
click at [117, 130] on div "Type" at bounding box center [123, 128] width 63 height 11
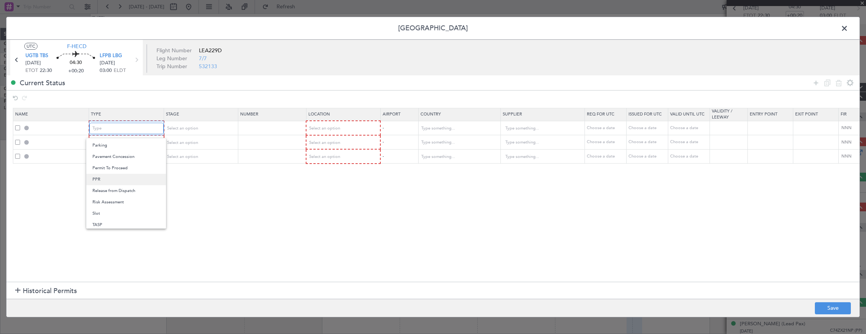
scroll to position [228, 0]
click at [102, 200] on span "Slot" at bounding box center [125, 200] width 67 height 11
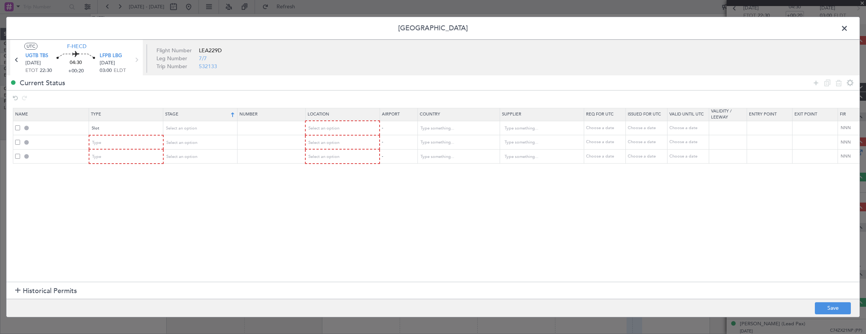
click at [218, 118] on th "Stage" at bounding box center [200, 114] width 74 height 13
click at [211, 124] on div "Select an option" at bounding box center [197, 128] width 63 height 11
click at [192, 151] on span "Not Requested" at bounding box center [199, 155] width 67 height 11
click at [336, 127] on span "Select an option" at bounding box center [324, 128] width 31 height 6
click at [333, 141] on span "Departure" at bounding box center [342, 143] width 67 height 11
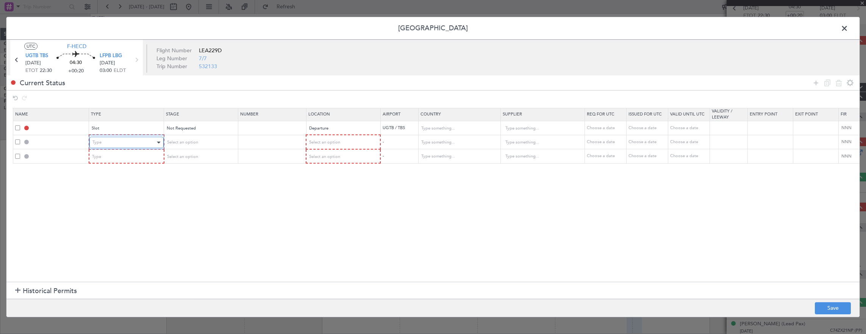
click at [110, 139] on div "Type" at bounding box center [123, 142] width 63 height 11
click at [114, 209] on span "Overflight" at bounding box center [125, 210] width 67 height 11
click at [193, 139] on span "Select an option" at bounding box center [181, 142] width 31 height 6
click at [187, 202] on span "Received OK" at bounding box center [199, 203] width 67 height 11
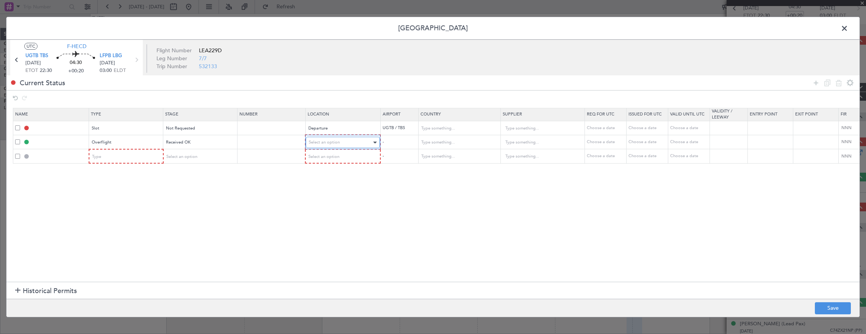
click at [359, 141] on div "Select an option" at bounding box center [340, 142] width 63 height 11
click at [325, 200] on span "Enroute" at bounding box center [342, 203] width 67 height 11
click at [460, 142] on input "text" at bounding box center [455, 141] width 68 height 11
type input "E"
click at [453, 155] on span "Turkey" at bounding box center [458, 153] width 70 height 11
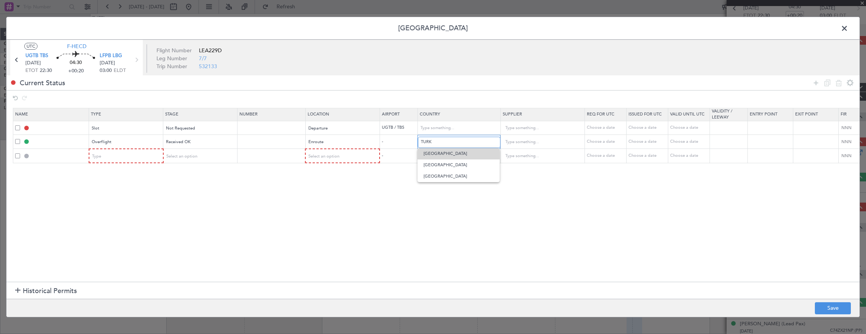
type input "Turkey"
click at [256, 144] on input "text" at bounding box center [272, 142] width 66 height 6
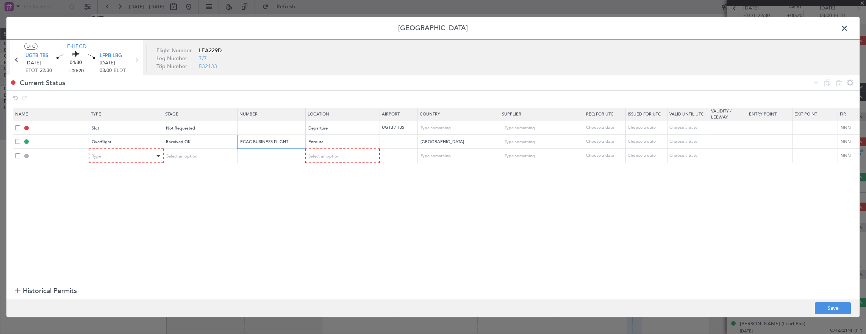
type input "ECAC BUSINESS FLIGHT"
click at [152, 157] on div "Type" at bounding box center [123, 156] width 63 height 11
click at [117, 155] on div at bounding box center [433, 167] width 866 height 334
click at [117, 141] on div "Overflight" at bounding box center [123, 141] width 63 height 11
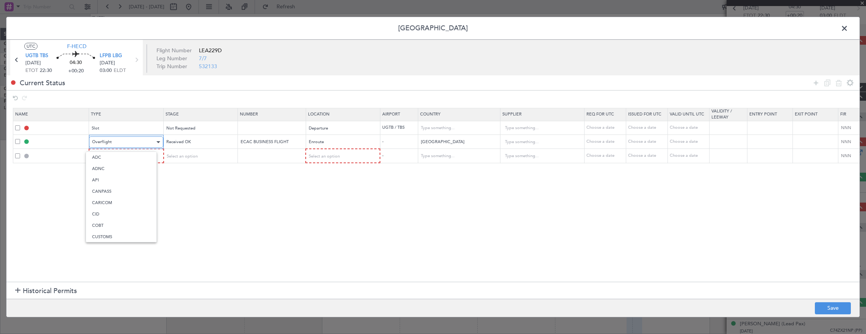
scroll to position [183, 0]
click at [117, 141] on div at bounding box center [433, 167] width 866 height 334
click at [117, 141] on div "Overflight" at bounding box center [123, 141] width 63 height 11
click at [112, 214] on span "Departure" at bounding box center [125, 217] width 67 height 11
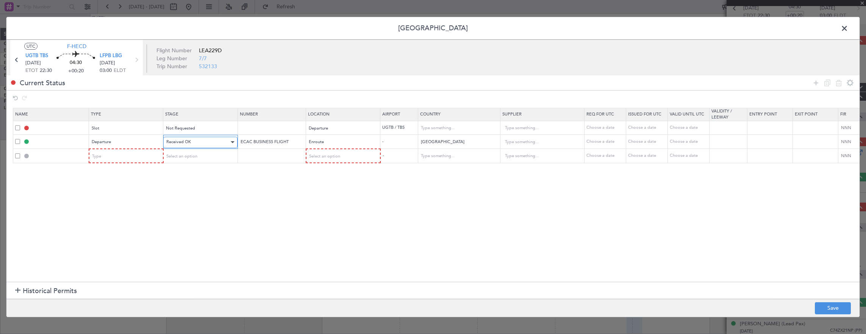
click at [185, 141] on span "Received OK" at bounding box center [178, 142] width 25 height 6
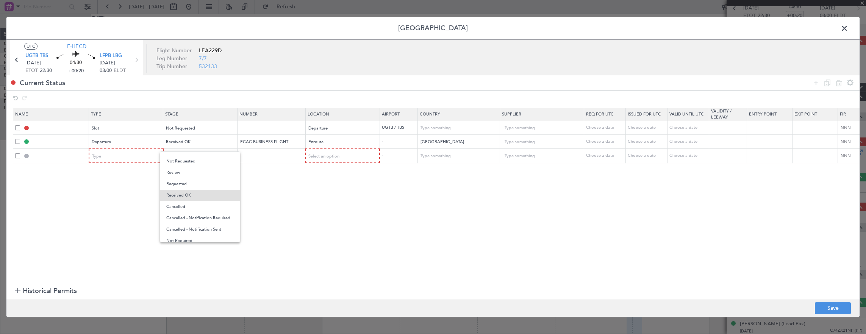
click at [193, 161] on span "Not Requested" at bounding box center [199, 161] width 67 height 11
click at [251, 139] on input "ECAC BUSINESS FLIGHT" at bounding box center [272, 142] width 66 height 6
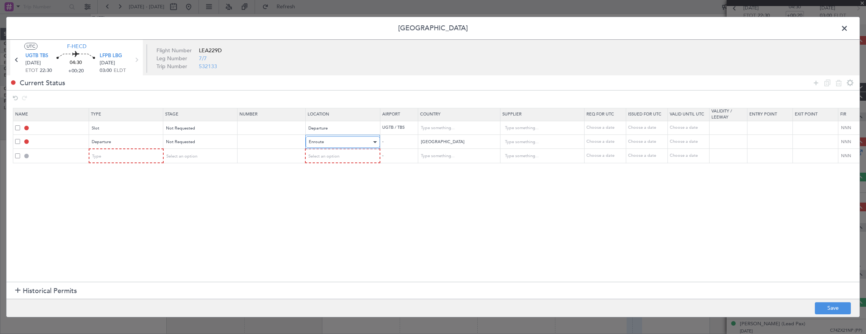
click at [356, 139] on div "Enroute" at bounding box center [340, 141] width 63 height 11
click at [339, 154] on span "Departure" at bounding box center [341, 157] width 67 height 11
click at [156, 159] on div "Type" at bounding box center [125, 156] width 73 height 11
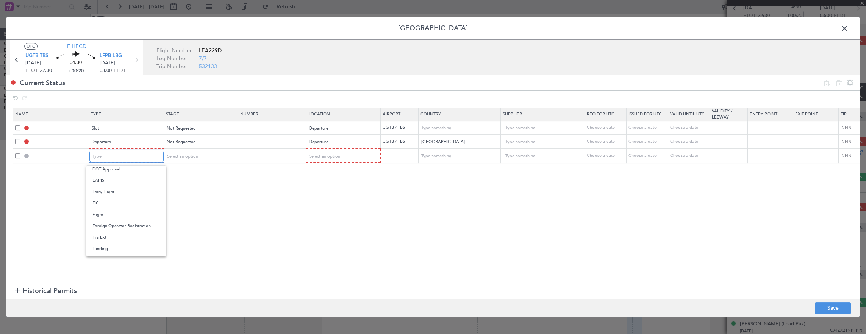
scroll to position [151, 0]
click at [133, 224] on span "Overflight" at bounding box center [125, 224] width 67 height 11
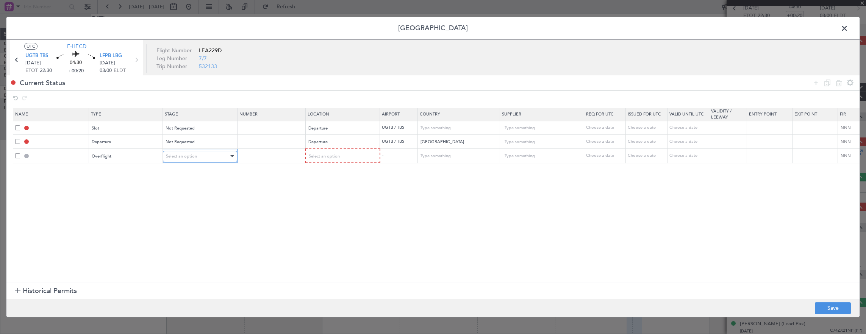
click at [197, 158] on div "Select an option" at bounding box center [197, 156] width 63 height 11
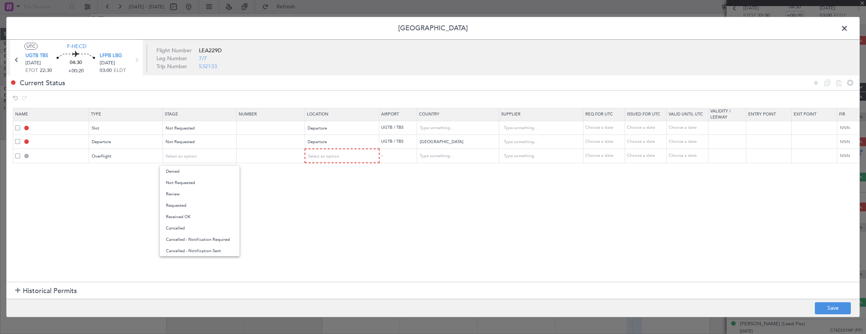
drag, startPoint x: 190, startPoint y: 182, endPoint x: 261, endPoint y: 173, distance: 71.4
click at [190, 182] on span "Not Requested" at bounding box center [199, 182] width 67 height 11
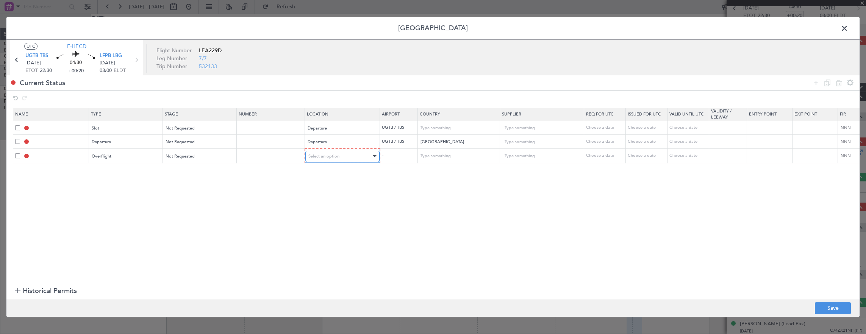
click at [316, 156] on span "Select an option" at bounding box center [323, 156] width 31 height 6
drag, startPoint x: 322, startPoint y: 214, endPoint x: 419, endPoint y: 167, distance: 107.7
click at [322, 214] on span "Enroute" at bounding box center [341, 216] width 67 height 11
click at [450, 158] on input "text" at bounding box center [454, 155] width 68 height 11
click at [442, 167] on span "Turkey" at bounding box center [457, 167] width 70 height 11
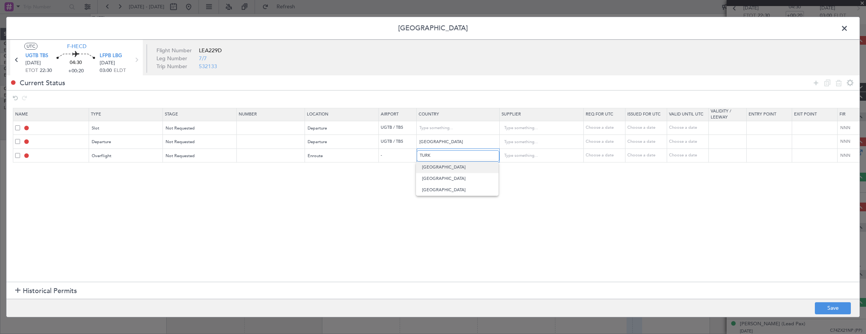
type input "Turkey"
click at [440, 145] on input "Turkey" at bounding box center [454, 141] width 68 height 11
click at [387, 195] on section "Name Type Stage Number Location Airport Country Supplier Req For Utc Issued For…" at bounding box center [432, 194] width 853 height 176
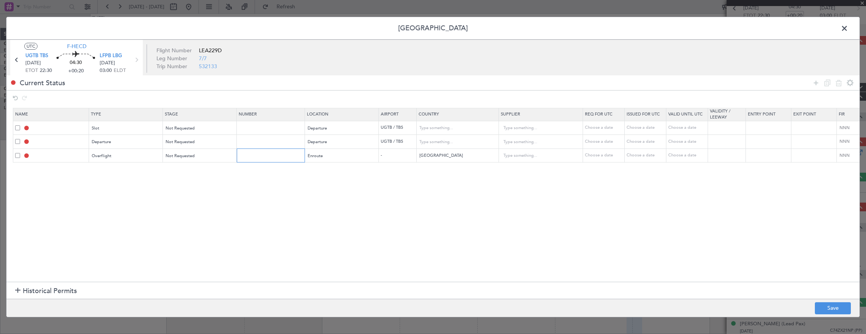
drag, startPoint x: 275, startPoint y: 155, endPoint x: 266, endPoint y: 158, distance: 9.0
click at [274, 155] on input "text" at bounding box center [272, 155] width 66 height 6
type input "ECAC BUSINESS FLIGHT"
click at [840, 309] on button "Save" at bounding box center [833, 308] width 36 height 12
type input "UGTB DEP SLOT"
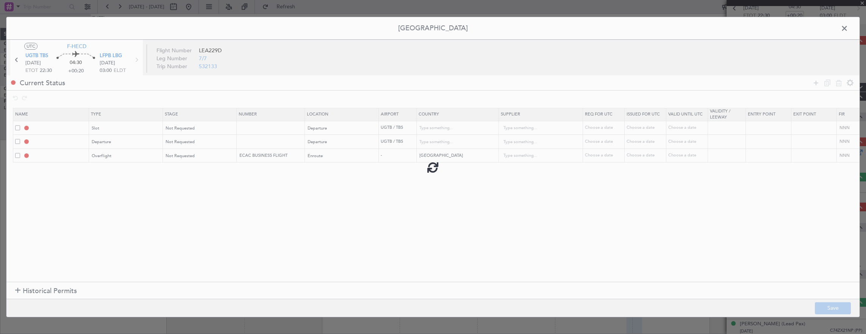
type input "Georgia"
type input "NNN"
type input "DEPARTURE"
type input "Georgia"
type input "NNN"
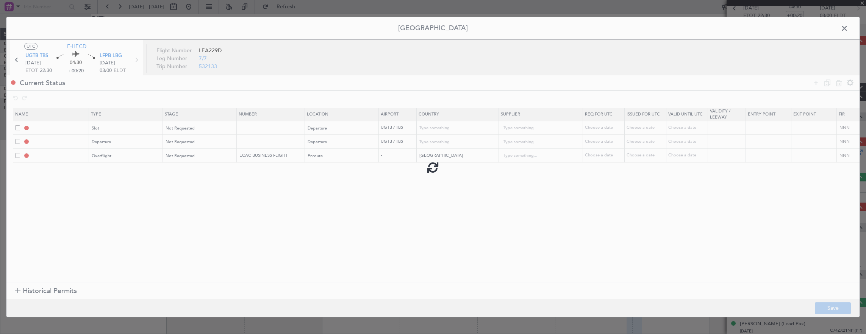
type input "TURKEY OVF"
type input "NNN"
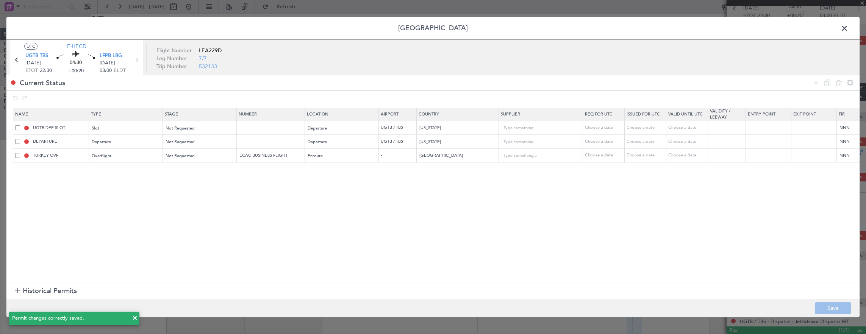
click at [848, 27] on span at bounding box center [848, 30] width 0 height 15
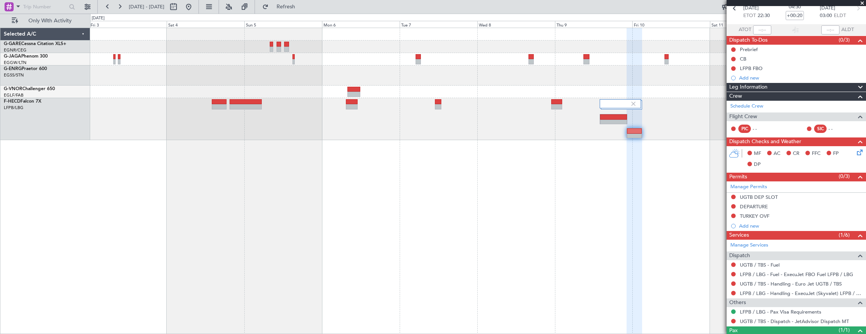
scroll to position [0, 0]
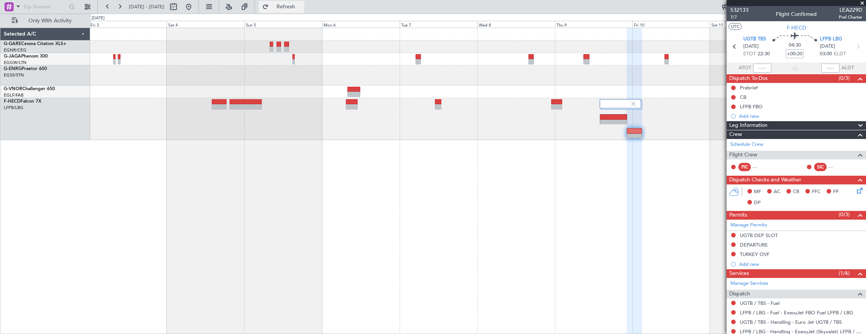
click at [302, 7] on span "Refresh" at bounding box center [286, 6] width 32 height 5
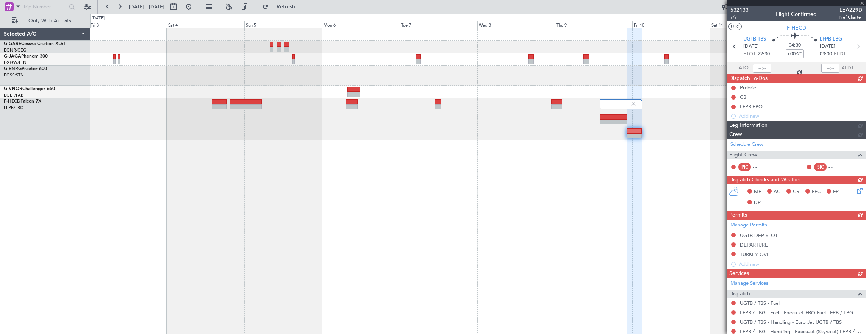
click at [624, 212] on div at bounding box center [478, 181] width 776 height 307
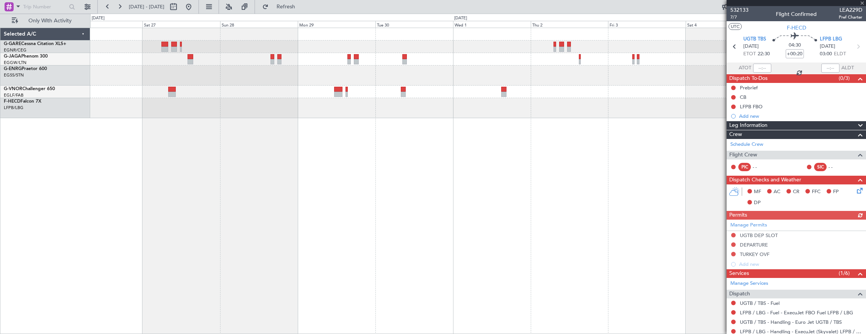
click at [615, 170] on div "Planned Maint [GEOGRAPHIC_DATA] ([GEOGRAPHIC_DATA])" at bounding box center [478, 181] width 776 height 307
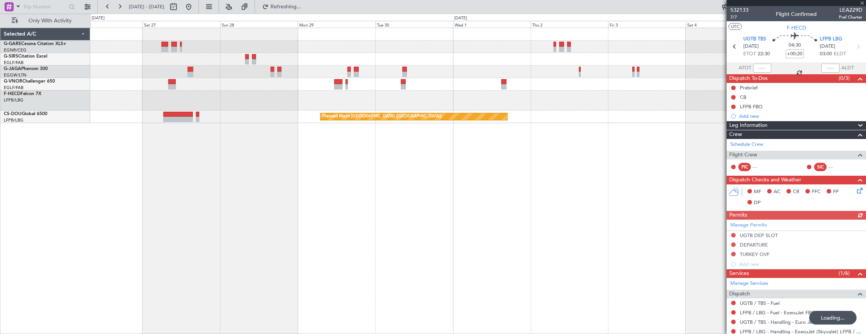
click at [350, 169] on div "Planned Maint Paris (Le Bourget) Planned Maint Paris (Le Bourget)" at bounding box center [478, 181] width 776 height 307
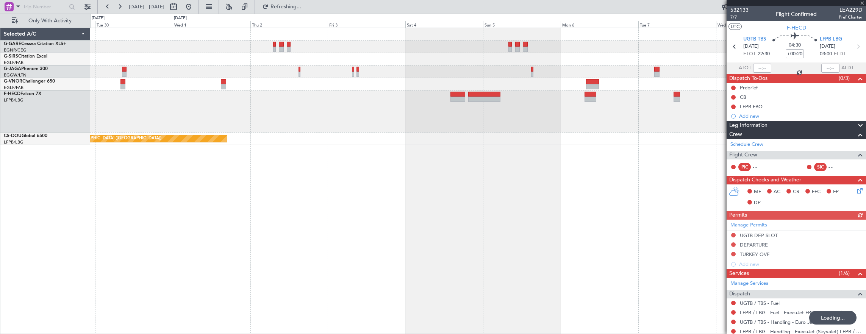
click at [580, 177] on div "Planned Maint [GEOGRAPHIC_DATA] ([GEOGRAPHIC_DATA])" at bounding box center [478, 181] width 776 height 307
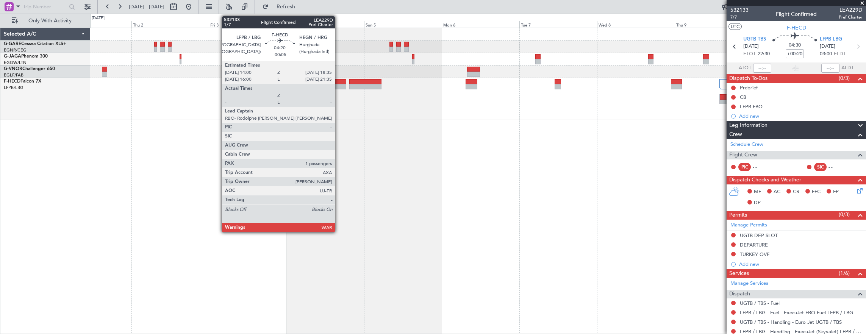
click at [339, 83] on div at bounding box center [338, 81] width 15 height 5
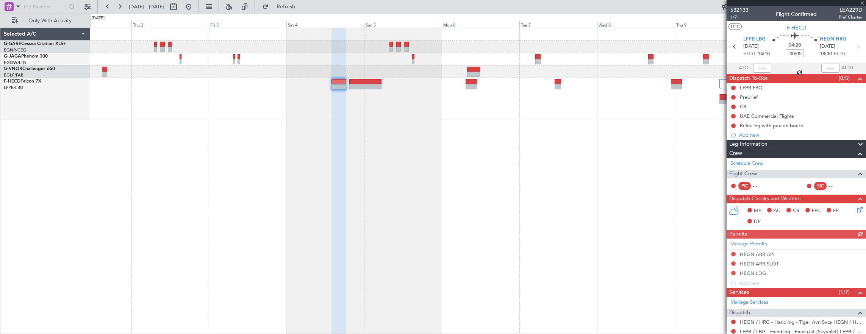
scroll to position [114, 0]
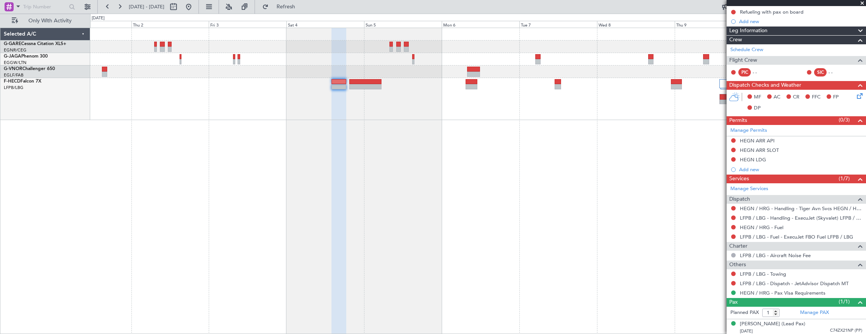
click at [321, 155] on div at bounding box center [478, 181] width 776 height 307
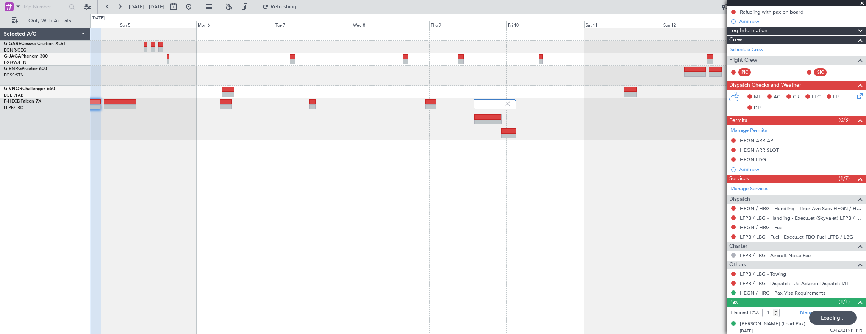
click at [508, 117] on div at bounding box center [478, 119] width 776 height 42
click at [510, 122] on div at bounding box center [478, 119] width 776 height 42
click at [510, 135] on div at bounding box center [508, 136] width 15 height 5
type input "+00:20"
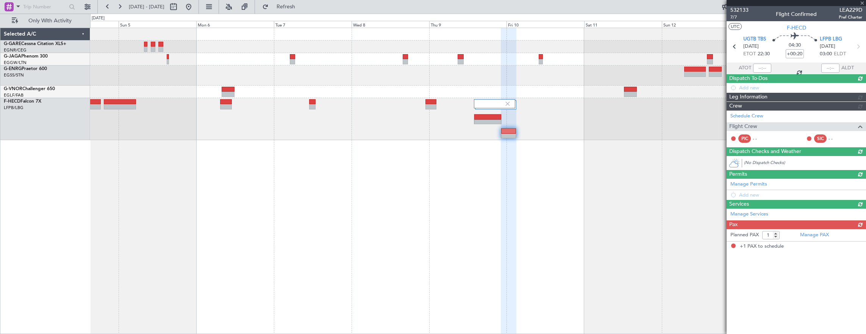
scroll to position [0, 0]
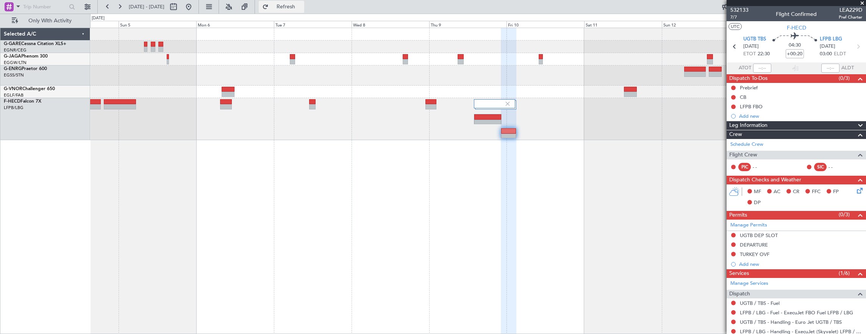
click at [302, 5] on span "Refresh" at bounding box center [286, 6] width 32 height 5
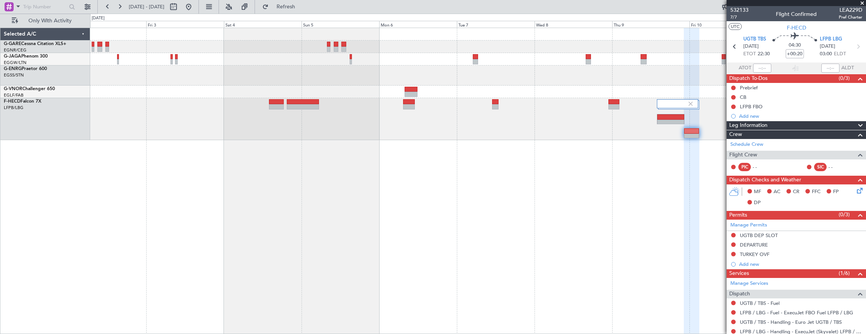
click at [472, 179] on div at bounding box center [478, 181] width 776 height 307
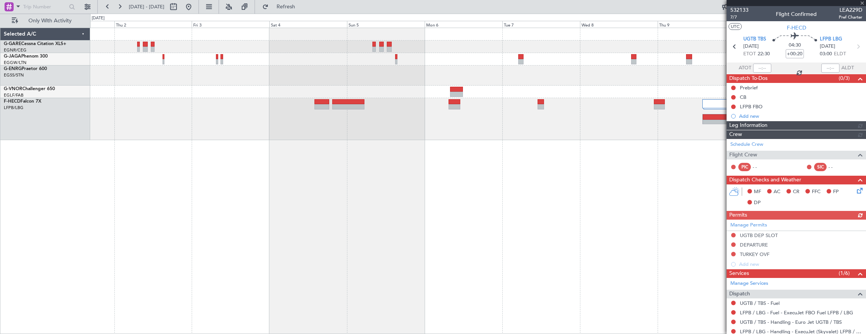
click at [359, 165] on div at bounding box center [478, 181] width 776 height 307
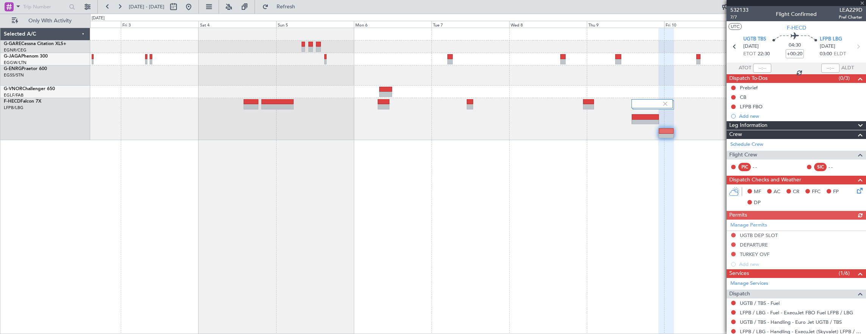
click at [267, 156] on div at bounding box center [478, 181] width 776 height 307
click at [195, 10] on button at bounding box center [189, 7] width 12 height 12
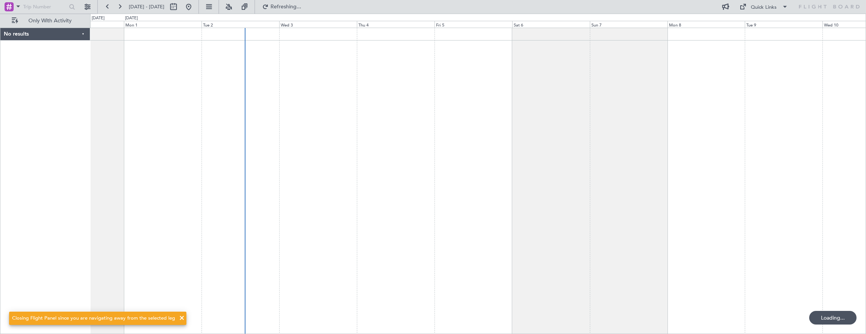
click at [134, 123] on div at bounding box center [478, 181] width 776 height 307
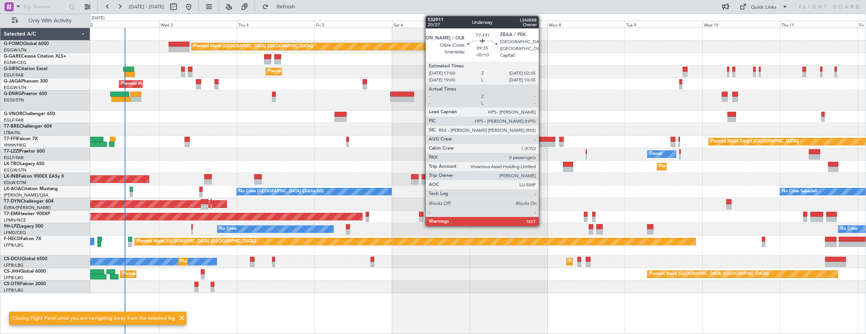
click at [542, 143] on div at bounding box center [539, 144] width 31 height 5
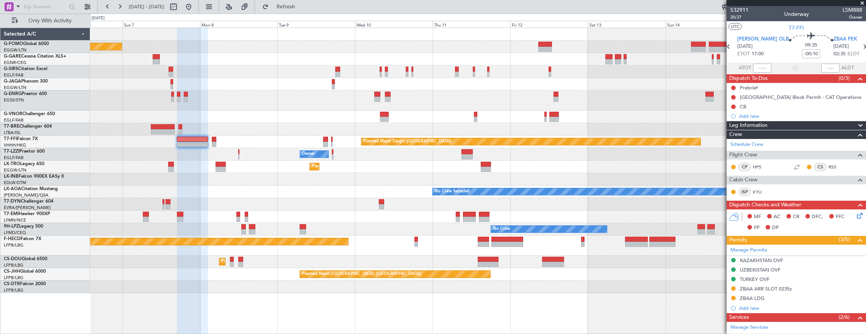
click at [256, 192] on div "Planned Maint London (Luton) Planned Maint London (Farnborough) Planned Maint T…" at bounding box center [478, 160] width 776 height 265
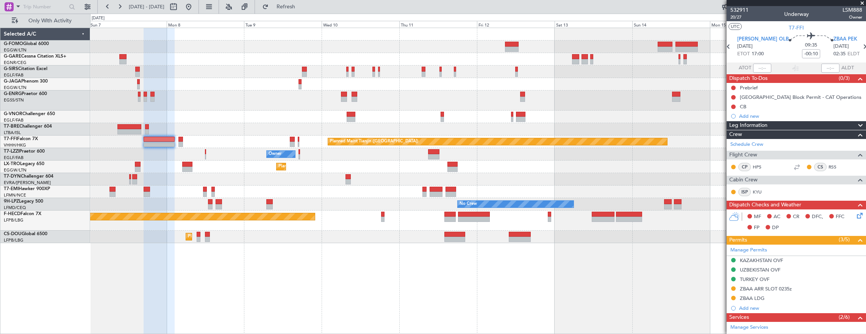
click at [192, 262] on div "Planned Maint London (Luton) Planned Maint London (Farnborough) Planned Maint T…" at bounding box center [478, 181] width 776 height 307
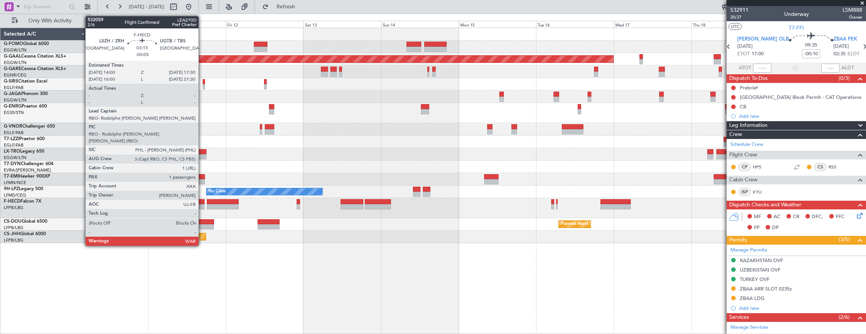
click at [202, 204] on div at bounding box center [198, 206] width 11 height 5
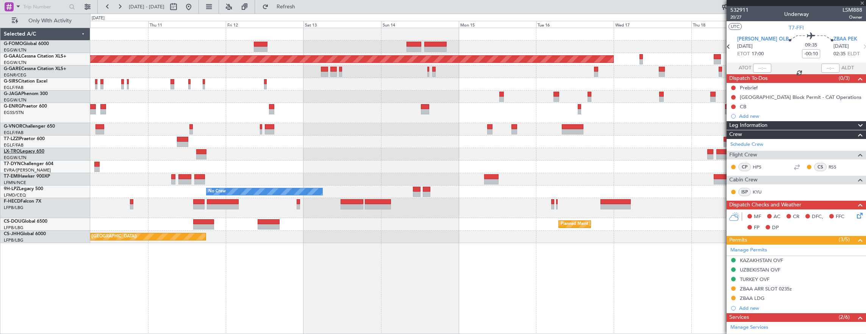
type input "-00:05"
type input "1"
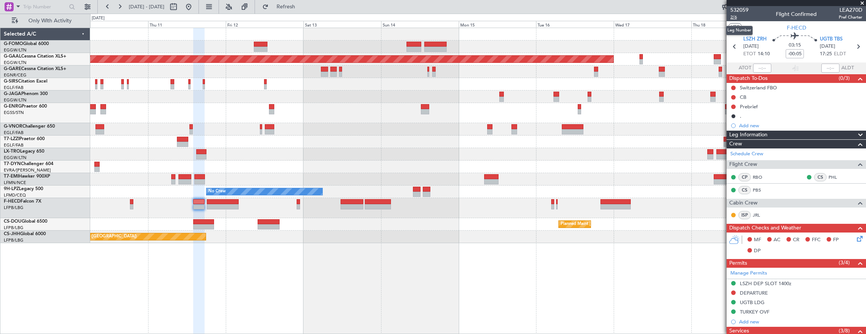
click at [736, 19] on span "2/6" at bounding box center [739, 17] width 18 height 6
click at [197, 127] on div "Planned Maint Dusseldorf Owner Planned Maint Dusseldorf No Crew No Crew Planned…" at bounding box center [478, 135] width 776 height 215
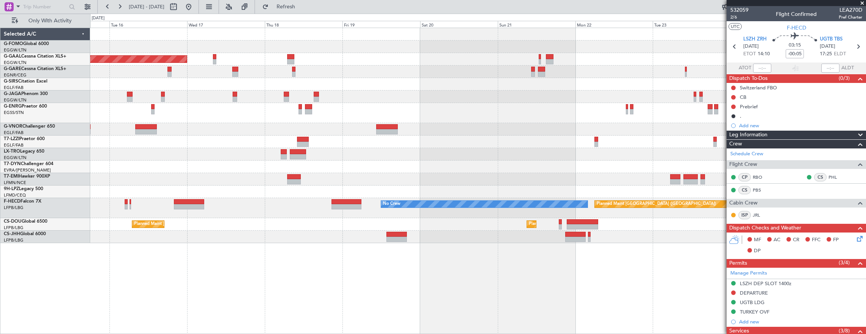
click at [148, 150] on div "Planned Maint Dusseldorf No Crew Planned Maint Paris (Le Bourget) Planned Maint…" at bounding box center [478, 135] width 776 height 215
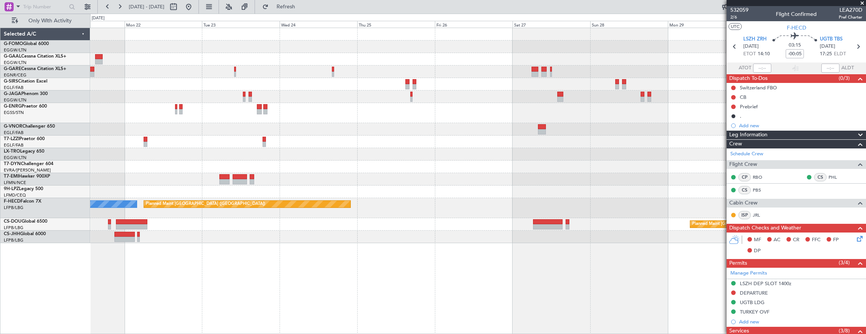
click at [68, 152] on div "No Crew Planned Maint Paris (Le Bourget) Planned Maint Paris (Le Bourget) Plann…" at bounding box center [433, 174] width 866 height 320
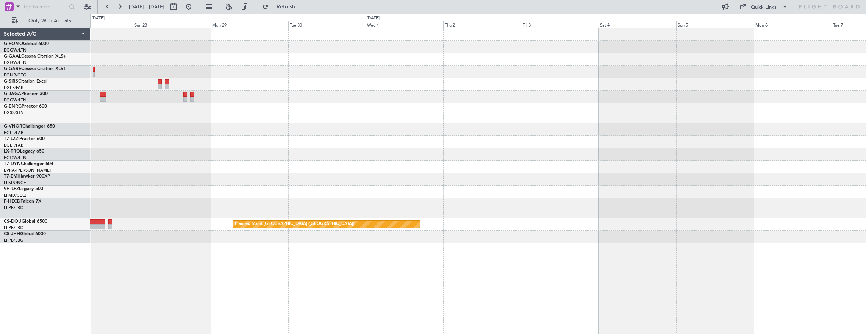
click at [125, 166] on div at bounding box center [478, 167] width 776 height 12
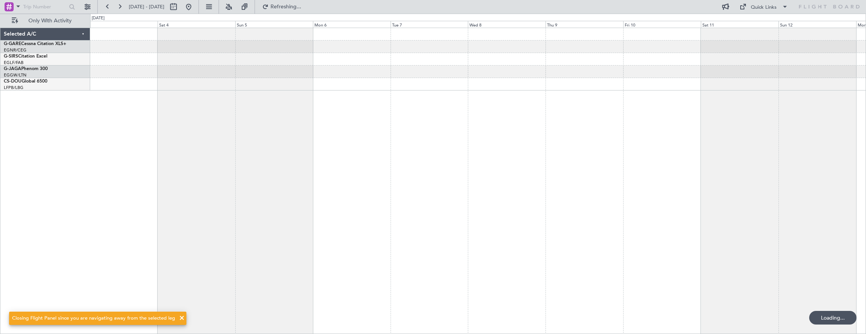
click at [588, 162] on div "Planned Maint [GEOGRAPHIC_DATA] ([GEOGRAPHIC_DATA])" at bounding box center [478, 181] width 776 height 307
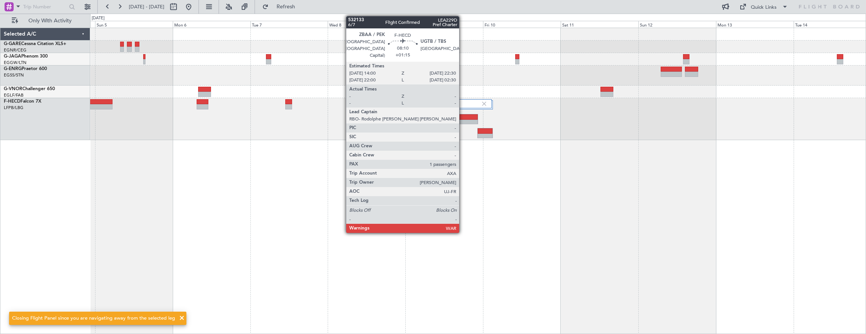
click at [462, 121] on div at bounding box center [464, 122] width 27 height 5
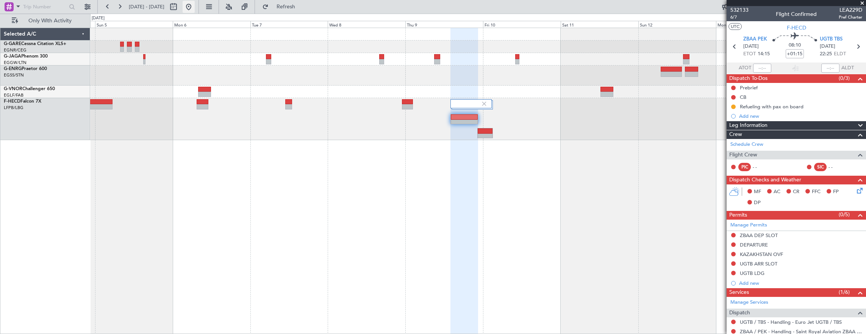
click at [195, 6] on button at bounding box center [189, 7] width 12 height 12
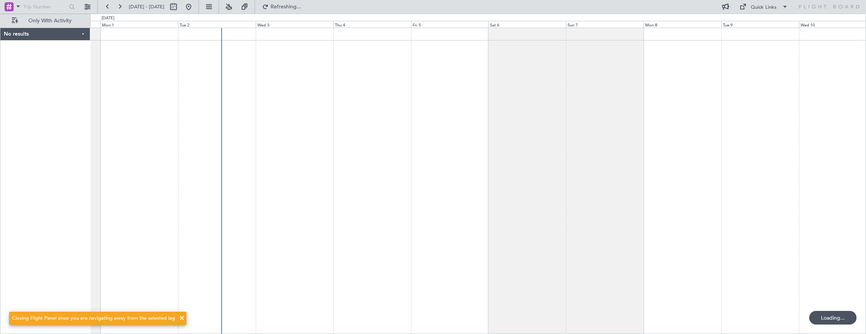
click at [222, 177] on div at bounding box center [478, 181] width 776 height 307
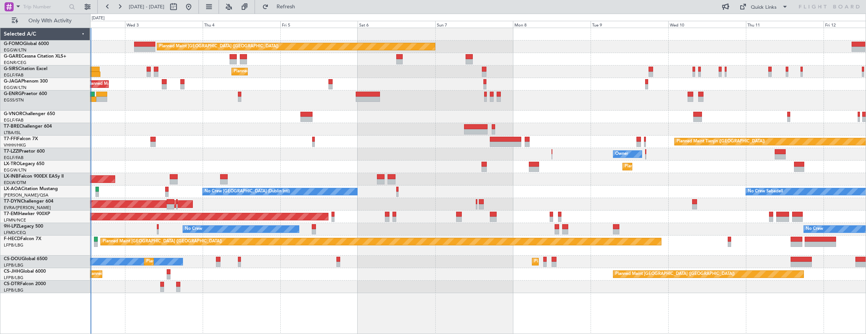
click at [349, 194] on div "Planned Maint London (Luton) Unplanned Maint Chester Planned Maint London (Farn…" at bounding box center [478, 160] width 776 height 265
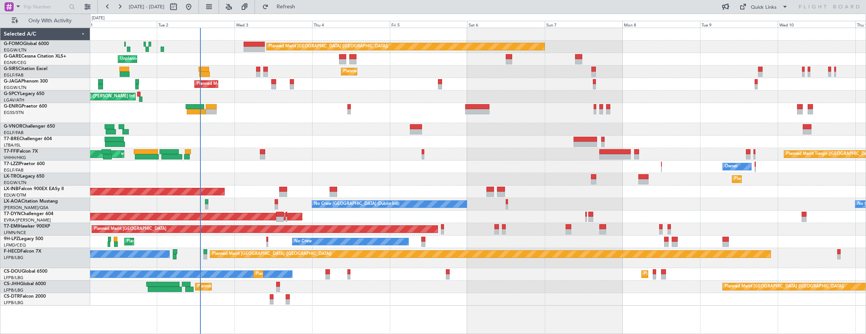
click at [230, 292] on div "Planned Maint London (Luton) Unplanned Maint Chester Planned Maint London (Farn…" at bounding box center [478, 167] width 776 height 278
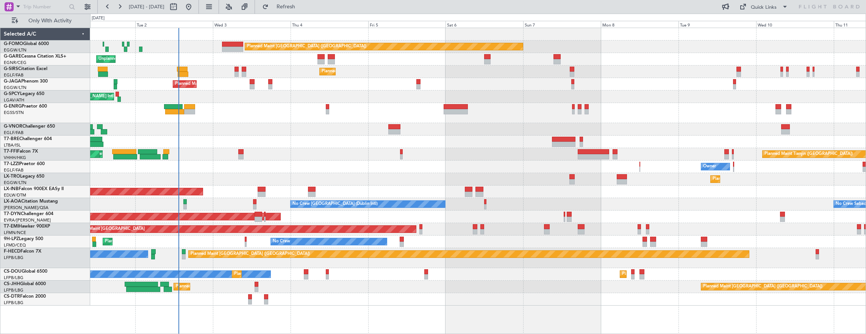
click at [314, 170] on div "Planned Maint London (Luton) Unplanned Maint Chester Planned Maint London (Farn…" at bounding box center [478, 167] width 776 height 278
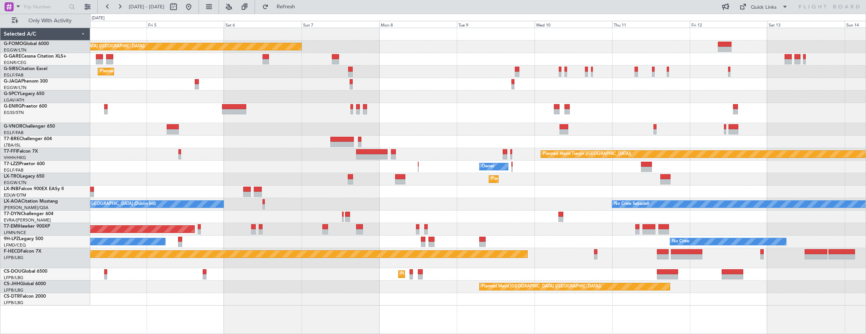
click at [241, 167] on div "Planned Maint London (Luton) Planned Maint London (Farnborough) Planned Maint L…" at bounding box center [478, 167] width 776 height 278
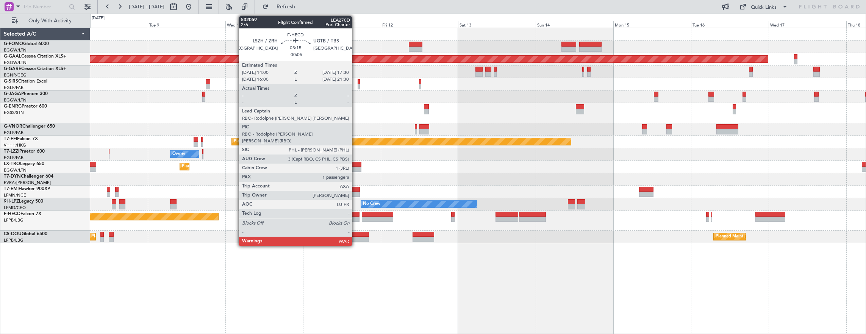
click at [356, 217] on div at bounding box center [353, 219] width 11 height 5
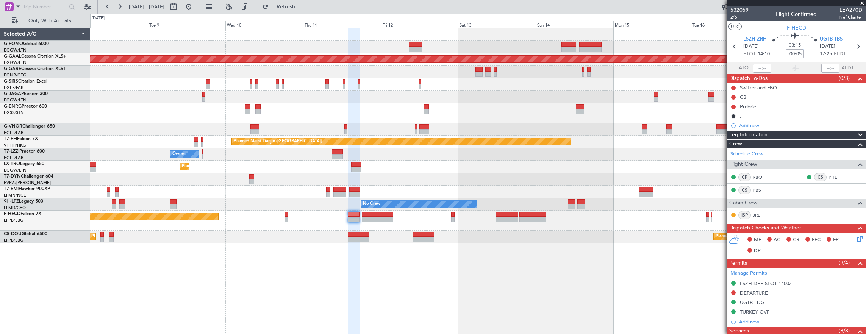
click at [786, 53] on input "-00:05" at bounding box center [795, 53] width 18 height 9
click at [734, 17] on mat-tooltip-component "Trip Number" at bounding box center [738, 24] width 37 height 20
click at [735, 17] on span "2/6" at bounding box center [739, 17] width 18 height 6
click at [791, 50] on input "+00:15" at bounding box center [795, 53] width 18 height 9
type input "+00:00"
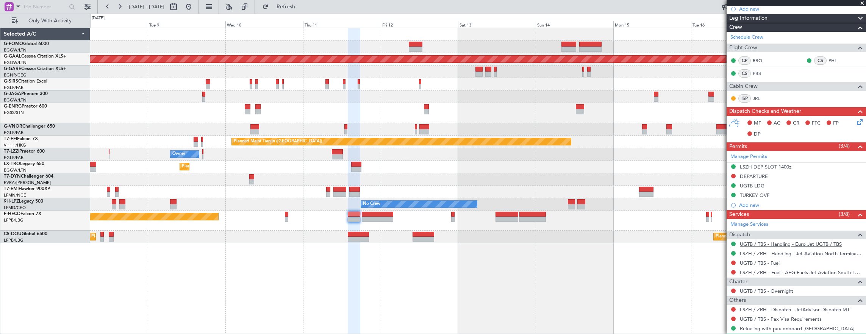
scroll to position [152, 0]
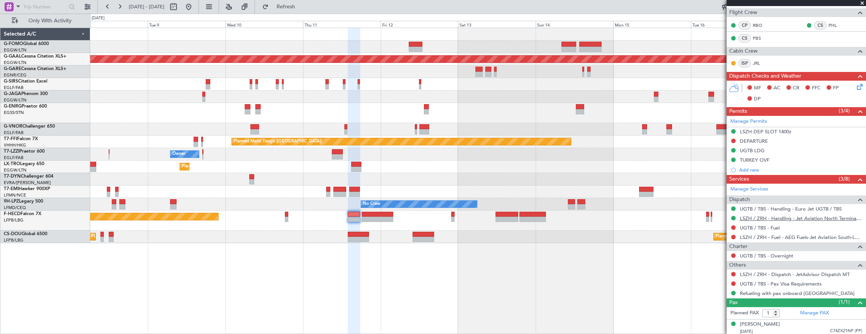
click at [781, 217] on link "LSZH / ZRH - Handling - Jet Aviation North Terminal LSZH / ZRH" at bounding box center [801, 218] width 122 height 6
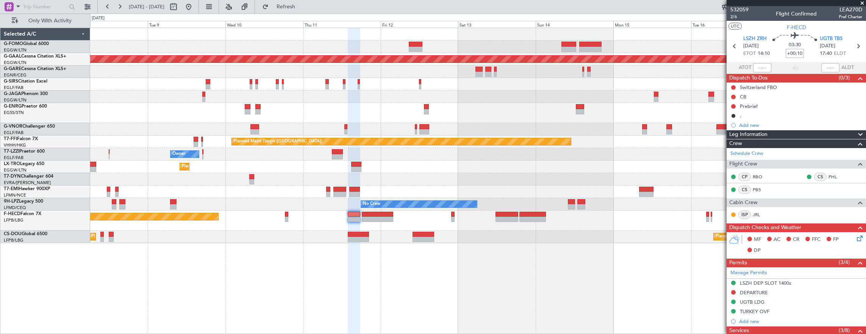
scroll to position [0, 0]
click at [736, 20] on span "2/6" at bounding box center [739, 17] width 18 height 6
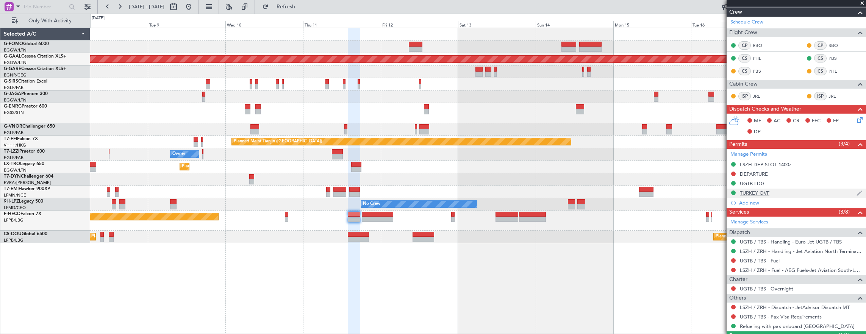
scroll to position [151, 0]
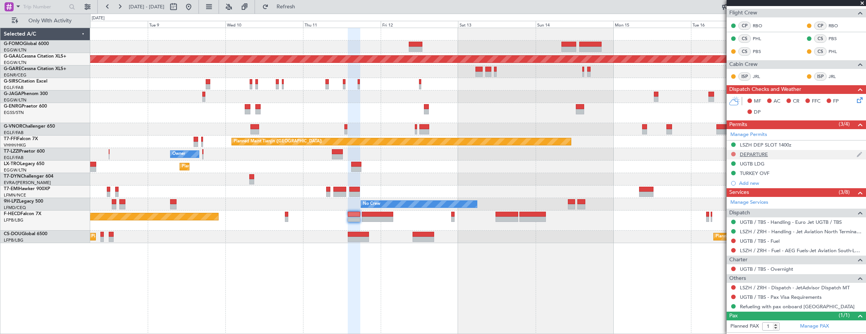
click at [734, 152] on button at bounding box center [733, 154] width 5 height 5
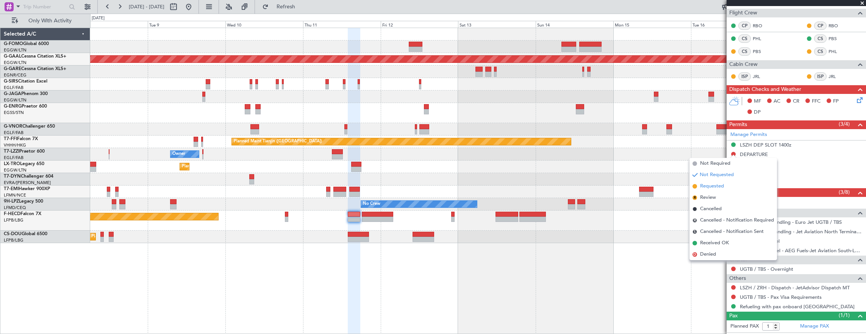
click at [720, 183] on span "Requested" at bounding box center [712, 187] width 24 height 8
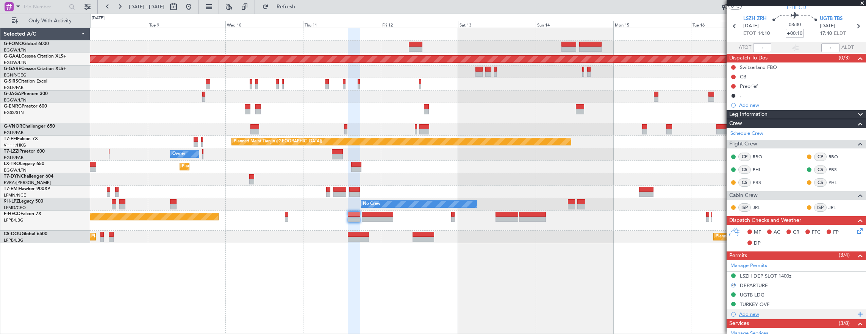
scroll to position [0, 0]
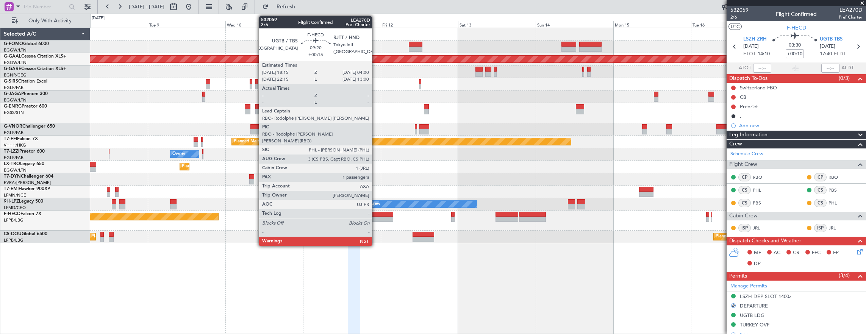
click at [376, 216] on div at bounding box center [378, 214] width 32 height 5
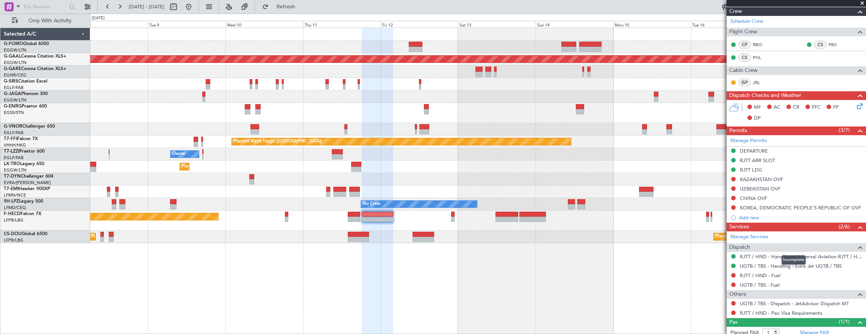
scroll to position [133, 0]
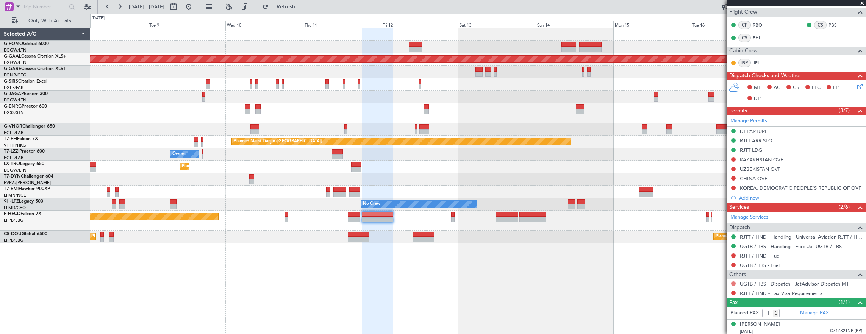
click at [733, 281] on button at bounding box center [733, 283] width 5 height 5
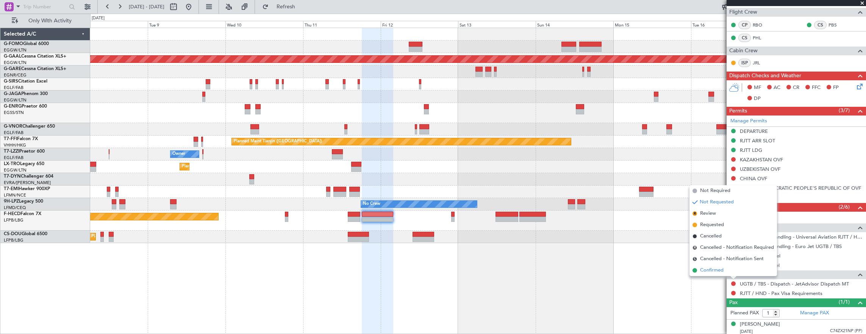
click at [725, 273] on li "Confirmed" at bounding box center [732, 270] width 87 height 11
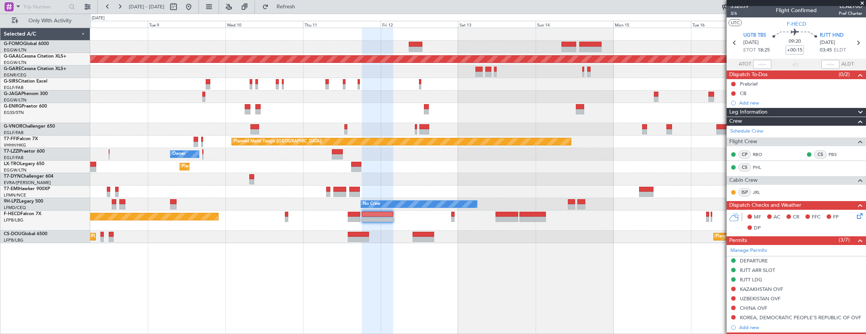
scroll to position [0, 0]
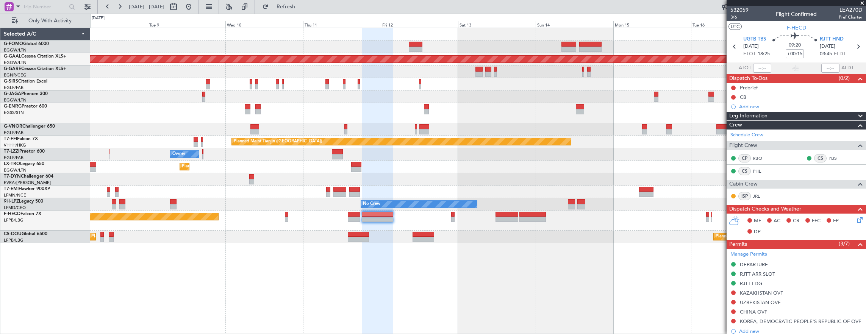
click at [735, 19] on span "3/6" at bounding box center [739, 17] width 18 height 6
click at [736, 18] on span "3/6" at bounding box center [739, 17] width 18 height 6
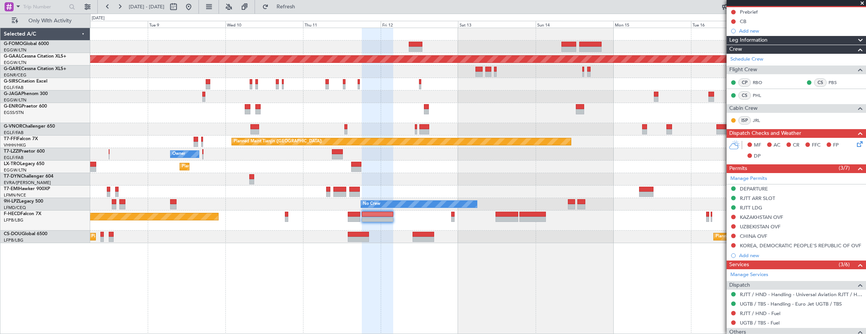
click at [141, 30] on div at bounding box center [478, 34] width 776 height 12
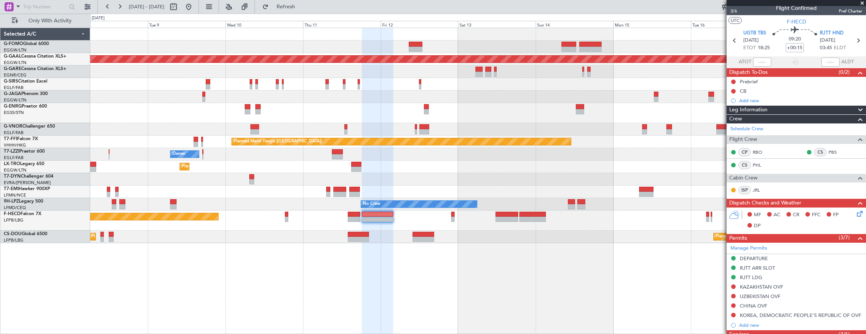
scroll to position [0, 0]
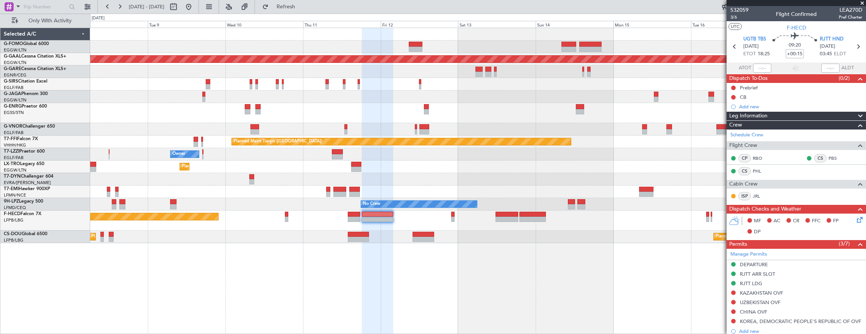
click at [737, 18] on mat-tooltip-component "Trip Number" at bounding box center [738, 24] width 37 height 20
click at [733, 18] on mat-tooltip-component "Trip Number" at bounding box center [738, 24] width 37 height 20
click at [807, 53] on div "09:20 +00:15" at bounding box center [795, 47] width 50 height 28
click at [789, 53] on input "+00:15" at bounding box center [795, 53] width 18 height 9
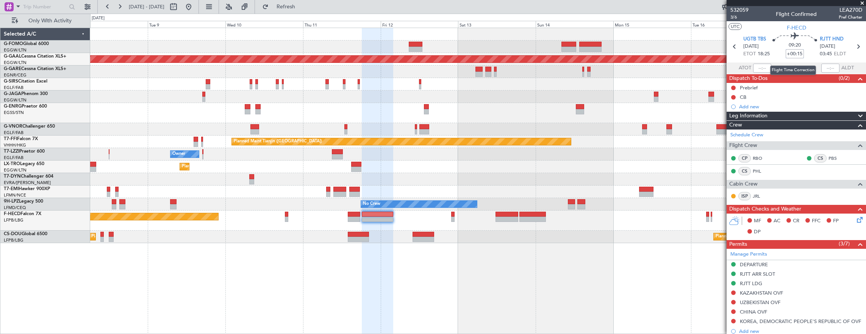
type input "0"
type input "+00:00"
click at [758, 251] on link "Manage Permits" at bounding box center [748, 255] width 37 height 8
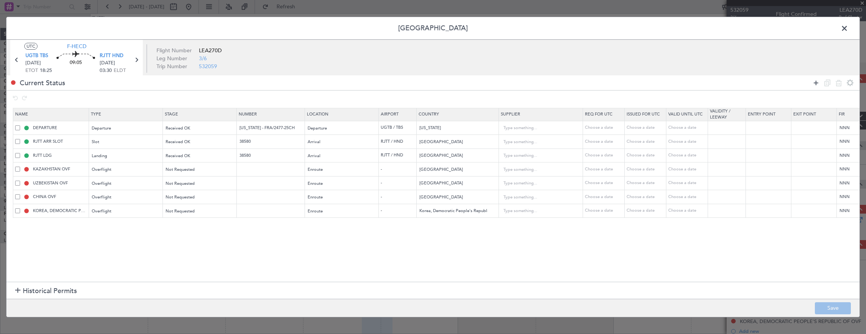
click at [814, 83] on icon at bounding box center [815, 82] width 9 height 9
click at [114, 229] on div "Type" at bounding box center [123, 225] width 63 height 11
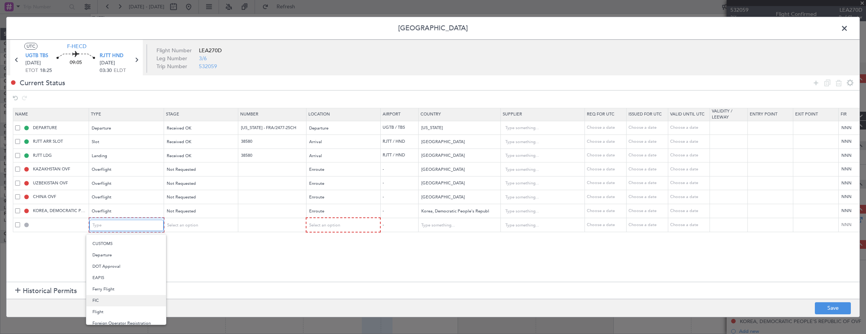
scroll to position [151, 0]
click at [115, 295] on span "Overflight" at bounding box center [125, 292] width 67 height 11
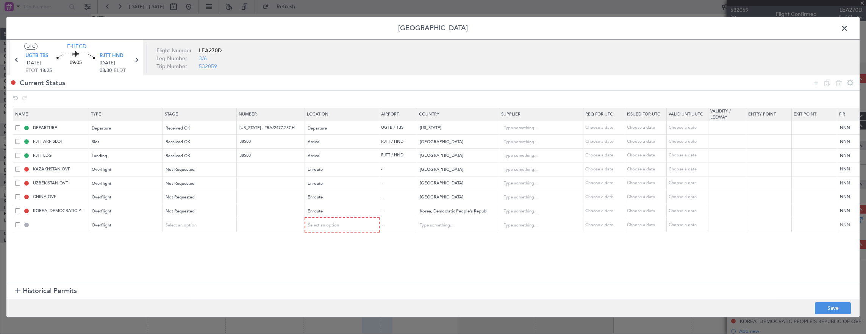
click at [181, 230] on mat-form-field "Select an option" at bounding box center [199, 225] width 73 height 14
click at [183, 223] on span "Select an option" at bounding box center [181, 225] width 31 height 6
click at [189, 251] on span "Not Requested" at bounding box center [199, 251] width 67 height 11
click at [355, 220] on div "Select an option" at bounding box center [339, 225] width 63 height 11
drag, startPoint x: 324, startPoint y: 284, endPoint x: 404, endPoint y: 235, distance: 93.5
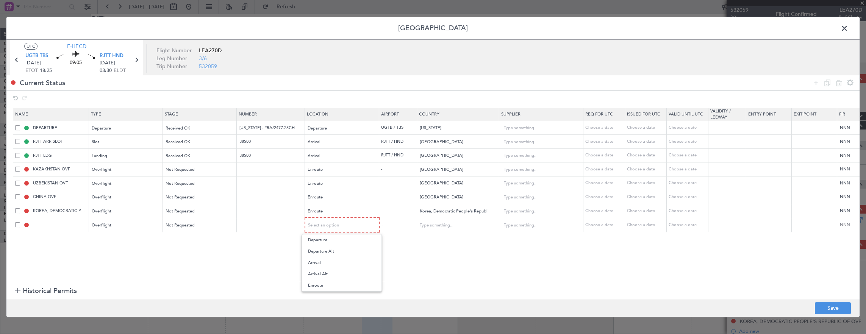
click at [325, 284] on span "Enroute" at bounding box center [341, 285] width 67 height 11
click at [433, 223] on input "text" at bounding box center [454, 224] width 68 height 11
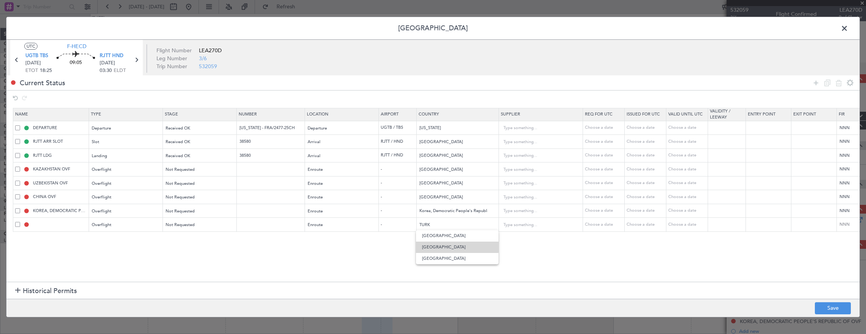
click at [455, 246] on span "Turkmenistan" at bounding box center [457, 247] width 70 height 11
type input "Turkmenistan"
click at [849, 308] on button "Save" at bounding box center [833, 308] width 36 height 12
type input "TURKMENISTAN OVF"
type input "NNN"
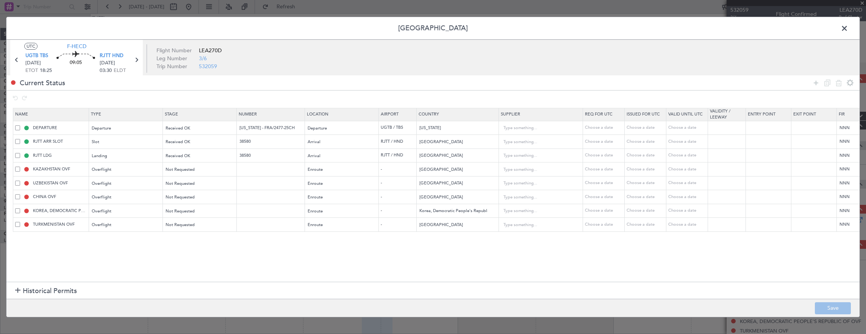
click at [848, 24] on span at bounding box center [848, 30] width 0 height 15
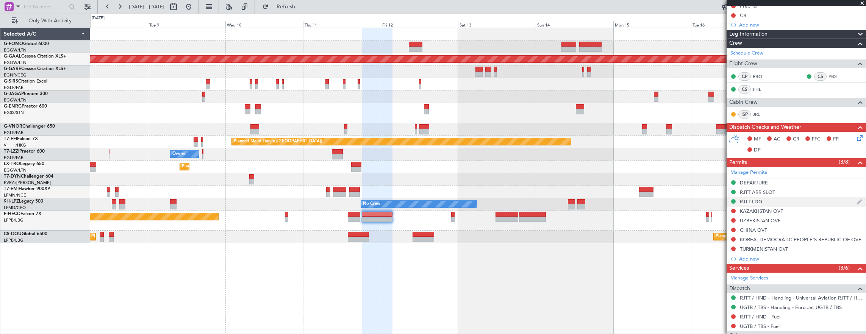
scroll to position [114, 0]
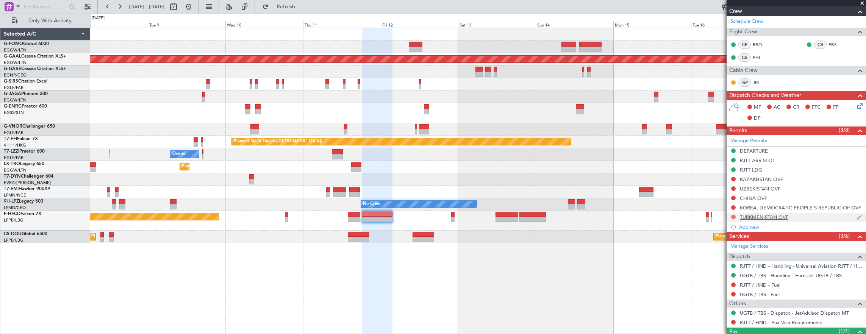
click at [732, 216] on button at bounding box center [733, 217] width 5 height 5
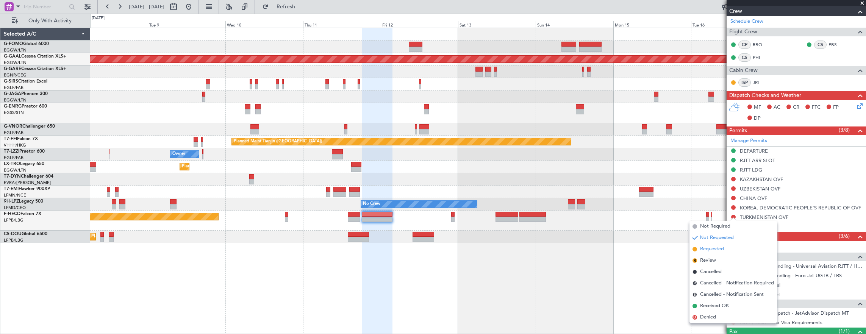
click at [716, 252] on span "Requested" at bounding box center [712, 249] width 24 height 8
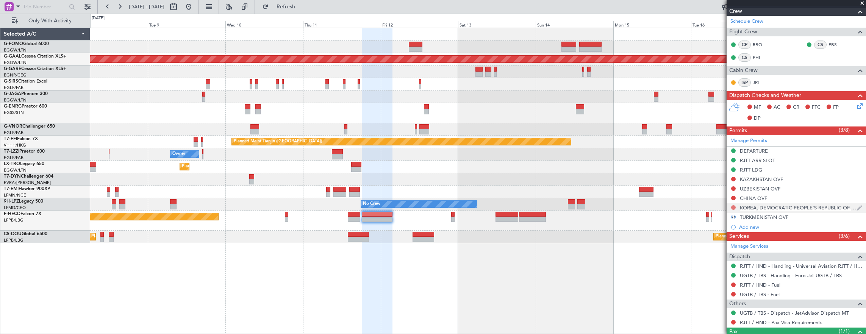
click at [733, 208] on button at bounding box center [733, 207] width 5 height 5
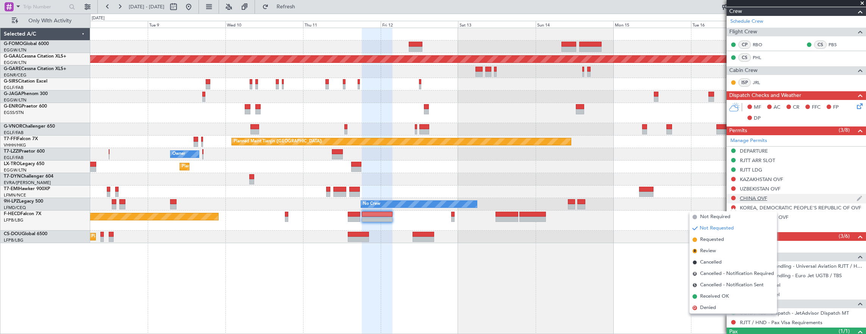
drag, startPoint x: 730, startPoint y: 242, endPoint x: 738, endPoint y: 198, distance: 43.8
click at [729, 241] on li "Requested" at bounding box center [732, 239] width 87 height 11
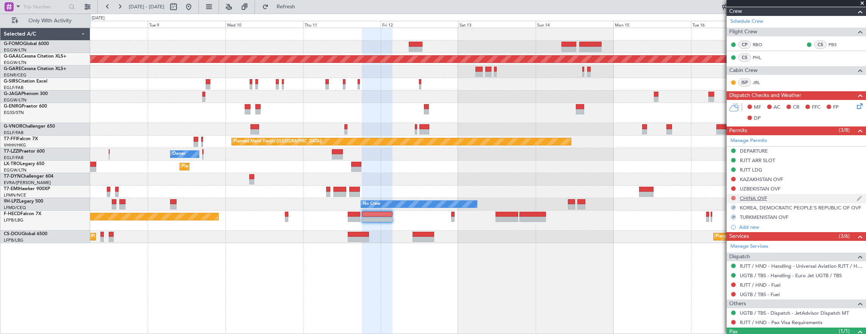
click at [734, 196] on button at bounding box center [733, 198] width 5 height 5
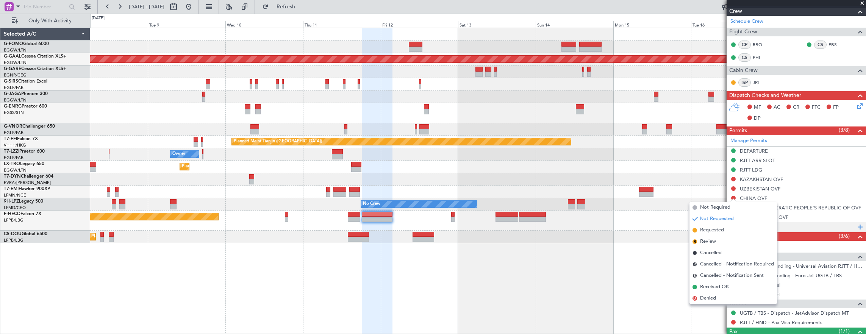
click at [729, 234] on li "Requested" at bounding box center [732, 230] width 87 height 11
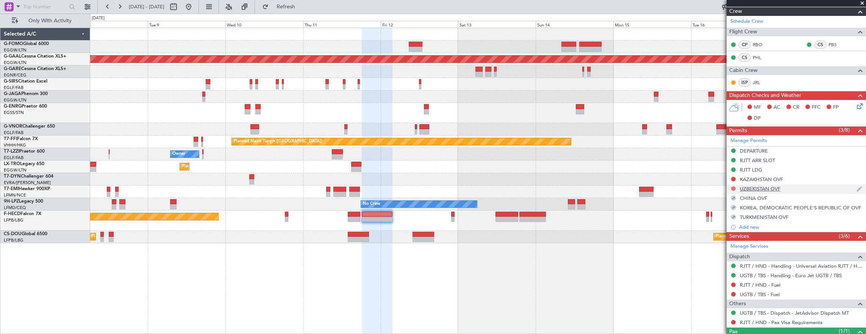
click at [732, 188] on button at bounding box center [733, 188] width 5 height 5
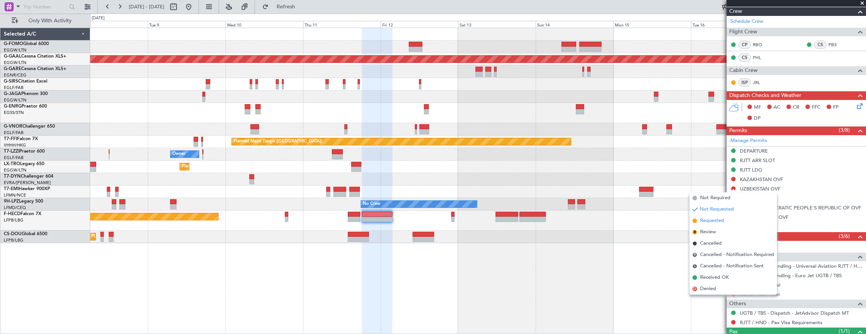
click at [735, 220] on li "Requested" at bounding box center [732, 220] width 87 height 11
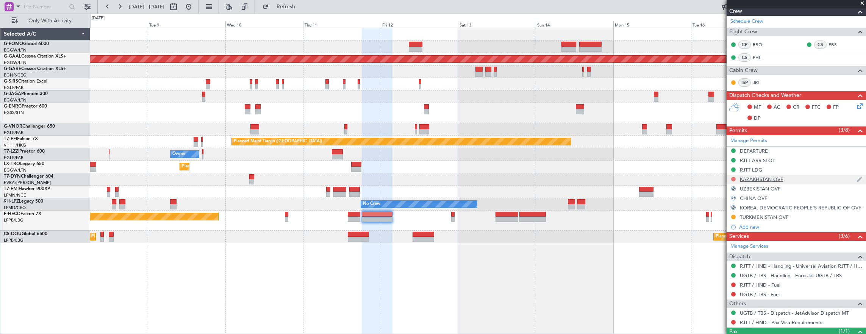
click at [734, 178] on button at bounding box center [733, 179] width 5 height 5
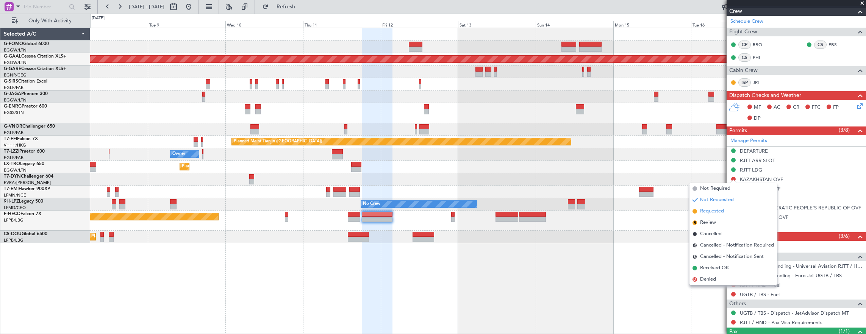
click at [726, 211] on li "Requested" at bounding box center [732, 211] width 87 height 11
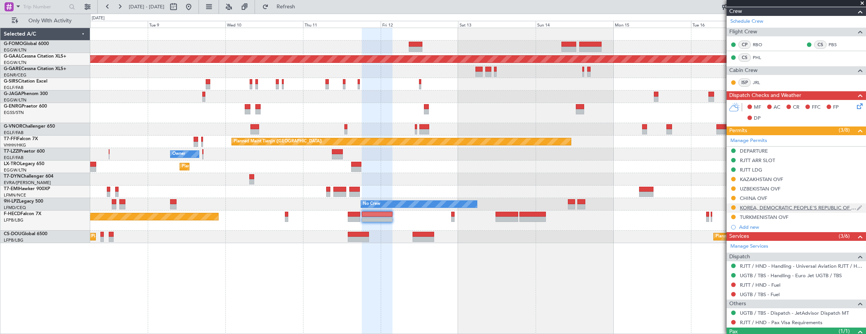
click at [784, 207] on div "KOREA, DEMOCRATIC PEOPLE'S REPUBLIC OF OVF" at bounding box center [798, 208] width 117 height 6
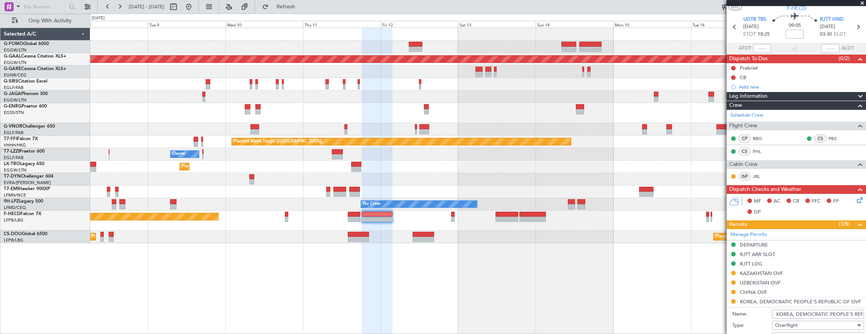
scroll to position [0, 0]
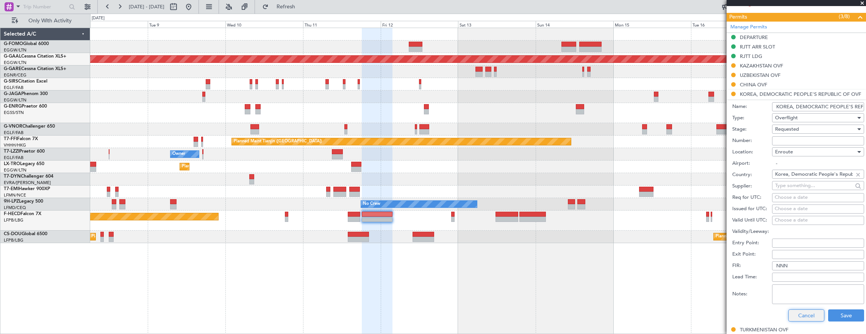
click at [799, 310] on button "Cancel" at bounding box center [806, 315] width 36 height 12
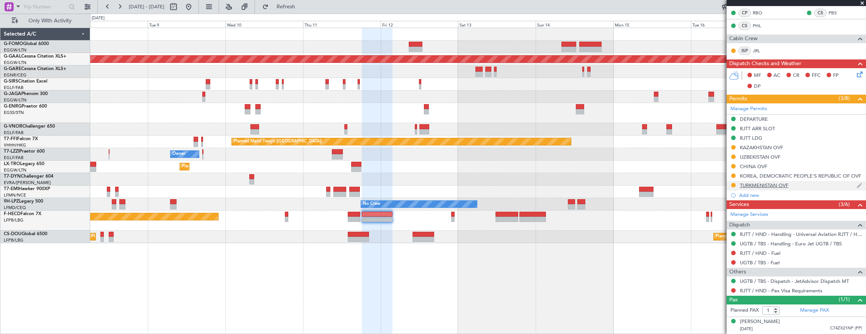
scroll to position [143, 0]
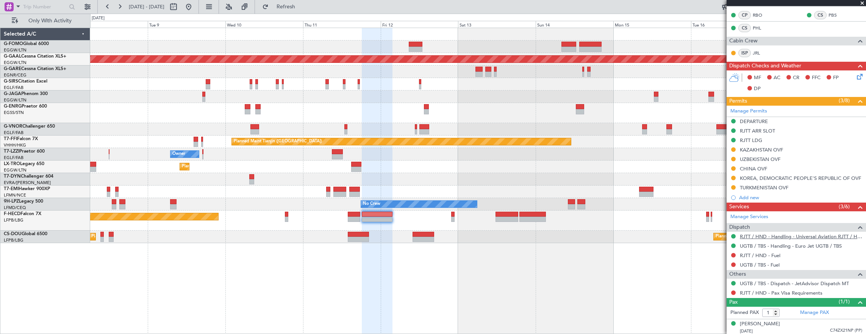
click at [763, 236] on link "RJTT / HND - Handling - Universal Aviation RJTT / HND" at bounding box center [801, 236] width 122 height 6
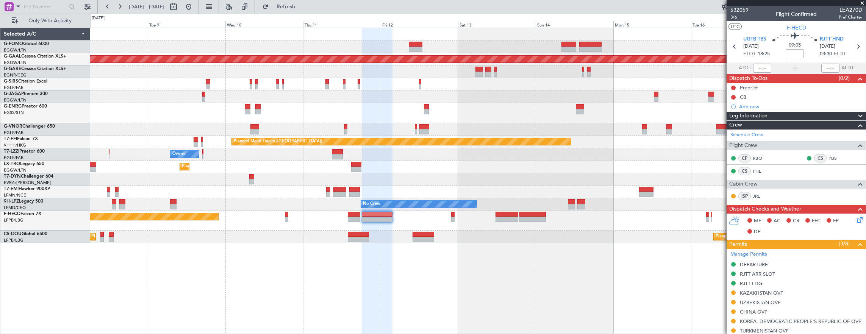
click at [737, 18] on span "3/6" at bounding box center [739, 17] width 18 height 6
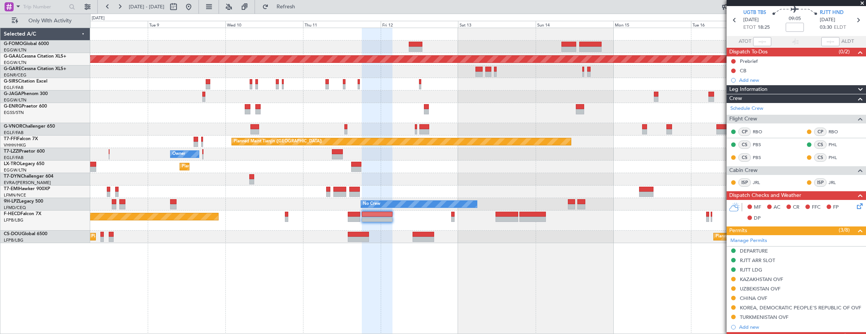
scroll to position [38, 0]
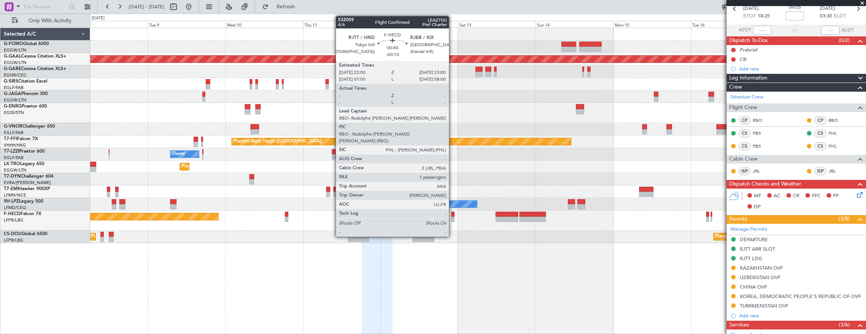
click at [453, 214] on div at bounding box center [452, 214] width 3 height 5
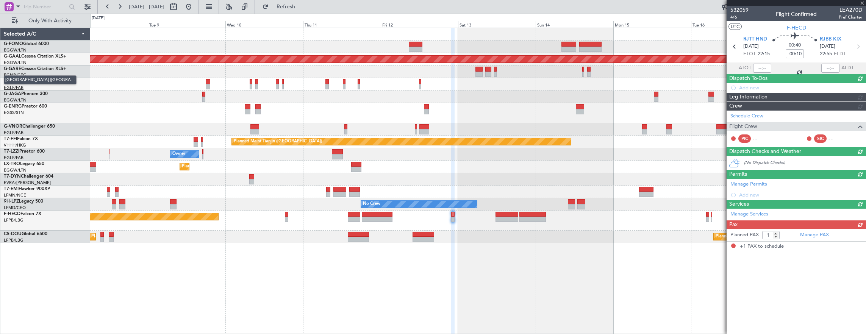
scroll to position [0, 0]
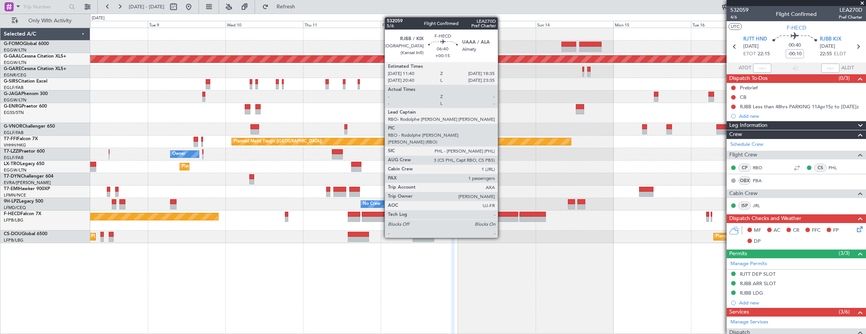
click at [501, 217] on div at bounding box center [506, 219] width 23 height 5
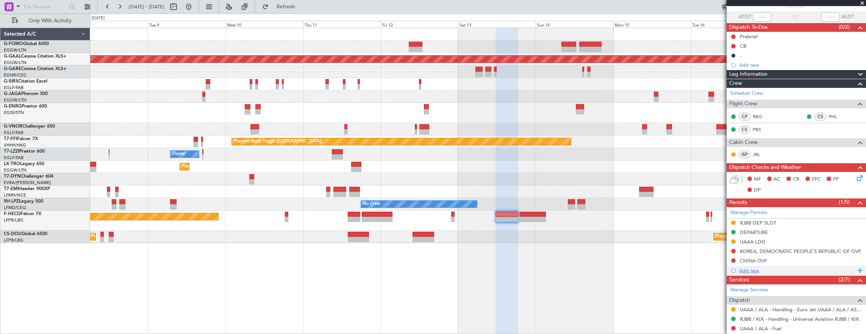
scroll to position [76, 0]
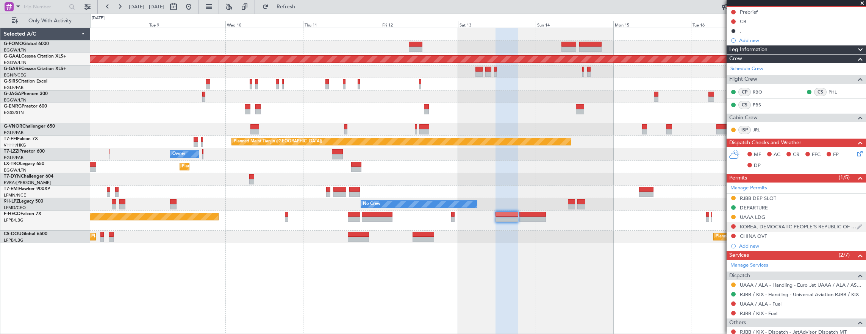
click at [736, 223] on div at bounding box center [733, 226] width 6 height 6
click at [734, 225] on button at bounding box center [733, 226] width 5 height 5
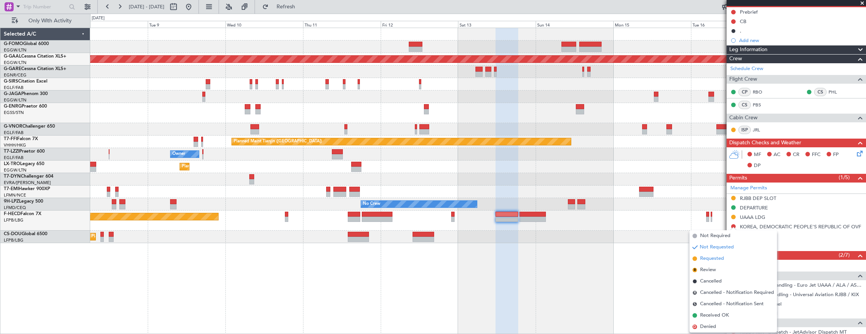
click at [721, 261] on span "Requested" at bounding box center [712, 259] width 24 height 8
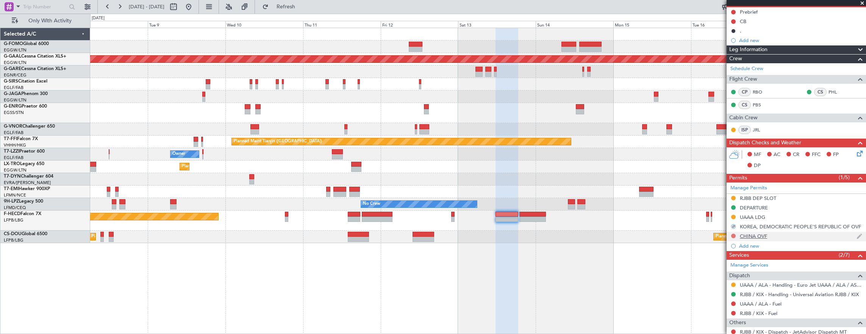
click at [734, 234] on button at bounding box center [733, 236] width 5 height 5
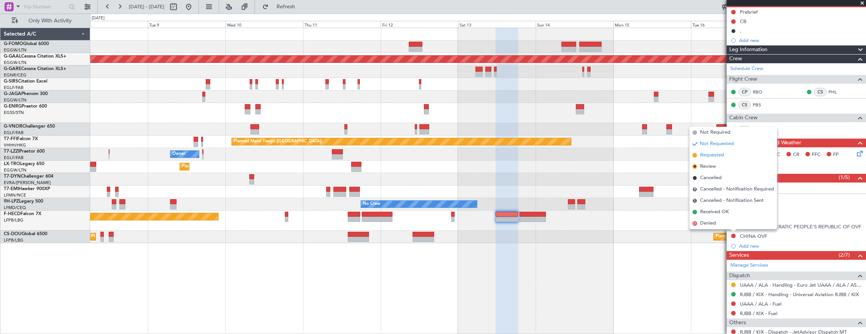
click at [728, 155] on li "Requested" at bounding box center [732, 155] width 87 height 11
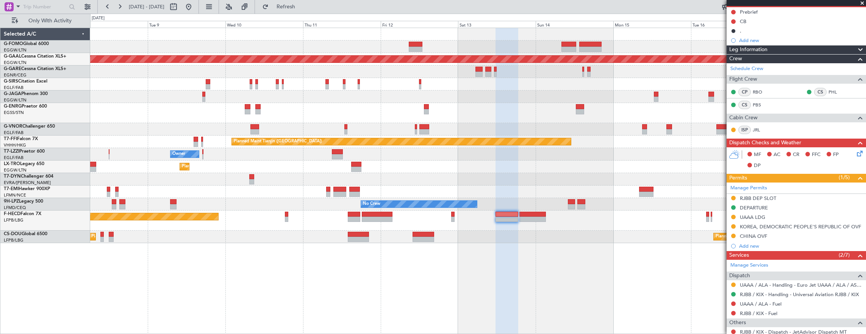
scroll to position [0, 0]
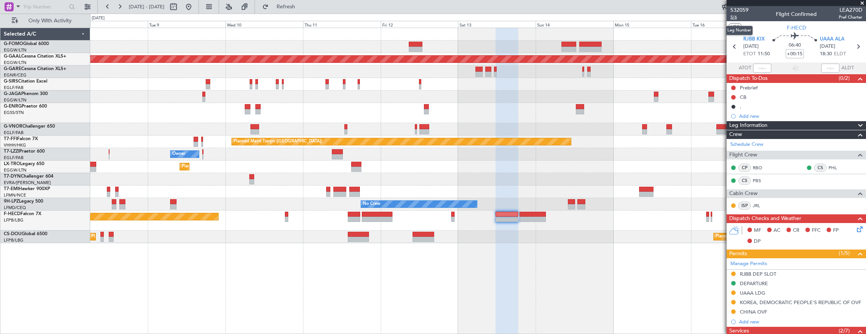
click at [739, 19] on span "5/6" at bounding box center [739, 17] width 18 height 6
click at [736, 16] on span "5/6" at bounding box center [739, 17] width 18 height 6
click at [778, 54] on div "06:40 +00:15" at bounding box center [795, 47] width 50 height 28
click at [786, 56] on input "+00:15" at bounding box center [795, 53] width 18 height 9
type input "+00:00"
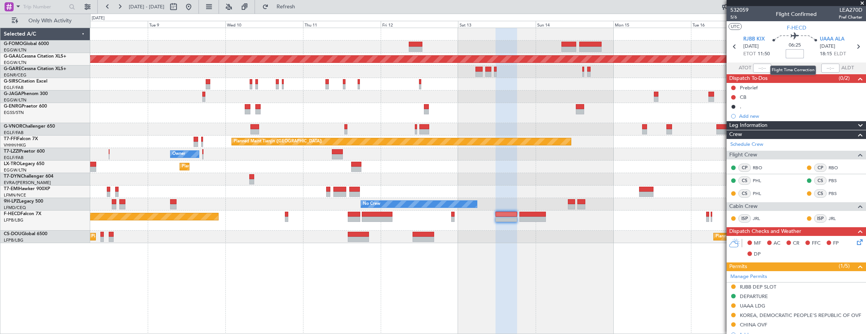
click at [792, 53] on input at bounding box center [795, 53] width 18 height 9
type input "3"
click at [737, 18] on span "5/6" at bounding box center [739, 17] width 18 height 6
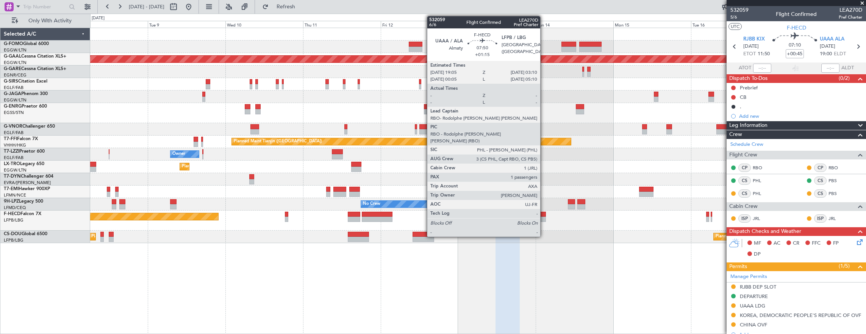
click at [543, 213] on div at bounding box center [532, 214] width 26 height 5
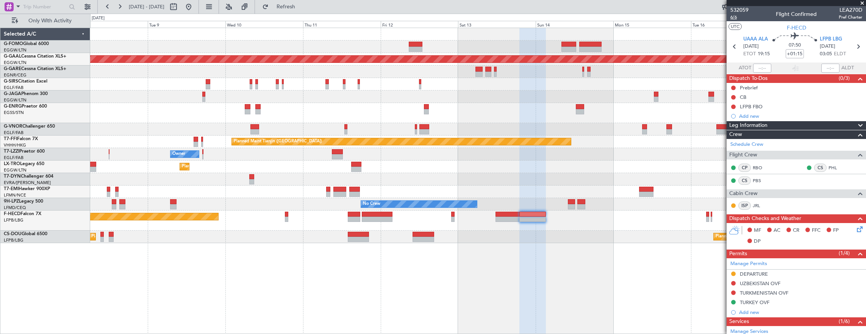
click at [737, 17] on span "6/6" at bounding box center [739, 17] width 18 height 6
click at [179, 242] on div "Planned Maint London (Luton) Planned Maint Dusseldorf Planned Maint Tianjin (Bi…" at bounding box center [478, 181] width 776 height 307
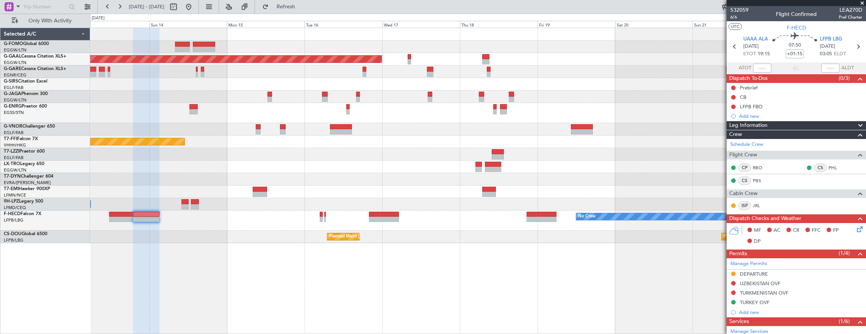
click at [243, 223] on div "Planned Maint Dusseldorf Planned Maint Tianjin (Binhai) No Crew No Crew Planned…" at bounding box center [478, 135] width 776 height 215
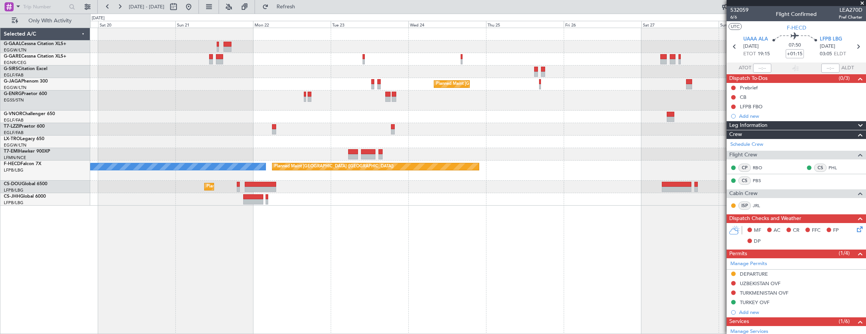
click at [649, 229] on div "Planned Maint London (Luton) No Crew Planned Maint Paris (Le Bourget) Planned M…" at bounding box center [478, 181] width 776 height 307
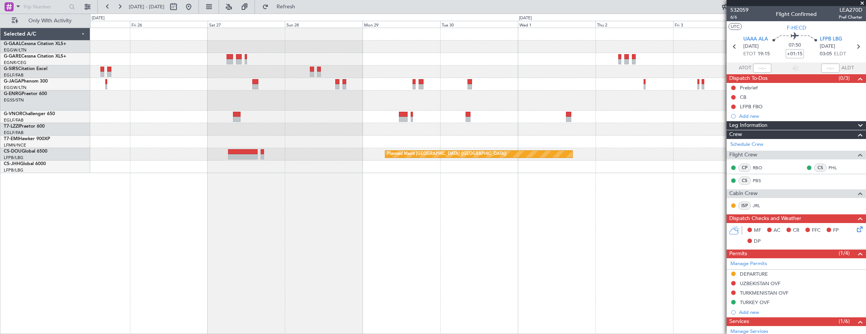
click at [139, 185] on div "Planned Maint [GEOGRAPHIC_DATA] ([GEOGRAPHIC_DATA]) Planned Maint [GEOGRAPHIC_D…" at bounding box center [478, 181] width 776 height 307
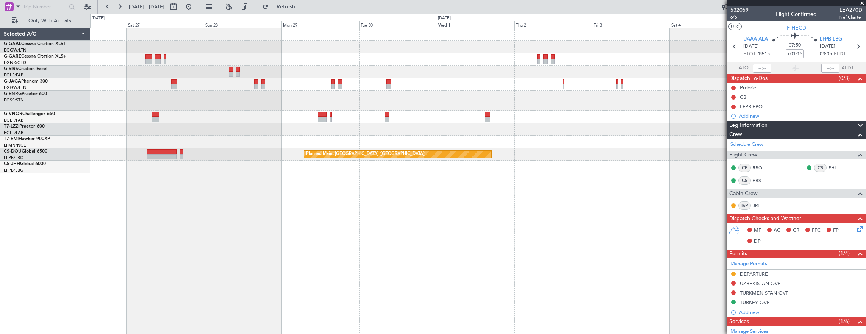
click at [280, 187] on div "Planned Maint [GEOGRAPHIC_DATA] ([GEOGRAPHIC_DATA]) Planned Maint [GEOGRAPHIC_D…" at bounding box center [478, 181] width 776 height 307
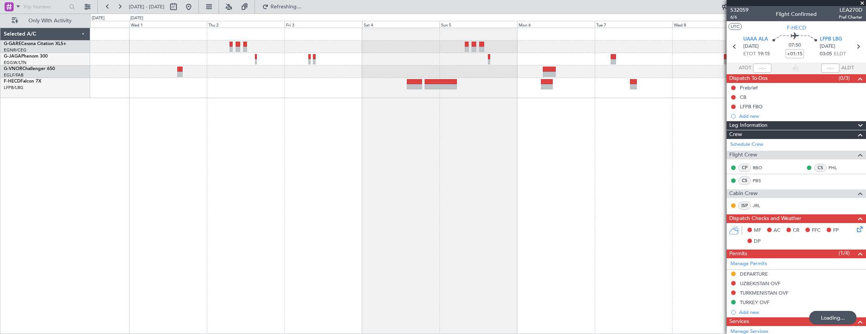
click at [294, 166] on div at bounding box center [478, 181] width 776 height 307
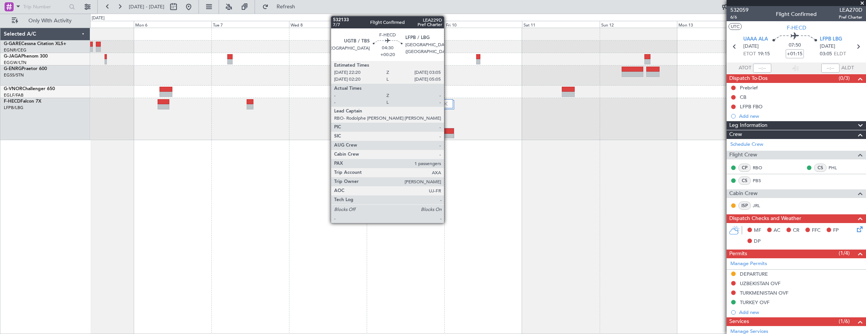
click at [448, 130] on div at bounding box center [446, 130] width 15 height 5
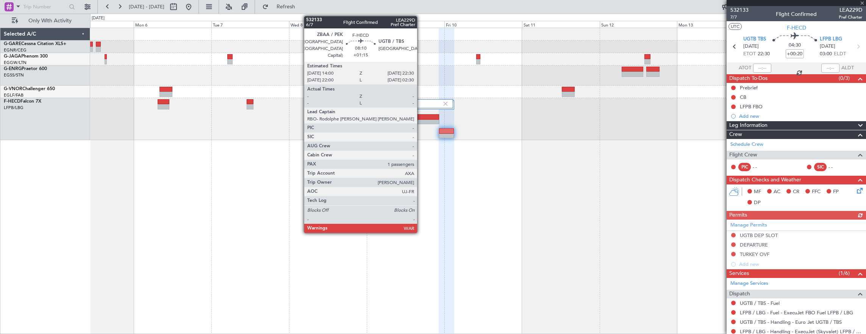
click at [421, 120] on div at bounding box center [425, 122] width 27 height 5
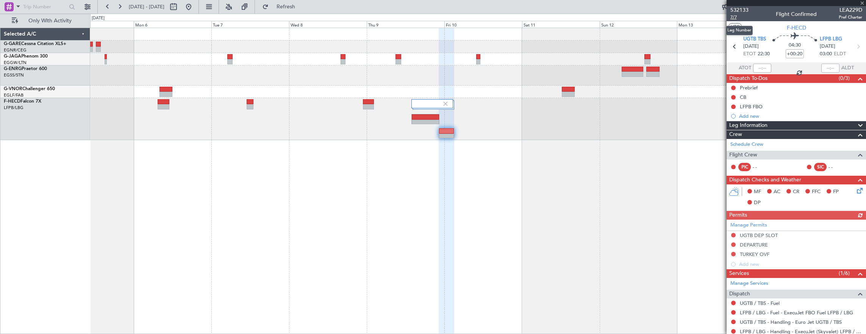
type input "+01:15"
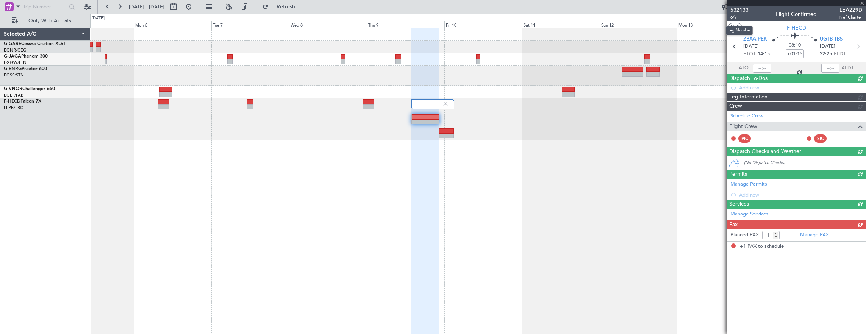
click at [740, 18] on span "6/7" at bounding box center [739, 17] width 18 height 6
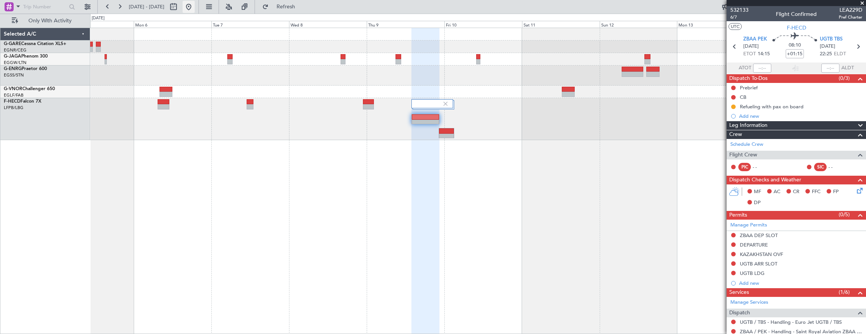
click at [195, 6] on button at bounding box center [189, 7] width 12 height 12
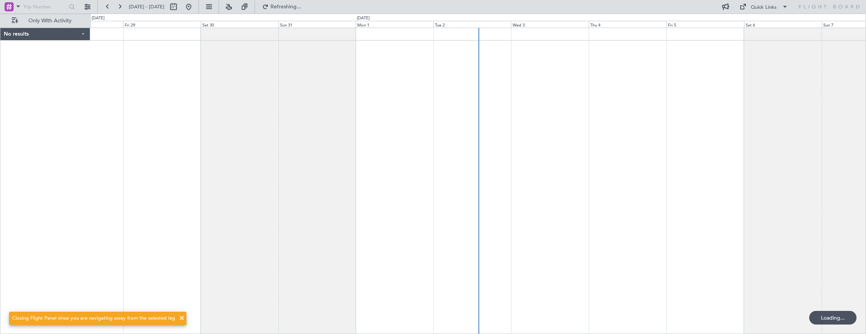
click at [235, 185] on div at bounding box center [478, 181] width 776 height 307
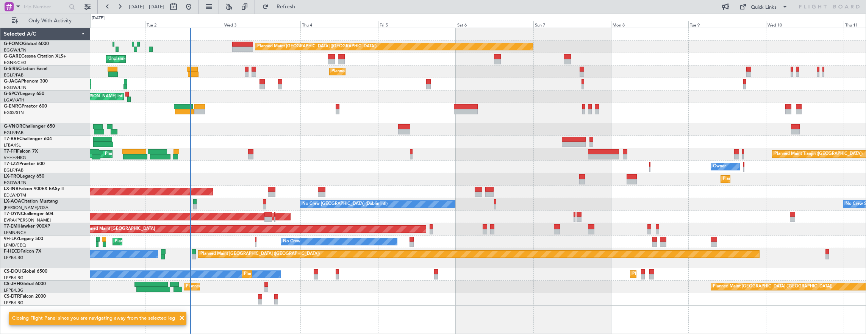
click at [455, 214] on div "Planned Maint London (Luton) Unplanned Maint Chester Planned Maint London (Farn…" at bounding box center [478, 167] width 776 height 278
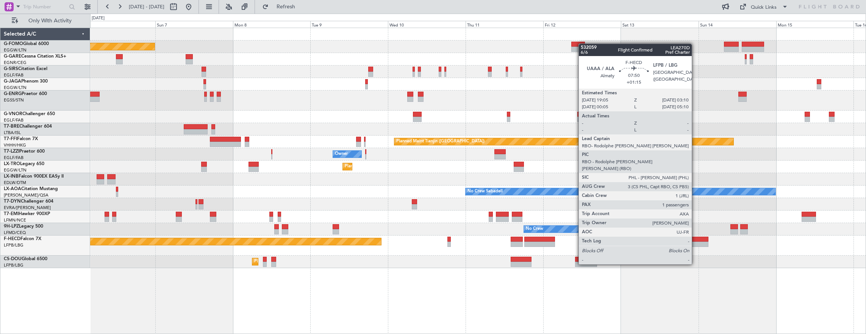
click at [695, 243] on div at bounding box center [695, 244] width 26 height 5
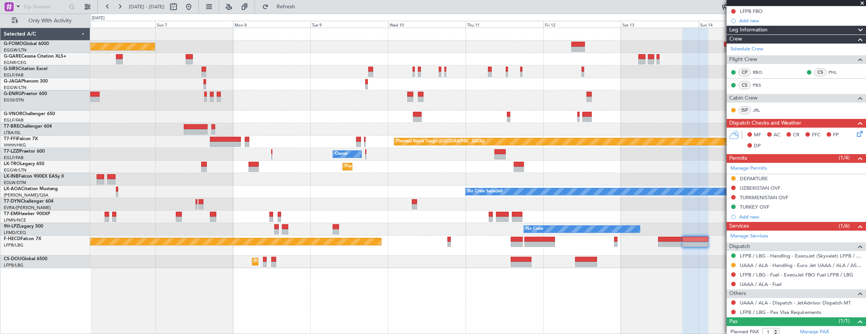
scroll to position [114, 0]
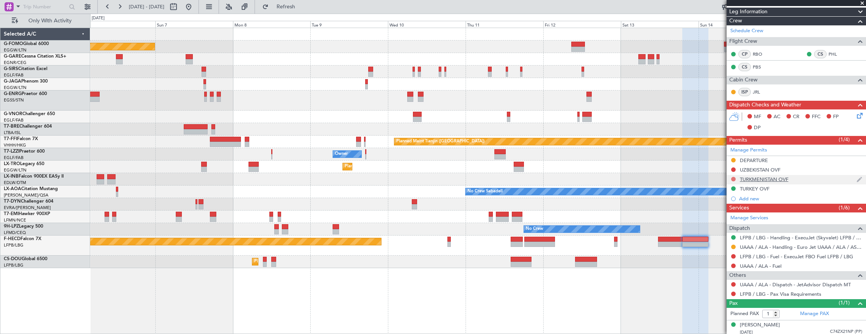
click at [732, 178] on button at bounding box center [733, 179] width 5 height 5
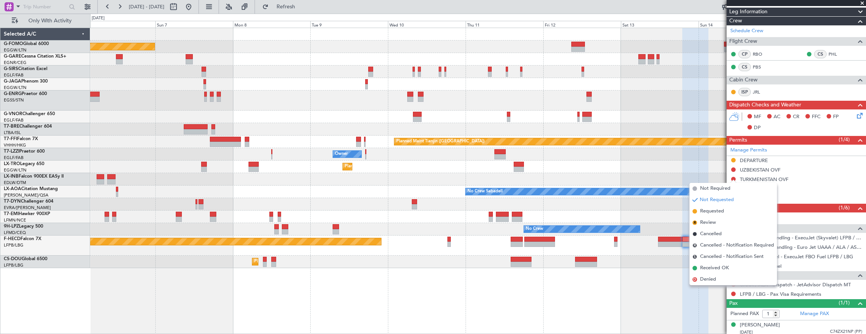
click at [719, 213] on span "Requested" at bounding box center [712, 212] width 24 height 8
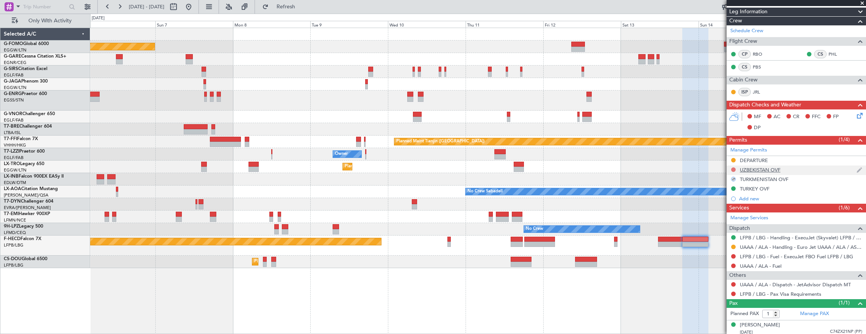
click at [733, 170] on button at bounding box center [733, 169] width 5 height 5
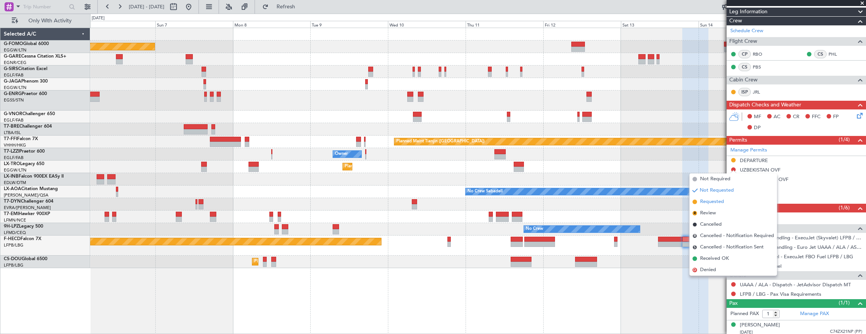
click at [728, 202] on li "Requested" at bounding box center [732, 201] width 87 height 11
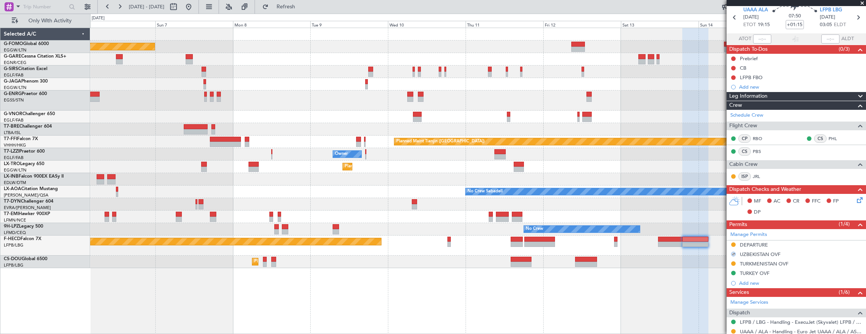
scroll to position [0, 0]
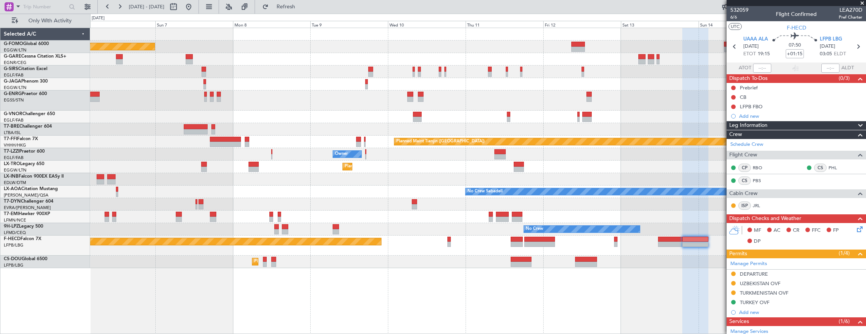
click at [372, 262] on div "Planned Maint [GEOGRAPHIC_DATA] ([GEOGRAPHIC_DATA]) Planned Maint [GEOGRAPHIC_D…" at bounding box center [478, 181] width 776 height 307
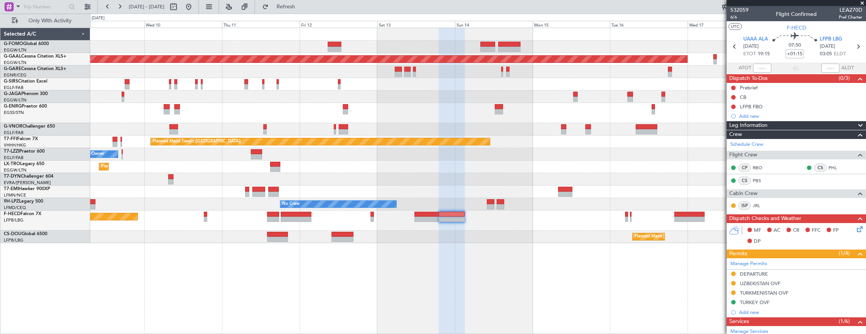
click at [657, 153] on div "Owner" at bounding box center [478, 154] width 776 height 12
click at [796, 54] on input "+01:15" at bounding box center [795, 53] width 18 height 9
click at [736, 18] on span "6/6" at bounding box center [739, 17] width 18 height 6
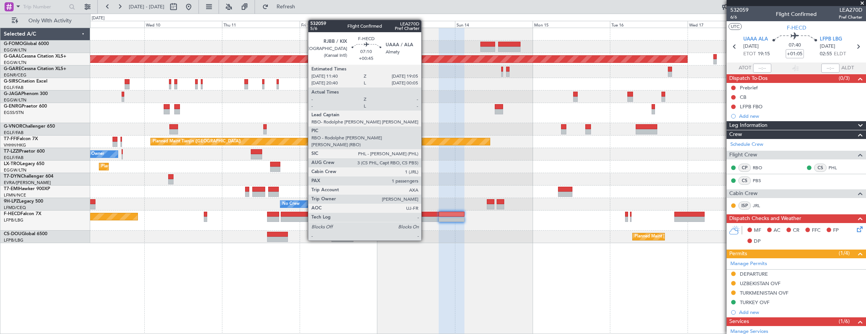
click at [425, 219] on div at bounding box center [426, 219] width 24 height 5
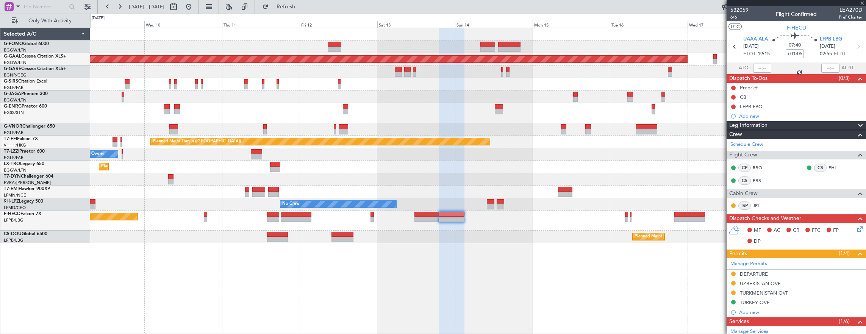
type input "+00:45"
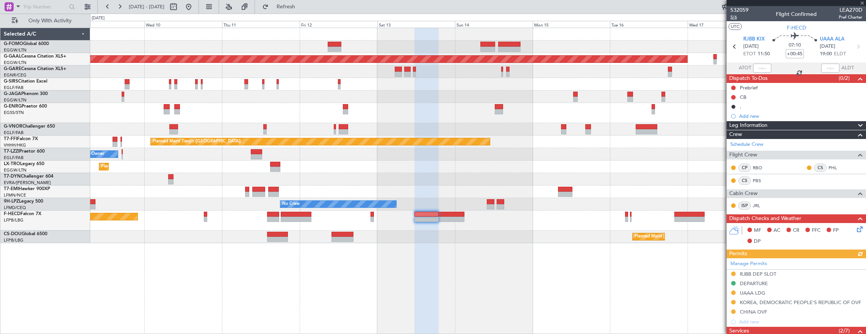
click at [739, 18] on span "5/6" at bounding box center [739, 17] width 18 height 6
click at [736, 16] on span "5/6" at bounding box center [739, 17] width 18 height 6
click at [224, 189] on div at bounding box center [478, 192] width 776 height 12
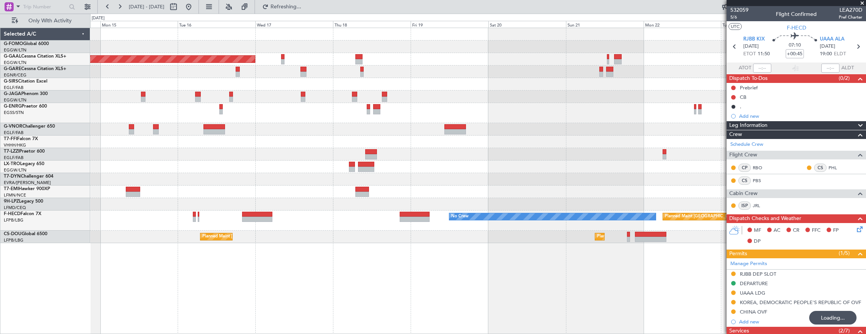
click at [258, 183] on div "Planned Maint Dusseldorf Planned Maint London (Luton) Planned Maint Tianjin (Bi…" at bounding box center [478, 135] width 776 height 215
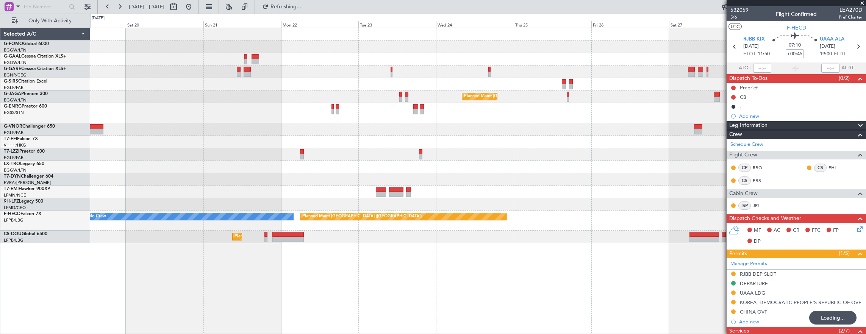
click at [201, 180] on div "Planned Maint London (Luton) No Crew Planned Maint Paris (Le Bourget) Planned M…" at bounding box center [478, 135] width 776 height 215
click at [211, 179] on div "Planned Maint London (Luton) No Crew Planned Maint Paris (Le Bourget) Planned M…" at bounding box center [478, 135] width 776 height 215
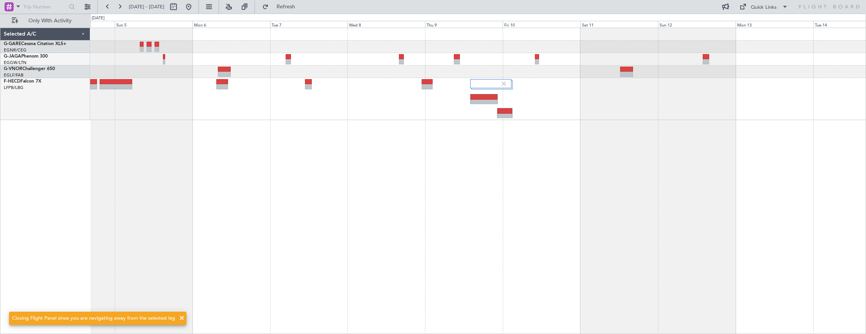
click at [207, 180] on div at bounding box center [478, 181] width 776 height 307
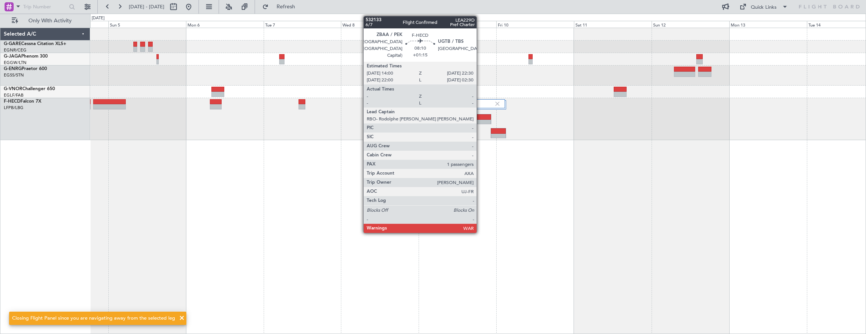
click at [480, 123] on div at bounding box center [477, 122] width 27 height 5
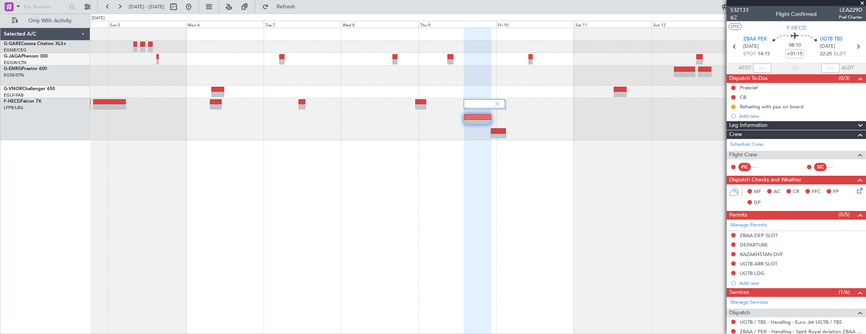
click at [739, 16] on span "6/7" at bounding box center [739, 17] width 18 height 6
click at [410, 166] on div at bounding box center [478, 181] width 776 height 307
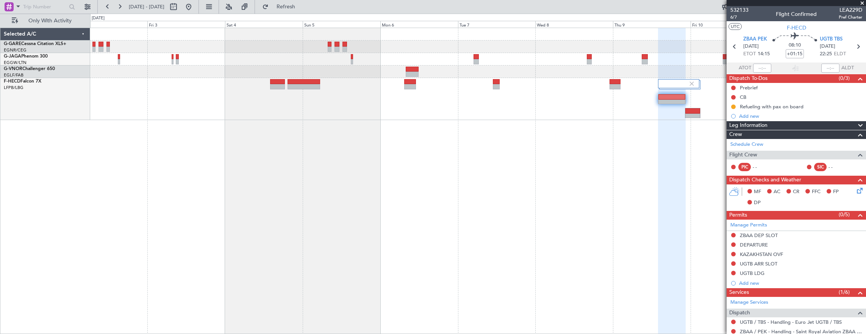
click at [470, 168] on div at bounding box center [478, 181] width 776 height 307
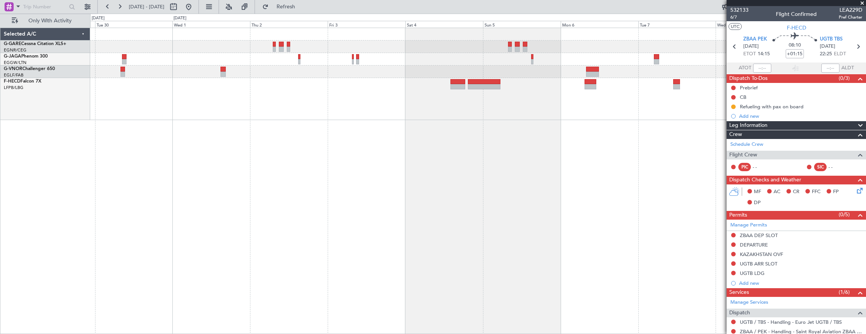
click at [292, 150] on div at bounding box center [478, 181] width 776 height 307
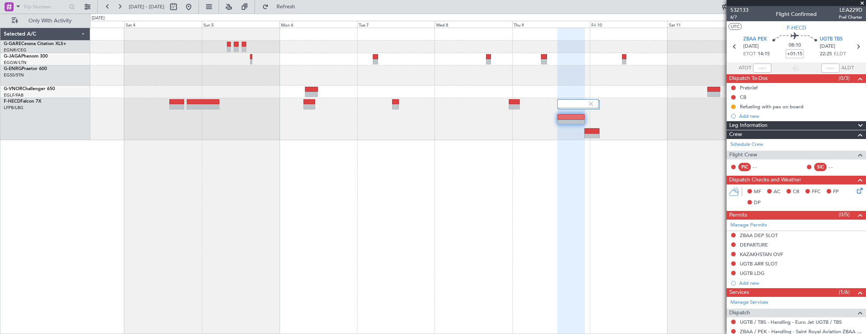
click at [197, 148] on div at bounding box center [478, 181] width 776 height 307
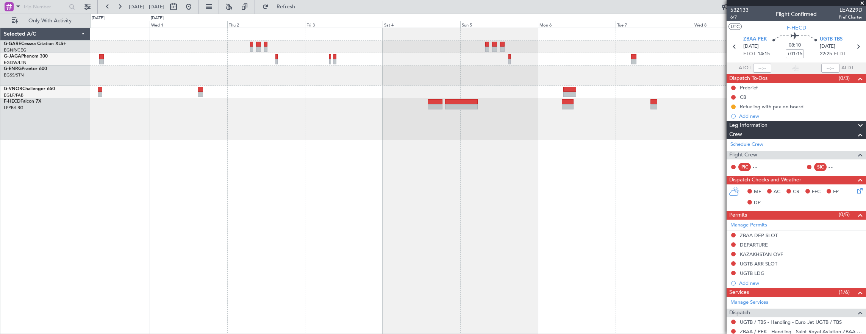
click at [326, 173] on div "Selected A/C G-GARE Cessna Citation XLS+ EGNR/CEG [PERSON_NAME] G-JAGA Phenom 3…" at bounding box center [433, 174] width 866 height 320
click at [380, 174] on div at bounding box center [478, 181] width 776 height 307
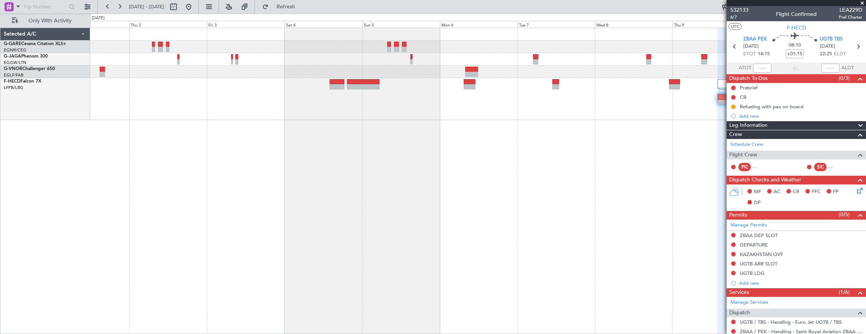
click at [326, 168] on div at bounding box center [478, 181] width 776 height 307
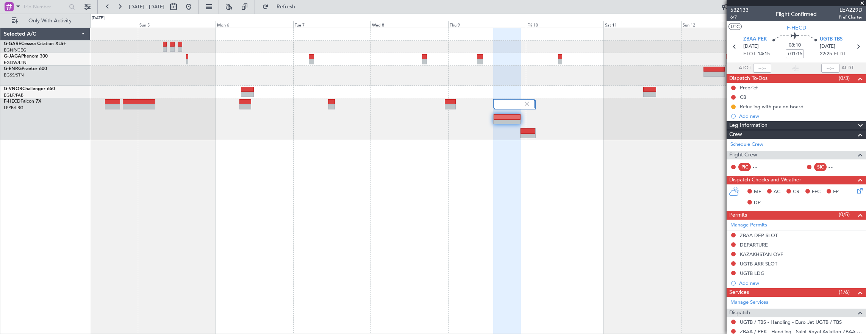
drag, startPoint x: 213, startPoint y: 8, endPoint x: 351, endPoint y: 145, distance: 194.2
click at [195, 8] on button at bounding box center [189, 7] width 12 height 12
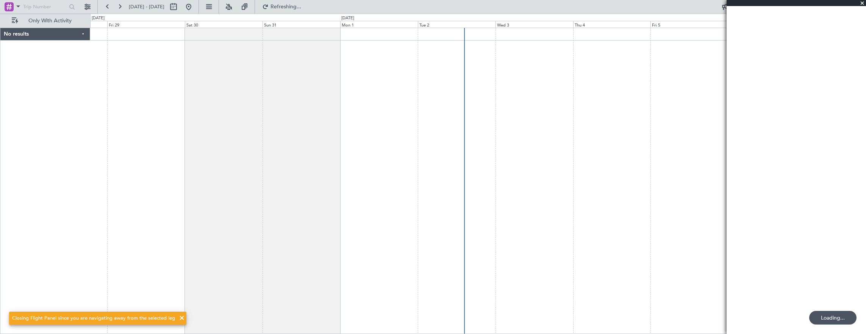
click at [354, 148] on div at bounding box center [478, 181] width 776 height 307
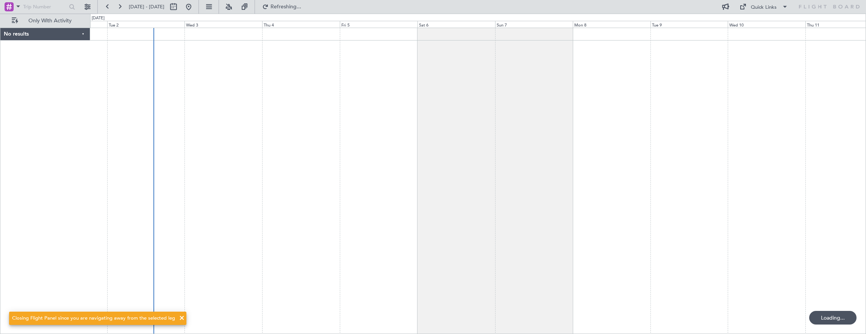
click at [148, 175] on div at bounding box center [478, 181] width 776 height 307
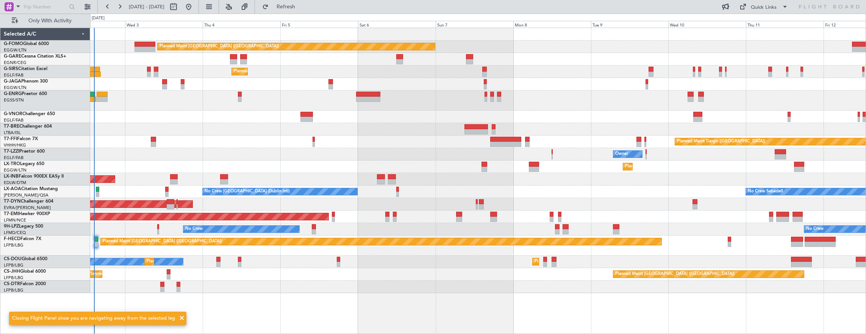
click at [545, 218] on div "Planned Maint [GEOGRAPHIC_DATA] ([GEOGRAPHIC_DATA]) Unplanned Maint [PERSON_NAM…" at bounding box center [478, 160] width 776 height 265
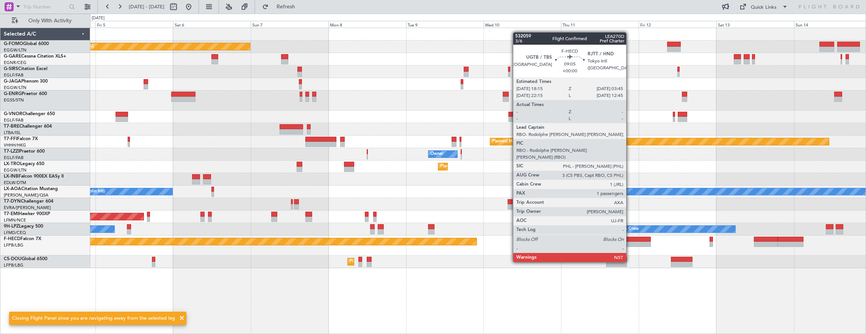
click at [630, 241] on div at bounding box center [635, 239] width 31 height 5
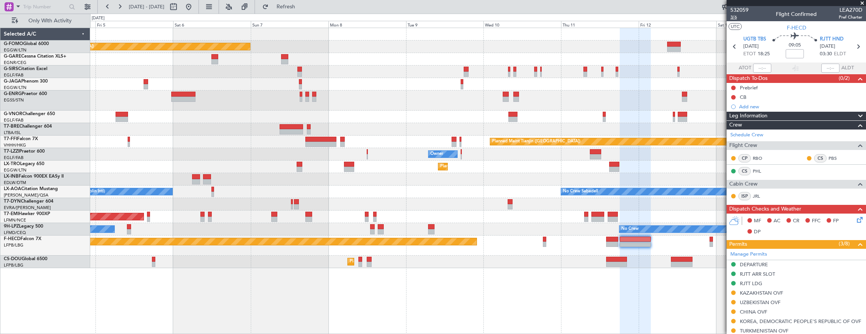
click at [732, 18] on span "3/6" at bounding box center [739, 17] width 18 height 6
click at [740, 18] on span "3/6" at bounding box center [739, 17] width 18 height 6
click at [347, 233] on div "Planned Maint [GEOGRAPHIC_DATA] ([GEOGRAPHIC_DATA]) Planned Maint [GEOGRAPHIC_D…" at bounding box center [478, 148] width 776 height 240
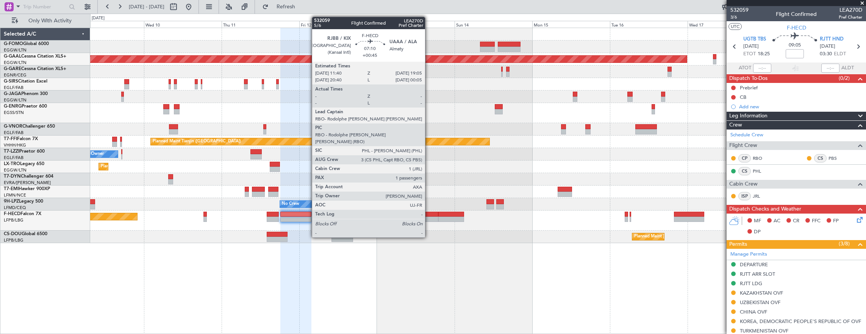
click at [429, 217] on div at bounding box center [426, 219] width 24 height 5
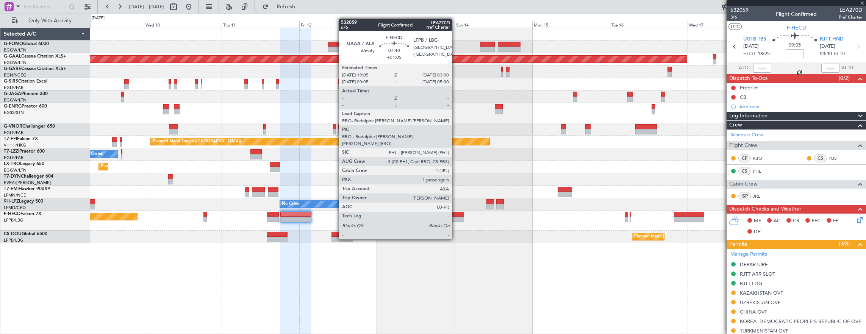
type input "+00:45"
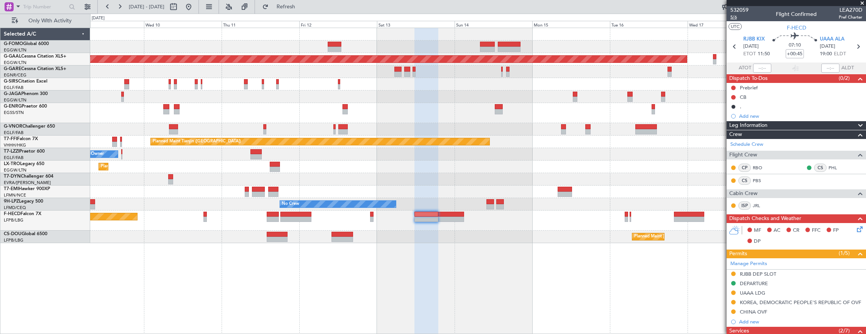
click at [736, 20] on span "5/6" at bounding box center [739, 17] width 18 height 6
drag, startPoint x: 303, startPoint y: 10, endPoint x: 311, endPoint y: 13, distance: 8.0
click at [302, 9] on span "Refresh" at bounding box center [286, 6] width 32 height 5
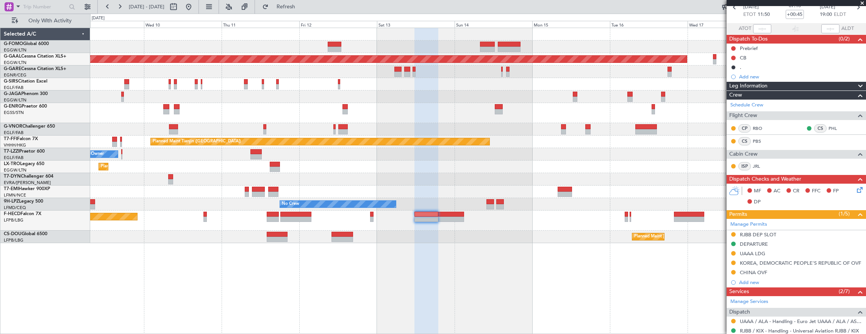
scroll to position [114, 0]
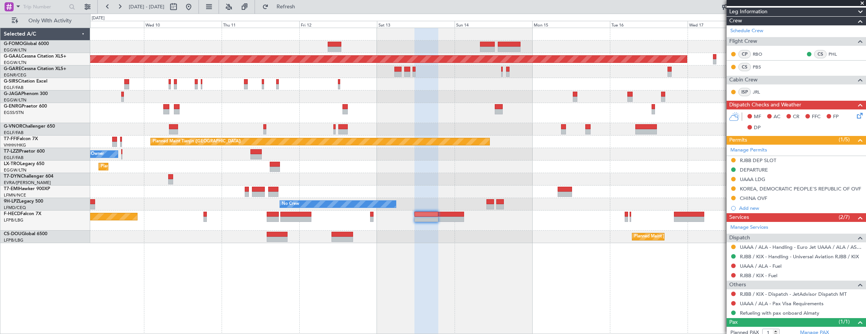
click at [168, 207] on div "Planned Maint [GEOGRAPHIC_DATA] ([GEOGRAPHIC_DATA]) Planned [GEOGRAPHIC_DATA] P…" at bounding box center [478, 135] width 776 height 215
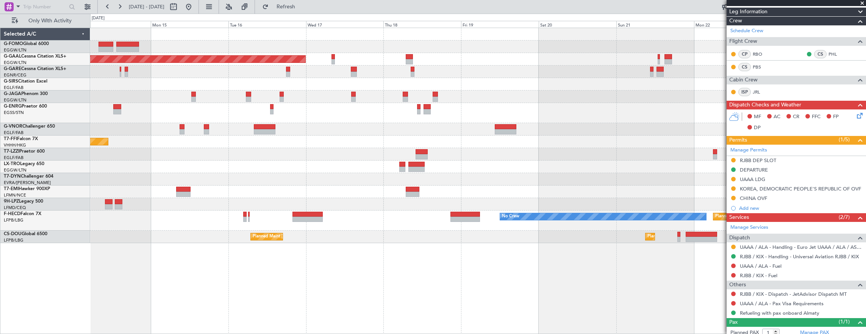
click at [143, 192] on div at bounding box center [478, 192] width 776 height 12
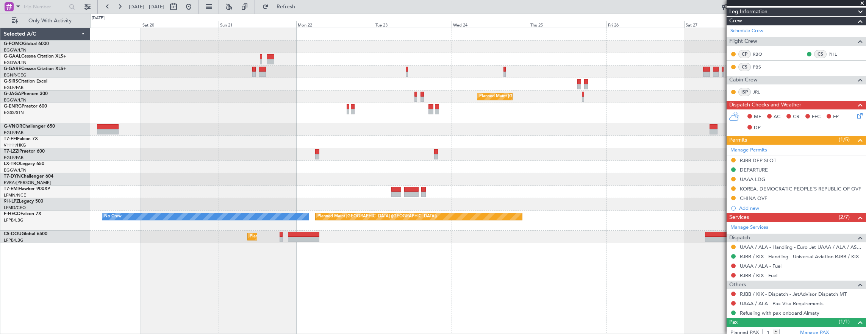
click at [170, 167] on div "Planned Maint Dusseldorf Planned Maint [GEOGRAPHIC_DATA] ([GEOGRAPHIC_DATA]) No…" at bounding box center [478, 135] width 776 height 215
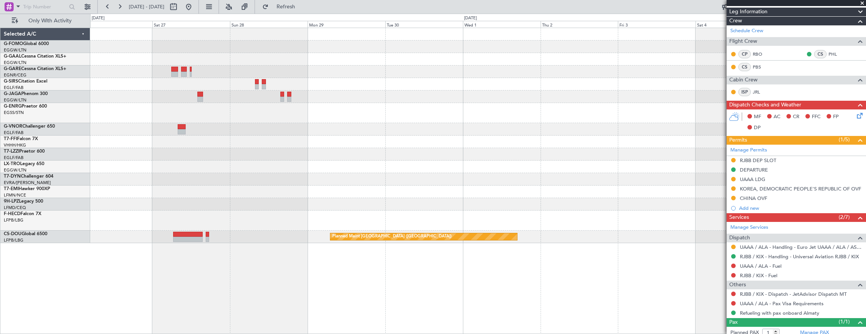
click at [73, 153] on div "Planned Maint [GEOGRAPHIC_DATA] ([GEOGRAPHIC_DATA]) Planned Maint [GEOGRAPHIC_D…" at bounding box center [433, 174] width 866 height 320
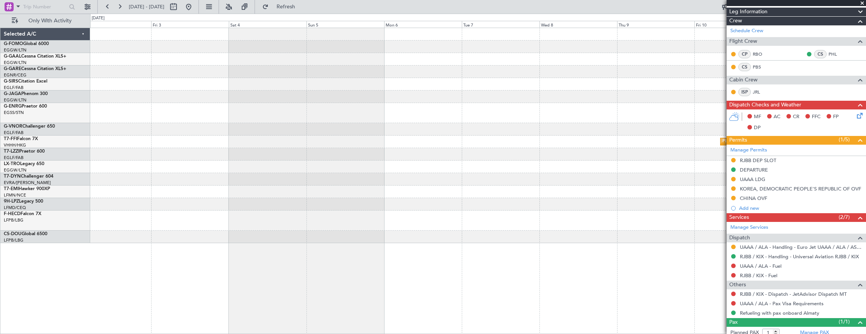
click at [245, 161] on div "Planned Maint Geneva (Cointrin) Planned Maint [GEOGRAPHIC_DATA] ([GEOGRAPHIC_DA…" at bounding box center [478, 135] width 776 height 215
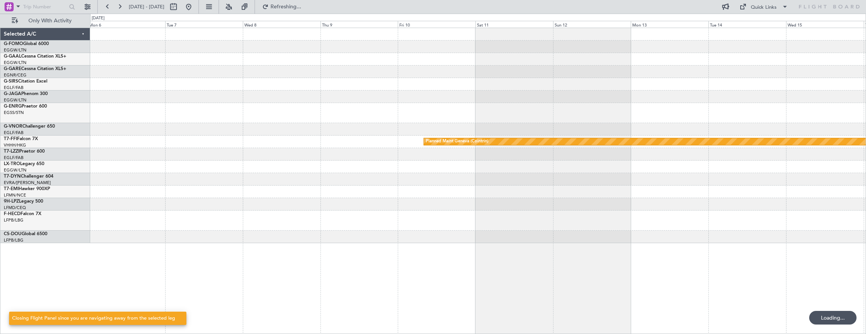
scroll to position [0, 0]
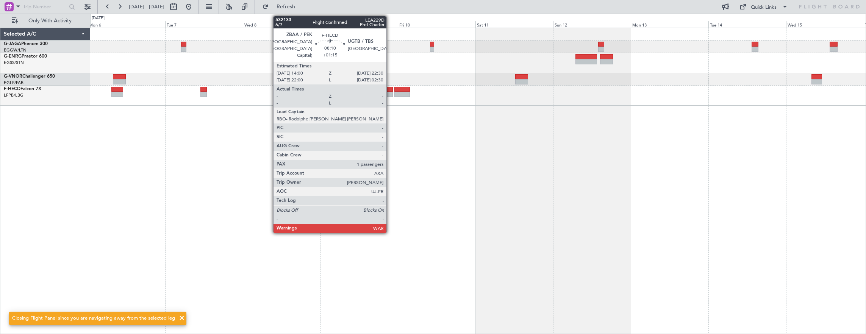
click at [390, 91] on div at bounding box center [379, 89] width 28 height 5
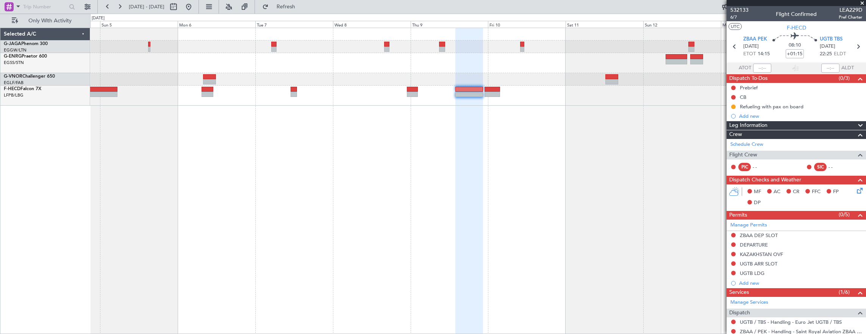
click at [317, 116] on div at bounding box center [478, 181] width 776 height 307
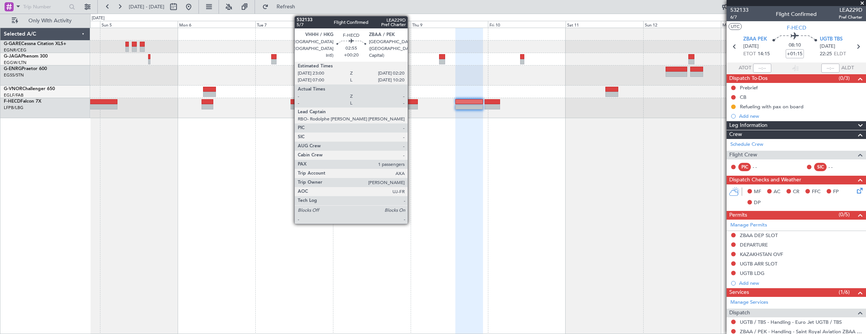
click at [411, 105] on div at bounding box center [412, 106] width 11 height 5
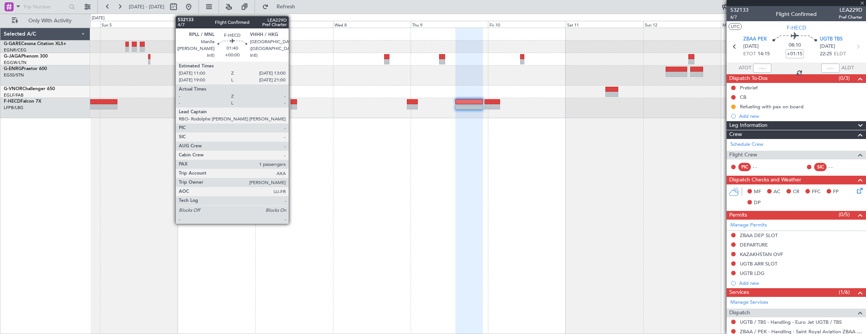
click at [292, 107] on div at bounding box center [293, 106] width 7 height 5
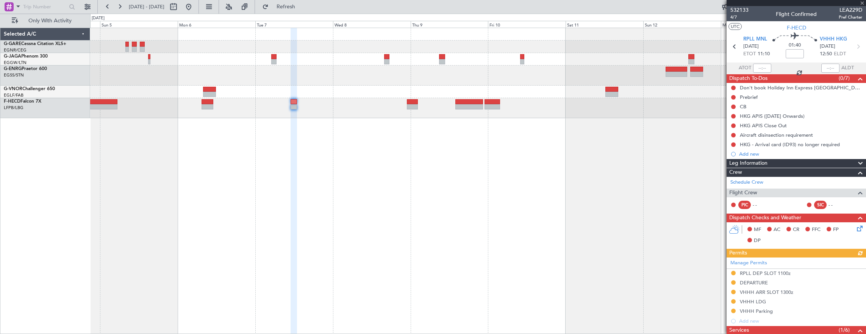
click at [285, 134] on div at bounding box center [478, 181] width 776 height 307
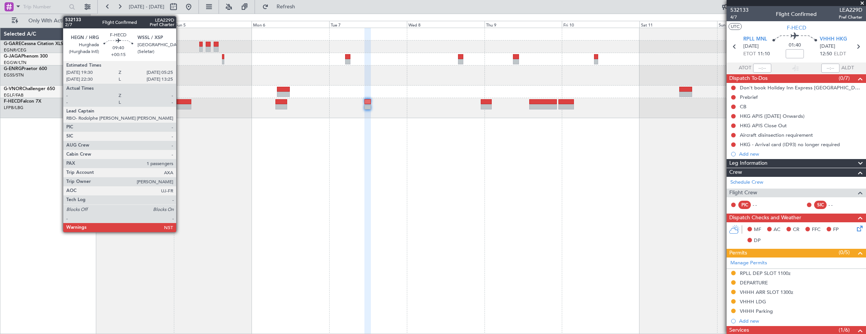
click at [180, 105] on div at bounding box center [175, 106] width 32 height 5
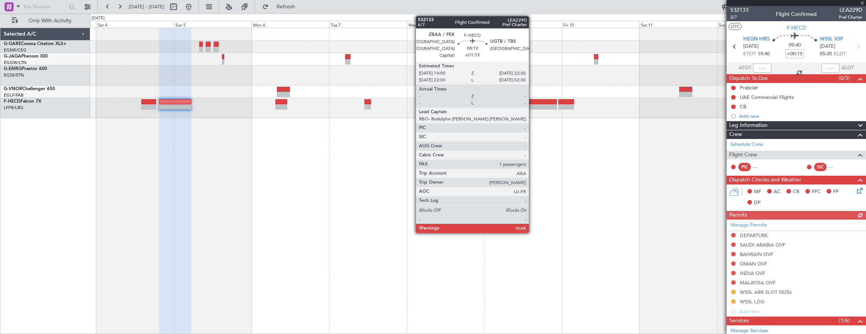
click at [533, 106] on div at bounding box center [543, 106] width 28 height 5
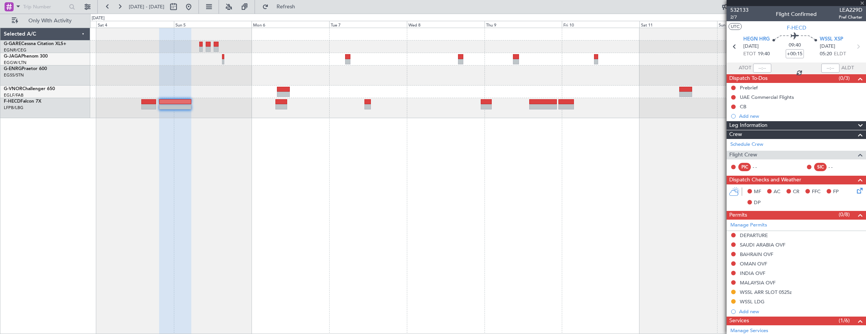
type input "+01:15"
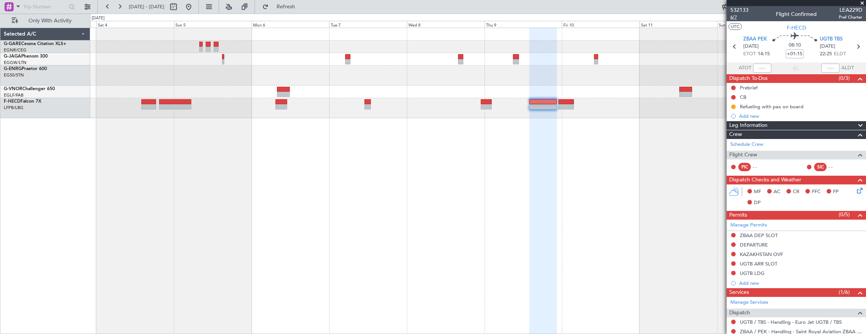
click at [735, 18] on span "6/7" at bounding box center [739, 17] width 18 height 6
click at [195, 12] on button at bounding box center [189, 7] width 12 height 12
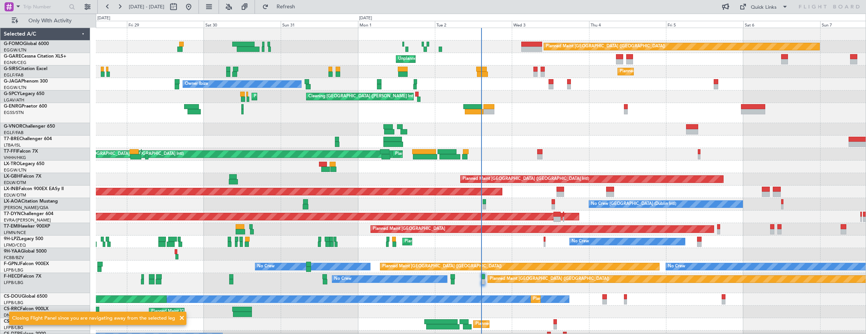
click at [351, 195] on div "Unplanned Maint [GEOGRAPHIC_DATA] (Al Maktoum Intl)" at bounding box center [481, 192] width 770 height 12
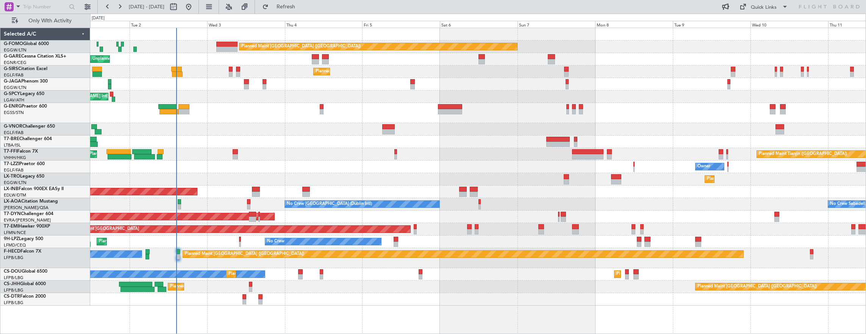
click at [201, 156] on div "Planned Maint [GEOGRAPHIC_DATA] ([GEOGRAPHIC_DATA]) Unplanned Maint [PERSON_NAM…" at bounding box center [478, 167] width 776 height 278
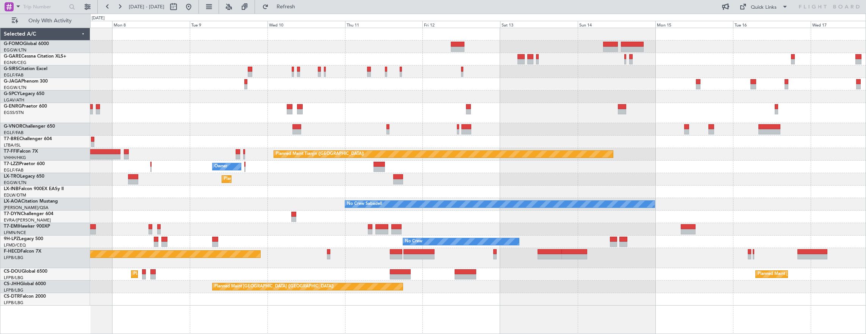
click at [75, 152] on div "Planned Maint [GEOGRAPHIC_DATA] ([GEOGRAPHIC_DATA]) Planned Maint Tianjin ([GEO…" at bounding box center [433, 174] width 866 height 320
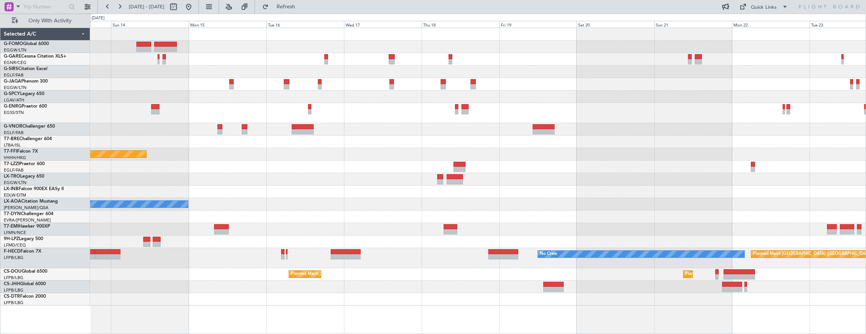
click at [242, 144] on div "Planned Maint Tianjin ([GEOGRAPHIC_DATA]) No Crew Sabadell No Crew No Crew Plan…" at bounding box center [478, 167] width 776 height 278
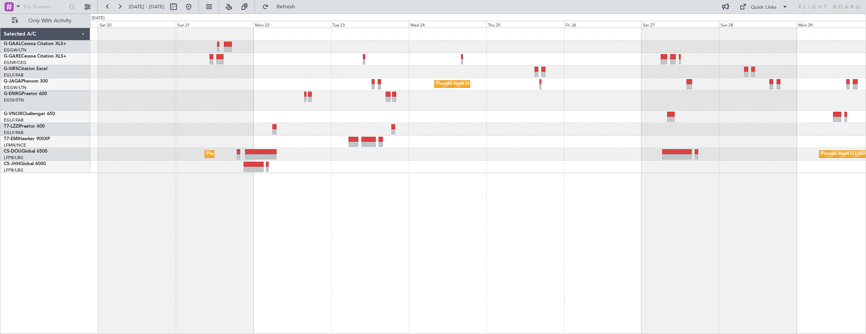
click at [104, 152] on div "Planned Maint [GEOGRAPHIC_DATA] ([GEOGRAPHIC_DATA]) Planned Maint [GEOGRAPHIC_D…" at bounding box center [478, 181] width 776 height 307
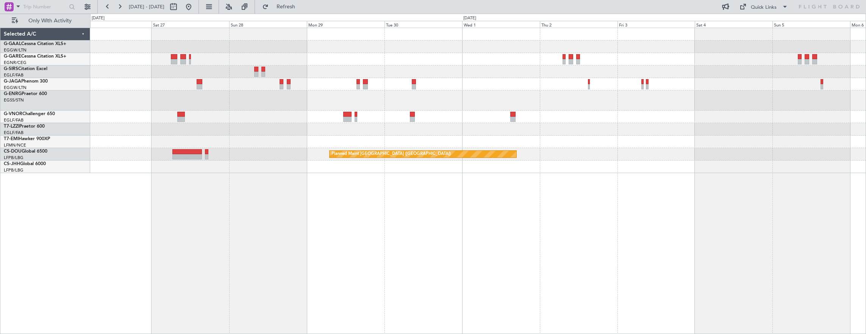
click at [223, 164] on div "Planned Maint [GEOGRAPHIC_DATA] ([GEOGRAPHIC_DATA]) Planned Maint [GEOGRAPHIC_D…" at bounding box center [478, 181] width 776 height 307
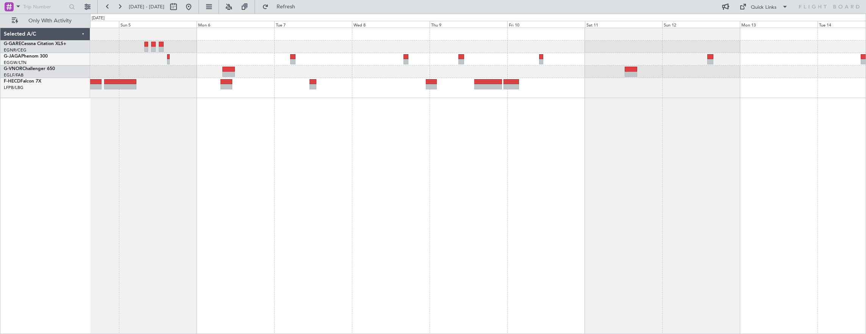
click at [431, 116] on div at bounding box center [478, 181] width 776 height 307
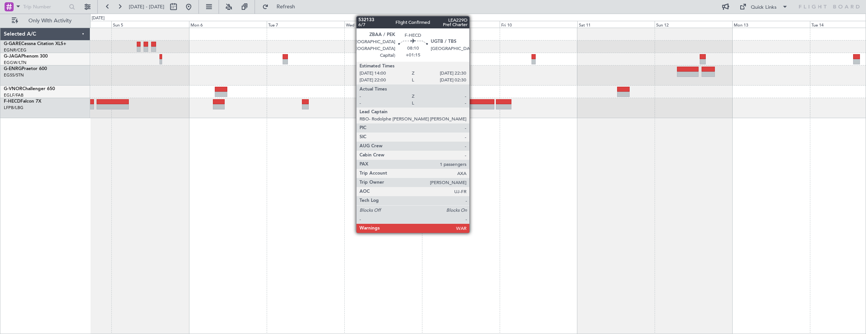
click at [473, 107] on div at bounding box center [481, 106] width 28 height 5
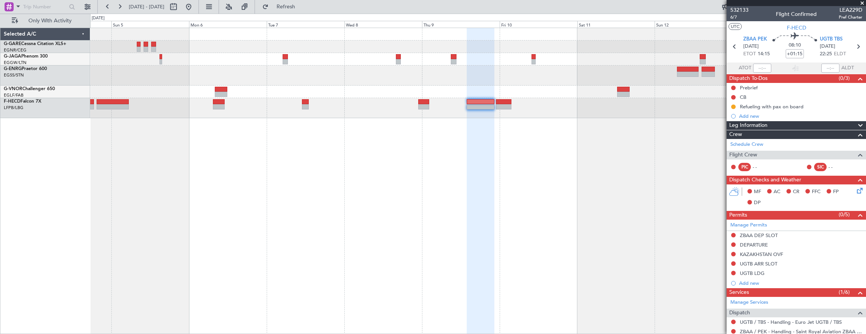
click at [720, 178] on div at bounding box center [478, 181] width 776 height 307
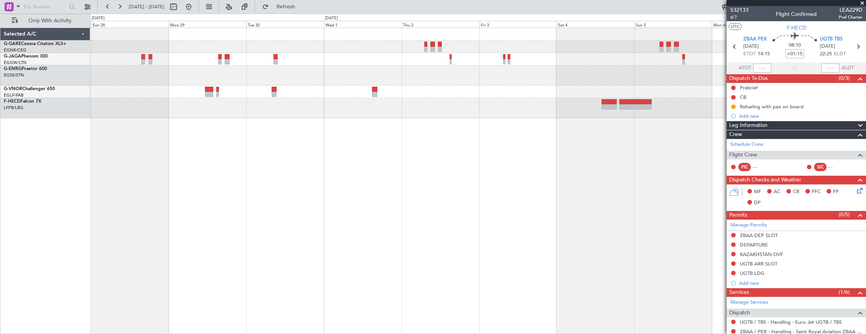
click at [692, 206] on div at bounding box center [478, 181] width 776 height 307
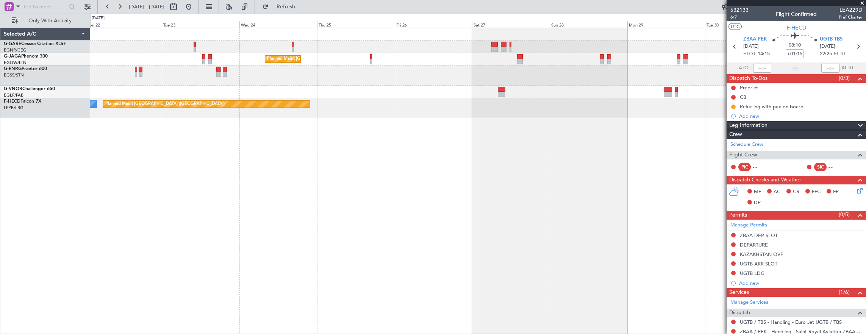
click at [654, 178] on div "Planned Maint [GEOGRAPHIC_DATA] ([GEOGRAPHIC_DATA]) Planned Maint [GEOGRAPHIC_D…" at bounding box center [478, 181] width 776 height 307
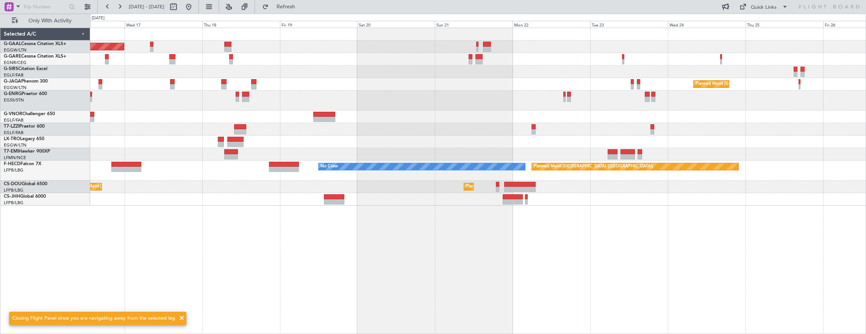
click at [443, 119] on div at bounding box center [478, 117] width 776 height 12
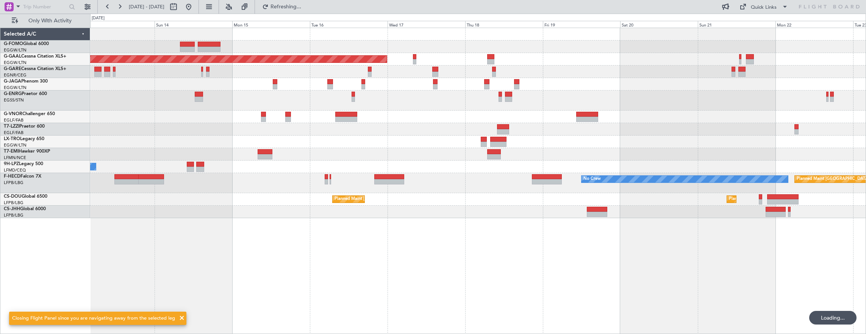
click at [265, 139] on div "Planned Maint Dusseldorf Planned Maint [GEOGRAPHIC_DATA] ([GEOGRAPHIC_DATA]) No…" at bounding box center [478, 123] width 776 height 190
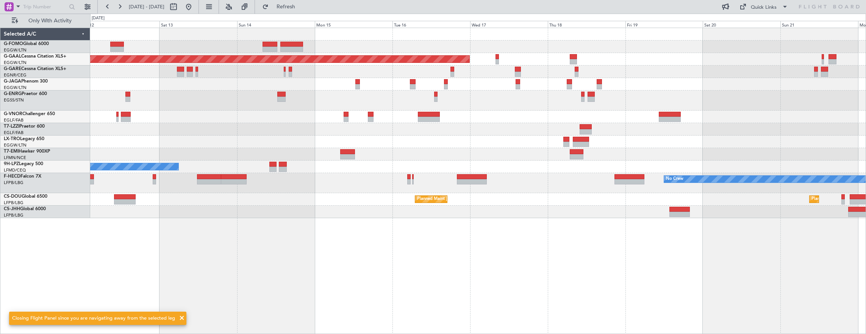
click at [392, 133] on div "Owner" at bounding box center [478, 129] width 776 height 12
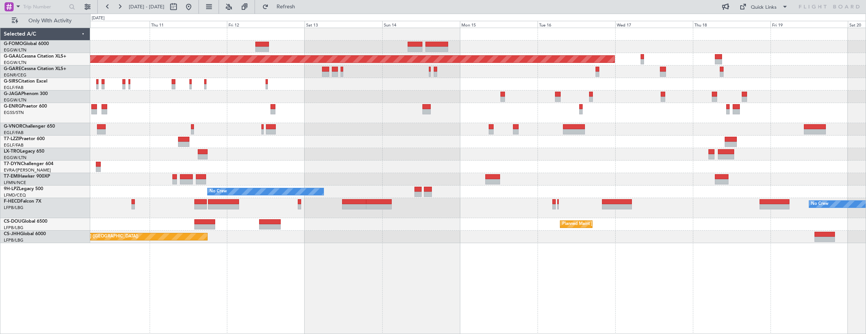
click at [550, 225] on div "Planned Maint Dusseldorf Owner Planned [GEOGRAPHIC_DATA] No Crew No Crew Planne…" at bounding box center [478, 135] width 776 height 215
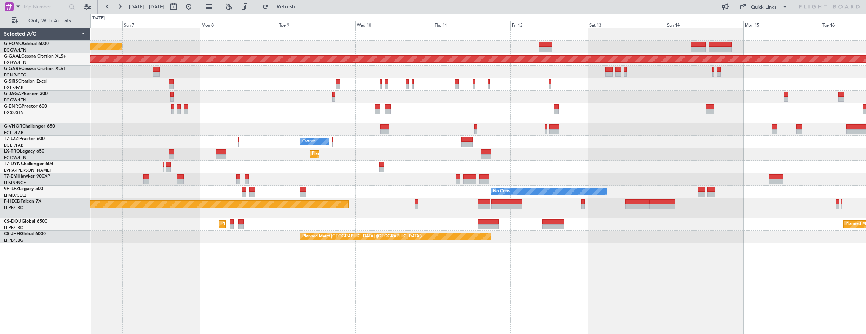
click at [385, 271] on div "Planned Maint [GEOGRAPHIC_DATA] ([GEOGRAPHIC_DATA]) Planned [GEOGRAPHIC_DATA] P…" at bounding box center [478, 181] width 776 height 307
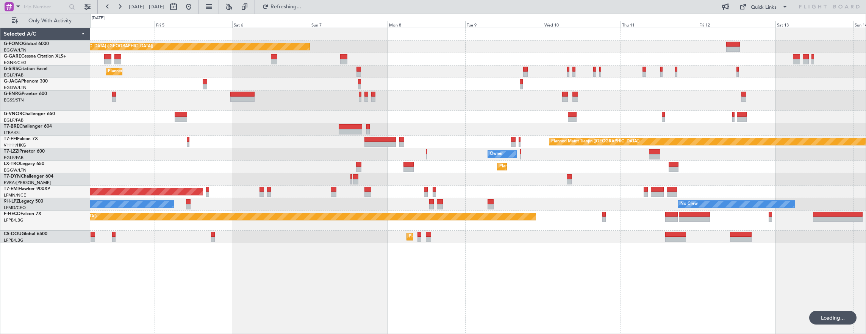
click at [382, 278] on div "Planned Maint [GEOGRAPHIC_DATA] ([GEOGRAPHIC_DATA]) Planned Maint [GEOGRAPHIC_D…" at bounding box center [478, 181] width 776 height 307
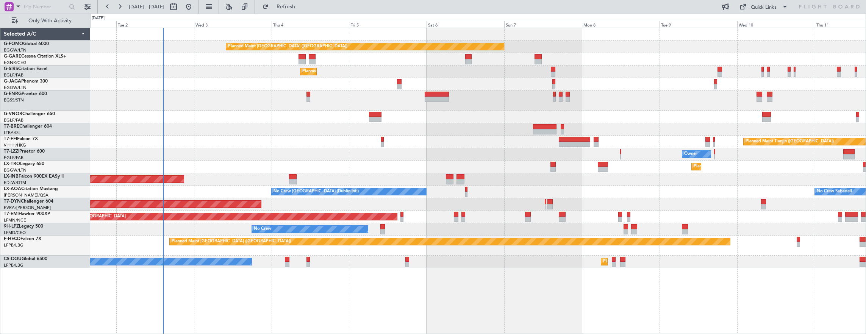
click at [564, 273] on div "Planned Maint [GEOGRAPHIC_DATA] ([GEOGRAPHIC_DATA]) Planned Maint [GEOGRAPHIC_D…" at bounding box center [478, 181] width 776 height 307
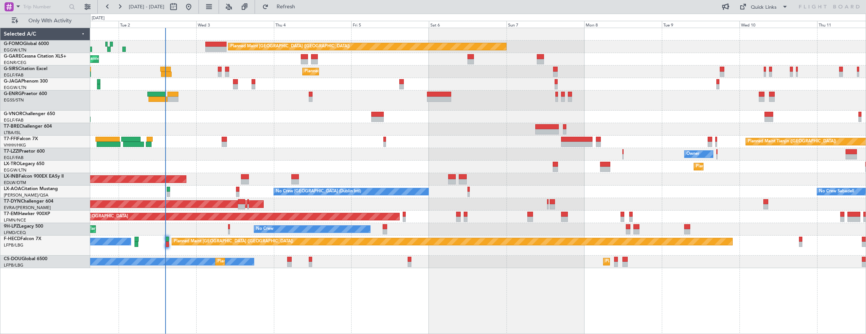
click at [485, 272] on div "Planned Maint [GEOGRAPHIC_DATA] ([GEOGRAPHIC_DATA]) Unplanned Maint [PERSON_NAM…" at bounding box center [478, 181] width 776 height 307
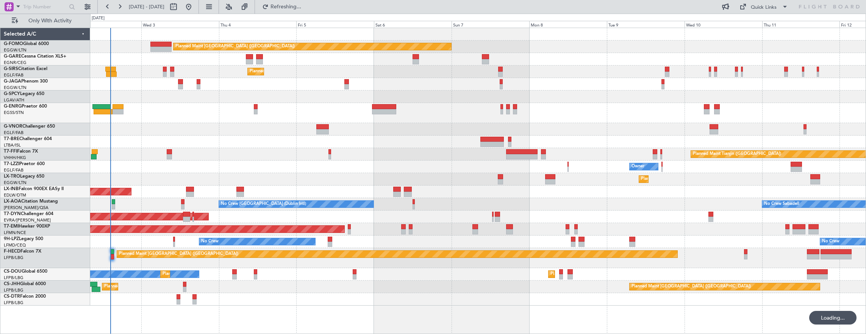
click at [412, 289] on div "Planned Maint [GEOGRAPHIC_DATA] ([GEOGRAPHIC_DATA]) Unplanned Maint [PERSON_NAM…" at bounding box center [478, 167] width 776 height 278
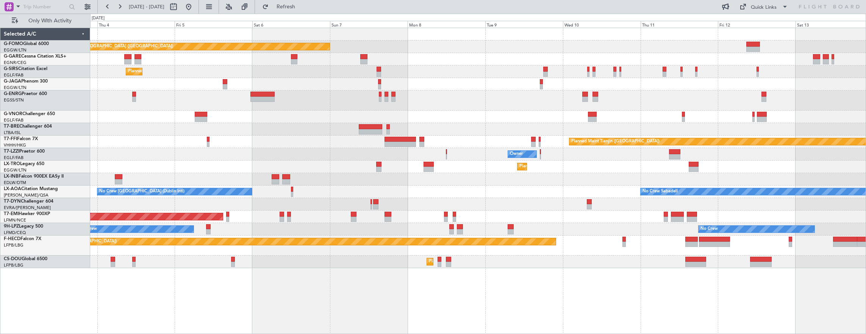
click at [273, 196] on div "Planned Maint [GEOGRAPHIC_DATA] ([GEOGRAPHIC_DATA]) Unplanned Maint [PERSON_NAM…" at bounding box center [478, 148] width 776 height 240
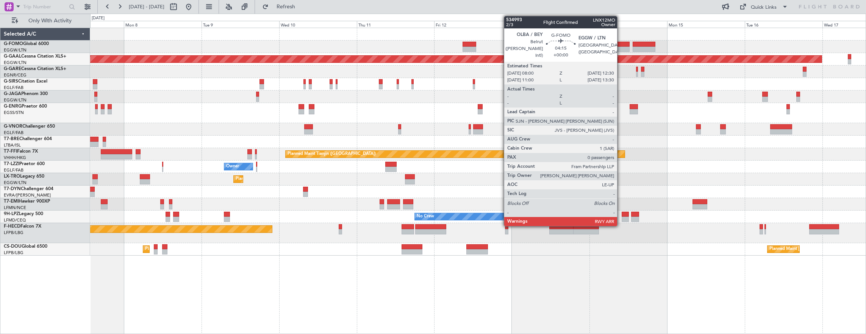
click at [621, 46] on div at bounding box center [622, 44] width 15 height 5
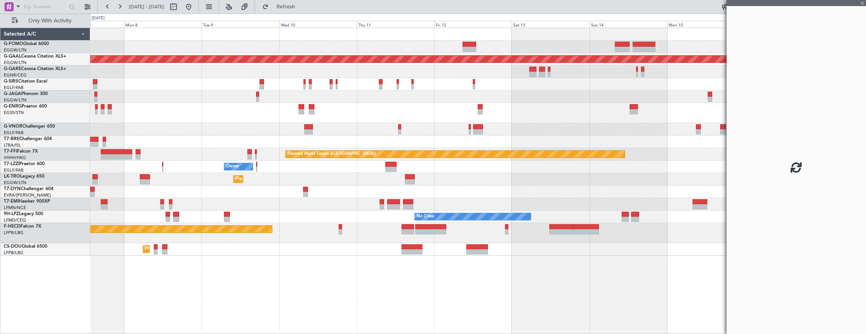
click at [517, 155] on div "Planned Maint Tianjin ([GEOGRAPHIC_DATA])" at bounding box center [478, 154] width 776 height 12
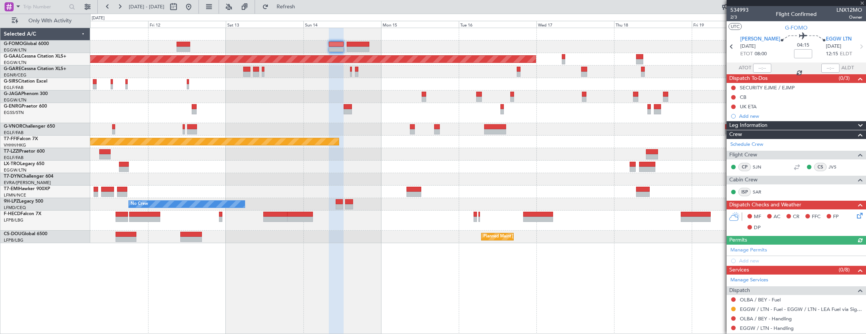
click at [341, 233] on div "Planned Maint Dusseldorf Planned Maint Tianjin ([GEOGRAPHIC_DATA]) Owner Planne…" at bounding box center [478, 181] width 776 height 307
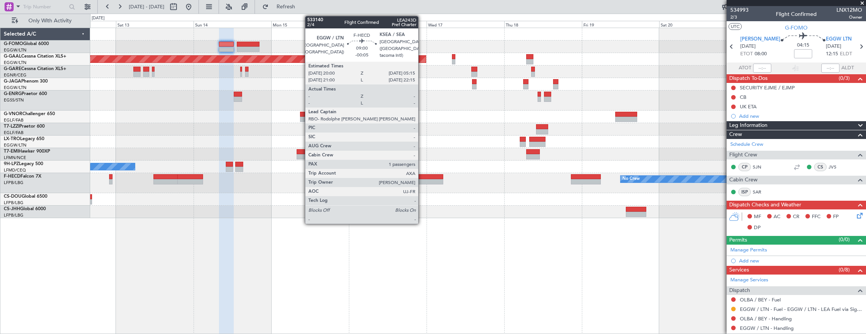
click at [422, 174] on div at bounding box center [428, 176] width 30 height 5
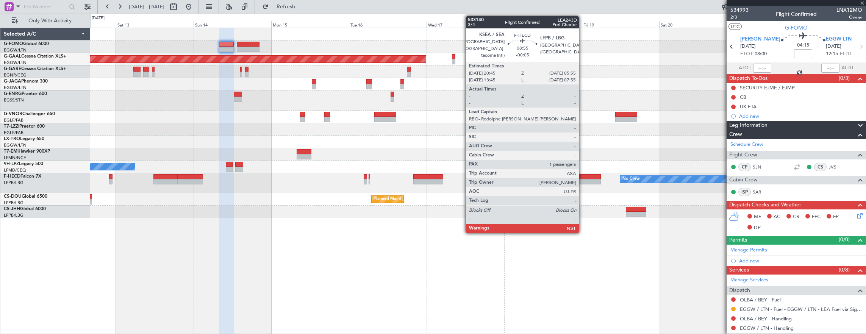
type input "-00:05"
type input "1"
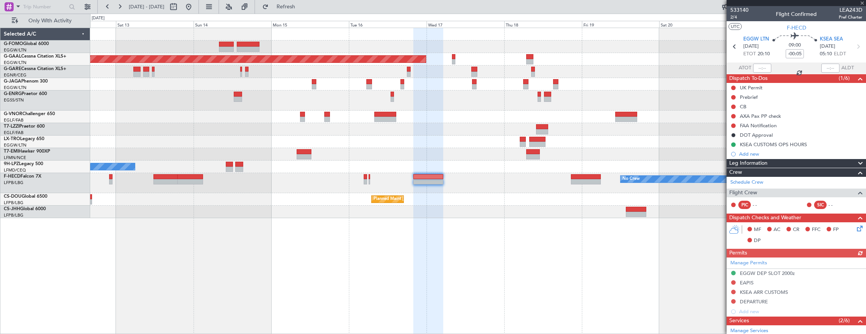
click at [514, 223] on div "Planned Maint Dusseldorf Planned Maint [GEOGRAPHIC_DATA] ([GEOGRAPHIC_DATA]) No…" at bounding box center [478, 181] width 776 height 307
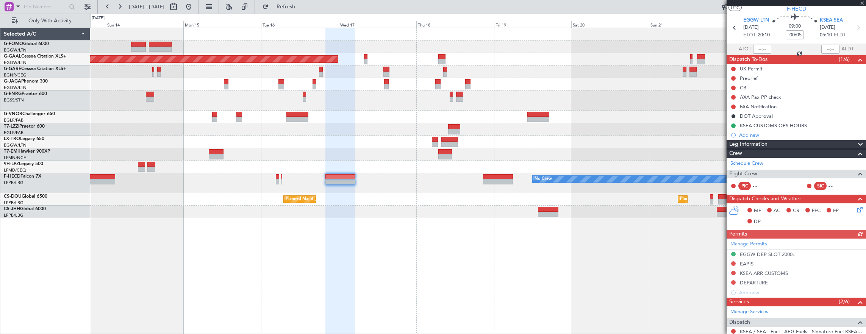
scroll to position [0, 0]
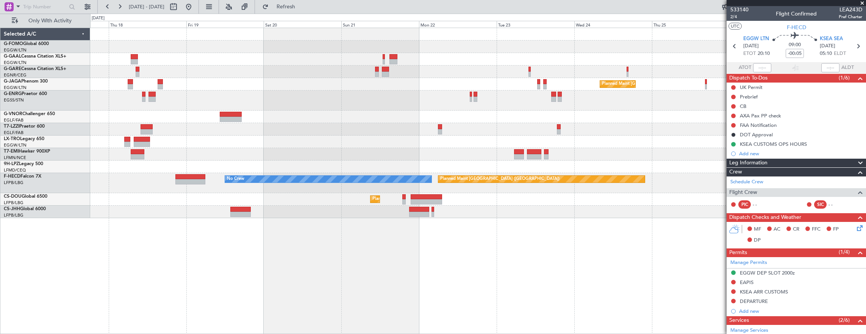
click at [261, 201] on div "Planned Maint [GEOGRAPHIC_DATA] ([GEOGRAPHIC_DATA]) Planned Maint [GEOGRAPHIC_D…" at bounding box center [478, 199] width 776 height 12
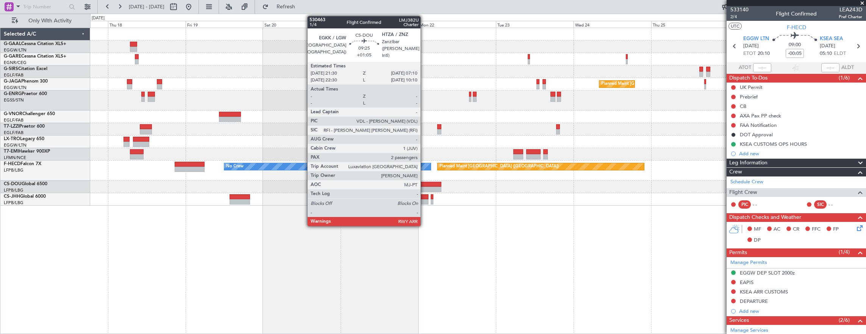
click at [424, 185] on div at bounding box center [425, 184] width 31 height 5
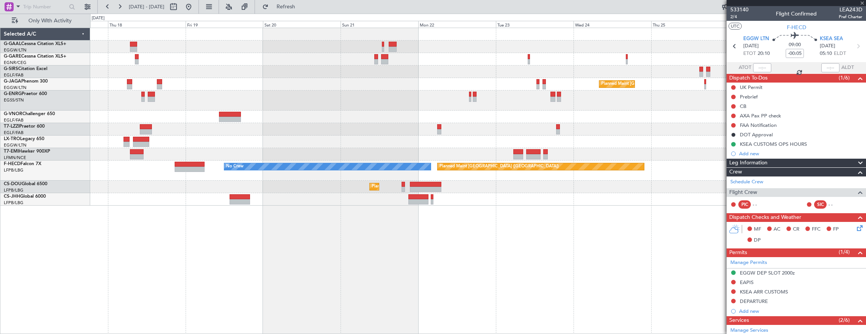
type input "+01:05"
type input "2"
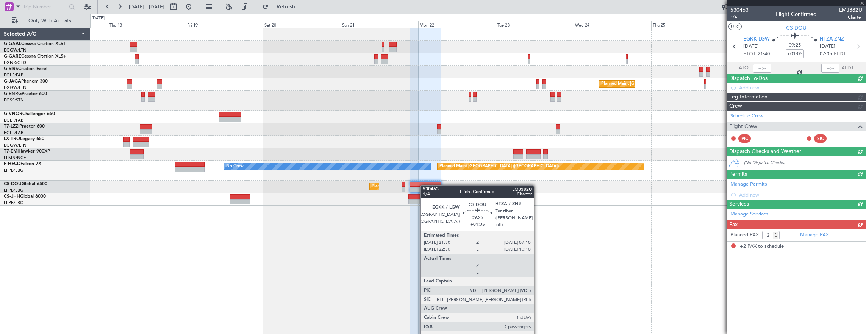
scroll to position [0, 0]
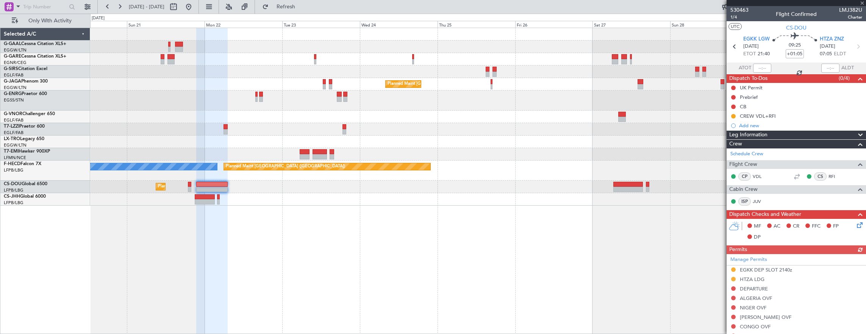
click at [444, 208] on div "Planned Maint [GEOGRAPHIC_DATA] ([GEOGRAPHIC_DATA]) Planned Maint [GEOGRAPHIC_D…" at bounding box center [478, 181] width 776 height 307
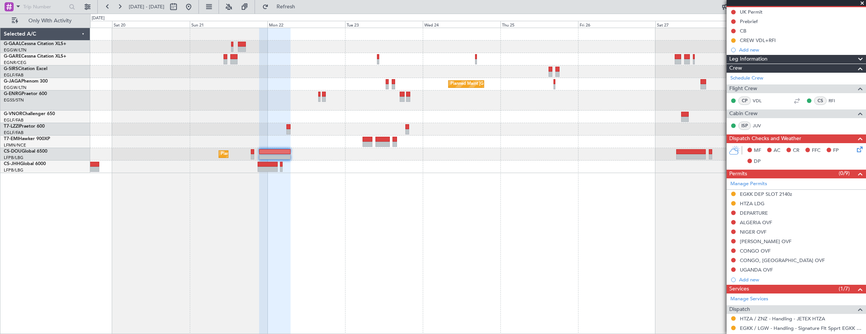
scroll to position [212, 0]
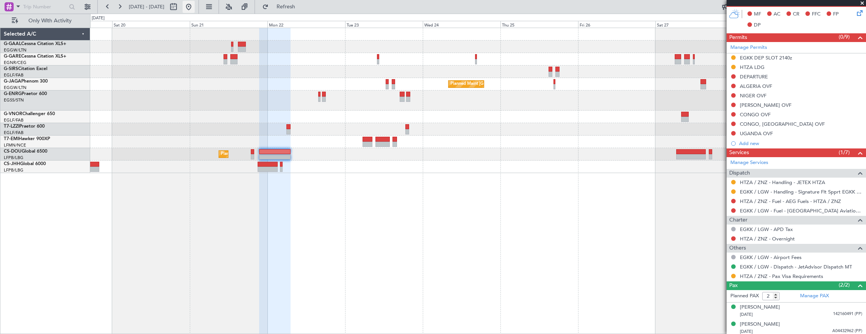
click at [195, 5] on button at bounding box center [189, 7] width 12 height 12
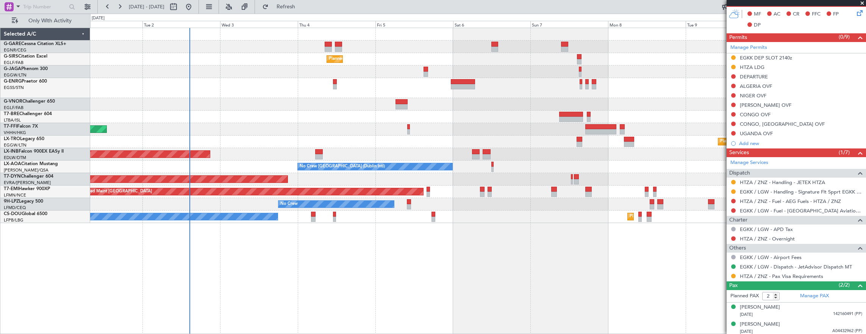
click at [227, 248] on div "Planned Maint [GEOGRAPHIC_DATA] ([GEOGRAPHIC_DATA]) Owner Ibiza [PERSON_NAME][G…" at bounding box center [478, 181] width 776 height 307
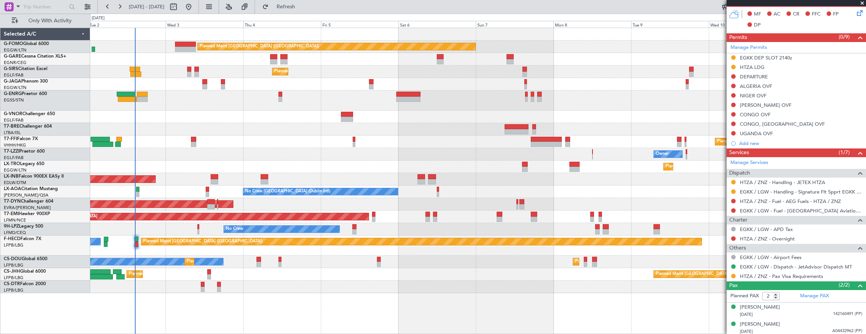
scroll to position [0, 0]
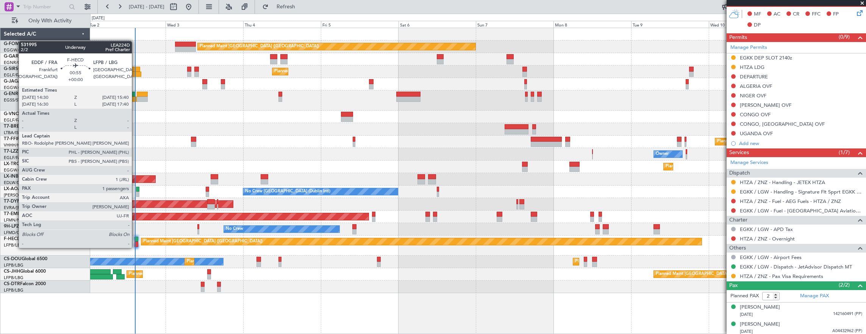
click at [136, 240] on div at bounding box center [136, 239] width 4 height 5
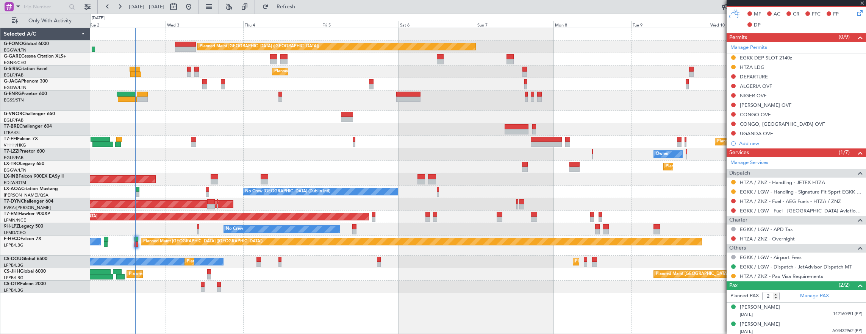
type input "1"
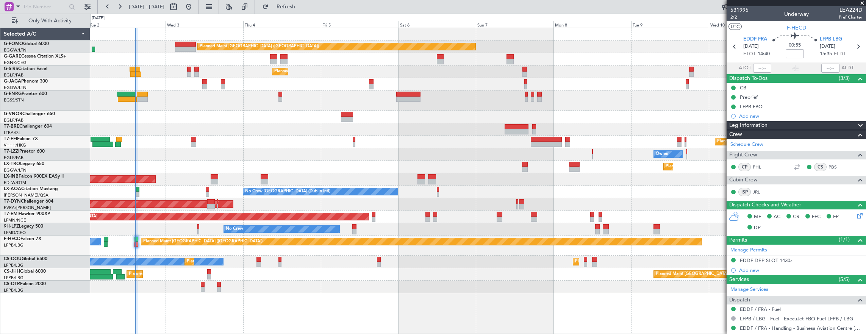
click at [116, 145] on div "Planned Maint Tianjin (Binhai) Planned Maint Hong Kong (Hong Kong Intl) MEL Hon…" at bounding box center [478, 142] width 776 height 12
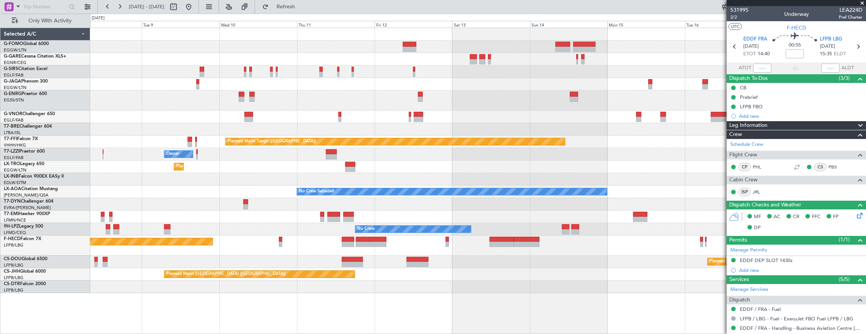
click at [80, 149] on div "Planned Maint London (Luton) Planned Maint Tianjin (Binhai) Owner Planned Maint…" at bounding box center [433, 174] width 866 height 320
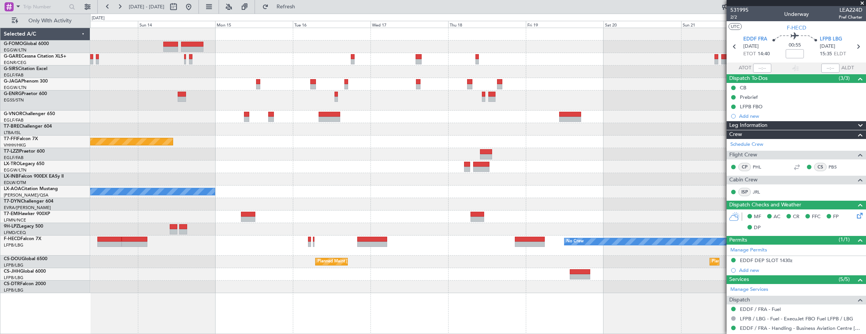
click at [0, 157] on html "02 Sep 2025 - 12 Sep 2025 Refresh Quick Links Only With Activity Planned Maint …" at bounding box center [433, 167] width 866 height 334
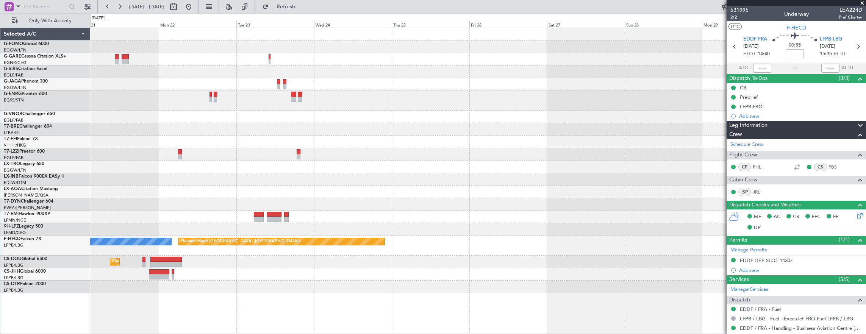
click at [0, 162] on html "02 Sep 2025 - 12 Sep 2025 Refresh Quick Links Only With Activity No Crew Planne…" at bounding box center [433, 167] width 866 height 334
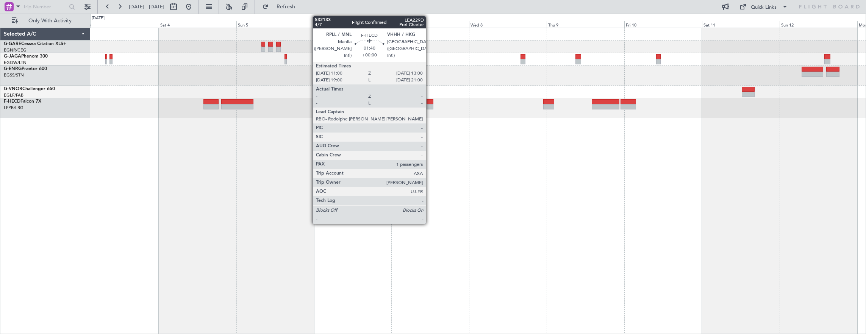
click at [429, 104] on div at bounding box center [429, 106] width 7 height 5
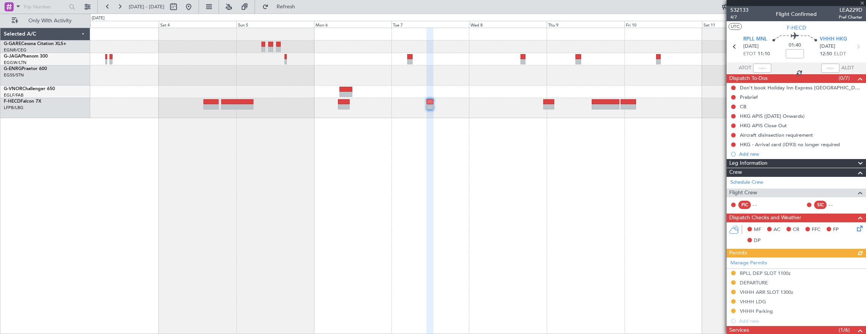
scroll to position [123, 0]
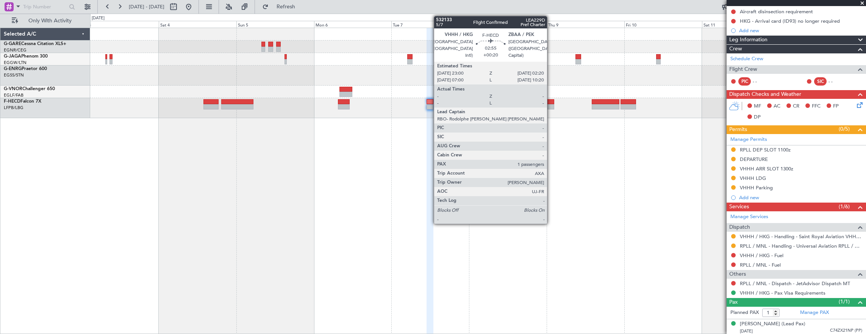
click at [551, 104] on div at bounding box center [548, 106] width 11 height 5
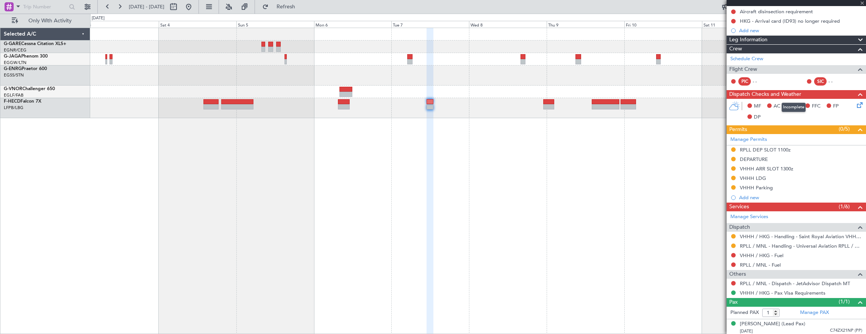
scroll to position [0, 0]
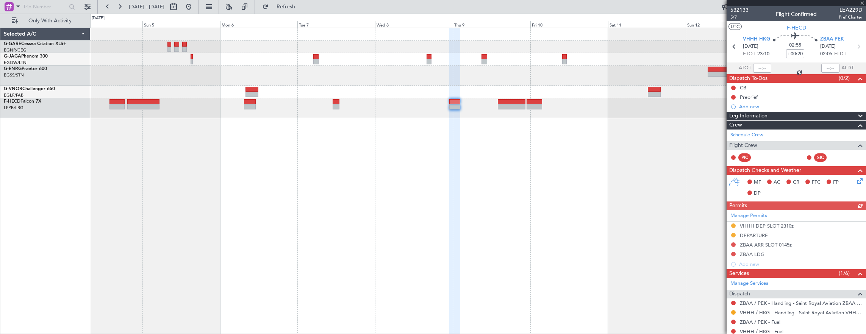
click at [461, 178] on div at bounding box center [478, 181] width 776 height 307
click at [754, 39] on span "VHHH HKG" at bounding box center [756, 40] width 27 height 8
click at [838, 37] on span "ZBAA PEK" at bounding box center [832, 40] width 24 height 8
click at [732, 17] on mat-tooltip-component "Trip Number" at bounding box center [738, 24] width 37 height 20
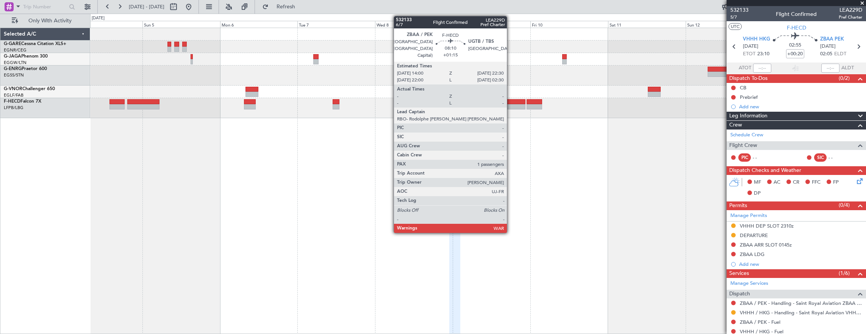
click at [511, 106] on div at bounding box center [512, 106] width 28 height 5
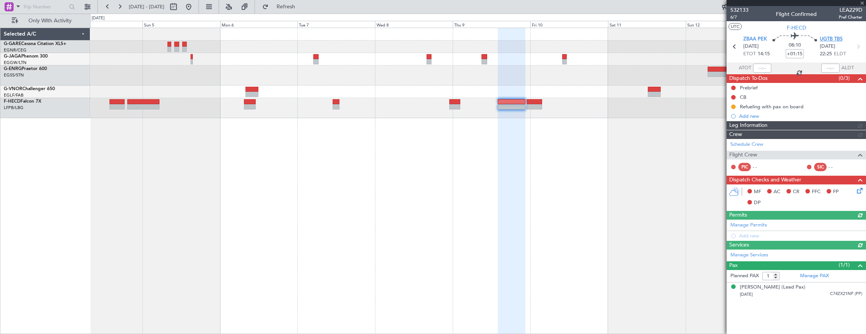
click at [835, 37] on span "UGTB TBS" at bounding box center [831, 40] width 23 height 8
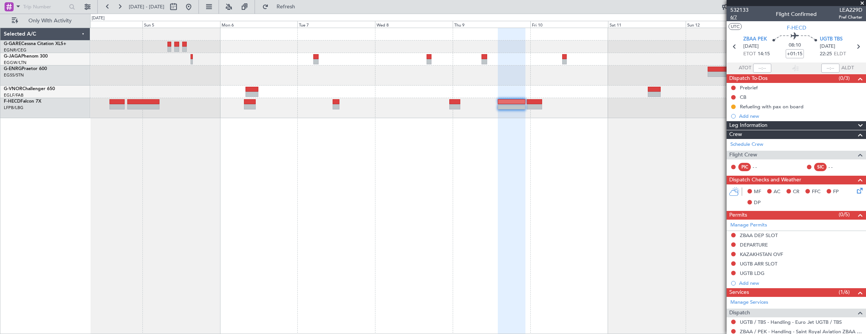
click at [732, 17] on span "6/7" at bounding box center [739, 17] width 18 height 6
click at [831, 37] on span "UGTB TBS" at bounding box center [831, 40] width 23 height 8
click at [645, 181] on div at bounding box center [478, 181] width 776 height 307
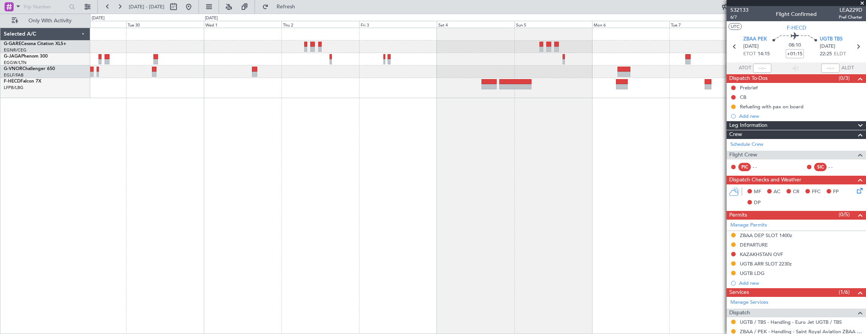
click at [369, 122] on div at bounding box center [478, 181] width 776 height 307
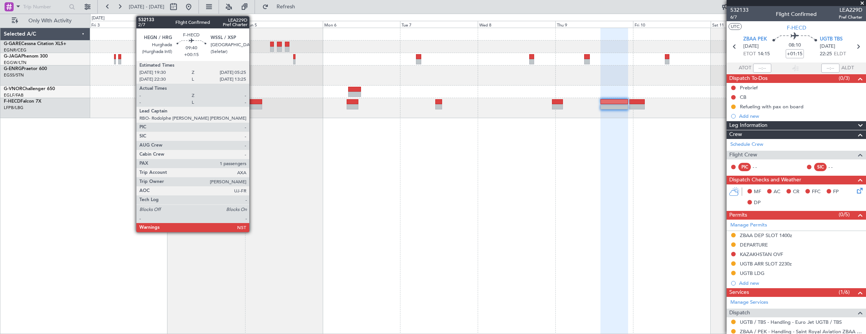
click at [253, 107] on div at bounding box center [246, 106] width 32 height 5
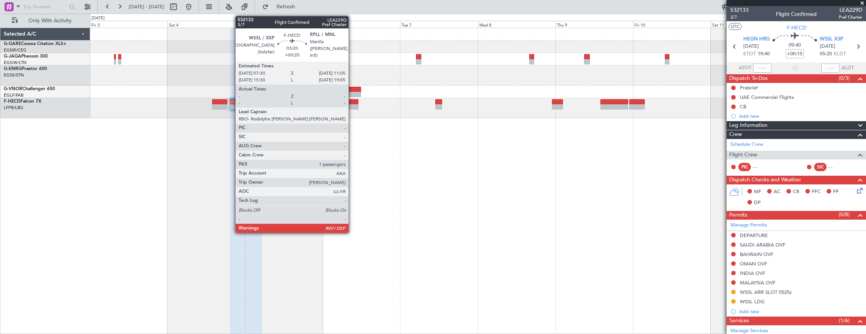
click at [352, 105] on div at bounding box center [353, 106] width 12 height 5
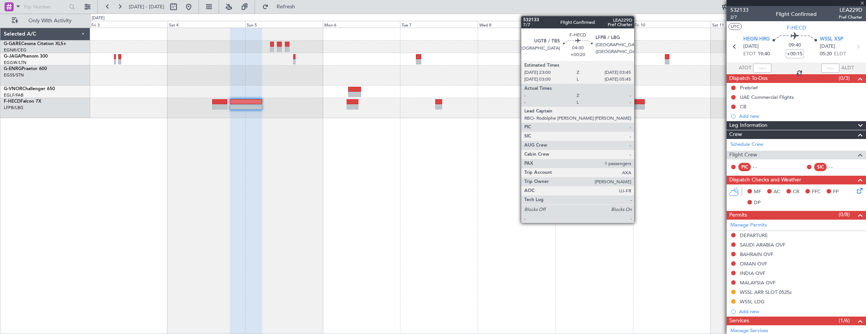
type input "+00:20"
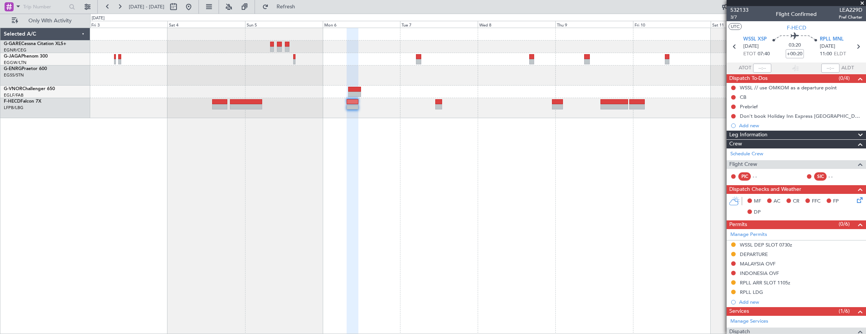
click at [763, 168] on fb-app "03 Oct 2025 - 13 Oct 2025 Refresh Quick Links Only With Activity Selected A/C G…" at bounding box center [433, 170] width 866 height 328
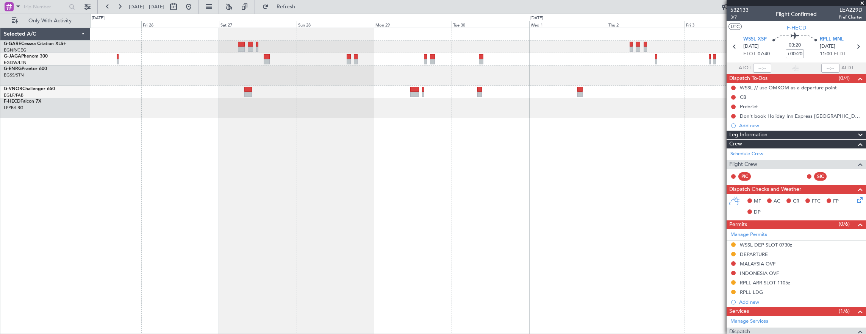
click at [729, 190] on fb-app "03 Oct 2025 - 13 Oct 2025 Refresh Quick Links Only With Activity Planned Maint …" at bounding box center [433, 170] width 866 height 328
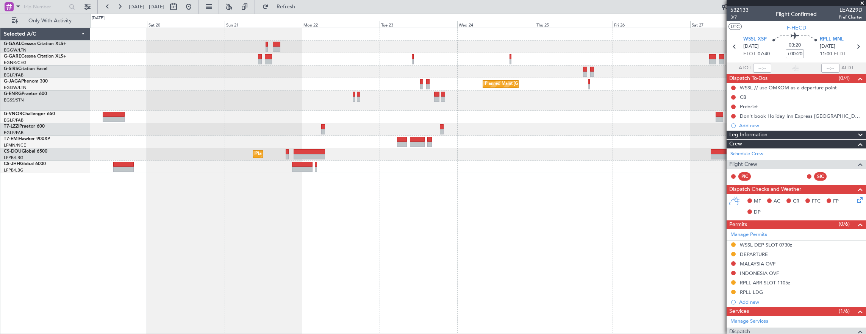
click at [411, 217] on div "Planned Maint Dusseldorf Planned Maint London (Luton) Planned Maint Paris (Le B…" at bounding box center [478, 181] width 776 height 307
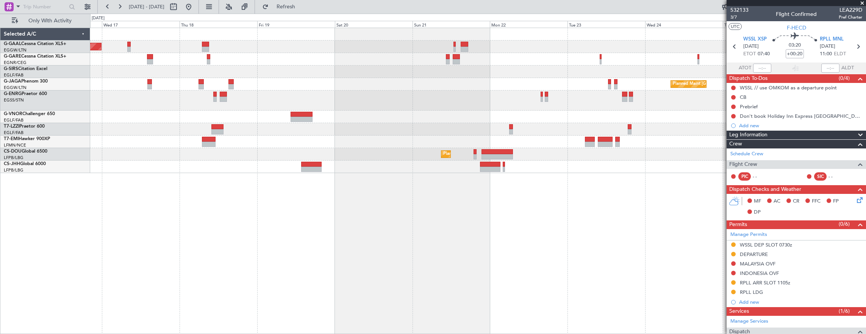
click at [463, 221] on div "Planned Maint Dusseldorf Planned Maint London (Luton) Planned Maint Paris (Le B…" at bounding box center [478, 181] width 776 height 307
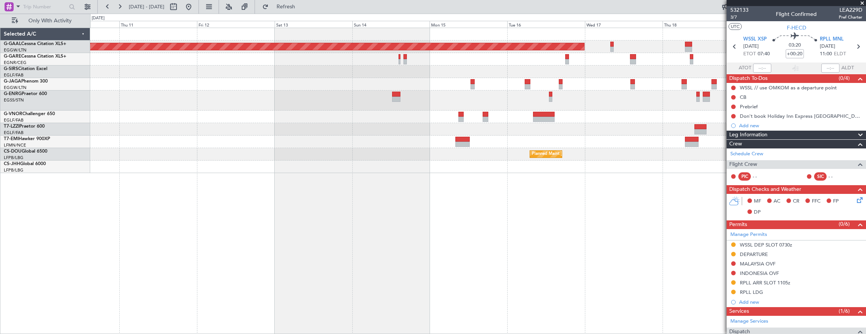
click at [467, 192] on div "Planned Maint Dusseldorf Planned Maint Paris (Le Bourget) Planned Maint Paris (…" at bounding box center [478, 181] width 776 height 307
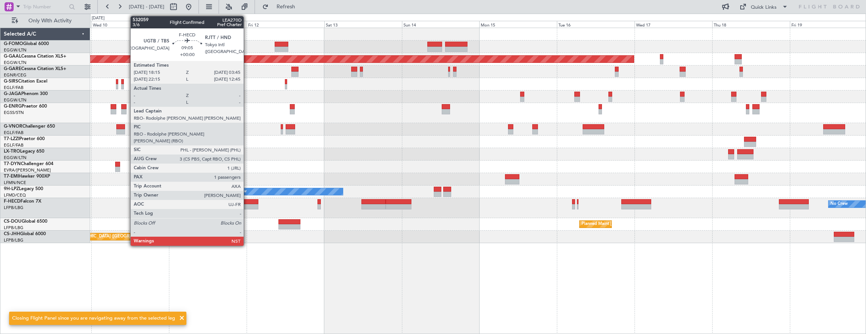
click at [247, 206] on div at bounding box center [243, 206] width 31 height 5
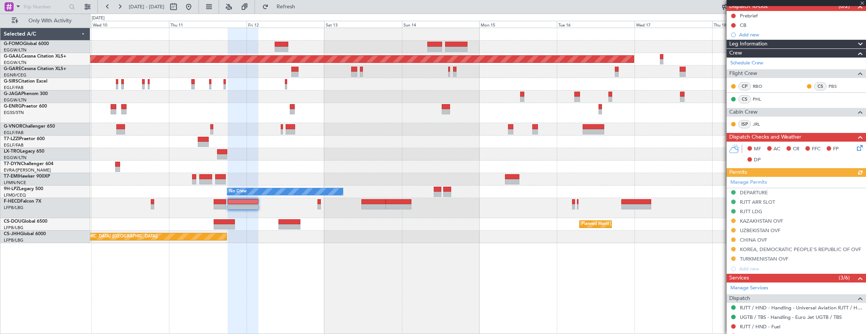
scroll to position [76, 0]
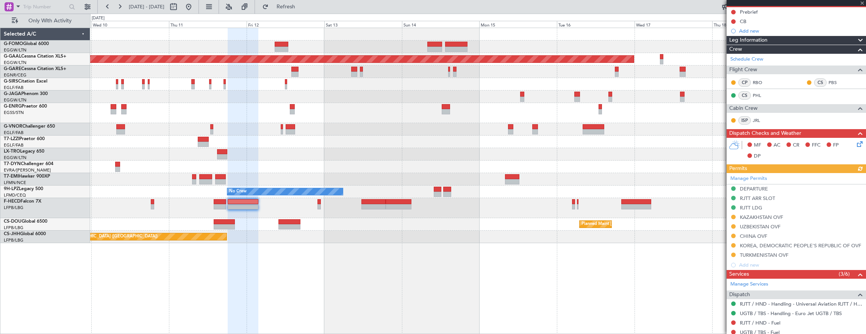
click at [762, 178] on div "Manage Permits DEPARTURE RJTT ARR SLOT RJTT LDG KAZAKHSTAN OVF UZBEKISTAN OVF C…" at bounding box center [795, 221] width 139 height 97
click at [779, 178] on div "Manage Permits" at bounding box center [795, 178] width 139 height 11
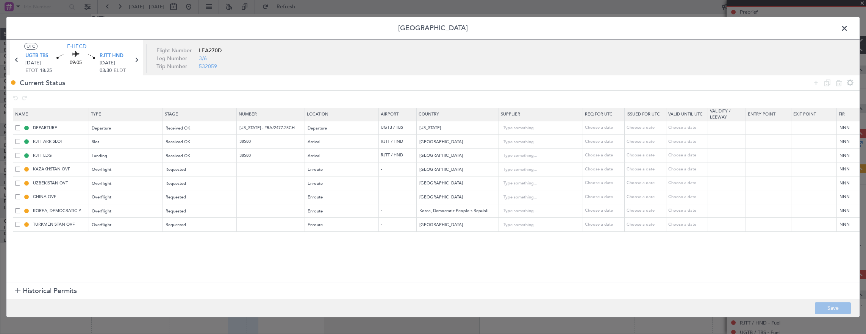
click at [18, 223] on mat-tooltip-component "KOREA, DEMOCRATIC PEOPLE'S REPUBLIC OF OVF" at bounding box center [60, 223] width 116 height 20
click at [17, 226] on div "TURKMENISTAN OVF" at bounding box center [51, 224] width 73 height 7
click at [16, 224] on span at bounding box center [17, 224] width 5 height 5
click at [20, 222] on input "checkbox" at bounding box center [20, 222] width 0 height 0
click at [839, 84] on icon at bounding box center [838, 82] width 9 height 9
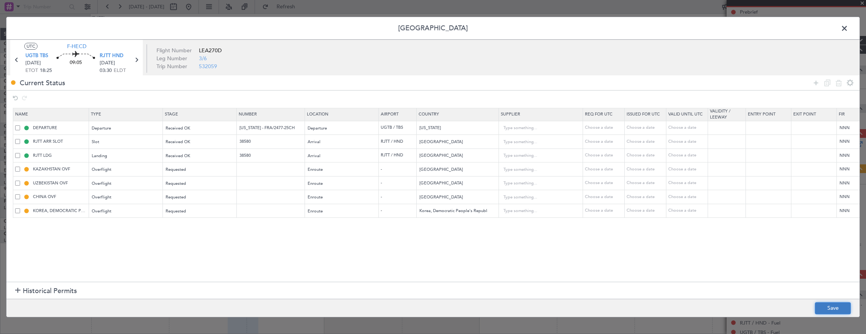
click at [834, 310] on button "Save" at bounding box center [833, 308] width 36 height 12
click at [848, 31] on span at bounding box center [848, 30] width 0 height 15
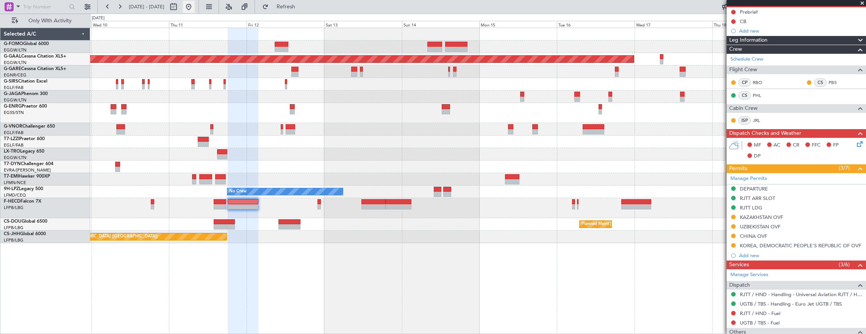
click at [195, 9] on button at bounding box center [189, 7] width 12 height 12
click at [195, 8] on button at bounding box center [189, 7] width 12 height 12
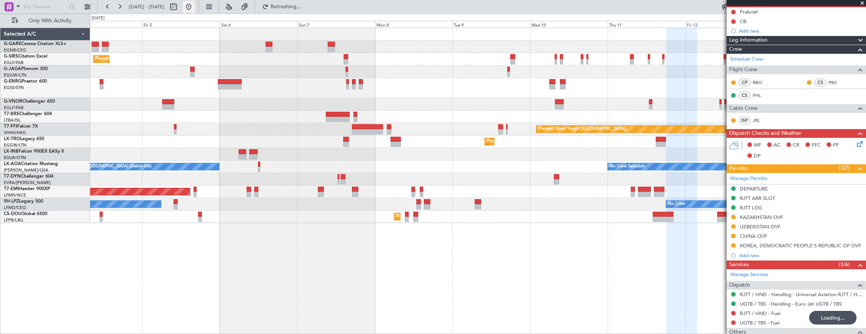
click at [538, 172] on div "No Crew Sabadell No Crew Dublin (Dublin Intl)" at bounding box center [478, 167] width 776 height 12
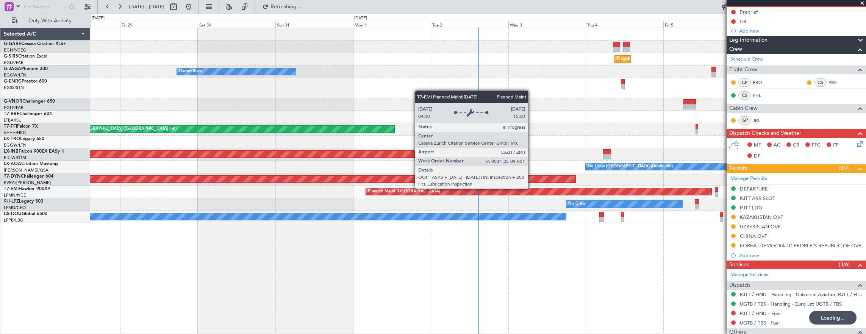
click at [214, 202] on div "Planned Maint London (Farnborough) Owner Ibiza MEL Hong Kong (Hong Kong Intl) P…" at bounding box center [478, 125] width 776 height 195
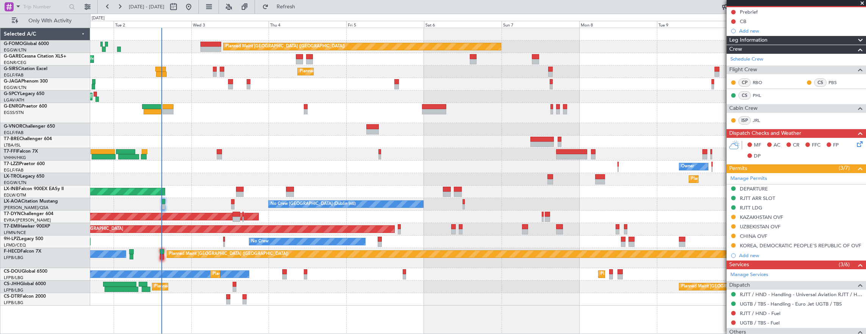
click at [196, 158] on div "Planned Maint London (Luton) Unplanned Maint Chester Planned Maint London (Farn…" at bounding box center [478, 167] width 776 height 278
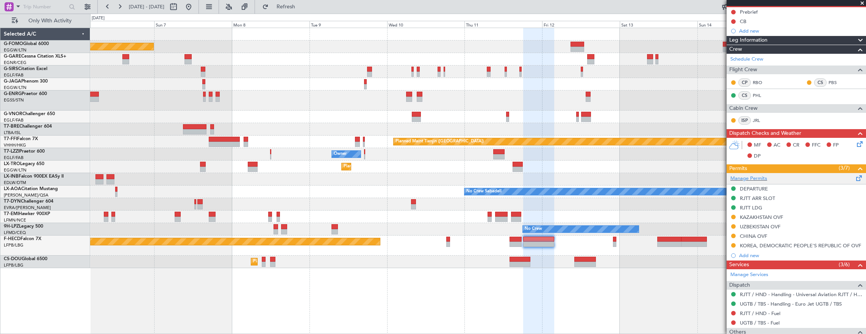
scroll to position [0, 0]
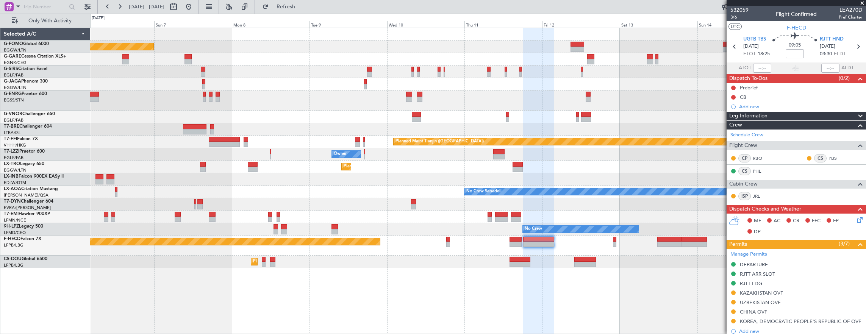
click at [313, 169] on div "Planned Maint [GEOGRAPHIC_DATA] ([GEOGRAPHIC_DATA]) Planned Maint [GEOGRAPHIC_D…" at bounding box center [478, 148] width 776 height 240
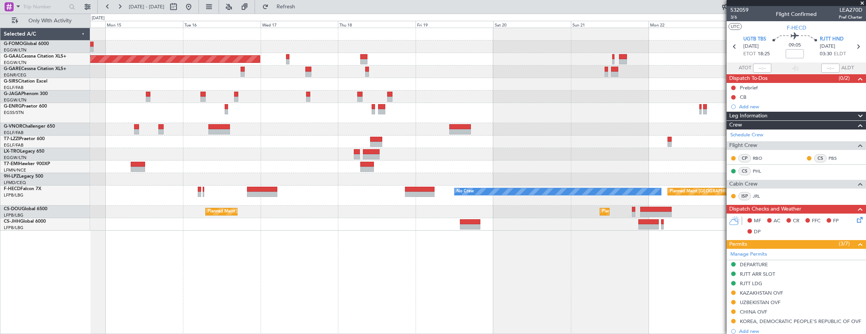
click at [413, 226] on div "Planned Maint Dusseldorf Planned Maint London (Luton) No Crew Planned Maint Par…" at bounding box center [478, 181] width 776 height 307
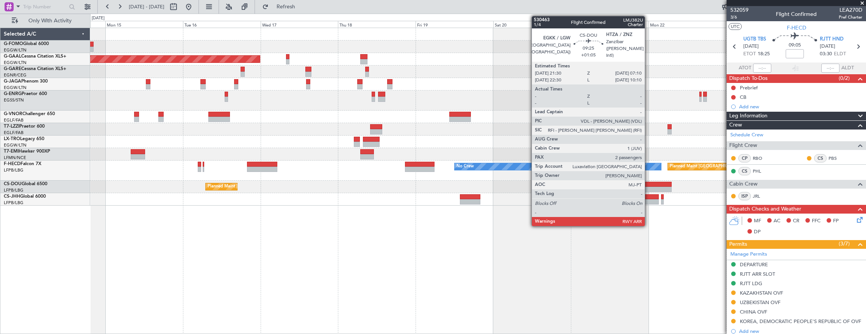
click at [648, 187] on div at bounding box center [655, 189] width 31 height 5
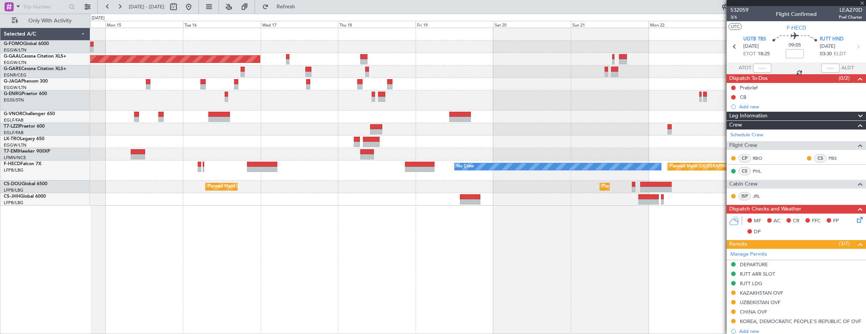
type input "+01:05"
type input "2"
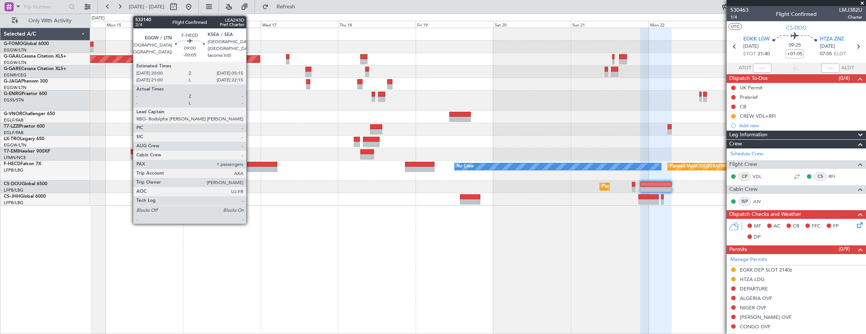
click at [174, 166] on div "Planned Maint Paris (Le Bourget) No Crew" at bounding box center [478, 171] width 776 height 20
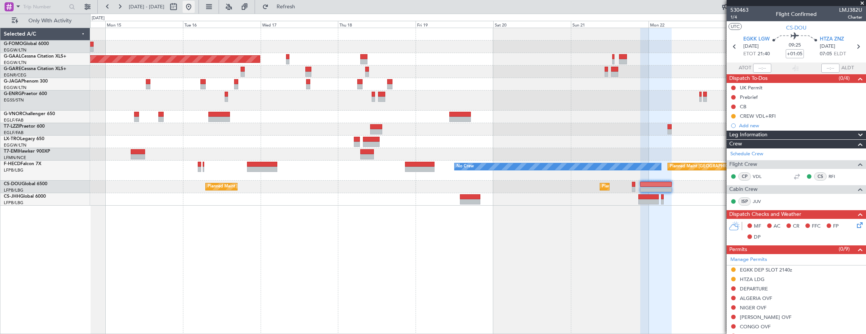
click at [195, 3] on button at bounding box center [189, 7] width 12 height 12
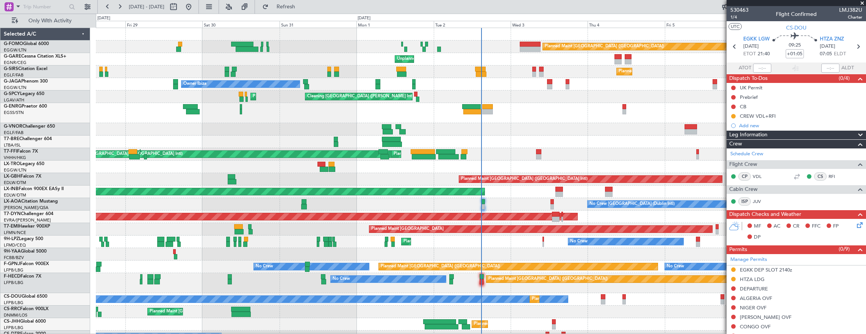
click at [357, 123] on div at bounding box center [481, 129] width 770 height 12
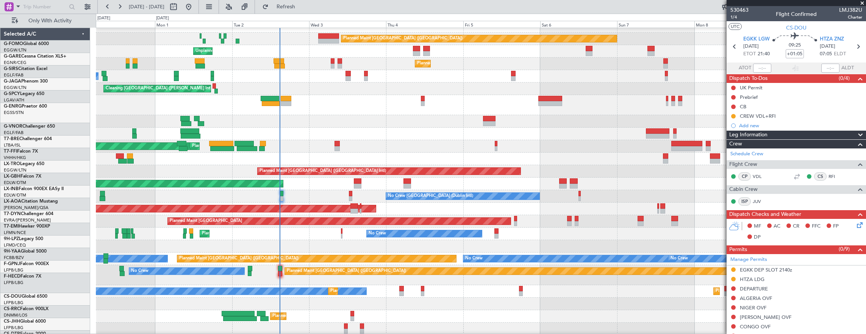
scroll to position [8, 0]
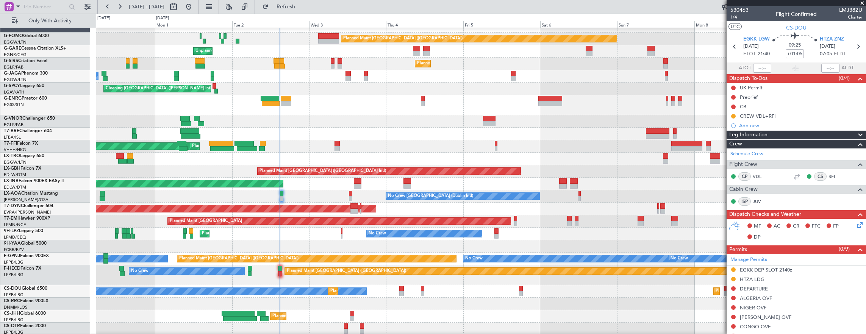
click at [193, 128] on div at bounding box center [481, 134] width 770 height 12
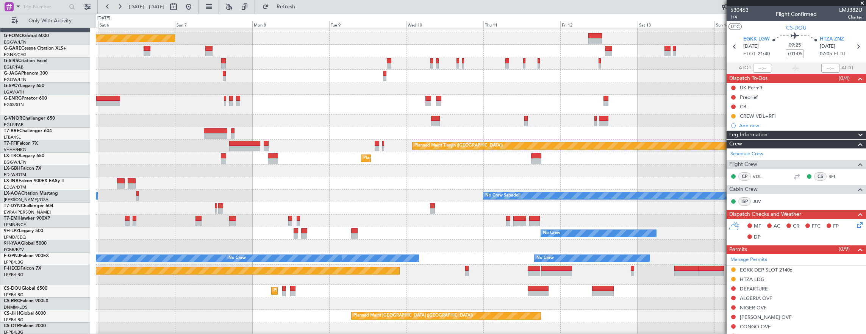
scroll to position [0, 0]
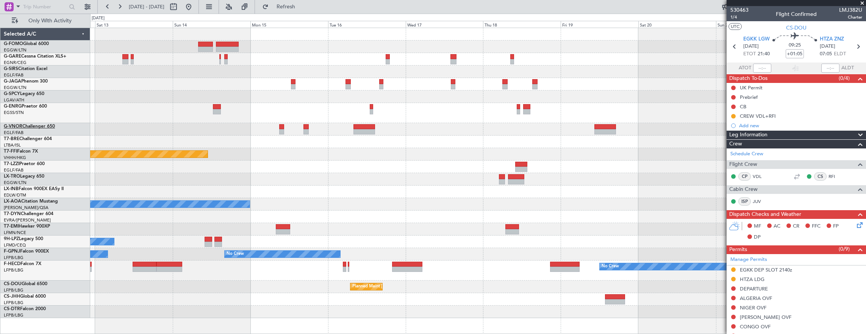
click at [103, 130] on div at bounding box center [478, 129] width 776 height 12
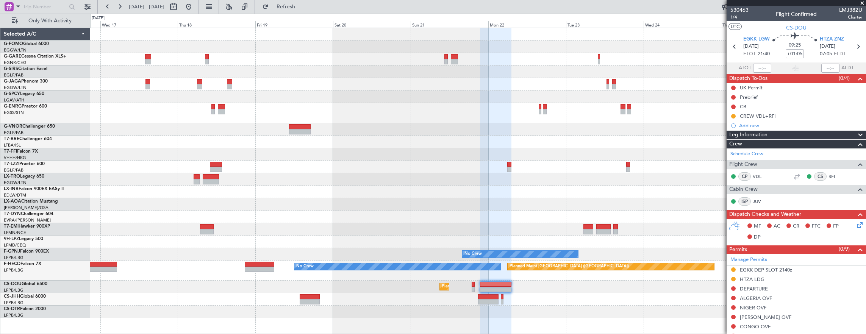
click at [103, 139] on div at bounding box center [478, 142] width 776 height 12
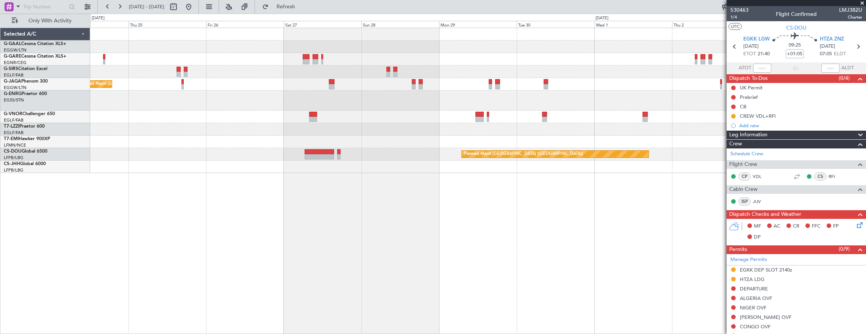
click at [390, 162] on div "Planned Maint [GEOGRAPHIC_DATA] ([GEOGRAPHIC_DATA]) Planned Maint [GEOGRAPHIC_D…" at bounding box center [478, 181] width 776 height 307
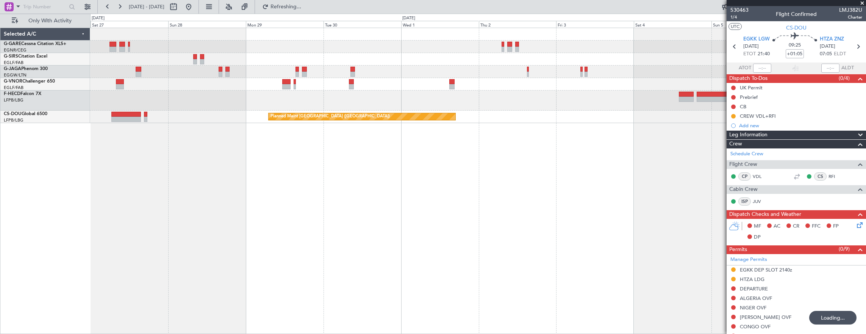
click at [335, 181] on div "Planned Maint [GEOGRAPHIC_DATA] ([GEOGRAPHIC_DATA]) Planned Maint [GEOGRAPHIC_D…" at bounding box center [478, 181] width 776 height 307
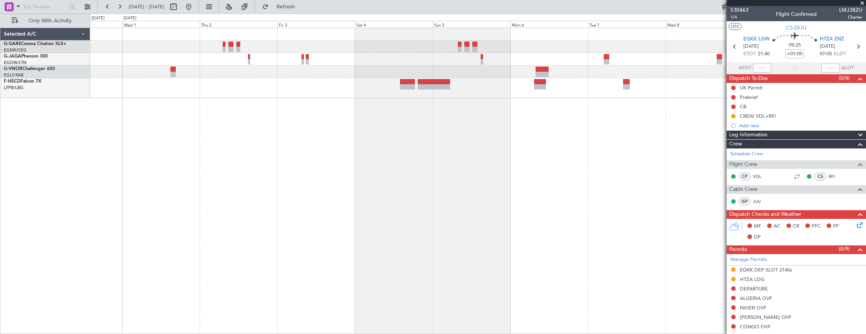
click at [303, 118] on div at bounding box center [478, 181] width 776 height 307
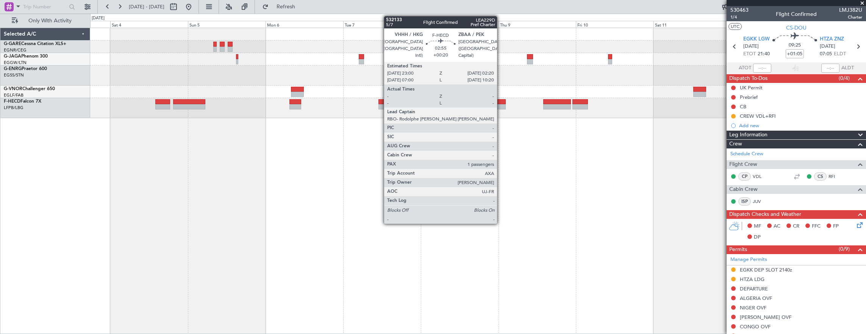
click at [501, 103] on div at bounding box center [500, 101] width 11 height 5
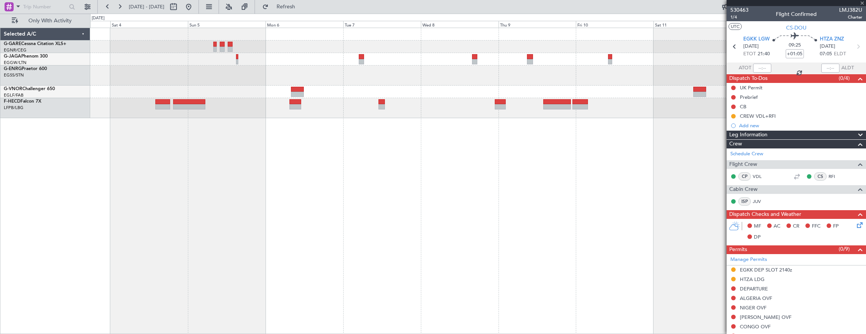
type input "+00:20"
type input "1"
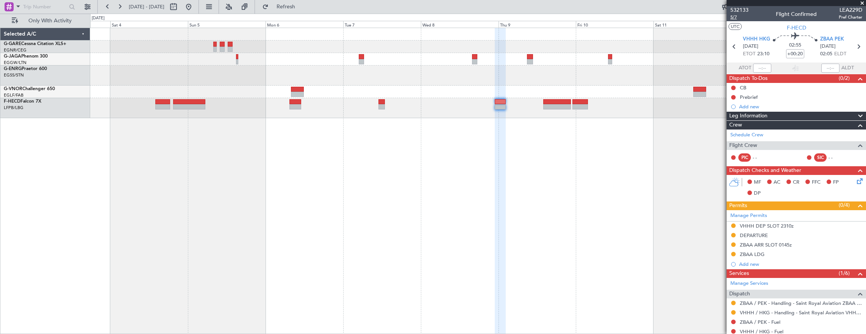
click at [733, 15] on span "5/7" at bounding box center [739, 17] width 18 height 6
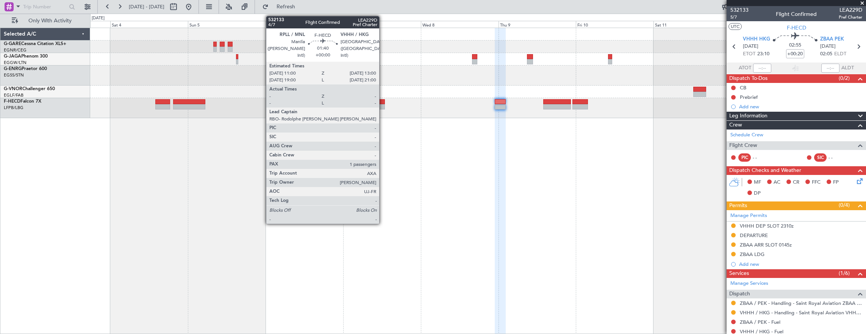
click at [383, 102] on div at bounding box center [381, 101] width 7 height 5
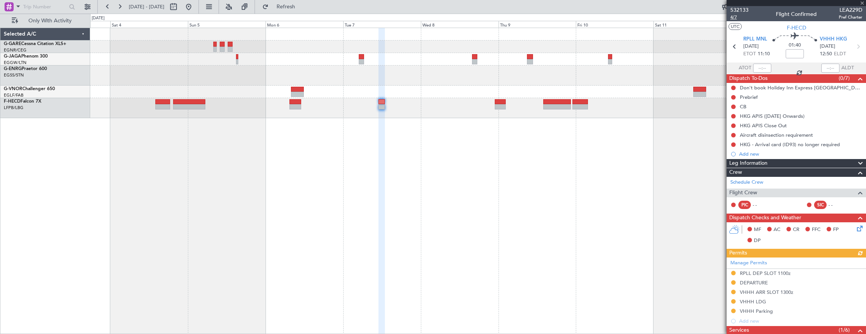
click at [733, 20] on span "4/7" at bounding box center [739, 17] width 18 height 6
click at [500, 104] on div at bounding box center [500, 106] width 11 height 5
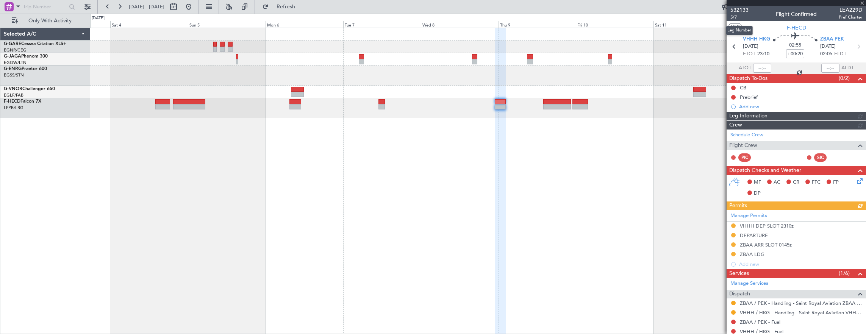
click at [736, 19] on span "5/7" at bounding box center [739, 17] width 18 height 6
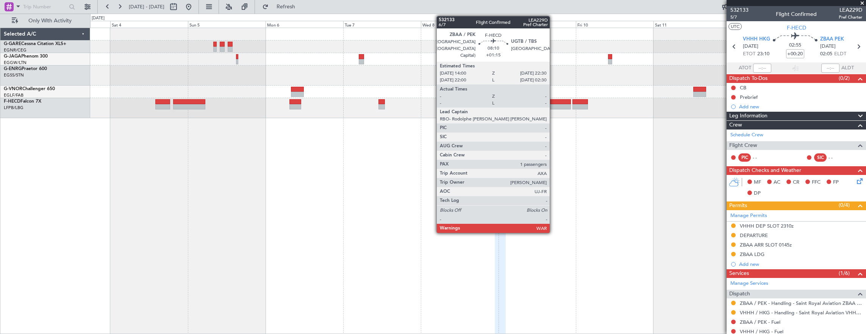
click at [553, 106] on div at bounding box center [557, 106] width 28 height 5
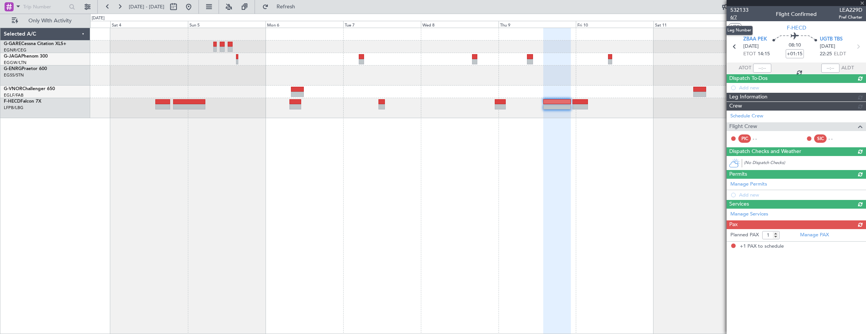
click at [738, 17] on span "6/7" at bounding box center [739, 17] width 18 height 6
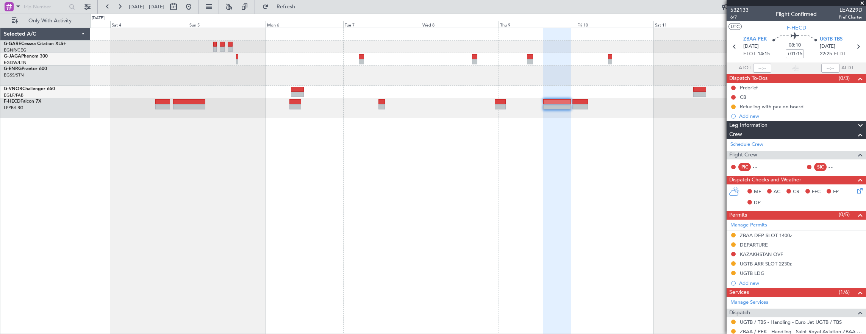
click at [577, 107] on div at bounding box center [580, 106] width 16 height 5
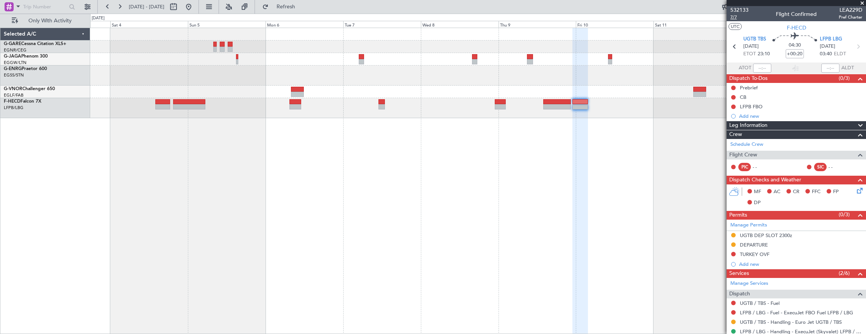
click at [735, 17] on span "7/7" at bounding box center [739, 17] width 18 height 6
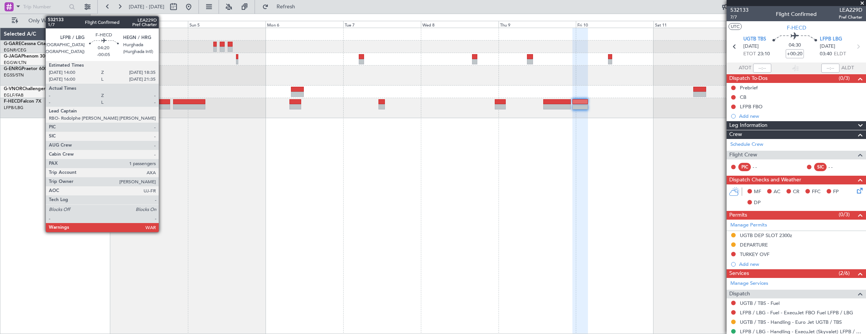
click at [162, 106] on div at bounding box center [162, 106] width 15 height 5
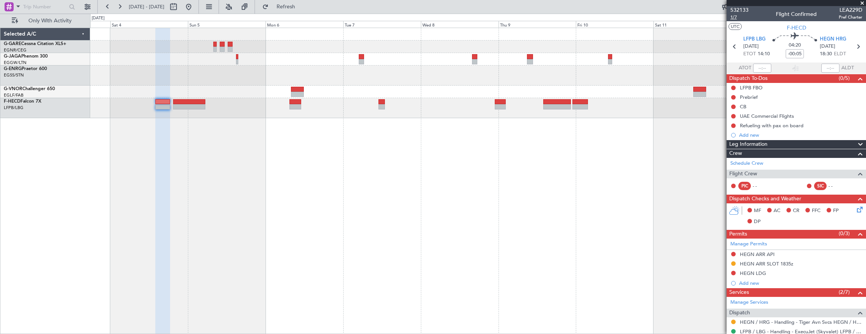
click at [736, 18] on span "1/7" at bounding box center [739, 17] width 18 height 6
click at [181, 101] on div at bounding box center [189, 101] width 32 height 5
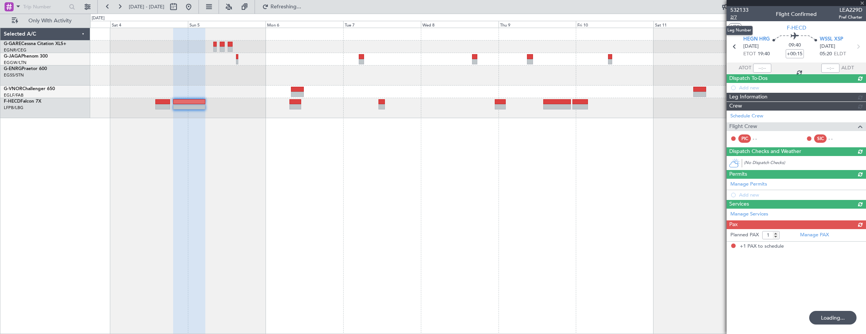
click at [735, 17] on span "2/7" at bounding box center [739, 17] width 18 height 6
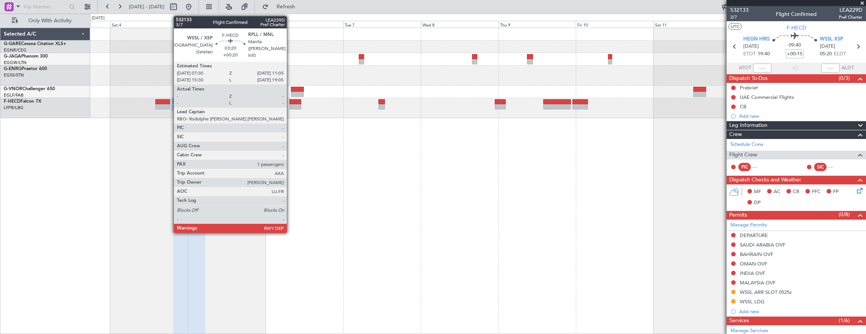
click at [290, 103] on div at bounding box center [295, 101] width 12 height 5
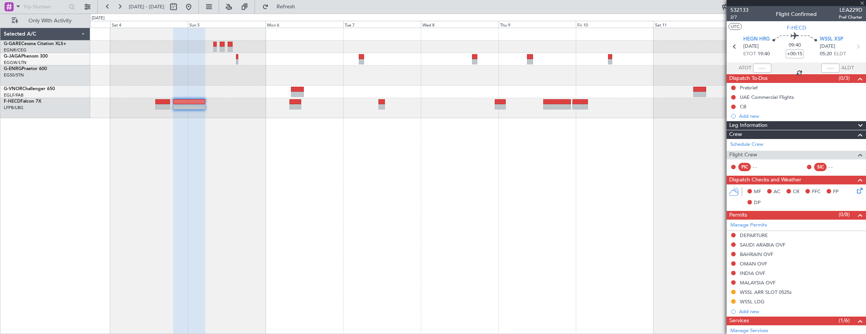
type input "+00:20"
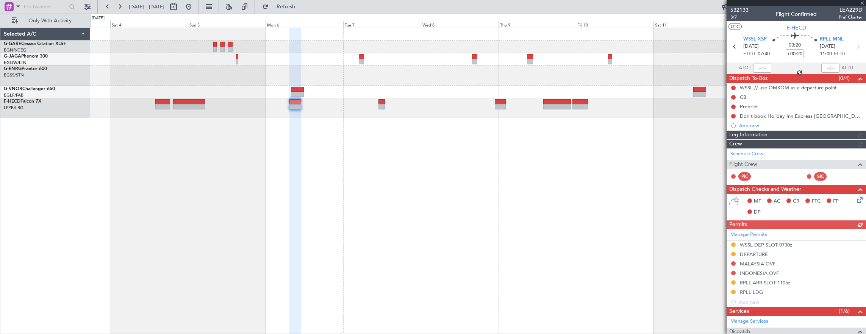
click at [740, 16] on span "3/7" at bounding box center [739, 17] width 18 height 6
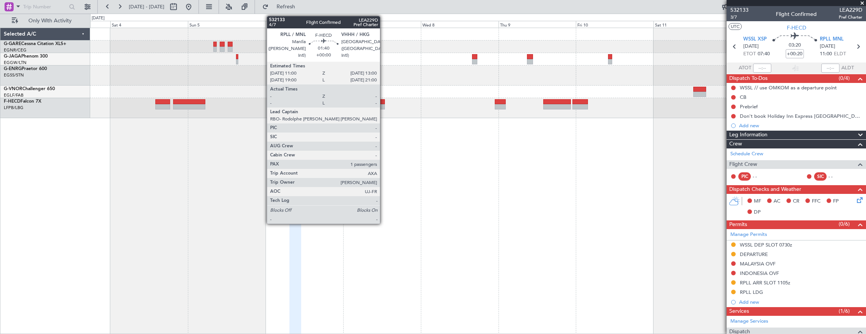
click at [384, 100] on div at bounding box center [381, 101] width 7 height 5
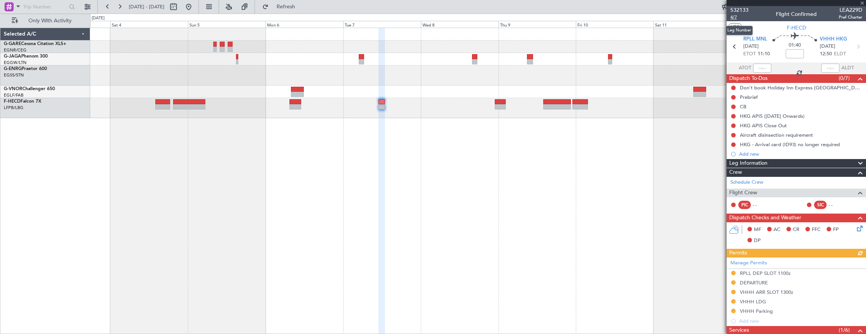
click at [731, 20] on span "4/7" at bounding box center [739, 17] width 18 height 6
click at [506, 104] on div at bounding box center [478, 108] width 776 height 20
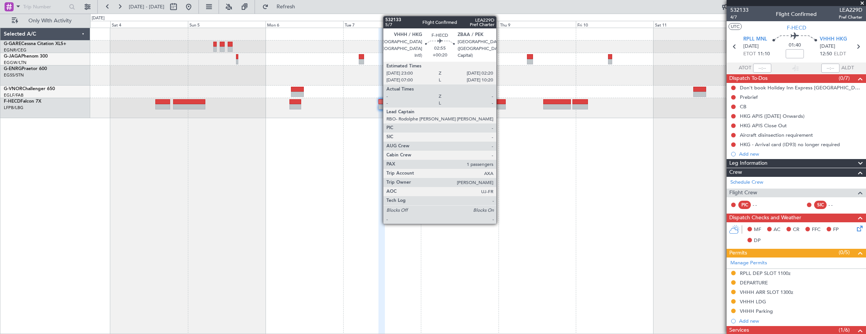
click at [500, 105] on div at bounding box center [500, 106] width 11 height 5
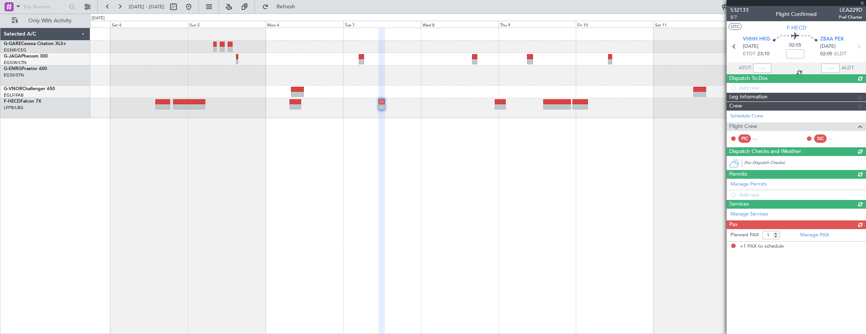
type input "+00:20"
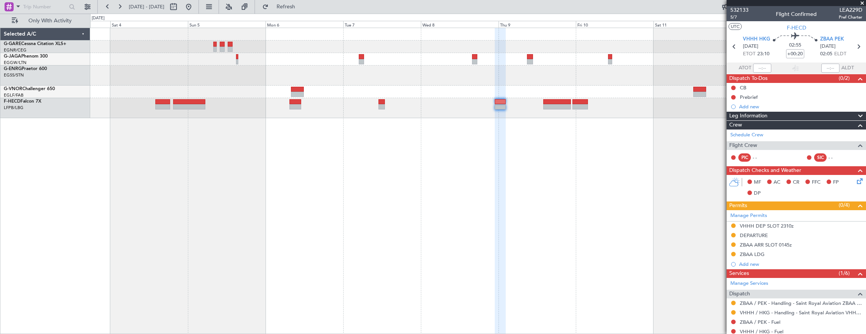
click at [729, 20] on div "532133 5/7 Flight Confirmed LEA229D Pref Charter" at bounding box center [795, 13] width 139 height 15
click at [731, 18] on span "5/7" at bounding box center [739, 17] width 18 height 6
click at [733, 17] on span "5/7" at bounding box center [739, 17] width 18 height 6
click at [195, 3] on button at bounding box center [189, 7] width 12 height 12
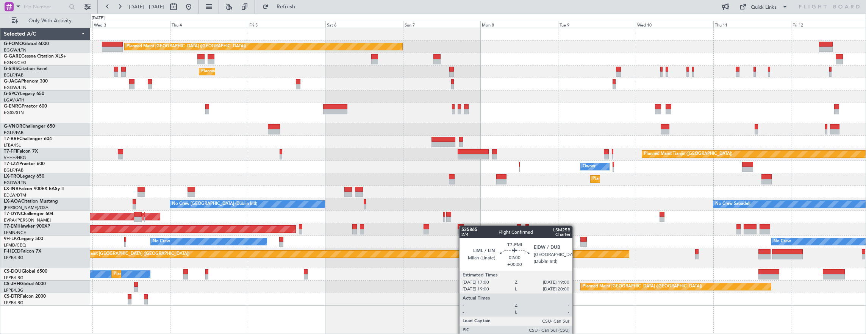
click at [463, 226] on div at bounding box center [461, 226] width 7 height 5
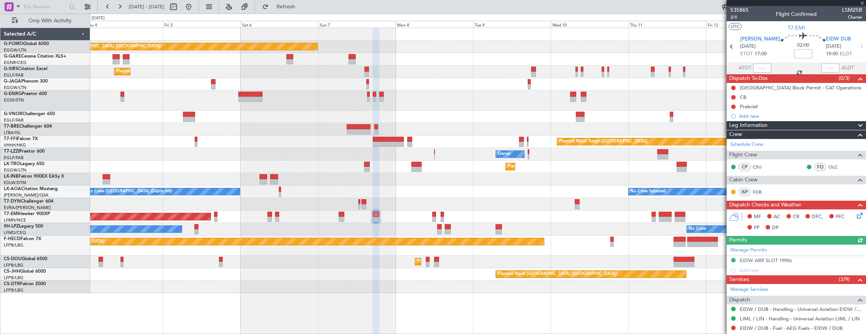
click at [145, 176] on div "Planned Maint London (Luton) Unplanned Maint Chester Planned Maint London (Farn…" at bounding box center [478, 160] width 776 height 265
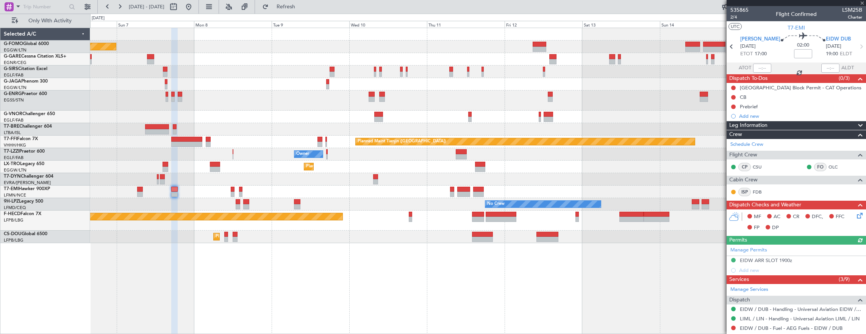
click at [379, 250] on div "Planned Maint London (Luton) Planned Maint London (Farnborough) Planned Maint T…" at bounding box center [478, 181] width 776 height 307
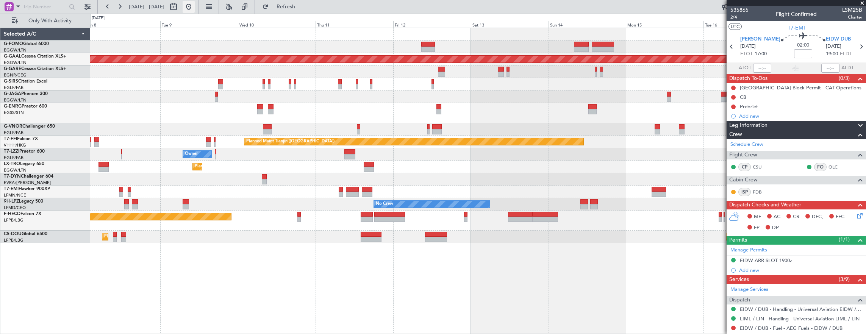
click at [195, 9] on button at bounding box center [189, 7] width 12 height 12
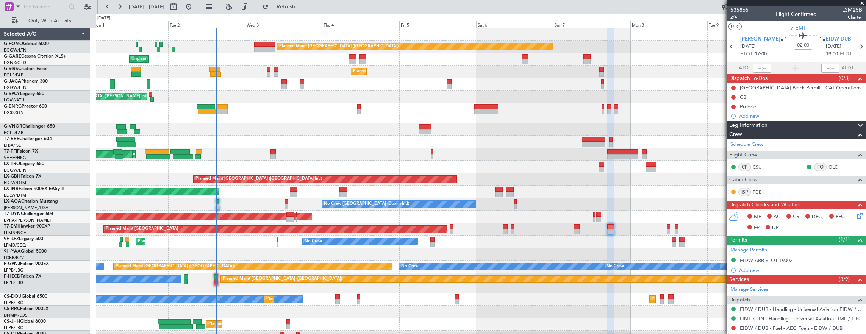
click at [140, 198] on div "No Crew Dublin (Dublin Intl) No Crew Sabadell" at bounding box center [481, 204] width 770 height 12
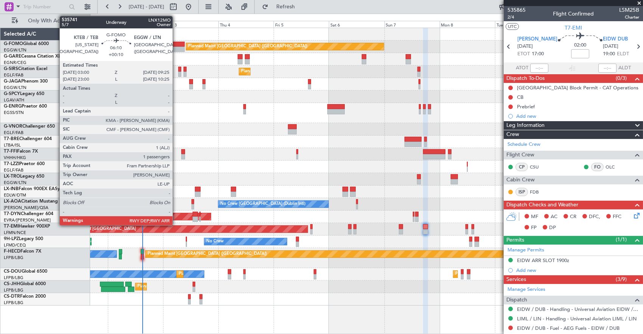
click at [176, 51] on div at bounding box center [177, 49] width 15 height 5
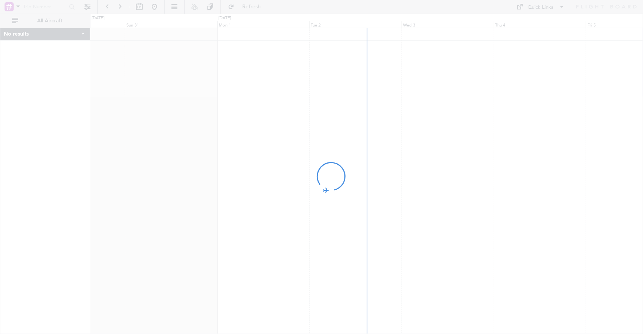
drag, startPoint x: 476, startPoint y: 114, endPoint x: 396, endPoint y: 116, distance: 79.9
click at [396, 116] on div at bounding box center [321, 167] width 643 height 334
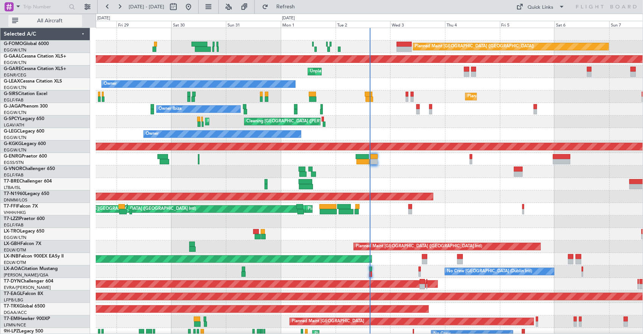
click at [61, 23] on span "All Aircraft" at bounding box center [50, 20] width 60 height 5
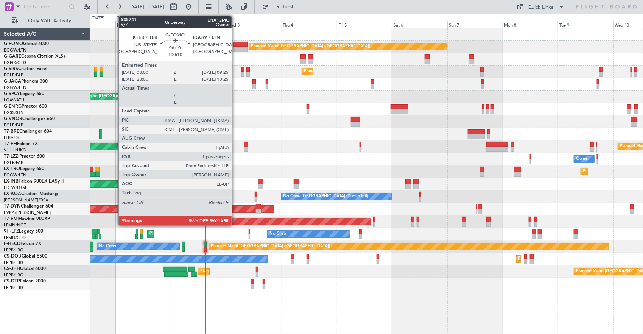
click at [236, 45] on div at bounding box center [240, 44] width 15 height 5
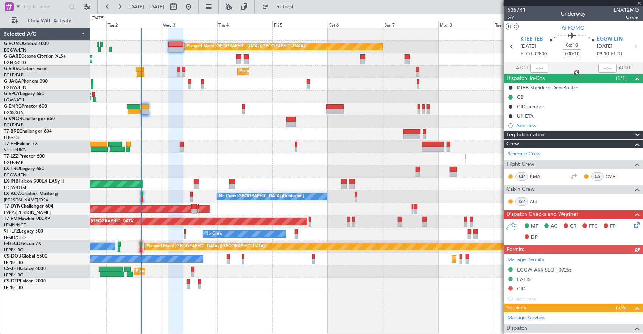
click at [215, 108] on div at bounding box center [366, 109] width 553 height 12
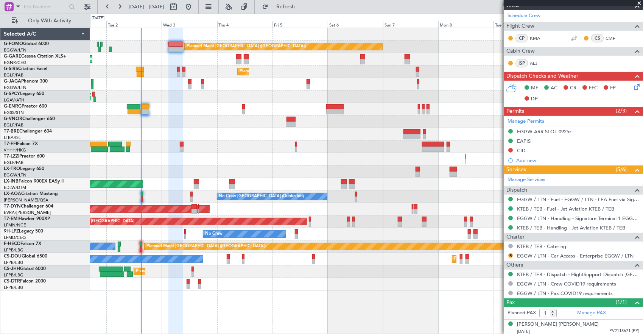
scroll to position [139, 0]
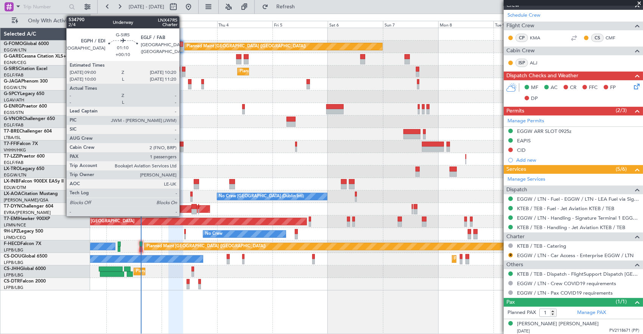
click at [183, 70] on div at bounding box center [183, 69] width 3 height 5
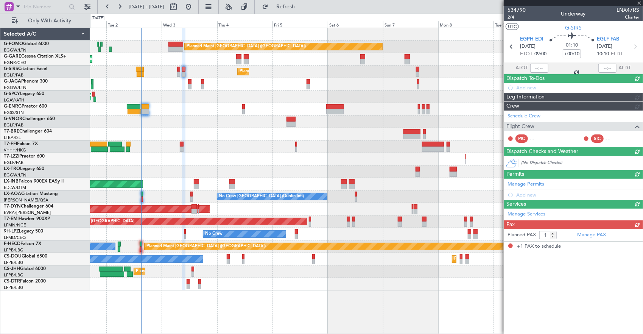
scroll to position [0, 0]
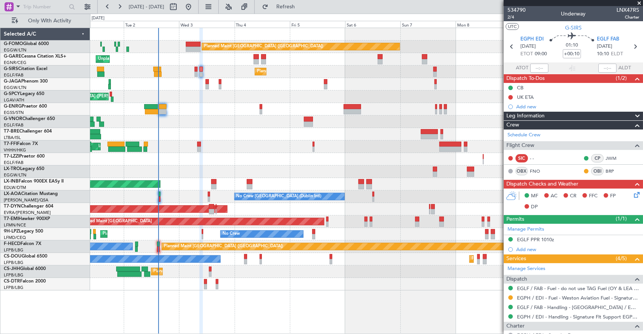
click at [422, 96] on div "Cleaning [GEOGRAPHIC_DATA] ([PERSON_NAME] Intl) Planned Maint [GEOGRAPHIC_DATA]…" at bounding box center [366, 97] width 553 height 12
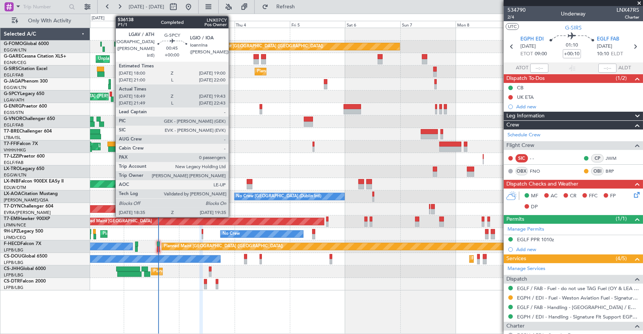
click at [112, 100] on div at bounding box center [112, 99] width 3 height 5
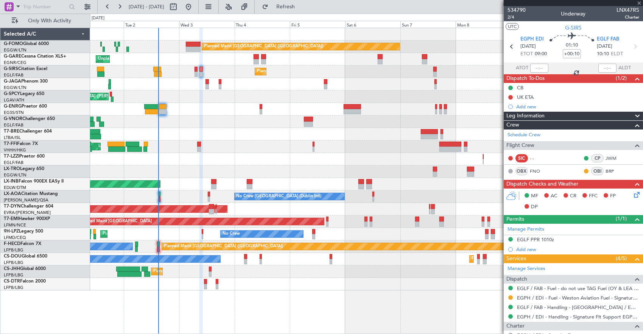
type input "18:49"
type input "19:28"
type input "0"
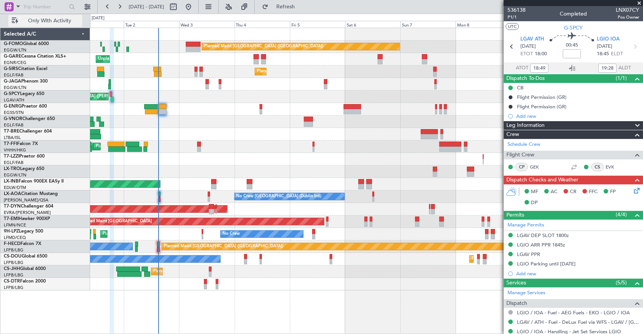
click at [60, 23] on span "Only With Activity" at bounding box center [50, 20] width 60 height 5
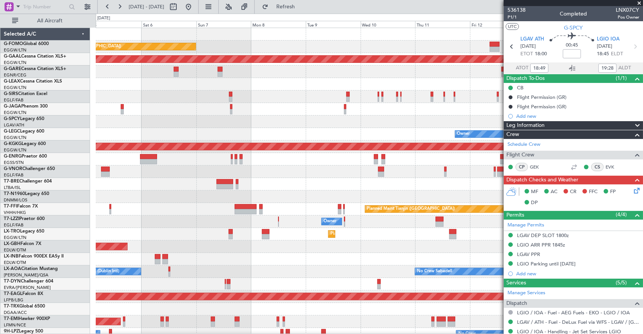
click at [138, 126] on div at bounding box center [370, 122] width 548 height 12
click at [221, 127] on div at bounding box center [370, 122] width 548 height 12
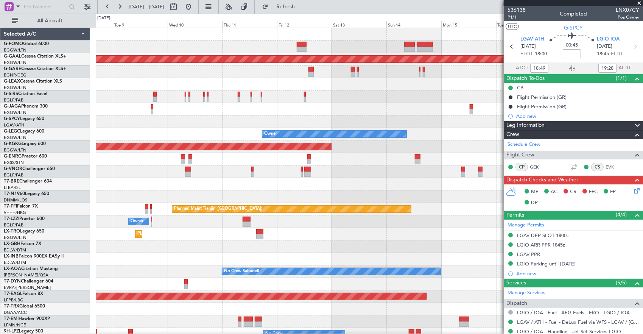
scroll to position [2, 0]
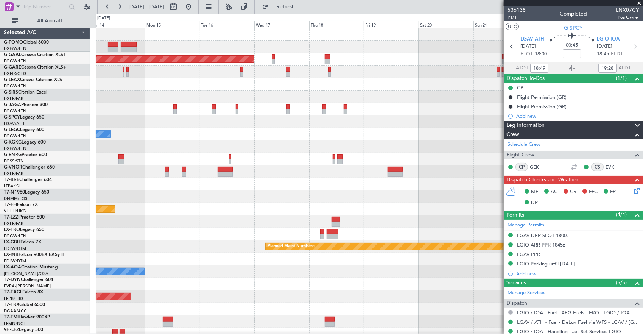
click at [97, 113] on div "Planned Maint [GEOGRAPHIC_DATA] ([GEOGRAPHIC_DATA])" at bounding box center [370, 109] width 548 height 12
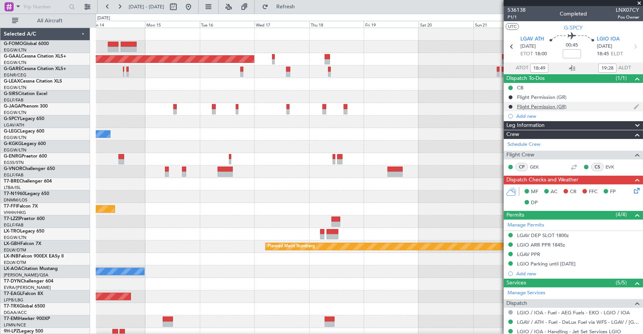
click at [506, 103] on fb-app "[DATE] - [DATE] Refresh Quick Links All Aircraft Planned [GEOGRAPHIC_DATA] Plan…" at bounding box center [321, 170] width 643 height 328
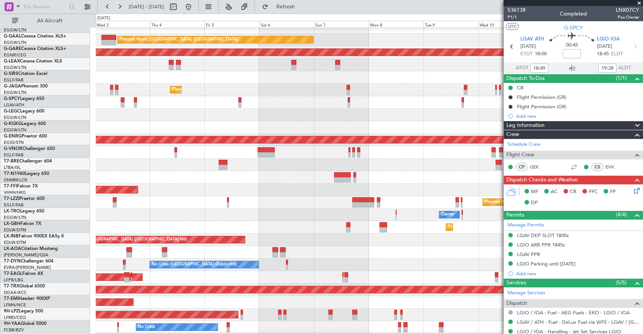
scroll to position [7, 0]
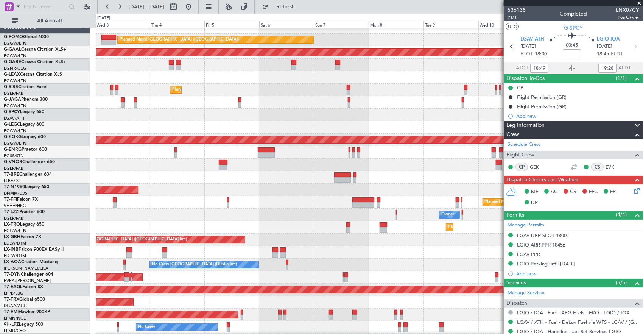
click at [462, 121] on div "Cleaning [GEOGRAPHIC_DATA] ([PERSON_NAME] Intl)" at bounding box center [370, 115] width 548 height 12
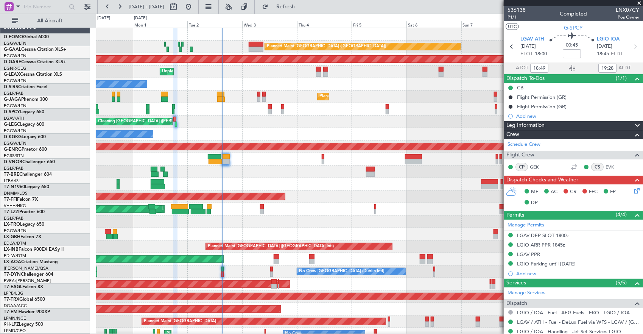
scroll to position [0, 0]
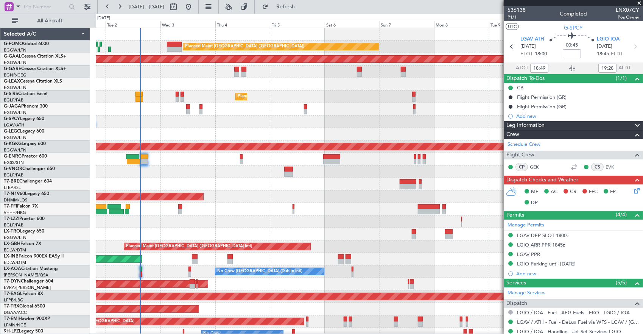
click at [325, 128] on div "Planned Maint [GEOGRAPHIC_DATA] ([GEOGRAPHIC_DATA]) Planned [GEOGRAPHIC_DATA] U…" at bounding box center [370, 240] width 548 height 425
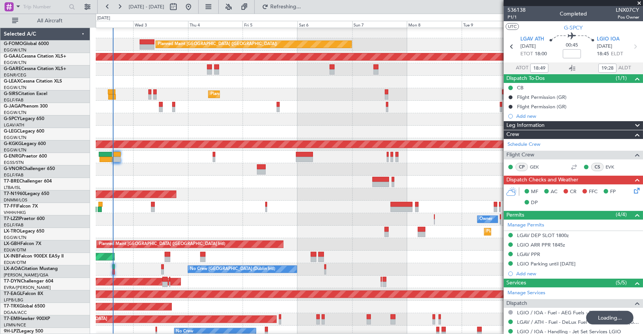
scroll to position [2, 0]
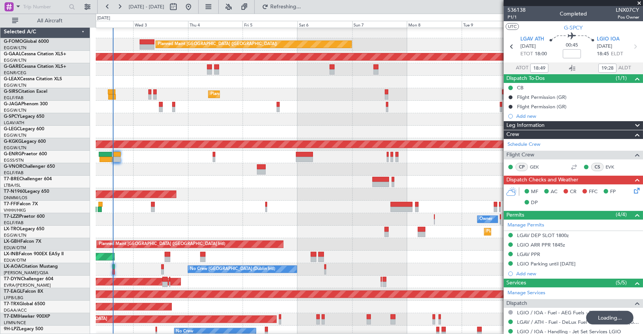
click at [389, 122] on div "Cleaning [GEOGRAPHIC_DATA] ([PERSON_NAME] Intl)" at bounding box center [370, 119] width 548 height 12
click at [416, 126] on div "Owner Owner" at bounding box center [370, 132] width 548 height 12
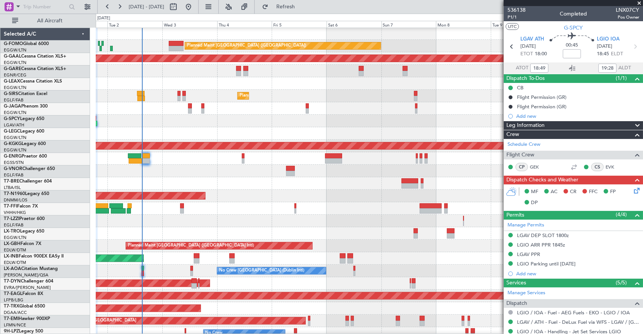
scroll to position [1, 0]
click at [408, 132] on div "Owner Owner" at bounding box center [370, 133] width 548 height 12
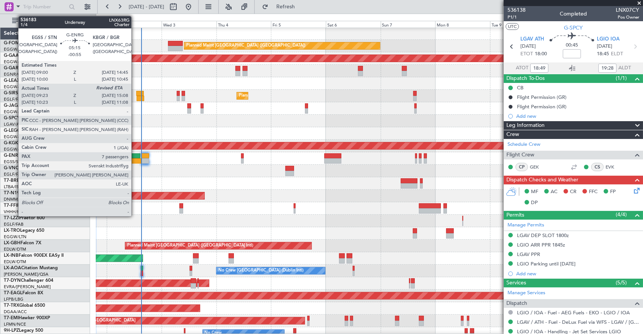
click at [135, 158] on div at bounding box center [134, 160] width 13 height 5
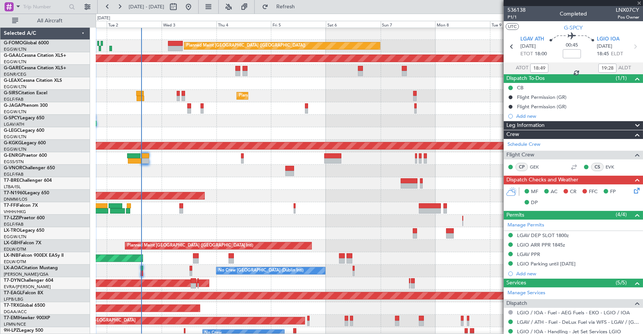
type input "-00:55"
type input "09:38"
type input "7"
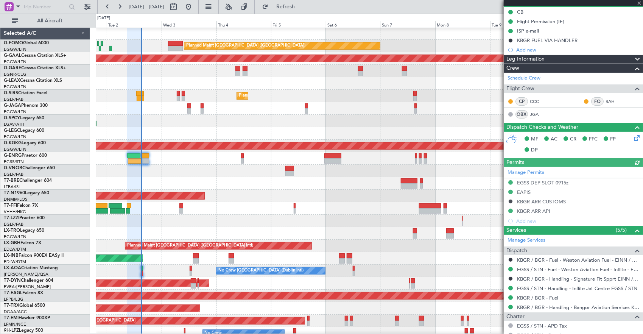
scroll to position [0, 0]
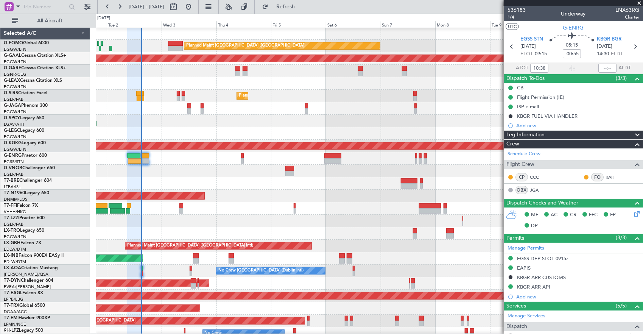
type input "09:38"
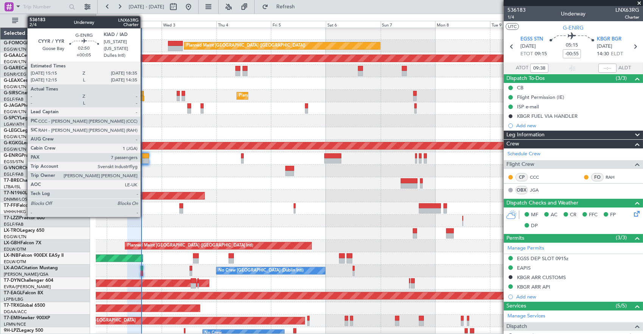
click at [144, 158] on div at bounding box center [145, 155] width 8 height 5
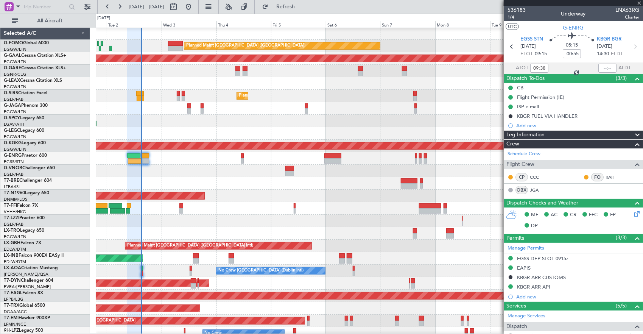
type input "+00:05"
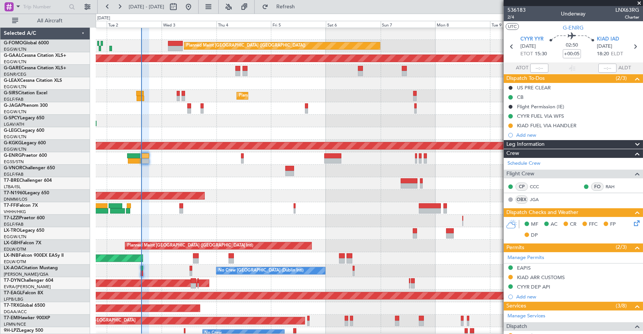
click at [633, 223] on icon at bounding box center [636, 222] width 6 height 6
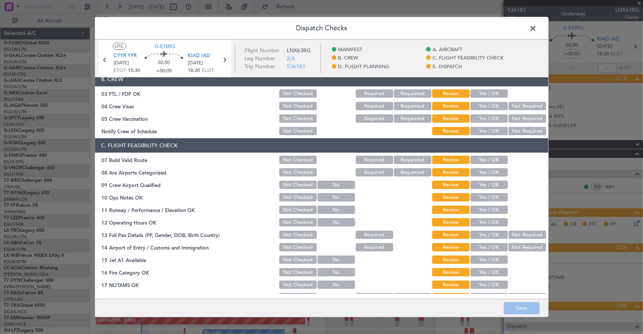
scroll to position [76, 0]
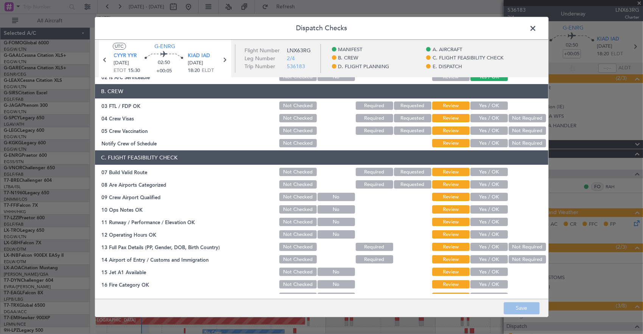
click at [487, 175] on button "Yes / OK" at bounding box center [489, 172] width 37 height 8
click at [496, 207] on button "Yes / OK" at bounding box center [489, 209] width 37 height 8
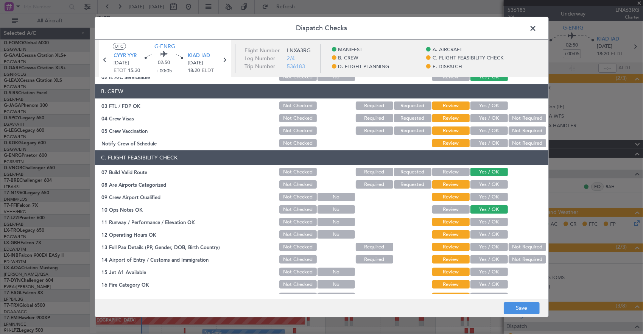
click at [487, 215] on section "C. FLIGHT FEASIBILITY CHECK 07 Build Valid Route Not Checked Required Requested…" at bounding box center [322, 251] width 454 height 202
click at [485, 223] on button "Yes / OK" at bounding box center [489, 222] width 37 height 8
click at [534, 21] on header "Dispatch Checks" at bounding box center [322, 28] width 454 height 23
click at [537, 24] on span at bounding box center [537, 30] width 0 height 15
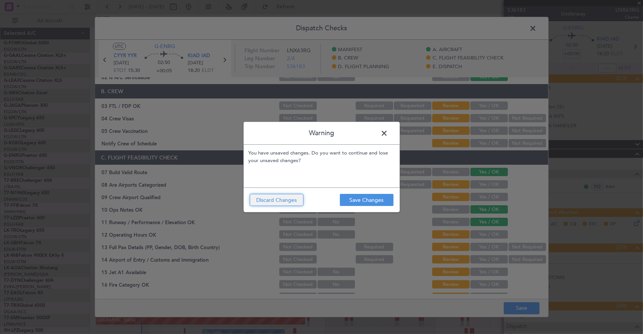
click at [287, 204] on button "Discard Changes" at bounding box center [277, 200] width 54 height 12
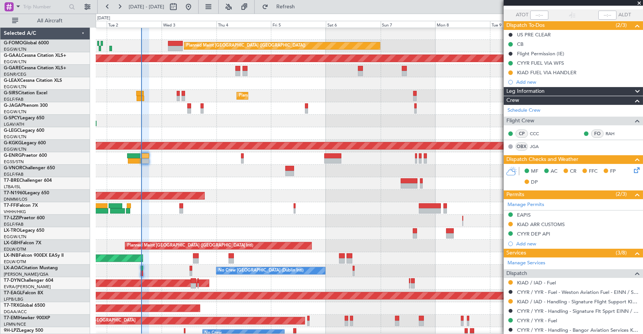
scroll to position [114, 0]
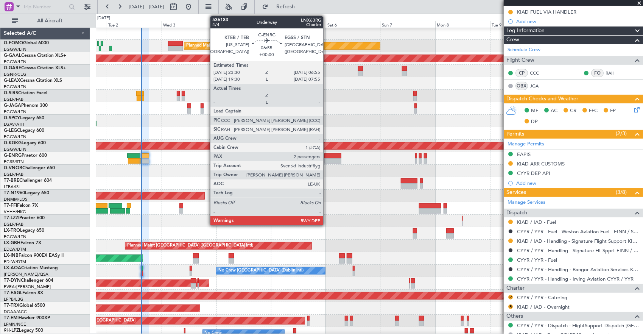
click at [328, 159] on div at bounding box center [333, 160] width 17 height 5
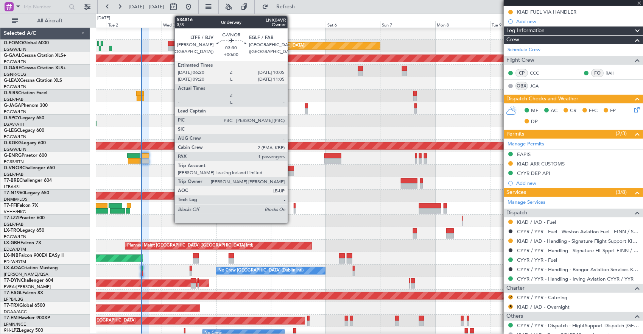
type input "2"
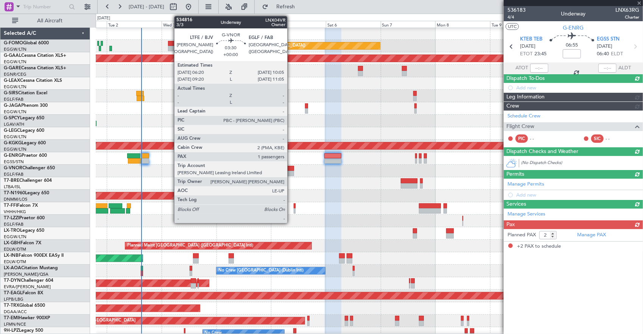
scroll to position [0, 0]
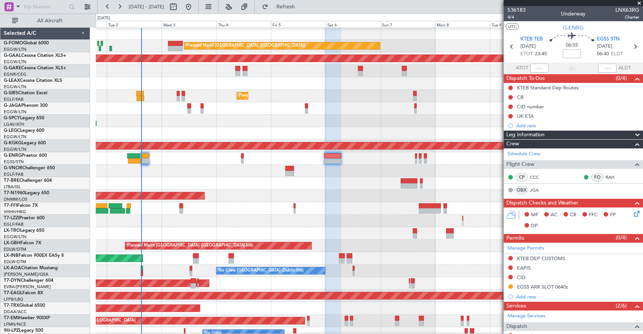
click at [145, 165] on div at bounding box center [370, 171] width 548 height 12
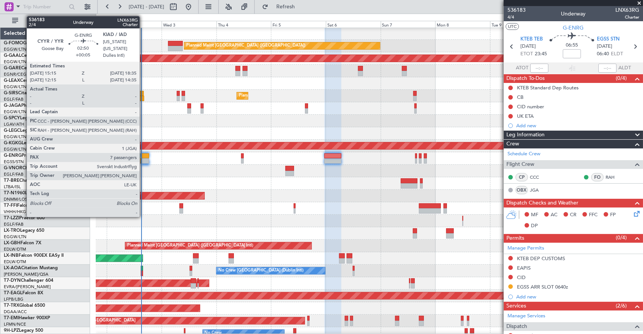
click at [144, 162] on div at bounding box center [145, 160] width 8 height 5
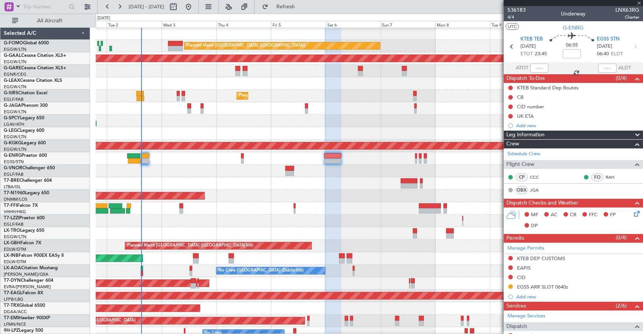
type input "+00:05"
type input "7"
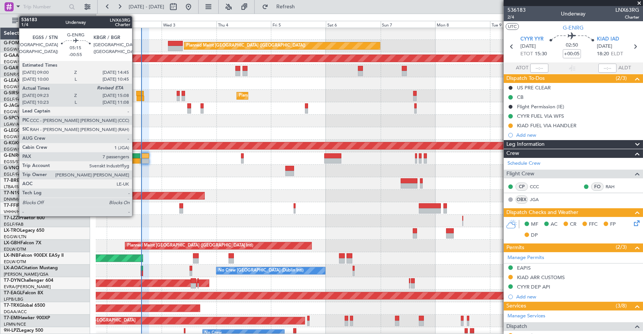
click at [136, 157] on div at bounding box center [133, 155] width 13 height 5
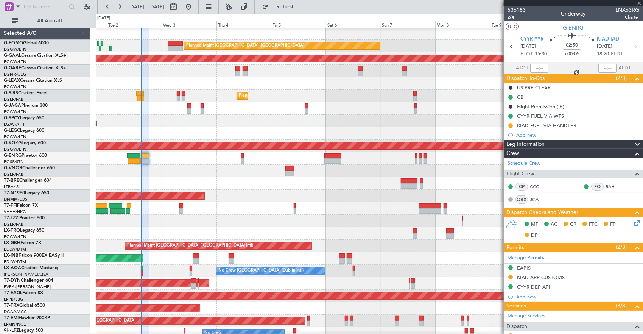
type input "-00:55"
type input "09:38"
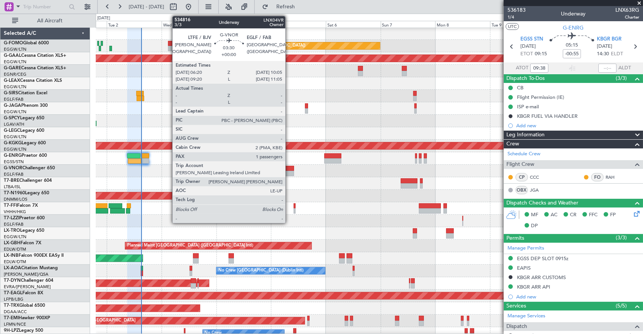
click at [289, 171] on div at bounding box center [290, 173] width 9 height 5
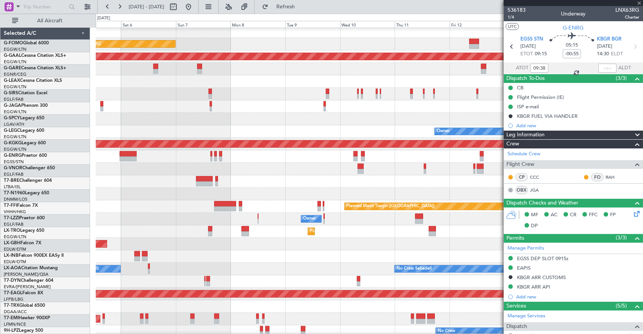
click at [246, 170] on div at bounding box center [370, 169] width 548 height 12
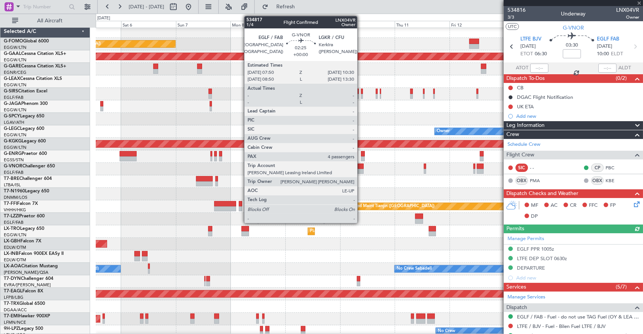
click at [361, 168] on div at bounding box center [361, 166] width 6 height 5
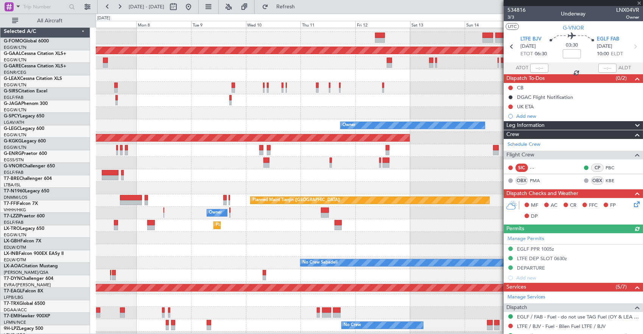
scroll to position [9, 0]
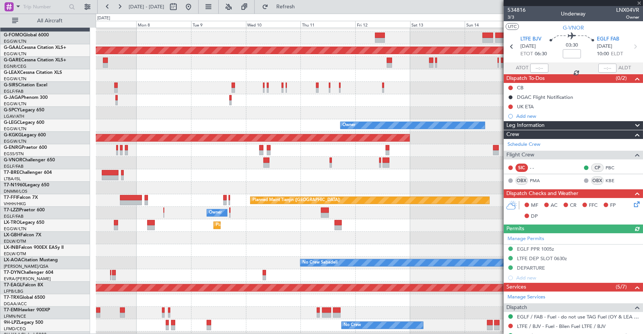
click at [319, 173] on div at bounding box center [370, 175] width 548 height 12
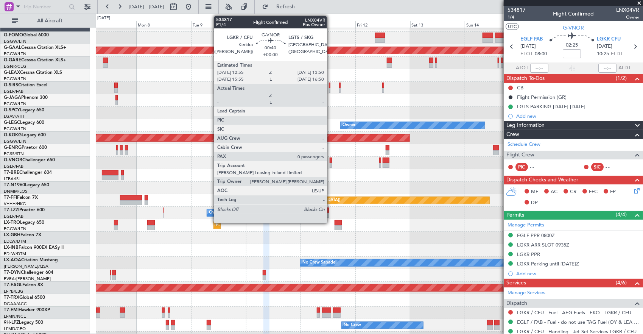
click at [331, 164] on div at bounding box center [331, 165] width 2 height 5
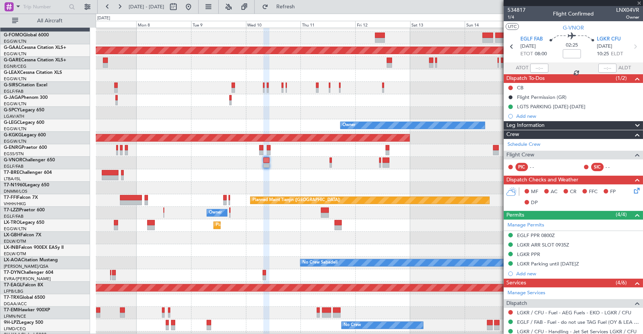
type input "0"
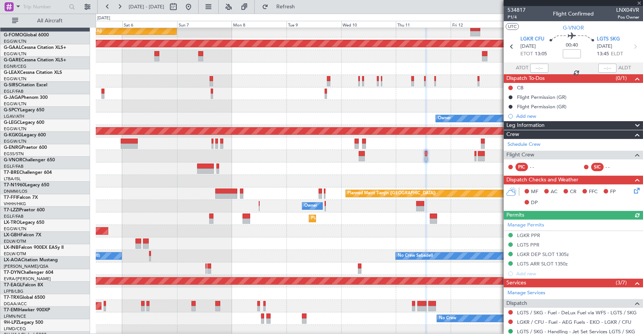
click at [448, 175] on div at bounding box center [370, 168] width 548 height 12
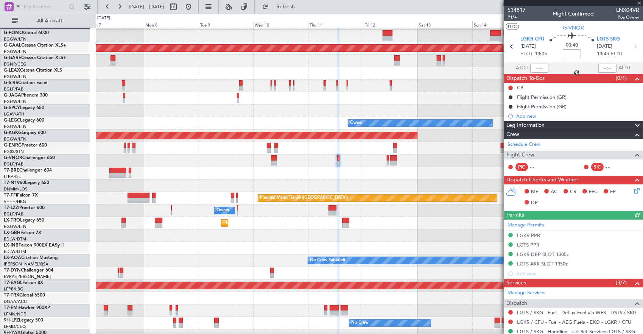
click at [406, 167] on div at bounding box center [370, 173] width 548 height 12
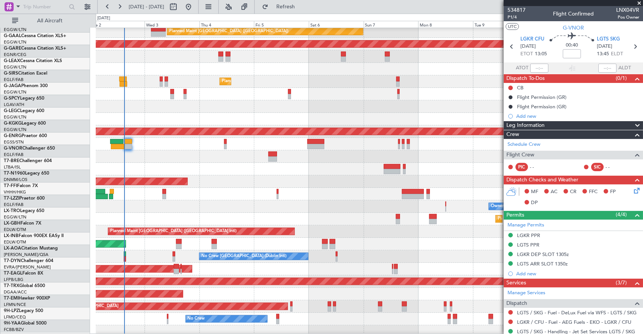
scroll to position [15, 0]
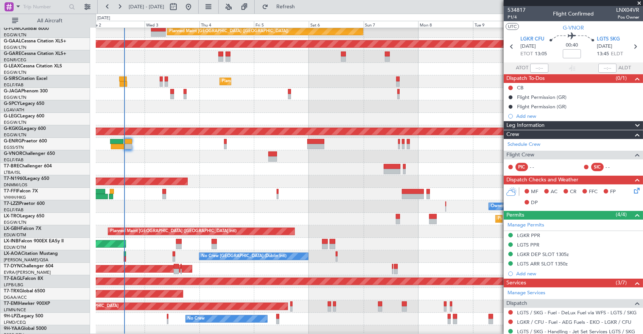
click at [361, 176] on div "Planned Maint London (Stansted)" at bounding box center [370, 181] width 548 height 12
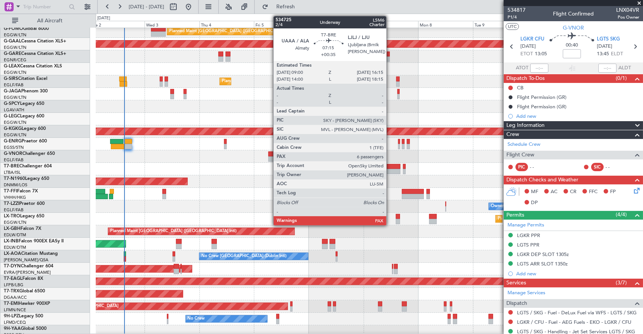
click at [390, 167] on div at bounding box center [392, 166] width 17 height 5
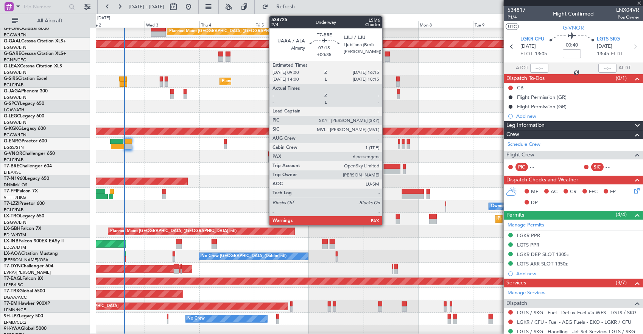
type input "+00:35"
type input "7"
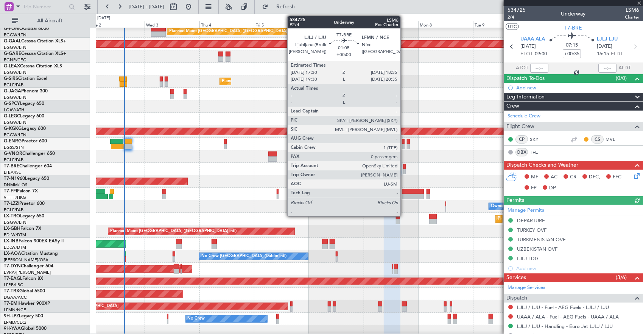
click at [404, 167] on div at bounding box center [404, 166] width 3 height 5
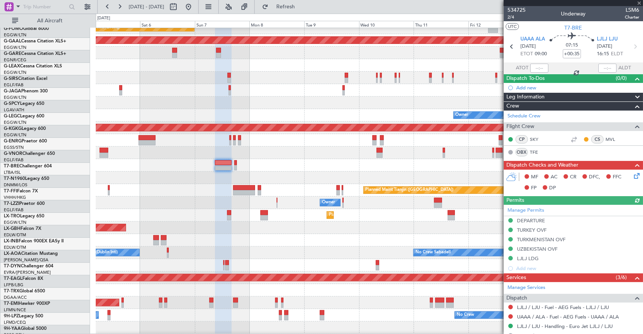
scroll to position [19, 0]
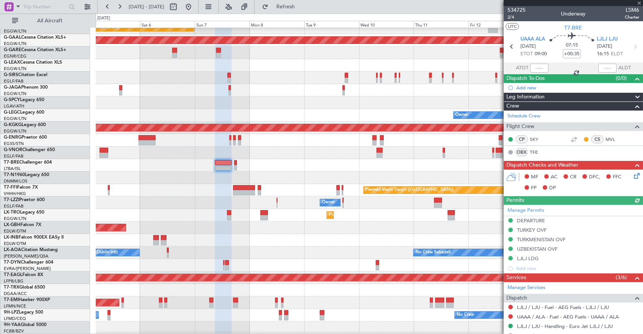
click at [273, 179] on div "Planned Maint London (Stansted)" at bounding box center [370, 178] width 548 height 12
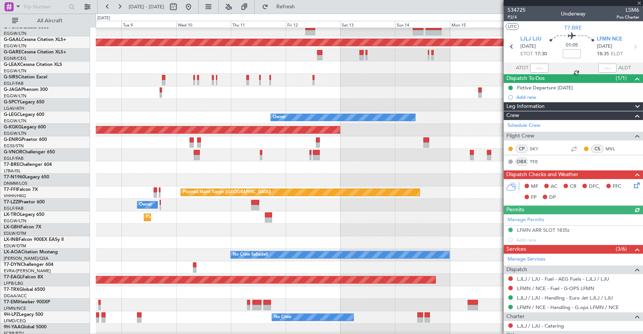
click at [475, 161] on div at bounding box center [370, 167] width 548 height 12
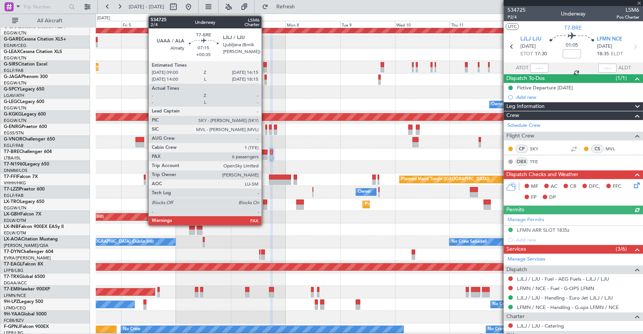
scroll to position [37, 0]
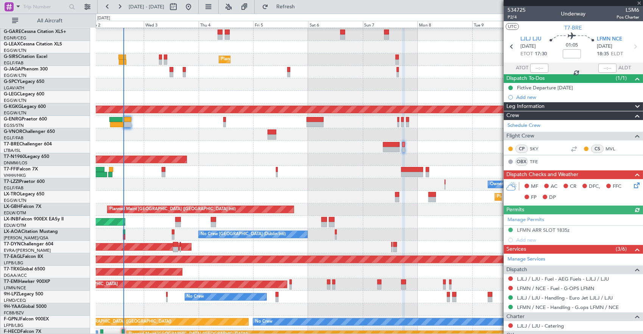
click at [401, 151] on div at bounding box center [370, 147] width 548 height 12
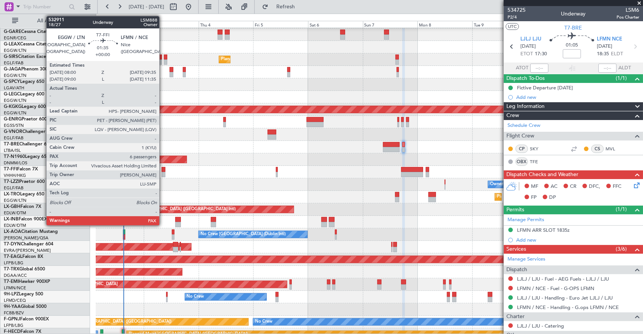
click at [163, 169] on div at bounding box center [164, 169] width 4 height 5
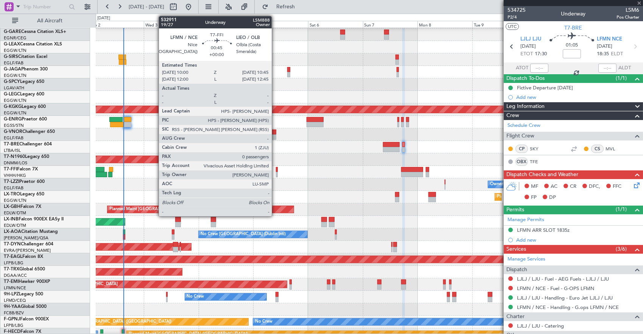
type input "6"
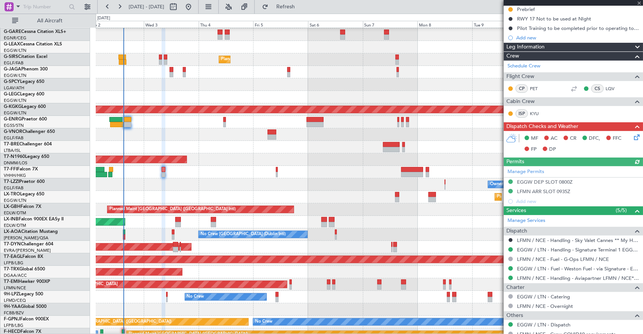
scroll to position [151, 0]
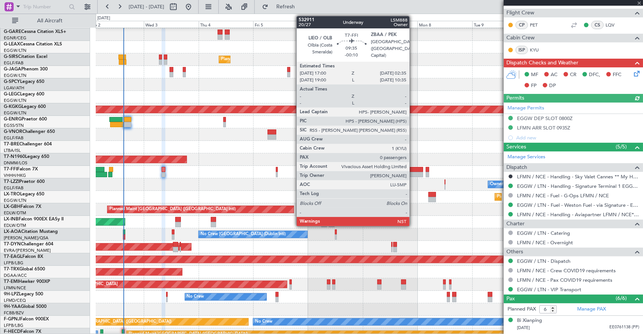
click at [414, 172] on div at bounding box center [412, 174] width 22 height 5
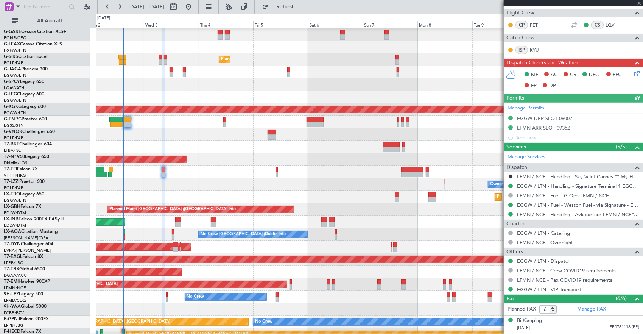
type input "-00:10"
type input "0"
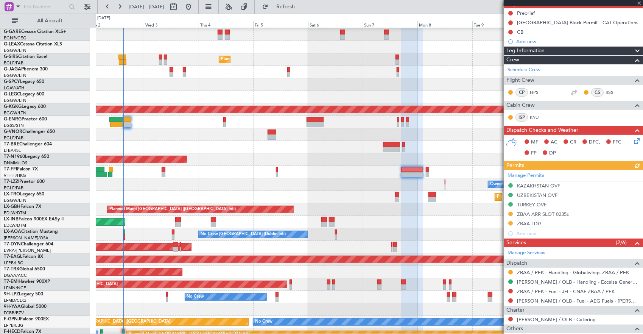
scroll to position [76, 0]
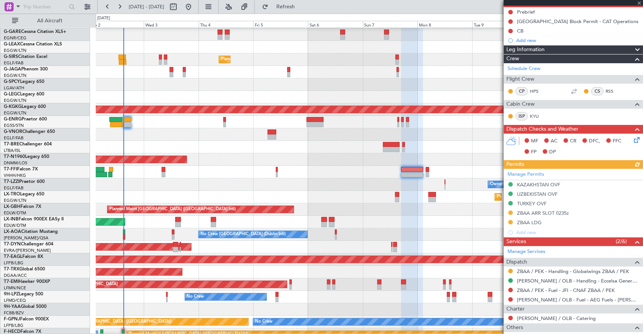
click at [179, 175] on div "Planned Maint Tianjin (Binhai) Planned Maint Hong Kong (Hong Kong Intl) MEL Hon…" at bounding box center [370, 172] width 548 height 12
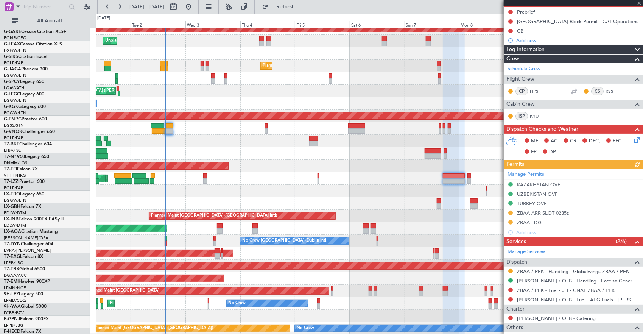
scroll to position [31, 0]
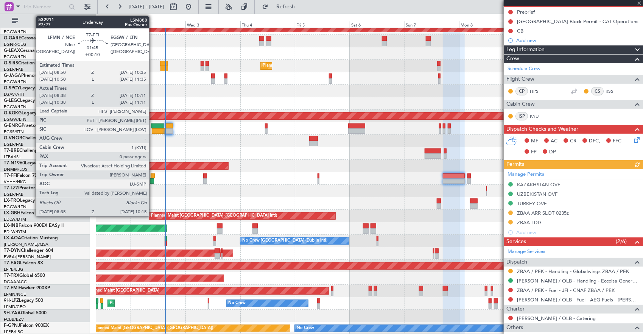
click at [153, 177] on div at bounding box center [153, 175] width 4 height 5
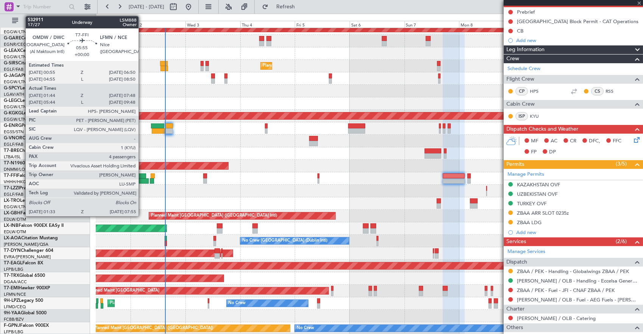
type input "+00:10"
type input "08:38"
type input "10:11"
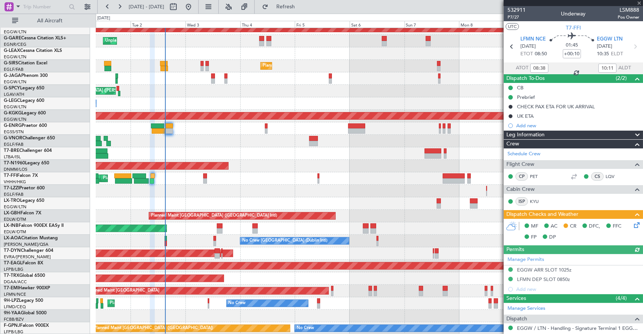
click at [194, 185] on div "Owner" at bounding box center [370, 191] width 548 height 12
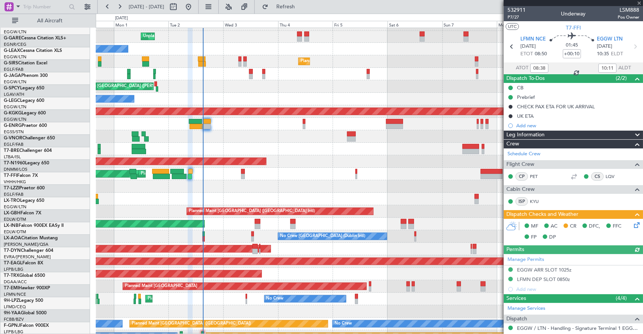
scroll to position [35, 0]
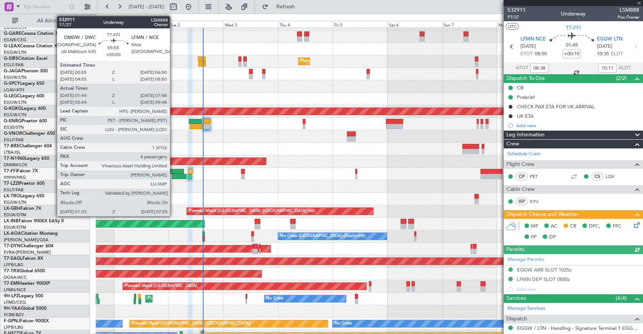
click at [174, 174] on div at bounding box center [179, 176] width 15 height 5
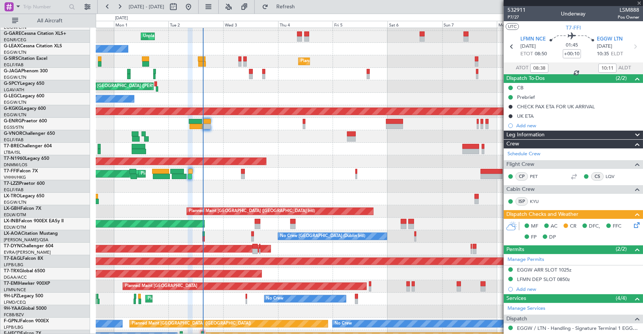
type input "01:44"
type input "07:48"
type input "4"
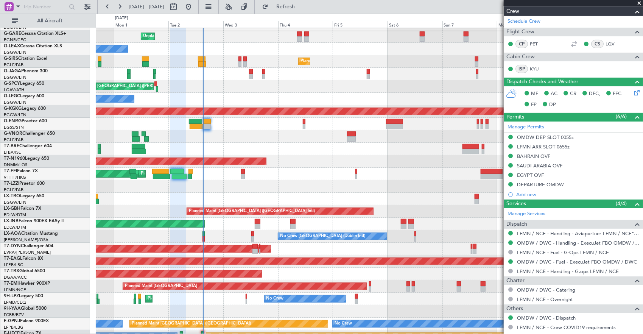
scroll to position [246, 0]
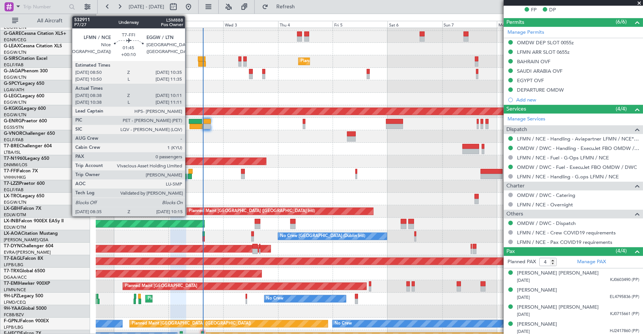
click at [189, 174] on div at bounding box center [190, 176] width 4 height 5
type input "+00:10"
type input "08:38"
type input "10:11"
type input "0"
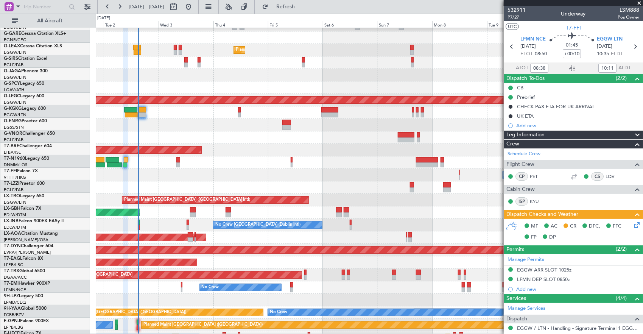
scroll to position [47, 0]
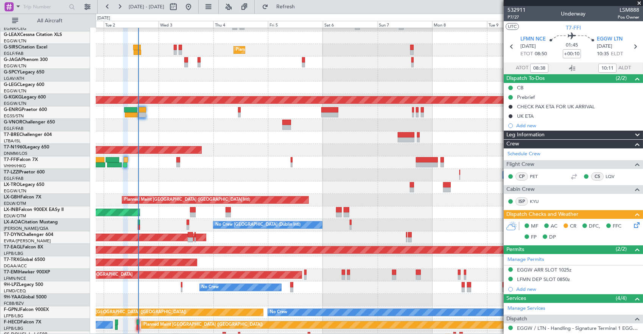
click at [351, 159] on div "Planned Maint Tianjin (Binhai) Planned Maint Hong Kong (Hong Kong Intl) MEL Hon…" at bounding box center [370, 162] width 548 height 12
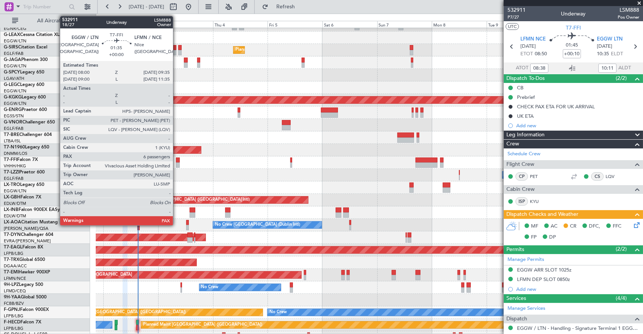
click at [177, 163] on div at bounding box center [178, 164] width 4 height 5
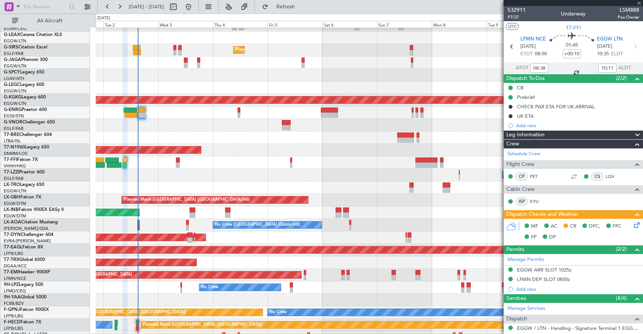
click at [267, 169] on div "Owner" at bounding box center [370, 175] width 548 height 12
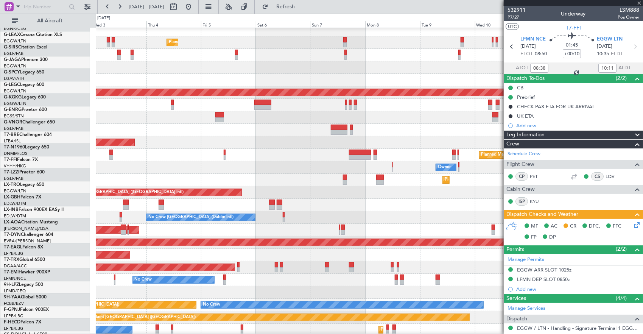
scroll to position [54, 0]
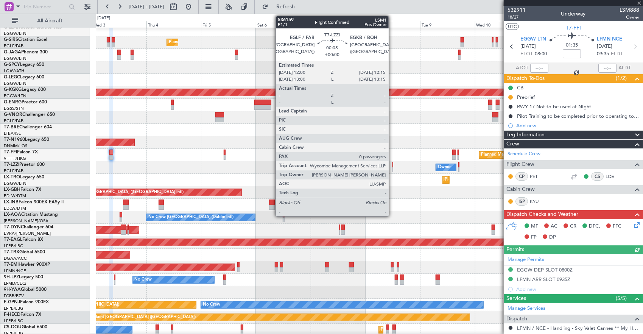
click at [393, 167] on div at bounding box center [393, 169] width 1 height 5
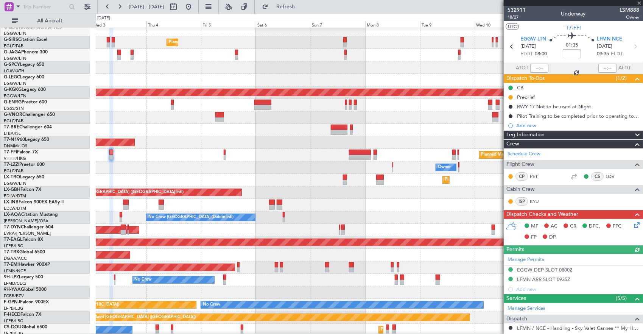
click at [269, 174] on div "Planned Maint Dusseldorf" at bounding box center [370, 180] width 548 height 12
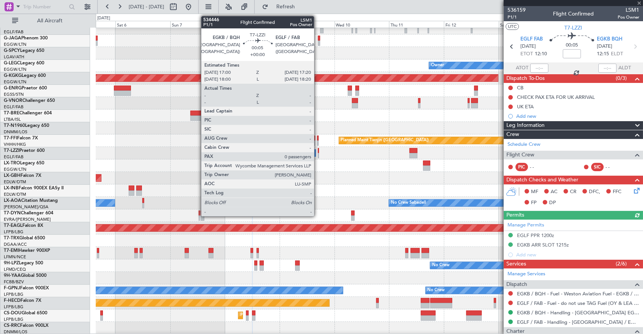
click at [318, 151] on div at bounding box center [318, 150] width 1 height 5
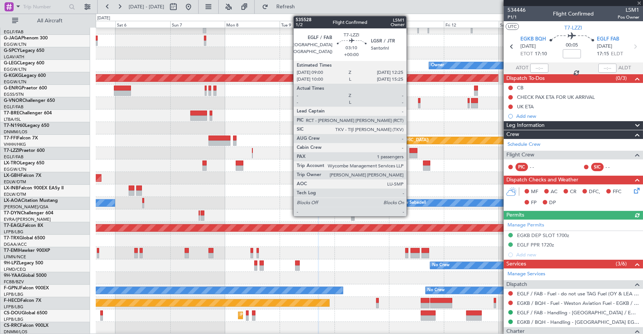
click at [411, 152] on div at bounding box center [414, 150] width 8 height 5
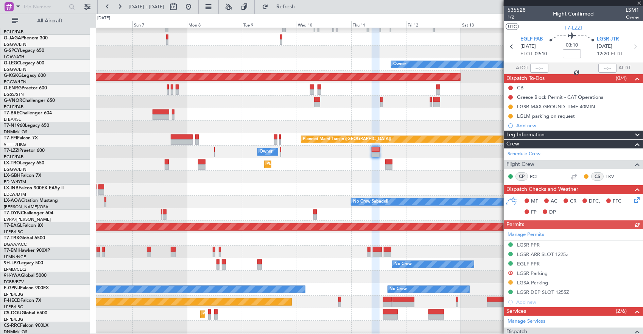
scroll to position [70, 0]
click at [409, 158] on div "Planned Maint Dusseldorf" at bounding box center [370, 164] width 548 height 12
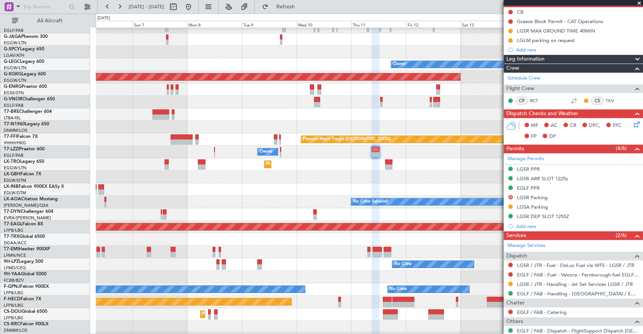
scroll to position [77, 0]
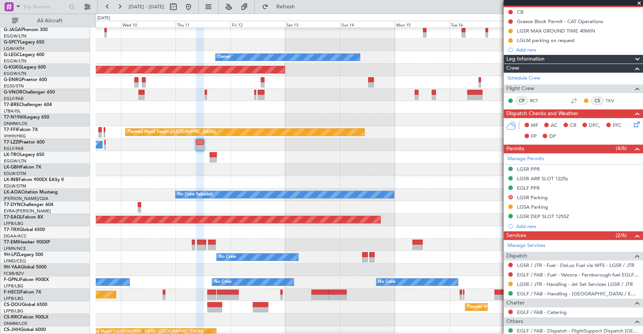
click at [275, 180] on div at bounding box center [370, 182] width 548 height 12
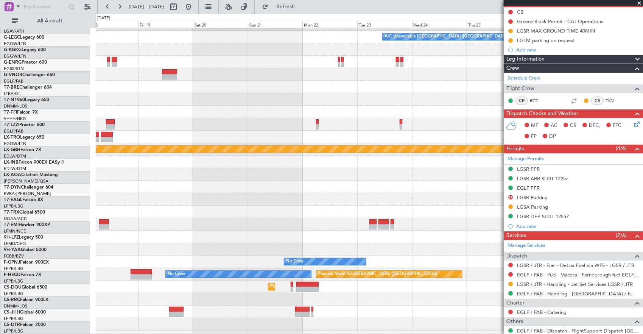
click at [61, 137] on div "A/C Unavailable London (Luton) Planned Maint Nurnberg No Crew No Crew No Crew P…" at bounding box center [321, 174] width 643 height 320
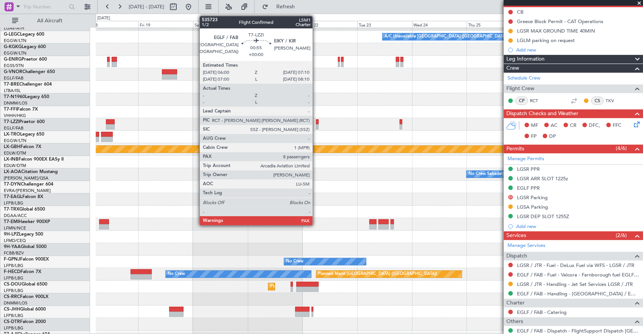
click at [317, 123] on div at bounding box center [317, 121] width 3 height 5
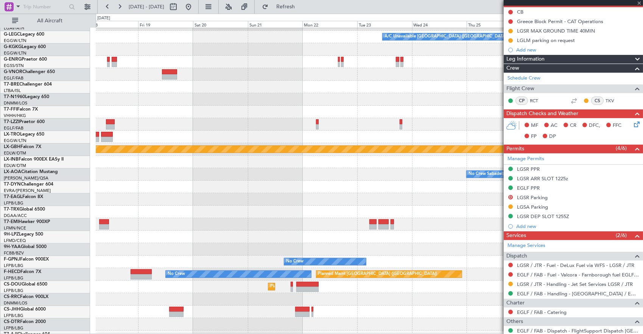
scroll to position [0, 0]
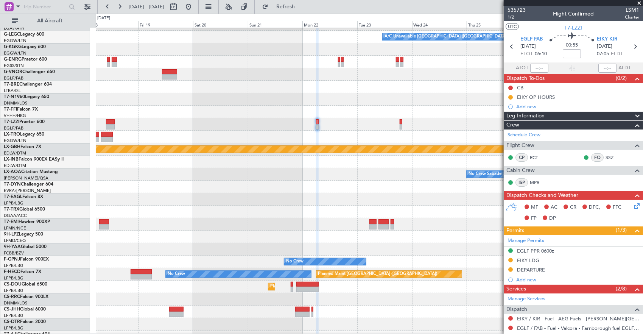
click at [643, 78] on html "18 Sep 2025 - 28 Sep 2025 Refresh Quick Links All Aircraft A/C Unavailable Lond…" at bounding box center [321, 167] width 643 height 334
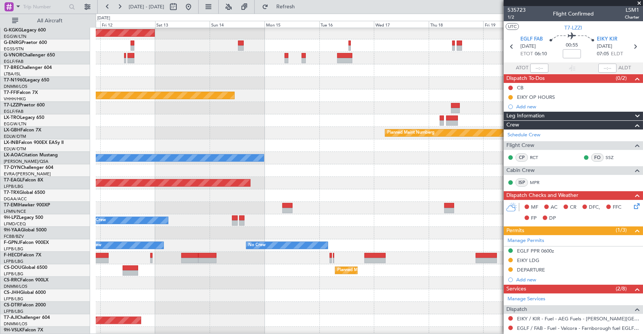
click at [579, 71] on fb-app "18 Sep 2025 - 28 Sep 2025 Refresh Quick Links All Aircraft Owner A/C Unavailabl…" at bounding box center [321, 170] width 643 height 328
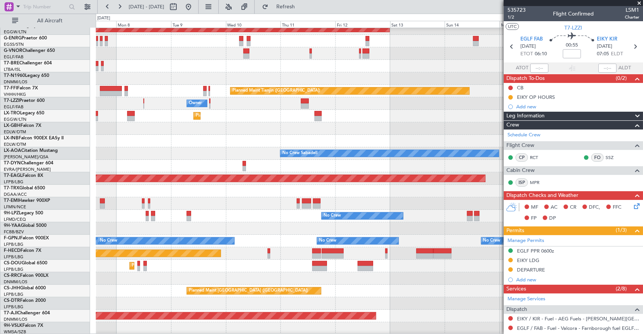
click at [550, 148] on fb-app "18 Sep 2025 - 28 Sep 2025 Refresh Quick Links All Aircraft Owner AOG Maint Ista…" at bounding box center [321, 170] width 643 height 328
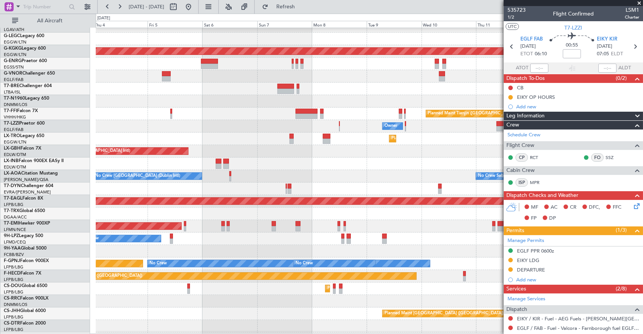
click at [381, 108] on div "Owner AOG Maint Istanbul (Ataturk) Planned Maint London (Stansted) Planned Main…" at bounding box center [370, 145] width 548 height 425
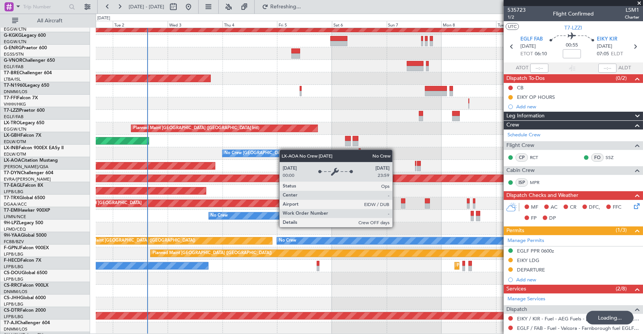
scroll to position [118, 0]
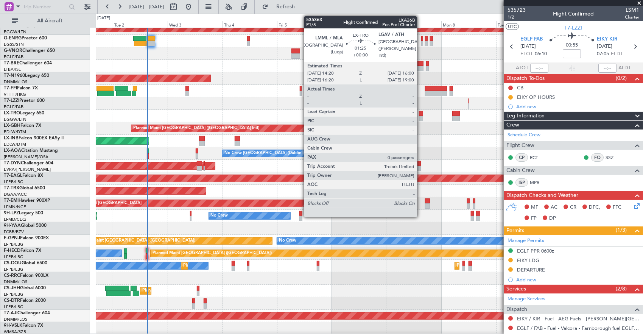
click at [421, 115] on div at bounding box center [421, 113] width 4 height 5
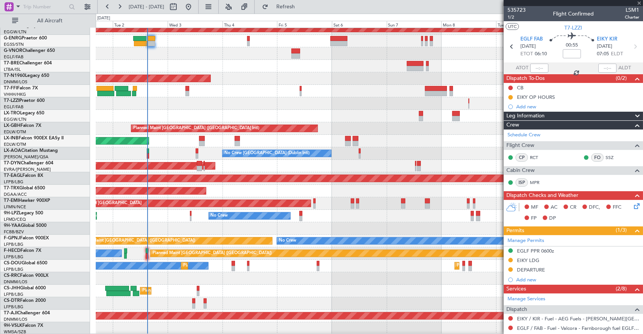
type input "0"
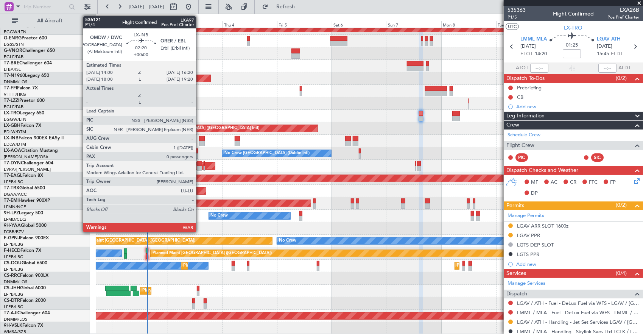
click at [200, 141] on div at bounding box center [202, 143] width 6 height 5
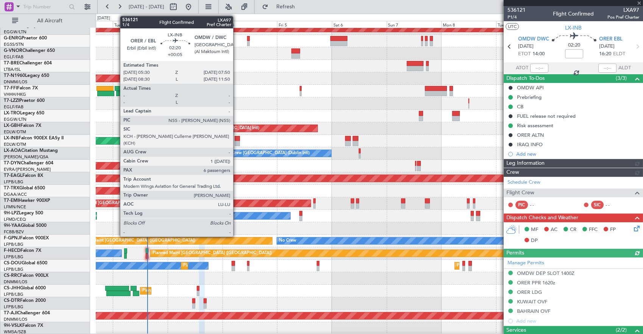
click at [237, 140] on div at bounding box center [238, 138] width 6 height 5
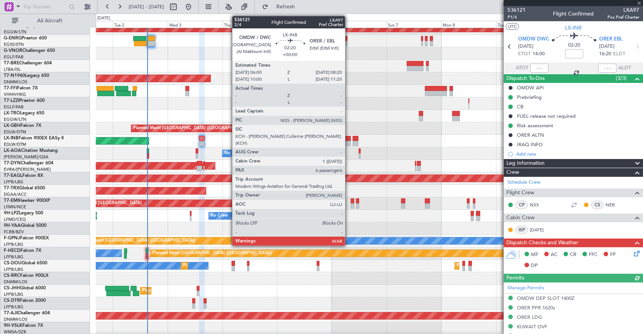
type input "+00:05"
type input "6"
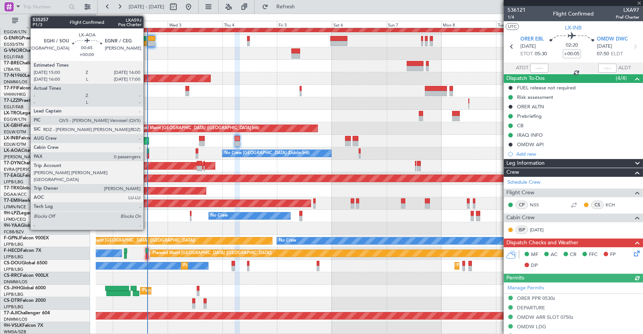
click at [147, 152] on div at bounding box center [148, 150] width 3 height 5
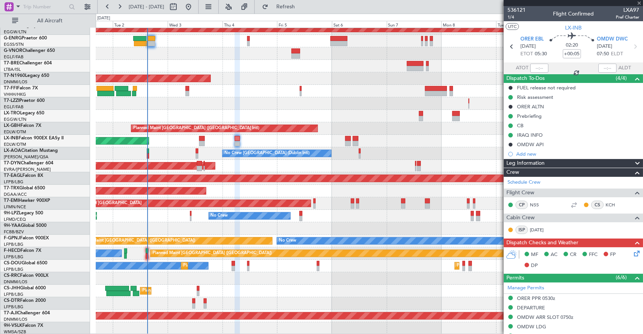
type input "0"
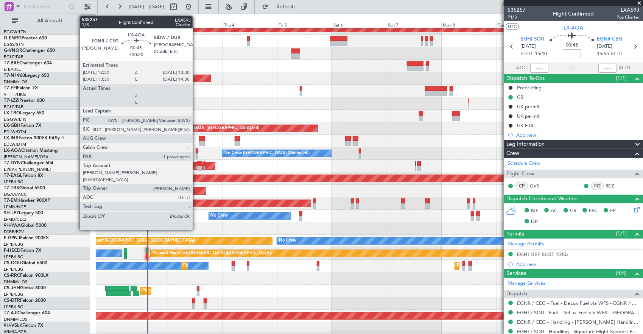
click at [197, 152] on div at bounding box center [197, 150] width 3 height 5
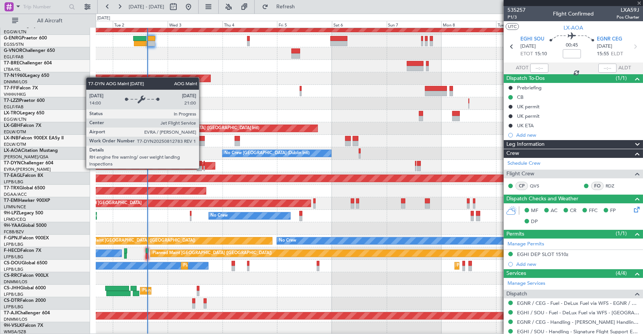
type input "+00:20"
type input "1"
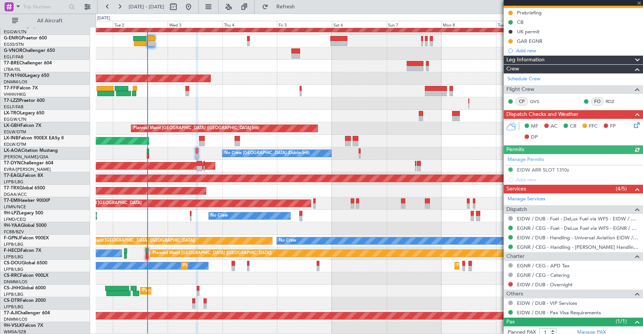
scroll to position [95, 0]
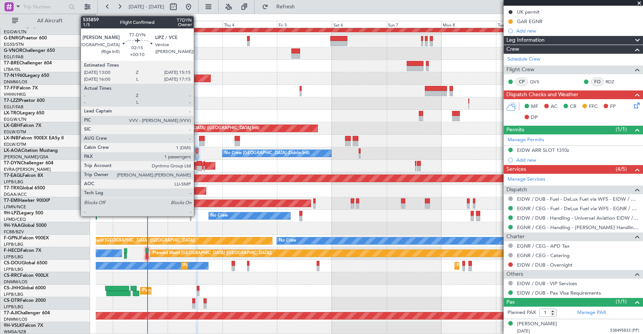
click at [198, 169] on div at bounding box center [199, 168] width 5 height 5
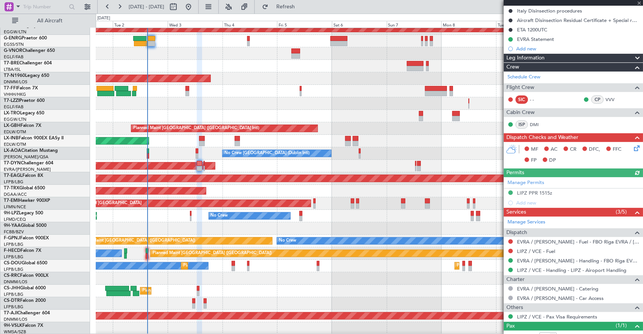
scroll to position [167, 0]
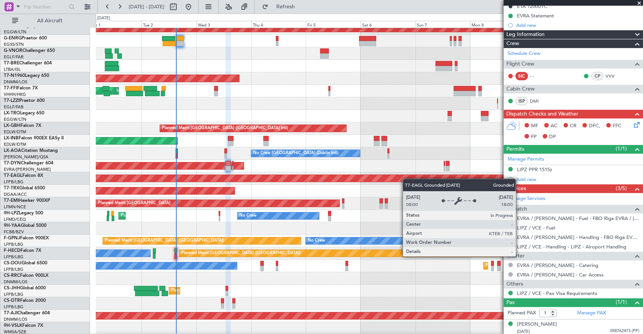
click at [405, 176] on div "Grounded New York (Teterboro)" at bounding box center [281, 178] width 1118 height 7
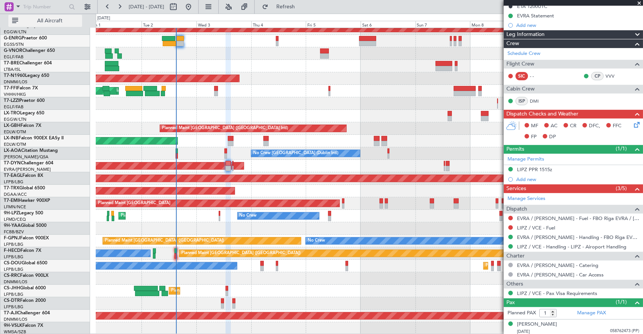
click at [57, 17] on button "All Aircraft" at bounding box center [45, 21] width 74 height 12
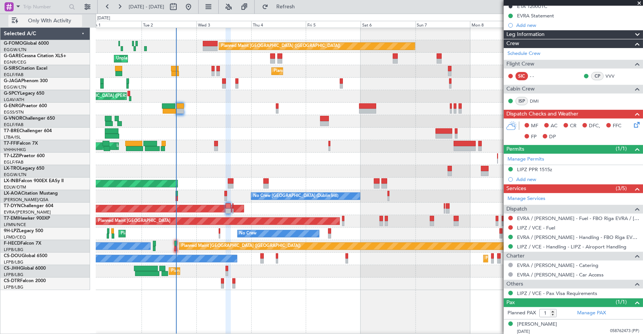
scroll to position [0, 0]
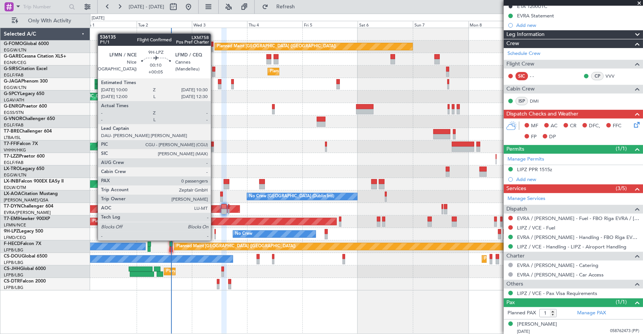
click at [215, 233] on div at bounding box center [216, 231] width 2 height 5
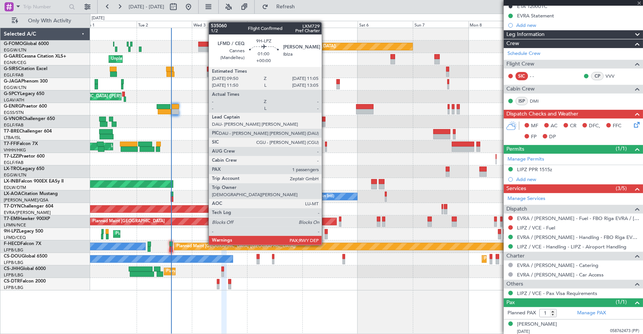
type input "+00:05"
type input "0"
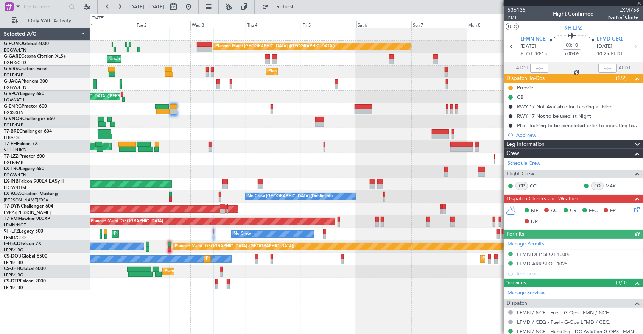
click at [396, 223] on div "Planned Maint London (Luton) Unplanned Maint Chester Planned Maint London (Farn…" at bounding box center [366, 159] width 553 height 262
click at [194, 219] on div "Planned Maint [GEOGRAPHIC_DATA]" at bounding box center [366, 222] width 553 height 12
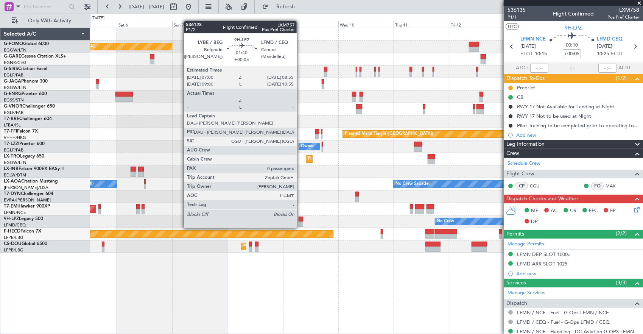
click at [301, 220] on div at bounding box center [301, 219] width 5 height 5
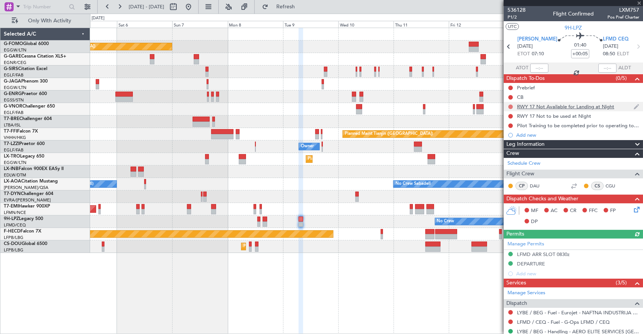
click at [509, 104] on div at bounding box center [511, 107] width 6 height 6
click at [511, 108] on button at bounding box center [511, 107] width 5 height 5
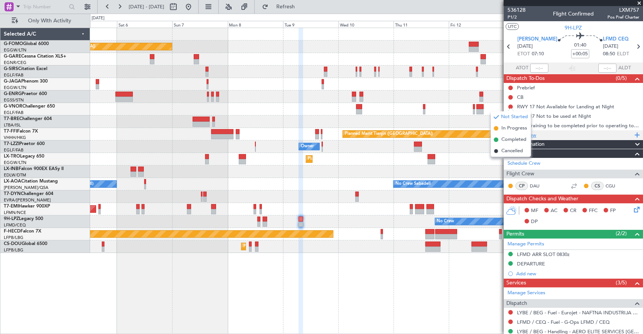
drag, startPoint x: 511, startPoint y: 154, endPoint x: 510, endPoint y: 138, distance: 16.3
click at [509, 152] on span "Cancelled" at bounding box center [513, 151] width 22 height 8
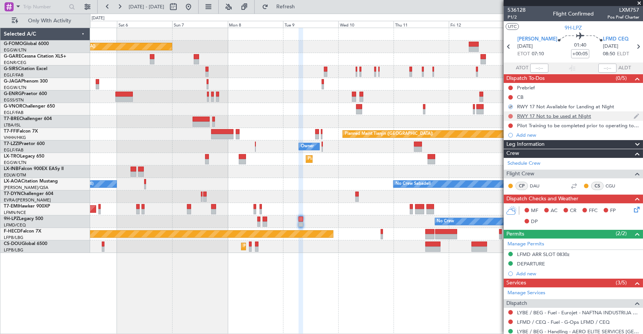
click at [511, 115] on button at bounding box center [511, 116] width 5 height 5
click at [509, 161] on span "Cancelled" at bounding box center [513, 161] width 22 height 8
click at [383, 187] on div "Planned Maint London (Luton) Planned Maint London (Farnborough) Planned Maint T…" at bounding box center [366, 140] width 553 height 225
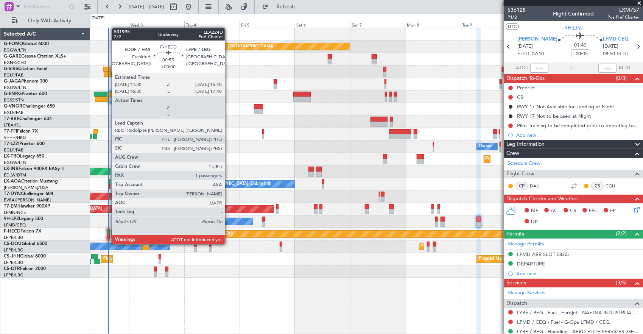
click at [108, 237] on div at bounding box center [108, 236] width 3 height 5
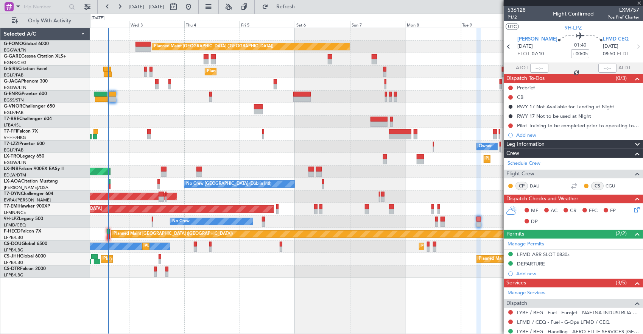
type input "1"
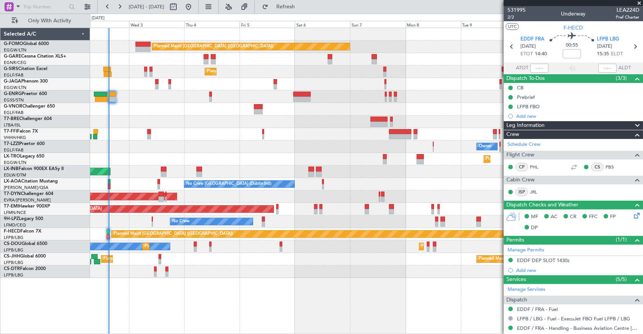
click at [214, 265] on div at bounding box center [366, 271] width 553 height 12
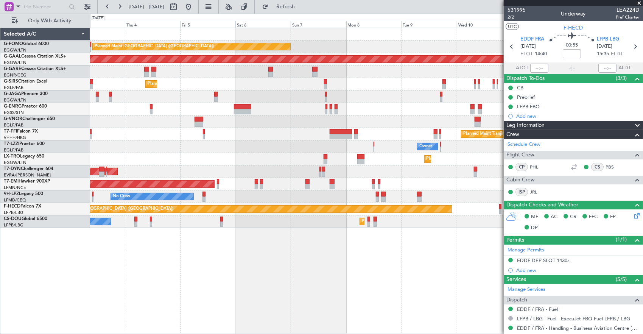
click at [575, 233] on fb-app "08 Sep 2025 - 18 Sep 2025 Refresh Quick Links Only With Activity Planned Maint …" at bounding box center [321, 170] width 643 height 328
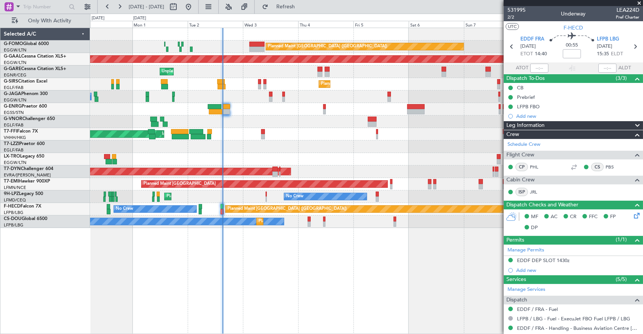
click at [270, 252] on div "Planned Maint London (Luton) Planned Maint Dusseldorf Unplanned Maint Chester P…" at bounding box center [367, 181] width 554 height 307
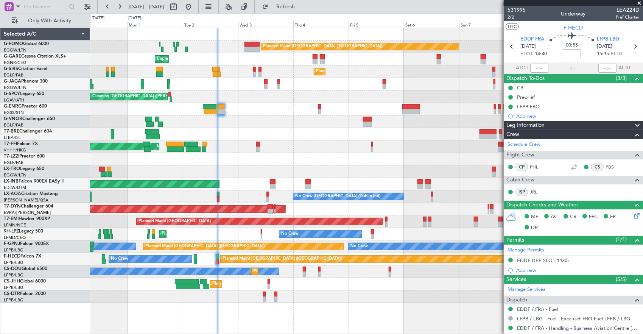
click at [87, 291] on div "Planned Maint London (Luton) Unplanned Maint Chester Planned Maint London (Farn…" at bounding box center [321, 174] width 643 height 320
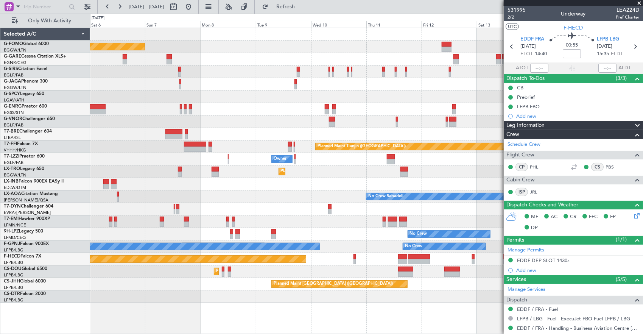
click at [208, 243] on div "No Crew No Crew No Crew No Crew Planned Maint Paris (Le Bourget)" at bounding box center [366, 246] width 553 height 12
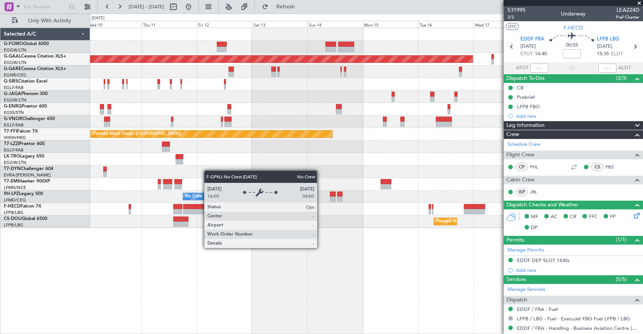
click at [290, 275] on div "Planned Maint Dusseldorf Planned Maint Tianjin (Binhai) Owner Planned Maint Dus…" at bounding box center [367, 181] width 554 height 307
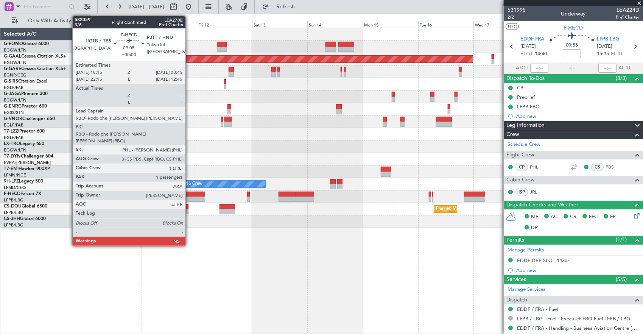
click at [189, 197] on div at bounding box center [194, 199] width 22 height 5
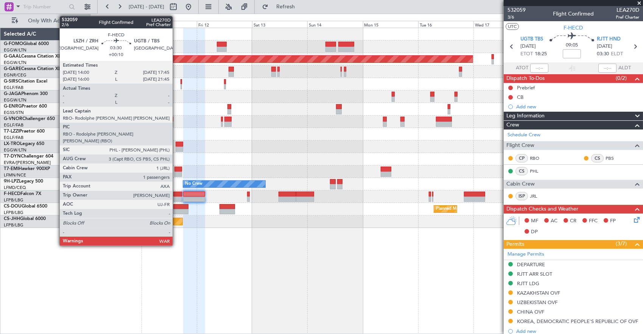
click at [179, 197] on div at bounding box center [177, 199] width 9 height 5
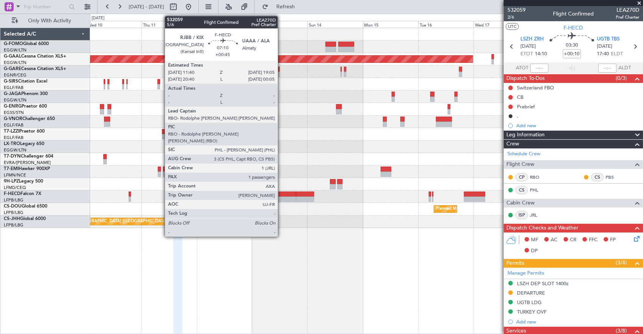
click at [282, 197] on div at bounding box center [287, 199] width 17 height 5
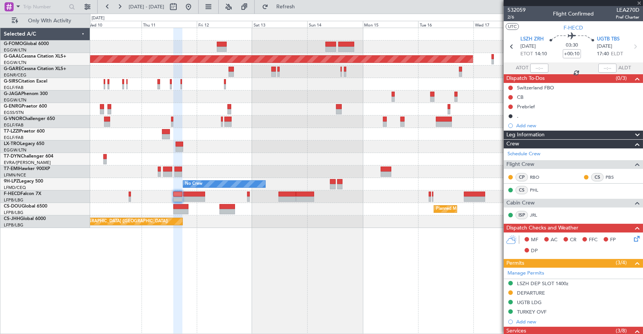
type input "+00:45"
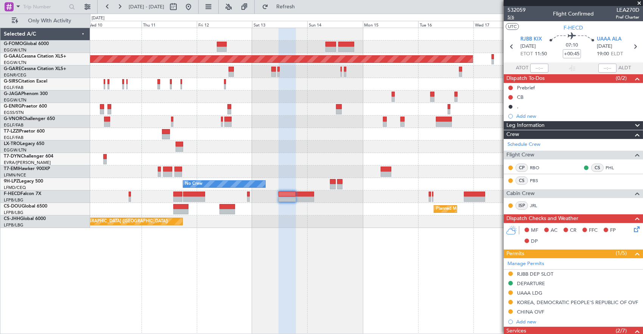
click at [511, 18] on span "5/6" at bounding box center [517, 17] width 18 height 6
click at [114, 187] on div "Planned Maint Dusseldorf Owner Planned Maint Dusseldorf No Crew No Crew Planned…" at bounding box center [366, 128] width 553 height 200
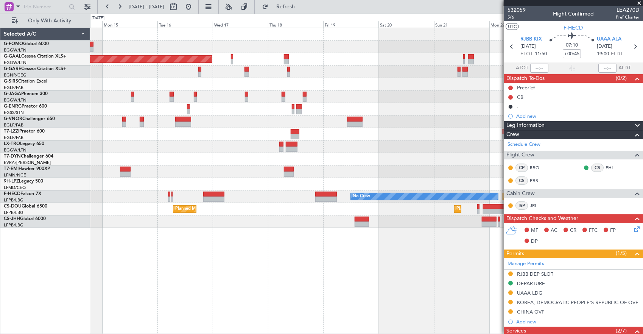
click at [110, 165] on div "Planned Maint Dusseldorf Planned Maint London (Luton) No Crew No Crew Planned M…" at bounding box center [366, 128] width 553 height 200
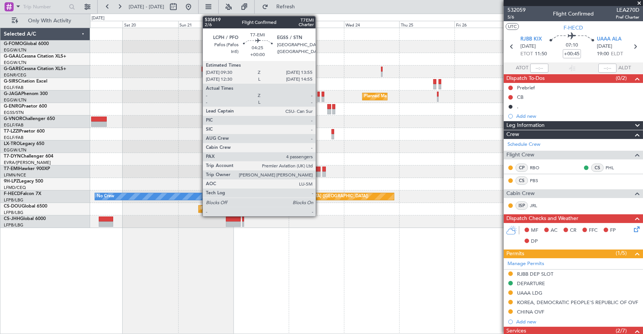
click at [89, 166] on div "Planned Maint Dusseldorf Planned Maint London (Luton) No Crew Planned Maint Par…" at bounding box center [321, 174] width 643 height 320
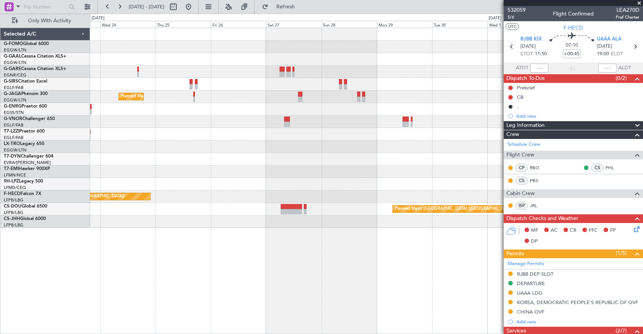
click at [129, 161] on div "Planned Maint [GEOGRAPHIC_DATA] ([GEOGRAPHIC_DATA]) Planned Maint [GEOGRAPHIC_D…" at bounding box center [366, 128] width 553 height 200
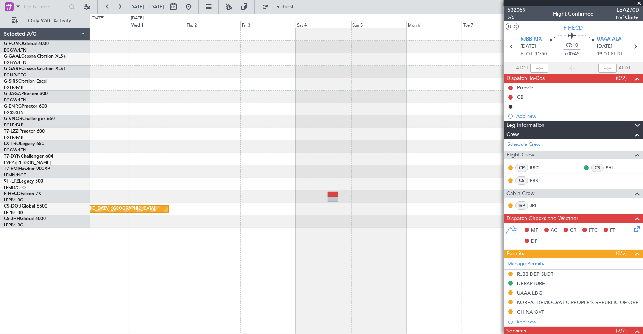
click at [155, 175] on div "Planned Maint [GEOGRAPHIC_DATA] ([GEOGRAPHIC_DATA])" at bounding box center [366, 128] width 553 height 200
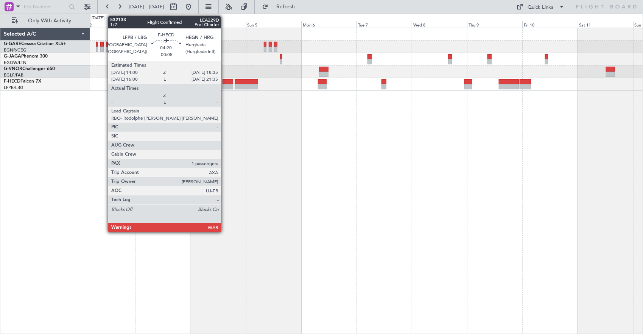
click at [225, 85] on div at bounding box center [228, 86] width 11 height 5
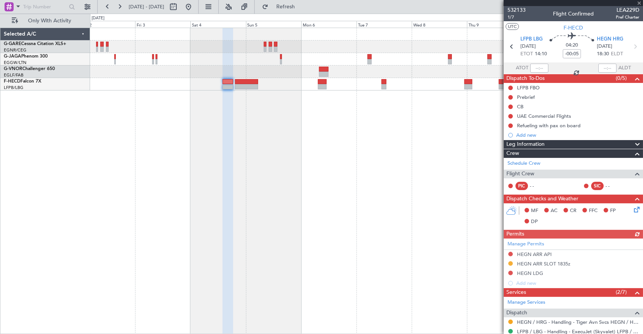
scroll to position [114, 0]
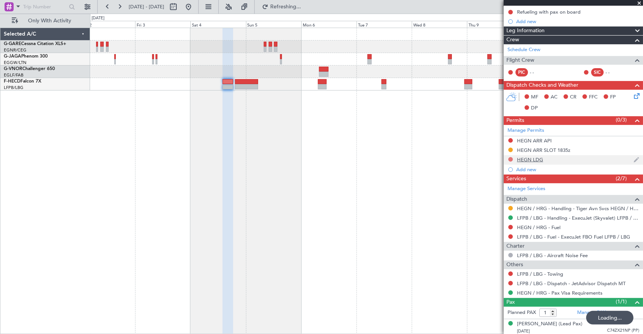
click at [510, 158] on button at bounding box center [511, 159] width 5 height 5
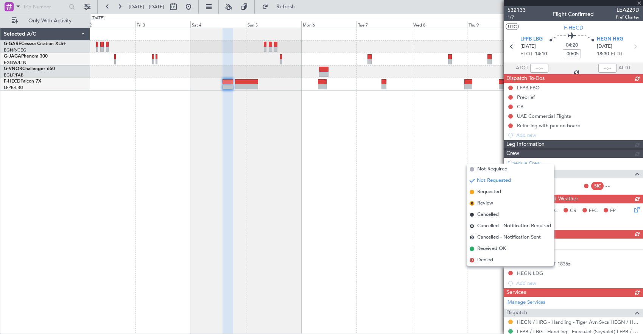
click at [500, 193] on span "Requested" at bounding box center [490, 192] width 24 height 8
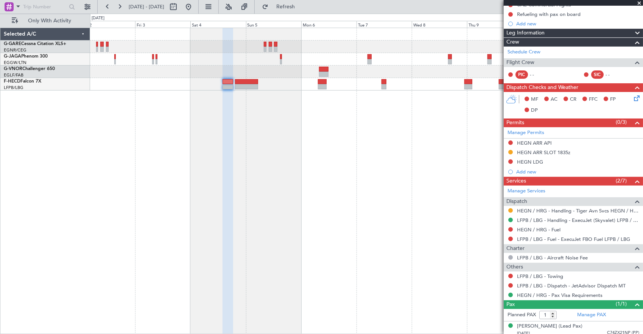
scroll to position [114, 0]
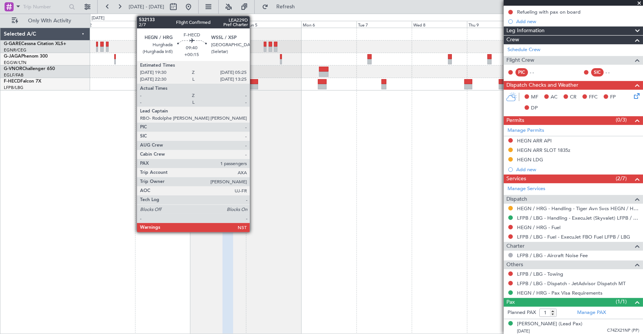
click at [254, 82] on div at bounding box center [246, 81] width 23 height 5
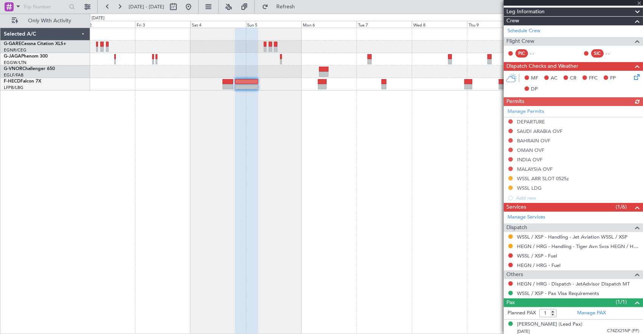
scroll to position [114, 0]
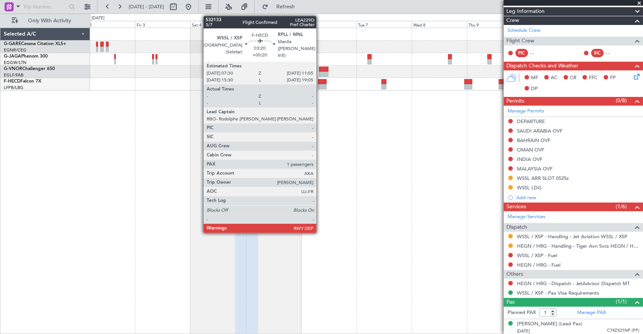
click at [320, 87] on div at bounding box center [322, 86] width 8 height 5
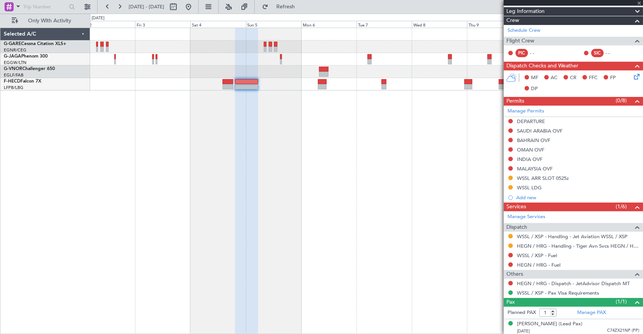
type input "+00:20"
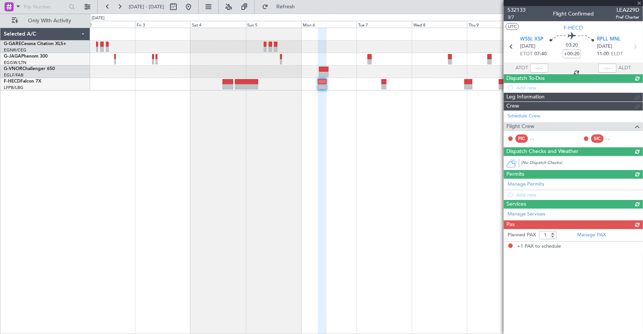
scroll to position [0, 0]
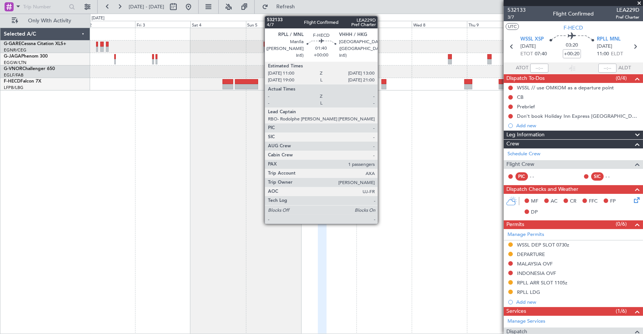
click at [382, 86] on div at bounding box center [384, 86] width 5 height 5
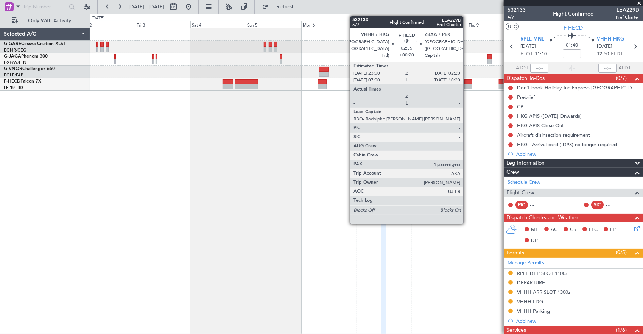
click at [467, 83] on div at bounding box center [469, 81] width 8 height 5
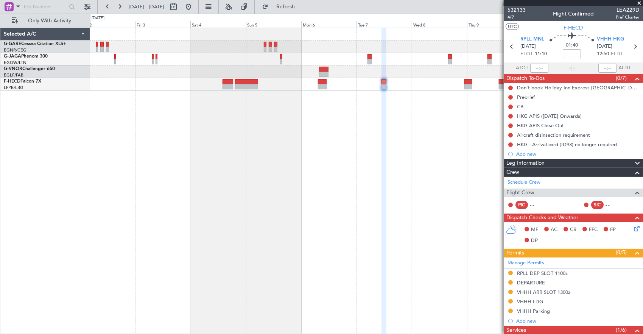
click at [334, 129] on div at bounding box center [367, 181] width 554 height 307
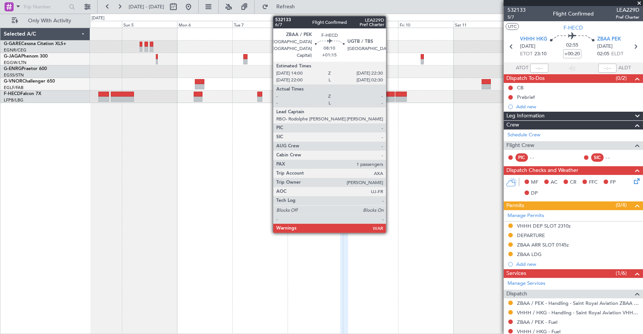
click at [390, 97] on div at bounding box center [385, 99] width 20 height 5
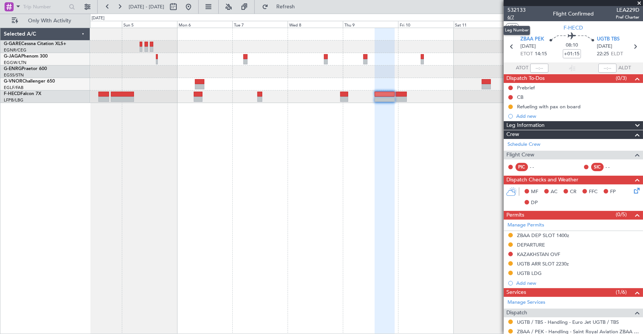
click at [516, 18] on span "6/7" at bounding box center [517, 17] width 18 height 6
click at [389, 139] on div at bounding box center [367, 181] width 554 height 307
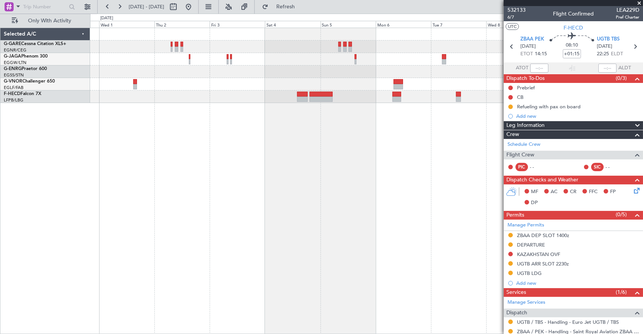
click at [464, 128] on div at bounding box center [367, 181] width 554 height 307
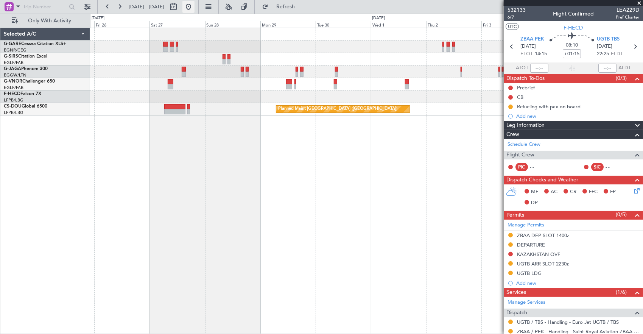
click at [195, 8] on button at bounding box center [189, 7] width 12 height 12
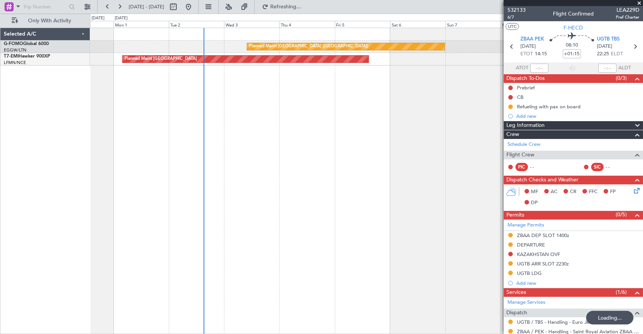
click at [165, 117] on div "Planned Maint [GEOGRAPHIC_DATA] ([GEOGRAPHIC_DATA]) Planned Maint [GEOGRAPHIC_D…" at bounding box center [367, 181] width 554 height 307
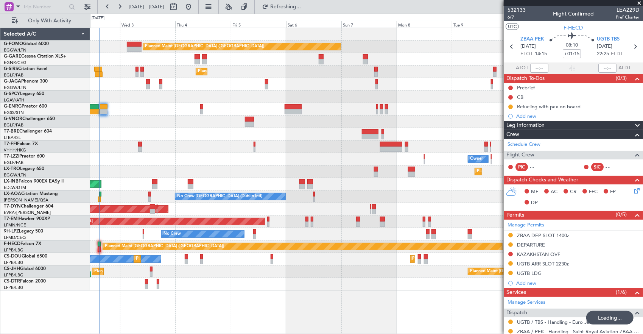
click at [339, 260] on div "No Crew Planned Maint [GEOGRAPHIC_DATA] ([GEOGRAPHIC_DATA]) Planned Maint [GEOG…" at bounding box center [366, 259] width 553 height 12
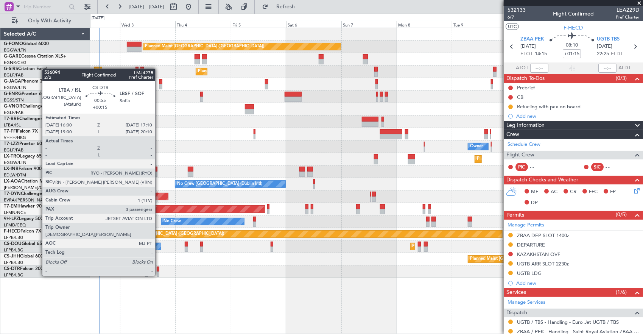
click at [225, 262] on div "Planned Maint [GEOGRAPHIC_DATA] ([GEOGRAPHIC_DATA]) Unplanned Maint [PERSON_NAM…" at bounding box center [366, 153] width 553 height 250
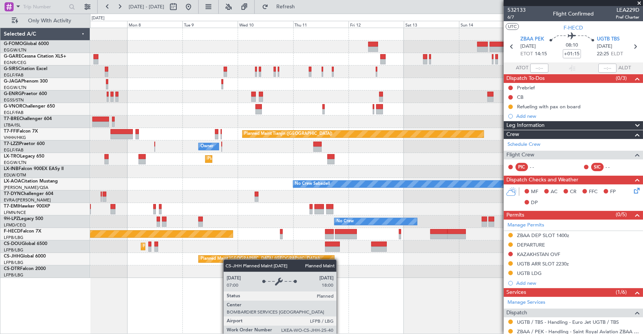
click at [216, 261] on div "Planned Maint [GEOGRAPHIC_DATA] ([GEOGRAPHIC_DATA])" at bounding box center [260, 258] width 119 height 11
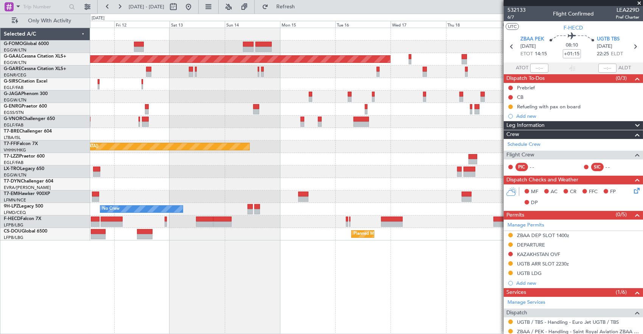
click at [227, 256] on div "Planned Maint Dusseldorf Planned Maint Tianjin ([GEOGRAPHIC_DATA]) Owner Planne…" at bounding box center [367, 181] width 554 height 307
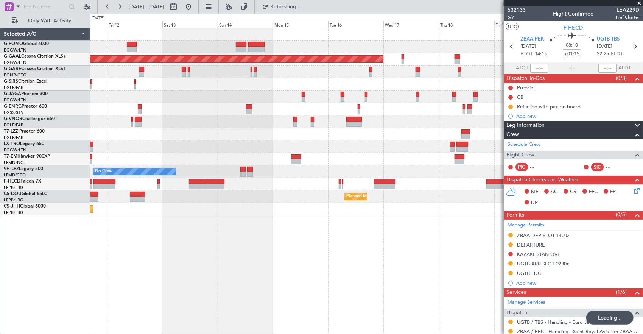
click at [473, 249] on div "Planned Maint Dusseldorf Owner Planned [GEOGRAPHIC_DATA] No Crew No Crew Planne…" at bounding box center [367, 181] width 554 height 307
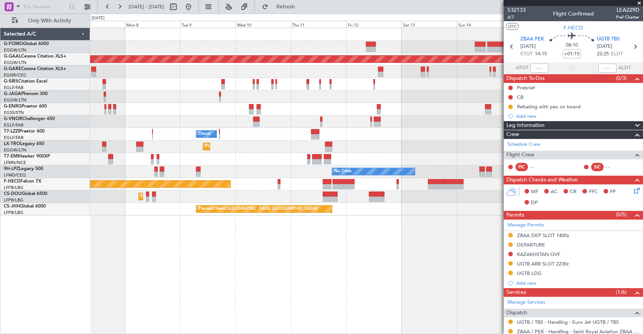
click at [495, 214] on div "Planned Maint [GEOGRAPHIC_DATA] ([GEOGRAPHIC_DATA]) Planned [GEOGRAPHIC_DATA] O…" at bounding box center [367, 181] width 554 height 307
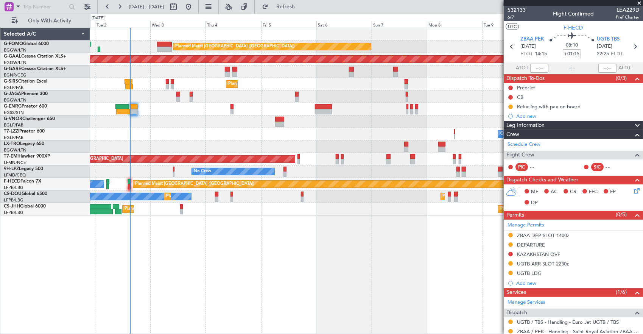
click at [358, 234] on div "Planned Maint [GEOGRAPHIC_DATA] ([GEOGRAPHIC_DATA]) Planned [GEOGRAPHIC_DATA] U…" at bounding box center [367, 181] width 554 height 307
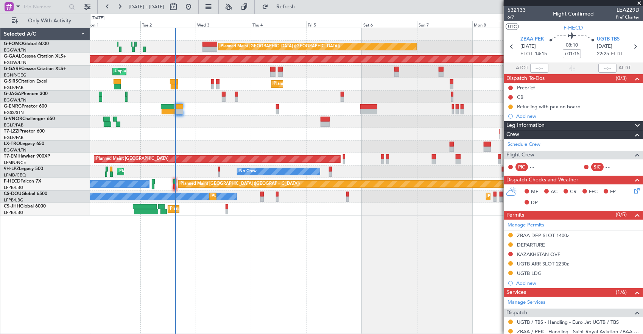
click at [163, 236] on div "Planned Maint [GEOGRAPHIC_DATA] ([GEOGRAPHIC_DATA]) Planned [GEOGRAPHIC_DATA] U…" at bounding box center [367, 181] width 554 height 307
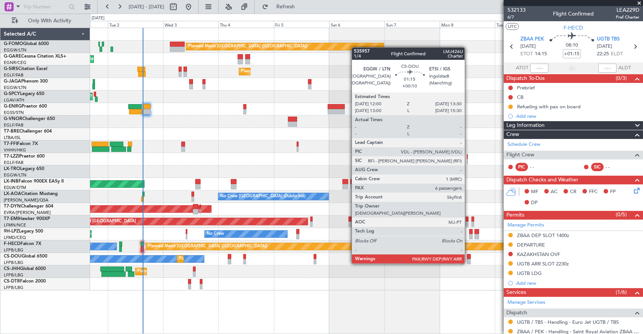
click at [225, 270] on div "Planned Maint [GEOGRAPHIC_DATA] ([GEOGRAPHIC_DATA]) Planned Maint [GEOGRAPHIC_D…" at bounding box center [366, 271] width 553 height 12
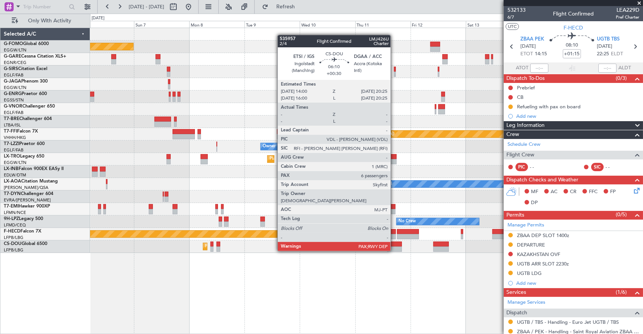
click at [395, 244] on div at bounding box center [394, 244] width 15 height 5
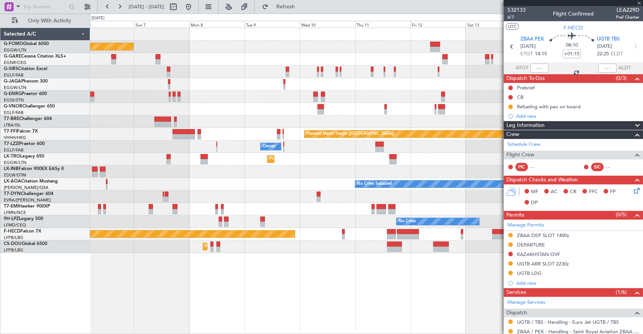
click at [131, 264] on div "Planned Maint [GEOGRAPHIC_DATA] ([GEOGRAPHIC_DATA]) Planned Maint [GEOGRAPHIC_D…" at bounding box center [367, 181] width 554 height 307
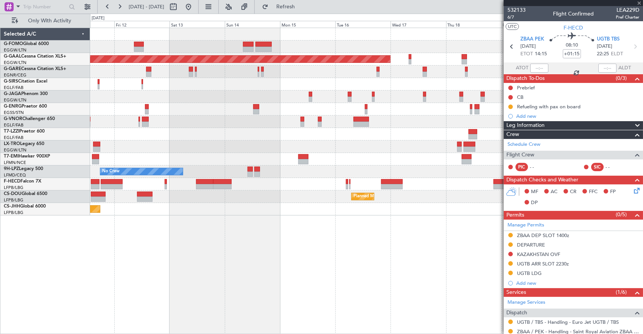
type input "+00:30"
type input "6"
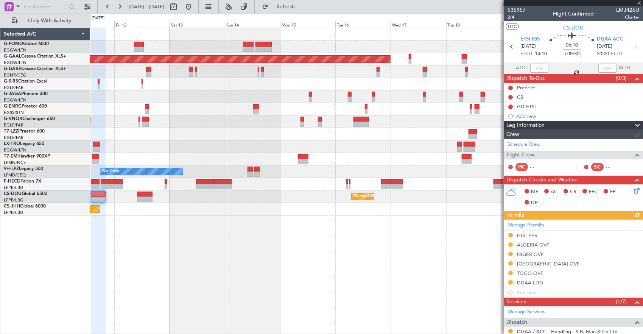
click at [530, 39] on span "ETSI IGS" at bounding box center [530, 40] width 19 height 8
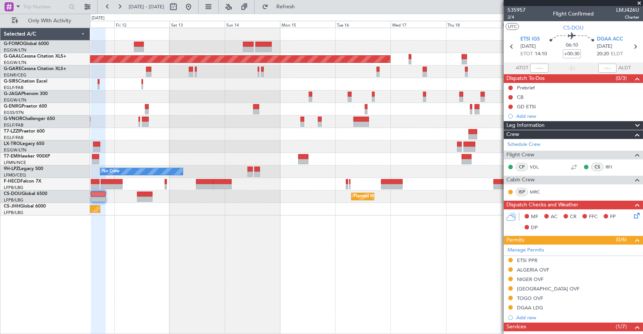
click at [310, 219] on div "Planned Maint Dusseldorf Owner Planned [GEOGRAPHIC_DATA] No Crew No Crew Planne…" at bounding box center [367, 181] width 554 height 307
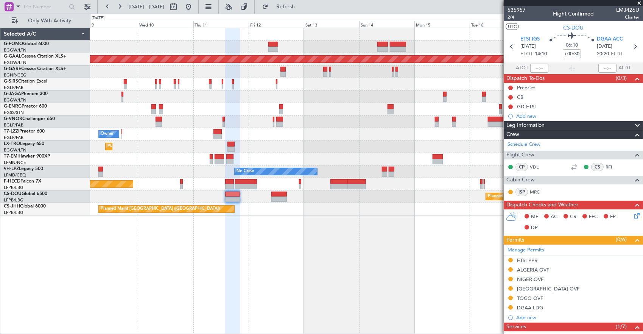
click at [329, 226] on div "Planned Maint [GEOGRAPHIC_DATA] ([GEOGRAPHIC_DATA]) Planned [GEOGRAPHIC_DATA] O…" at bounding box center [367, 181] width 554 height 307
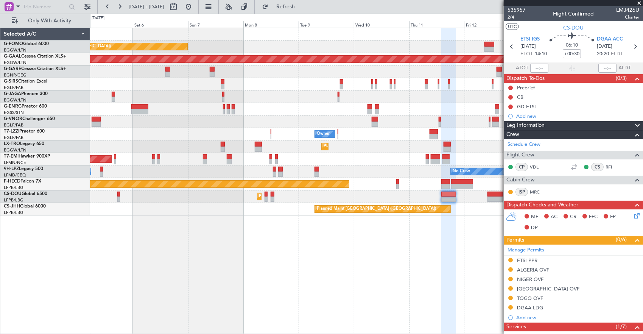
click at [313, 227] on div "Planned Maint [GEOGRAPHIC_DATA] ([GEOGRAPHIC_DATA]) Planned [GEOGRAPHIC_DATA] P…" at bounding box center [367, 181] width 554 height 307
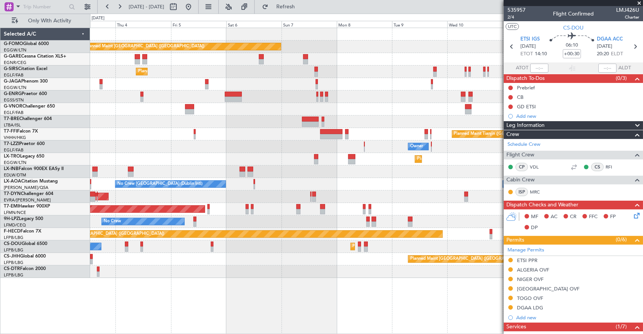
click at [275, 264] on div "Planned Maint [GEOGRAPHIC_DATA] ([GEOGRAPHIC_DATA]) Planned Maint [GEOGRAPHIC_D…" at bounding box center [366, 259] width 553 height 12
click at [62, 266] on div "Planned Maint [GEOGRAPHIC_DATA] ([GEOGRAPHIC_DATA]) Unplanned Maint [PERSON_NAM…" at bounding box center [321, 174] width 643 height 320
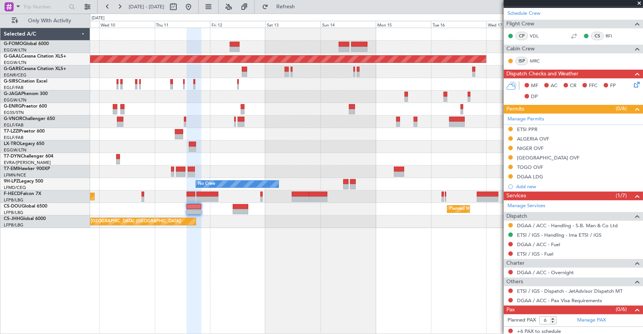
scroll to position [17, 0]
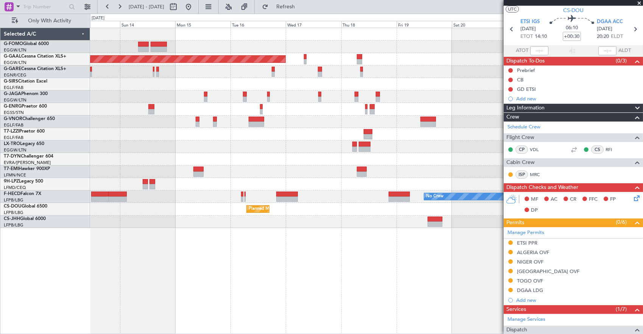
click at [162, 250] on div "Planned Maint Dusseldorf Planned Maint [GEOGRAPHIC_DATA] ([GEOGRAPHIC_DATA]) No…" at bounding box center [367, 181] width 554 height 307
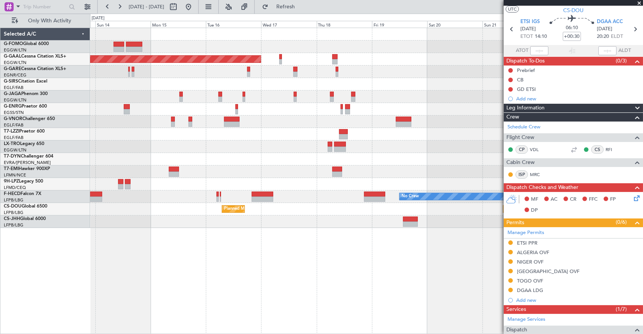
click at [152, 252] on div "Planned Maint Dusseldorf Planned Maint [GEOGRAPHIC_DATA] ([GEOGRAPHIC_DATA]) No…" at bounding box center [367, 181] width 554 height 307
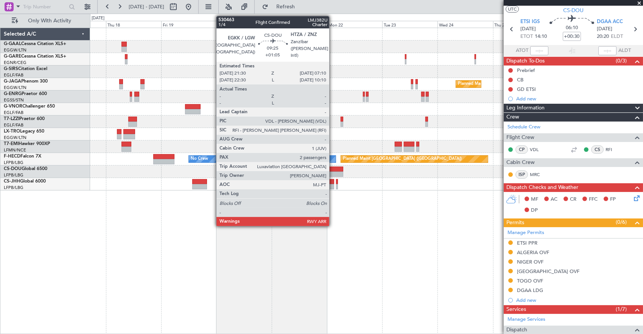
click at [333, 170] on div at bounding box center [332, 169] width 22 height 5
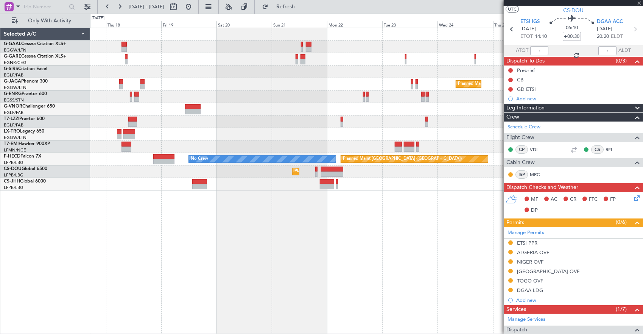
type input "+01:05"
type input "2"
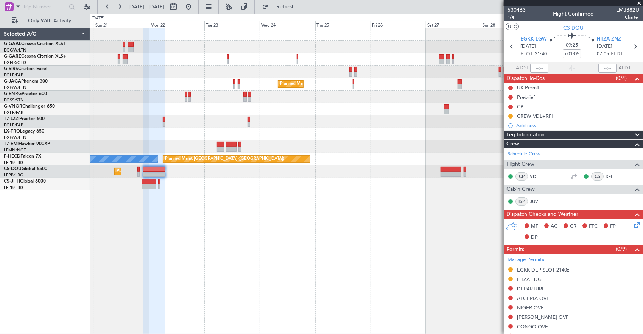
click at [250, 208] on div "Planned Maint [GEOGRAPHIC_DATA] ([GEOGRAPHIC_DATA]) Planned Maint [GEOGRAPHIC_D…" at bounding box center [367, 181] width 554 height 307
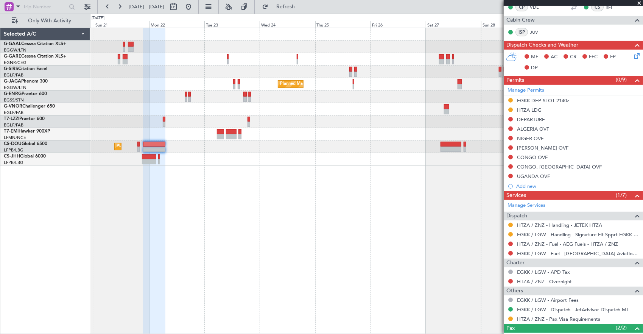
scroll to position [212, 0]
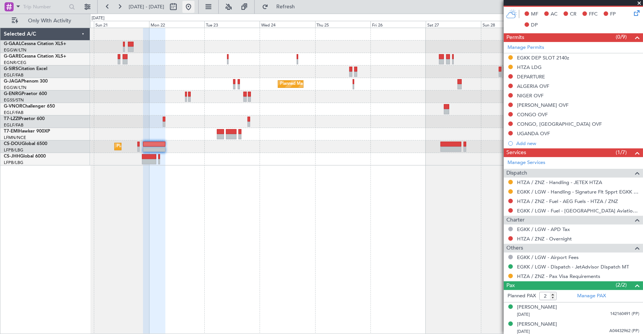
click at [195, 12] on button at bounding box center [189, 7] width 12 height 12
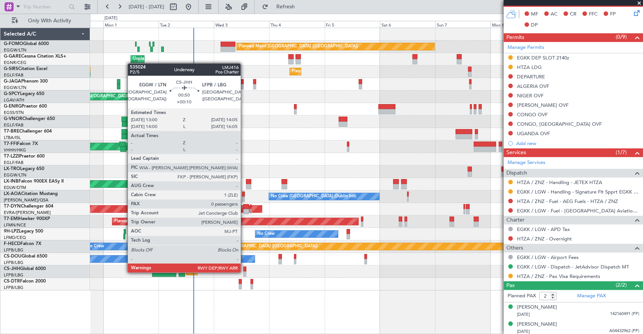
click at [245, 272] on div at bounding box center [245, 274] width 3 height 5
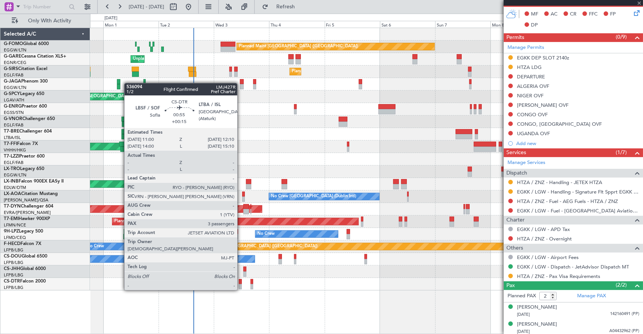
type input "+00:10"
type input "0"
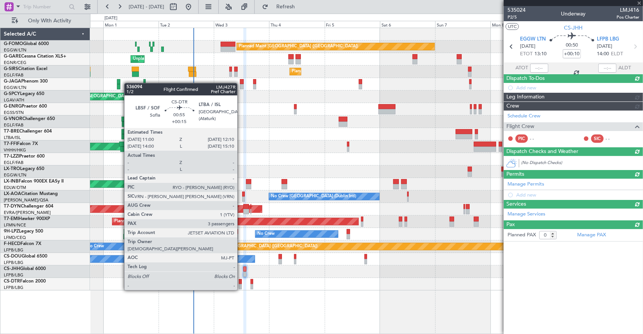
scroll to position [0, 0]
click at [241, 283] on div at bounding box center [240, 281] width 3 height 5
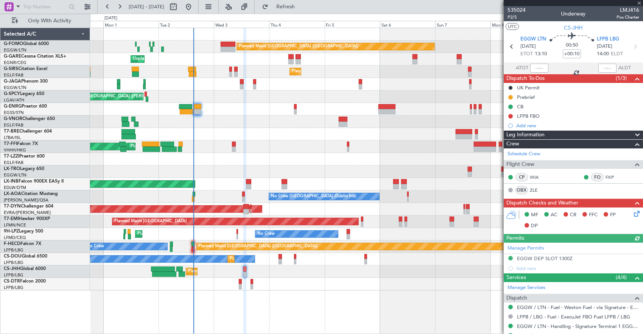
type input "+00:15"
type input "3"
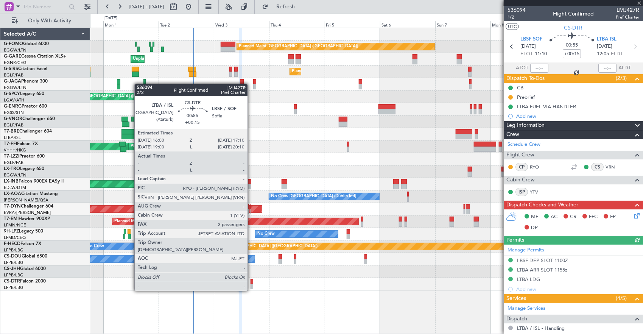
click at [251, 283] on div at bounding box center [252, 281] width 3 height 5
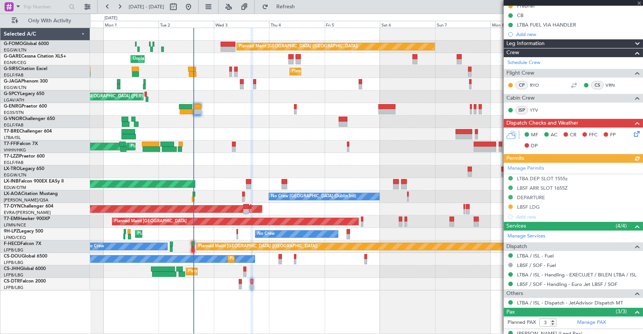
scroll to position [114, 0]
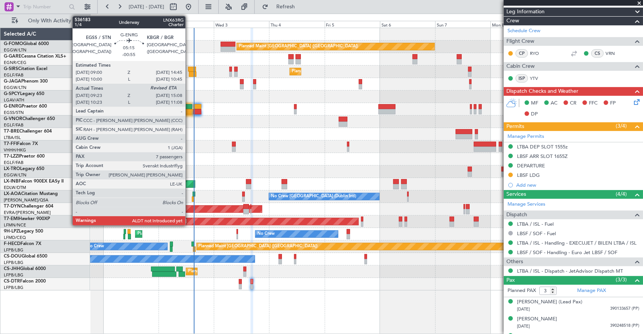
click at [183, 109] on div at bounding box center [187, 111] width 14 height 5
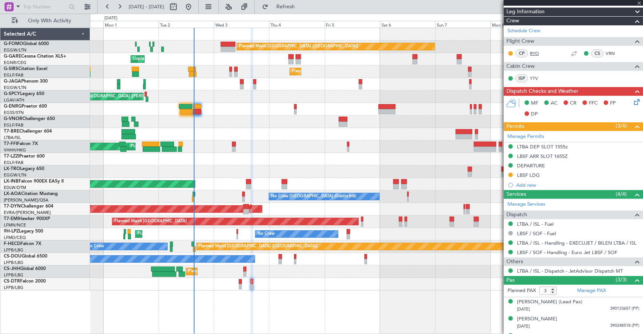
scroll to position [0, 0]
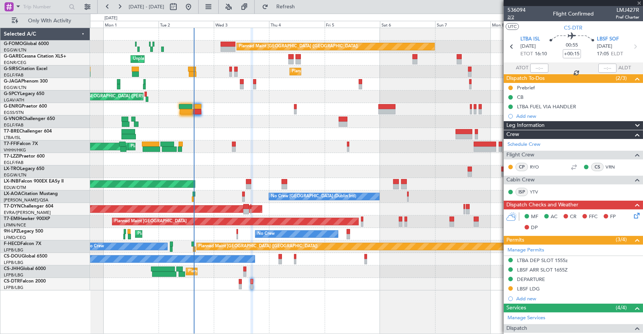
type input "-00:55"
type input "09:38"
type input "7"
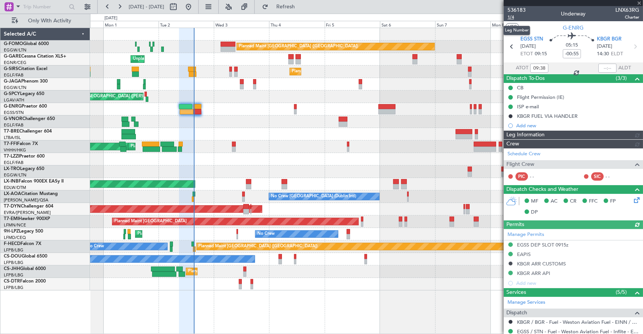
click at [513, 17] on span "1/4" at bounding box center [517, 17] width 18 height 6
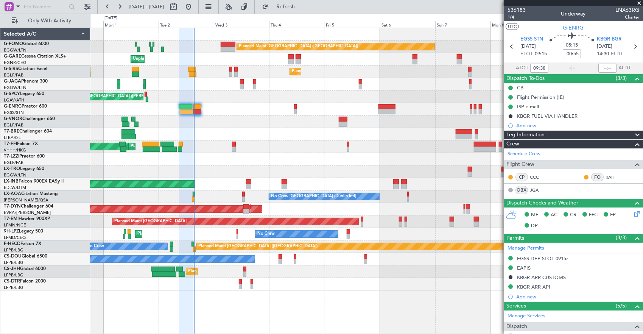
click at [552, 125] on div "Add new" at bounding box center [578, 125] width 123 height 6
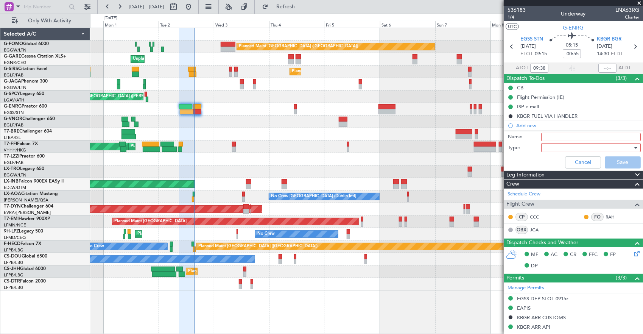
click at [558, 139] on input "Name:" at bounding box center [592, 137] width 100 height 8
click at [558, 139] on input "ATD" at bounding box center [592, 137] width 100 height 8
type input "ATD 0938Z"
click at [621, 141] on div "Name: ATD 0938Z" at bounding box center [573, 136] width 147 height 11
click at [620, 144] on div at bounding box center [589, 147] width 88 height 11
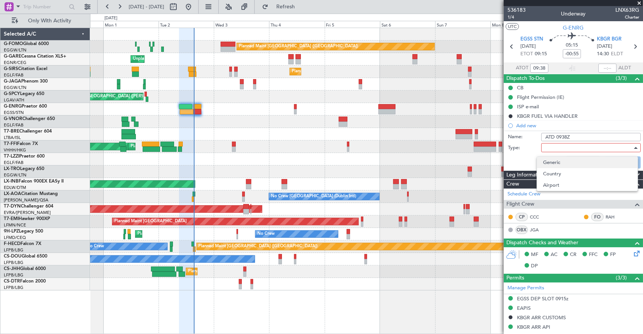
click at [577, 161] on span "Generic" at bounding box center [587, 162] width 89 height 11
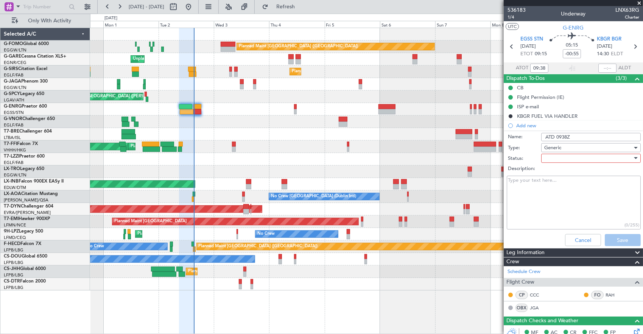
click at [592, 158] on div at bounding box center [589, 158] width 88 height 11
click at [578, 173] on span "Not Started" at bounding box center [587, 172] width 89 height 11
click at [626, 243] on button "Save" at bounding box center [623, 240] width 36 height 12
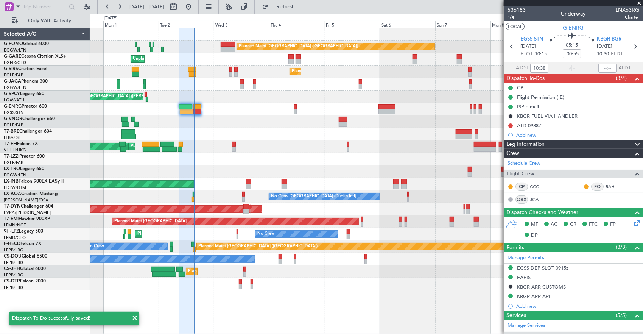
type input "09:38"
click at [513, 17] on span "1/4" at bounding box center [517, 17] width 18 height 6
type input "15:15"
